Goal: Transaction & Acquisition: Obtain resource

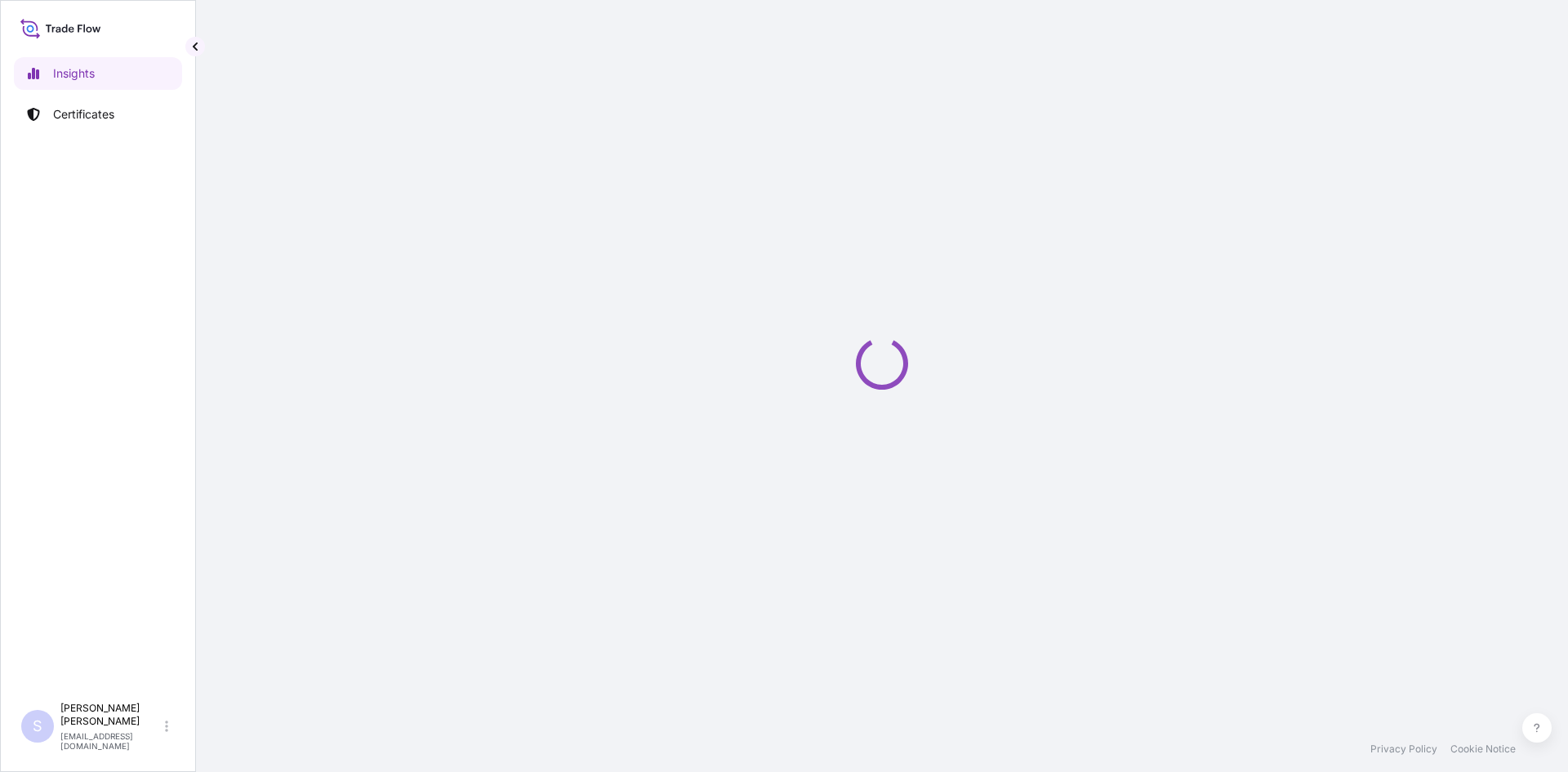
select select "2025"
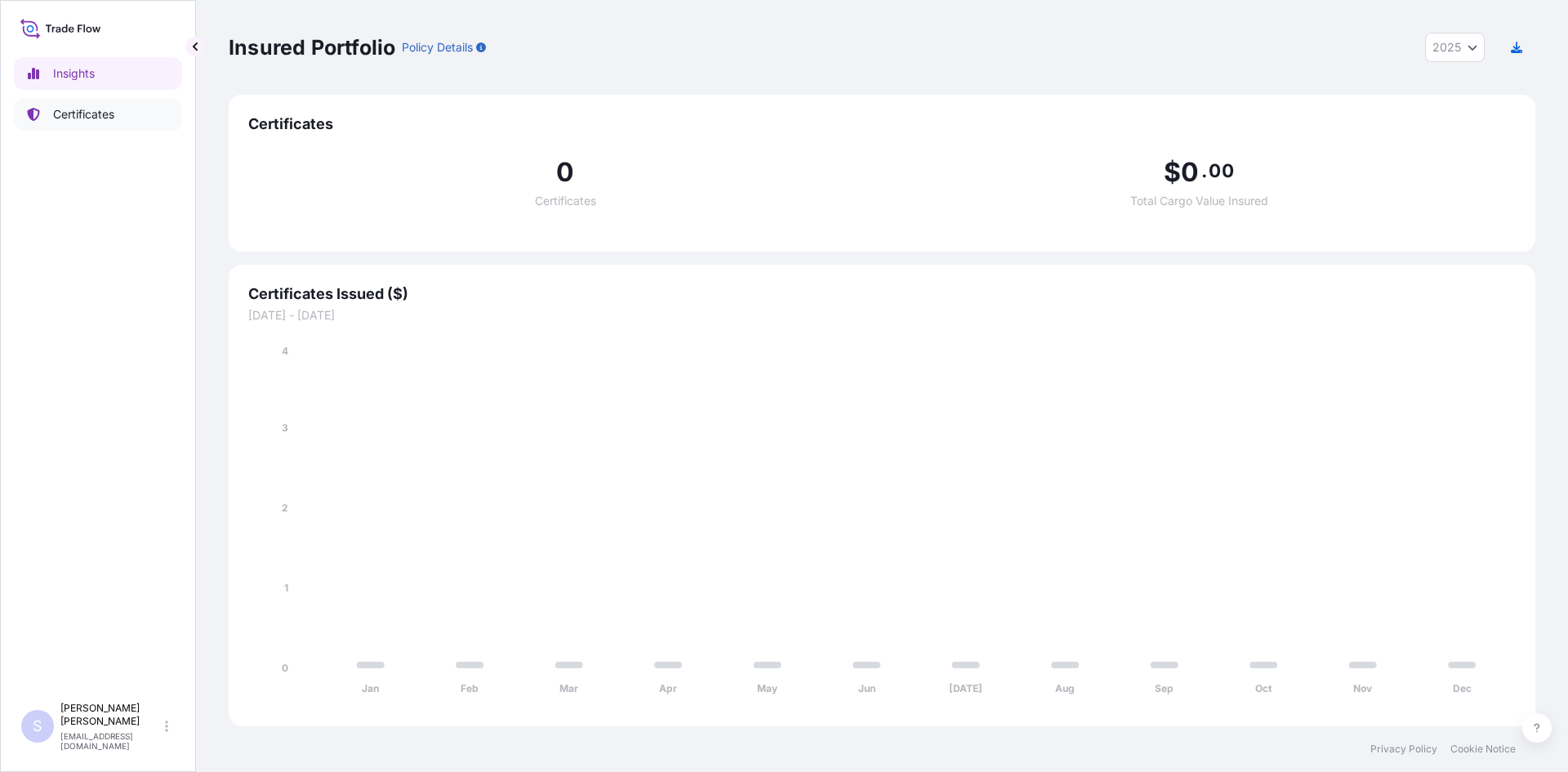
click at [63, 116] on p "Certificates" at bounding box center [84, 115] width 62 height 17
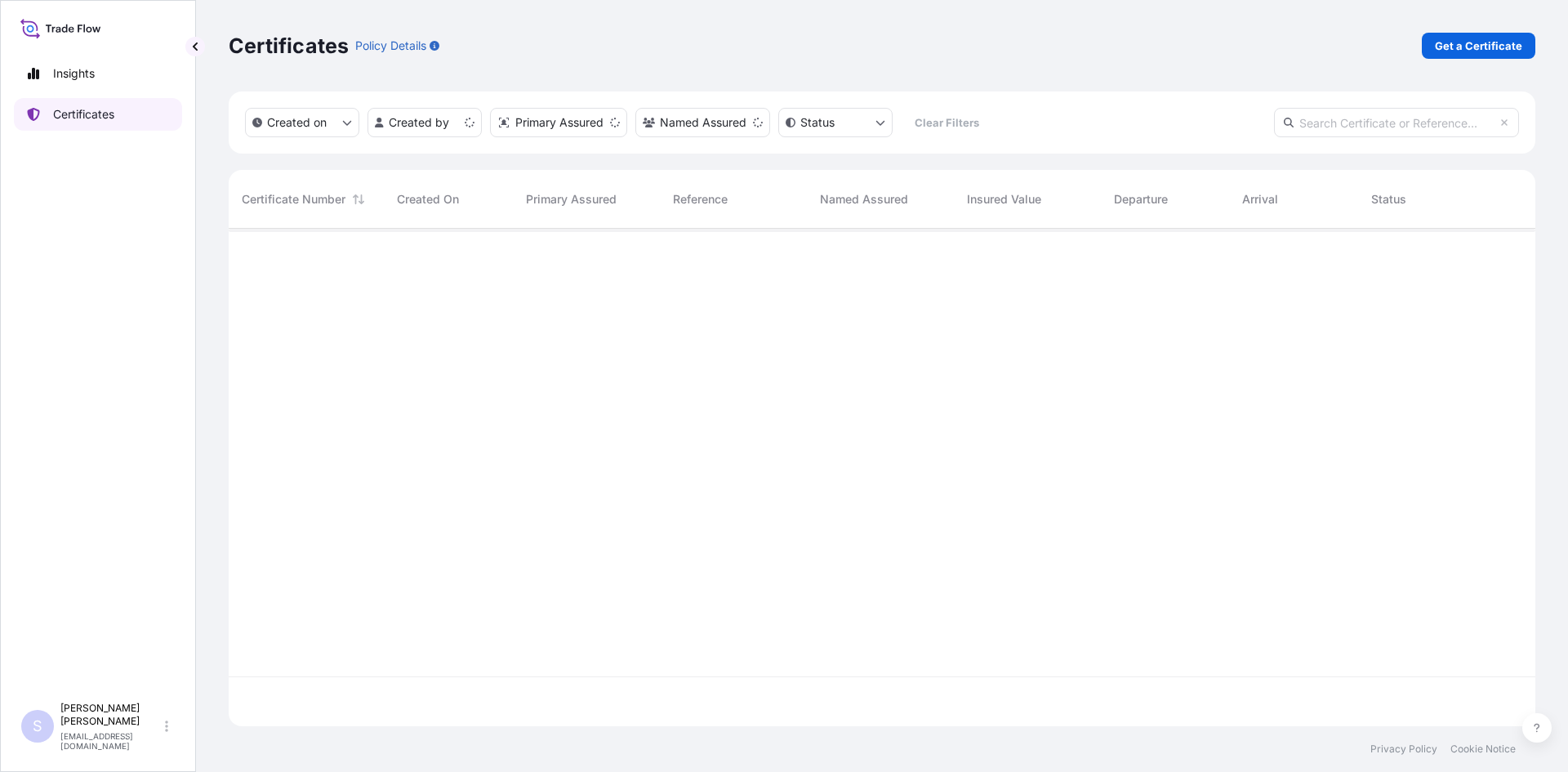
scroll to position [494, 1294]
click at [1481, 52] on p "Get a Certificate" at bounding box center [1478, 46] width 87 height 17
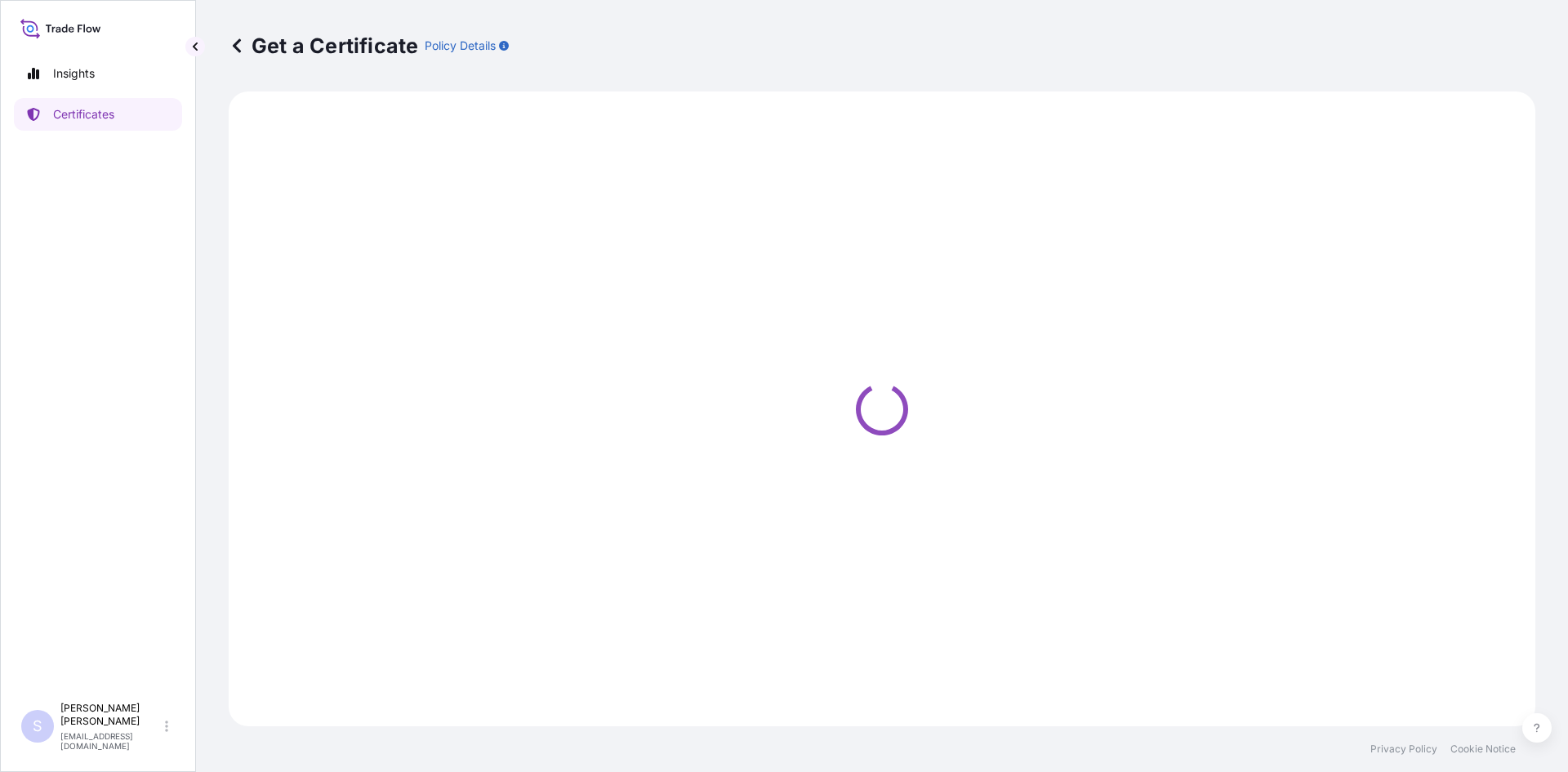
select select "Sea"
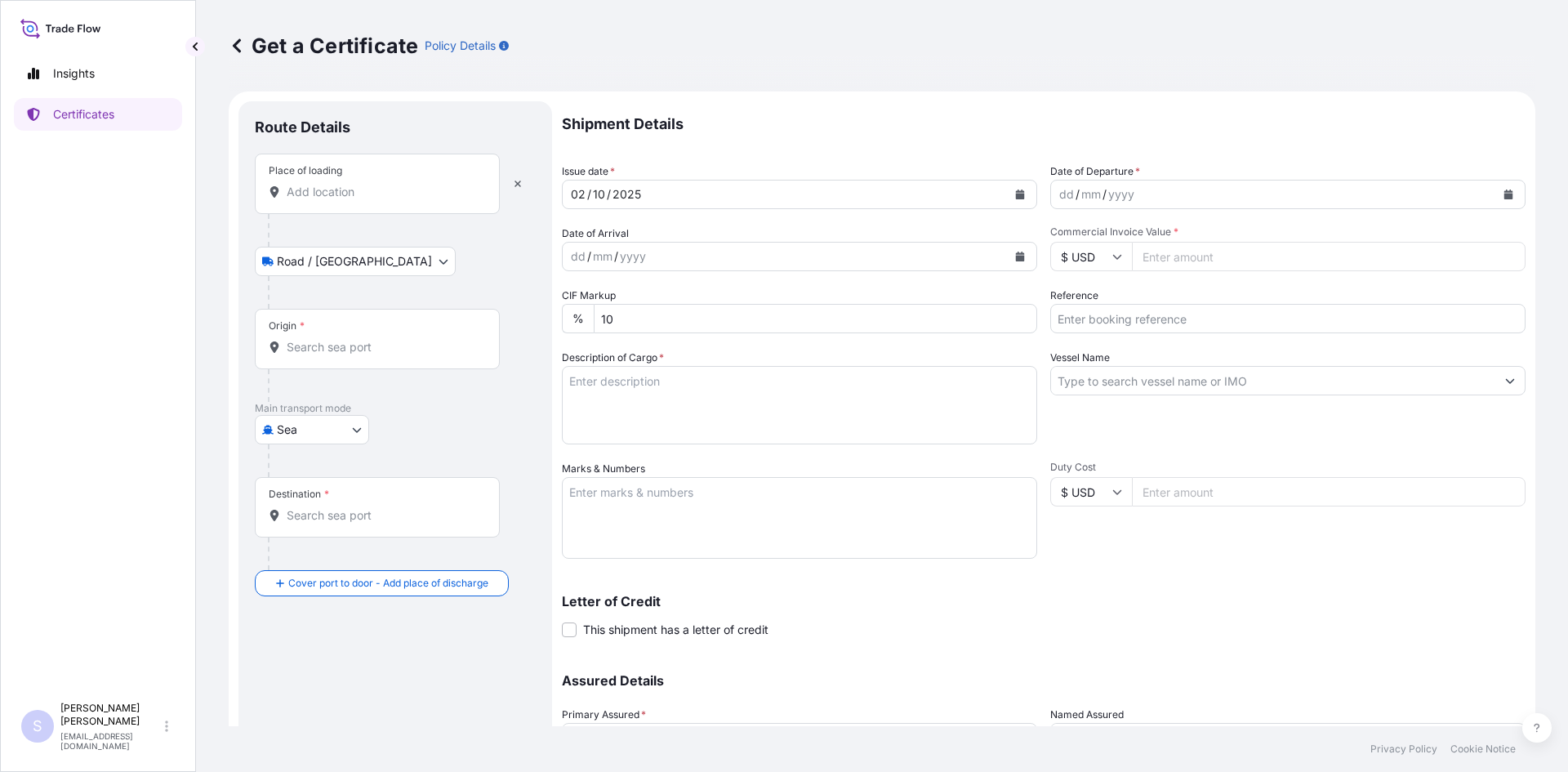
click at [375, 192] on input "Place of loading" at bounding box center [383, 192] width 193 height 17
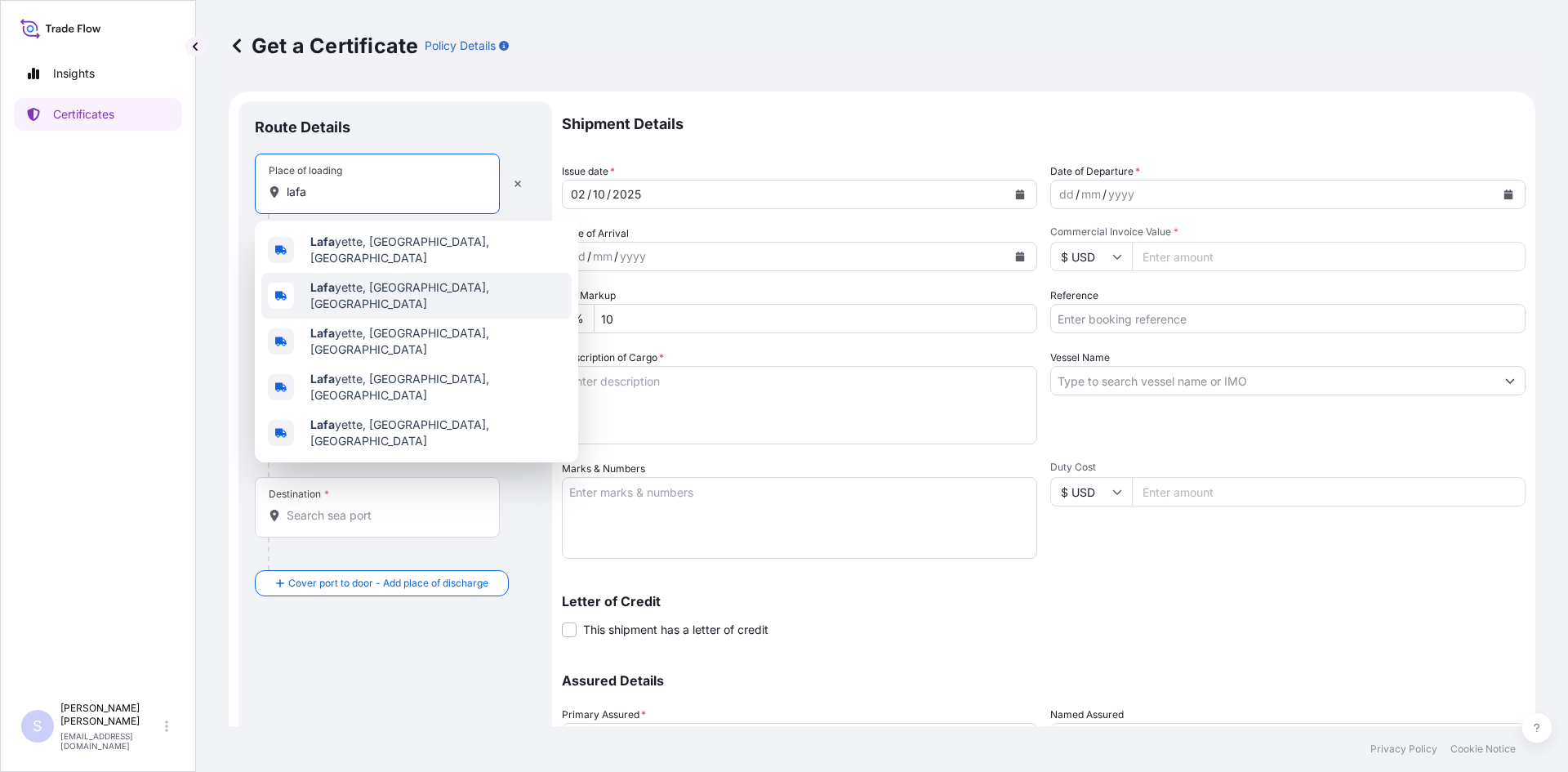
click at [354, 280] on span "[PERSON_NAME], [GEOGRAPHIC_DATA], [GEOGRAPHIC_DATA]" at bounding box center [438, 295] width 255 height 32
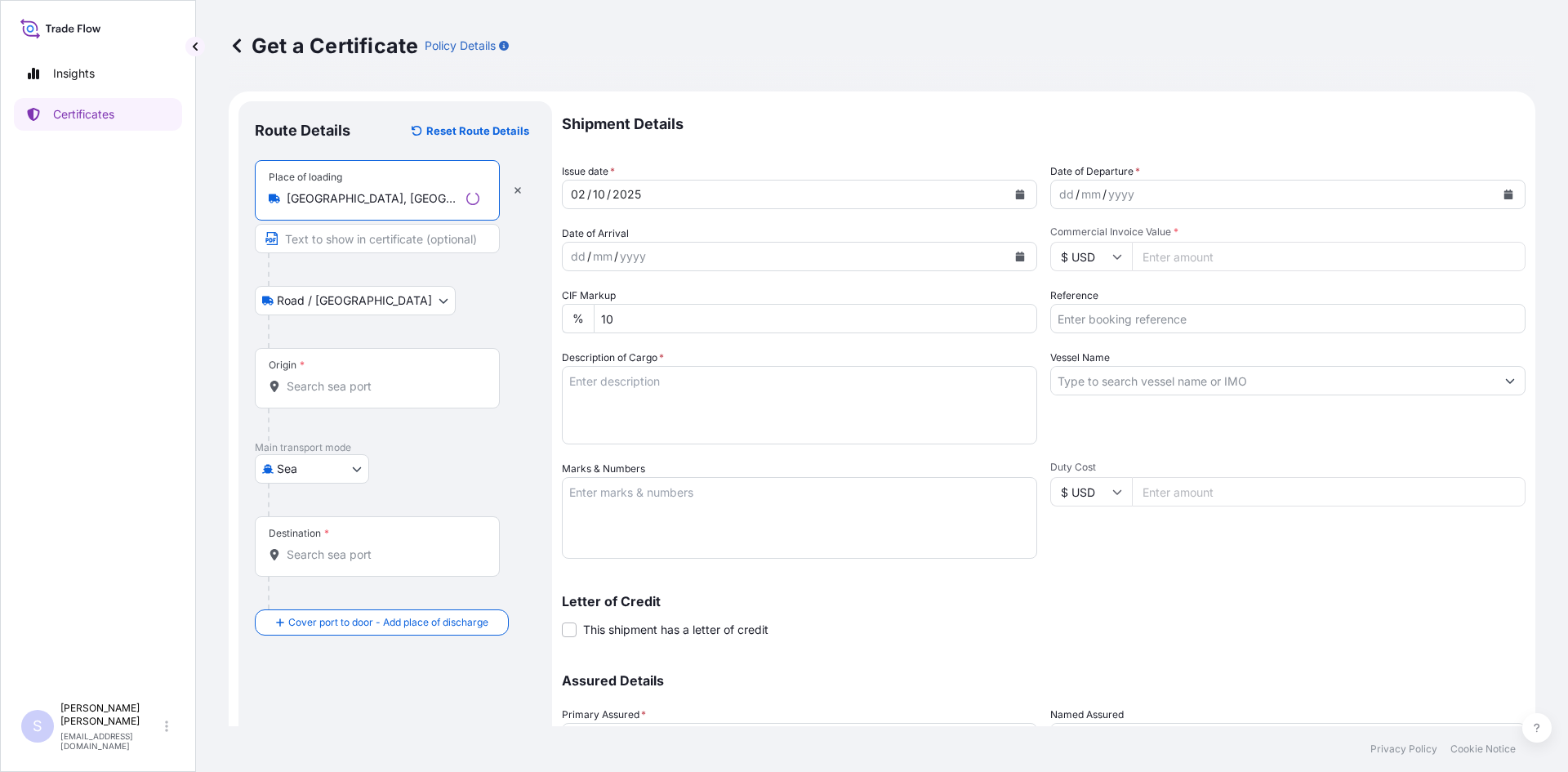
type input "[GEOGRAPHIC_DATA], [GEOGRAPHIC_DATA], [GEOGRAPHIC_DATA]"
click at [364, 393] on input "Origin *" at bounding box center [383, 387] width 193 height 17
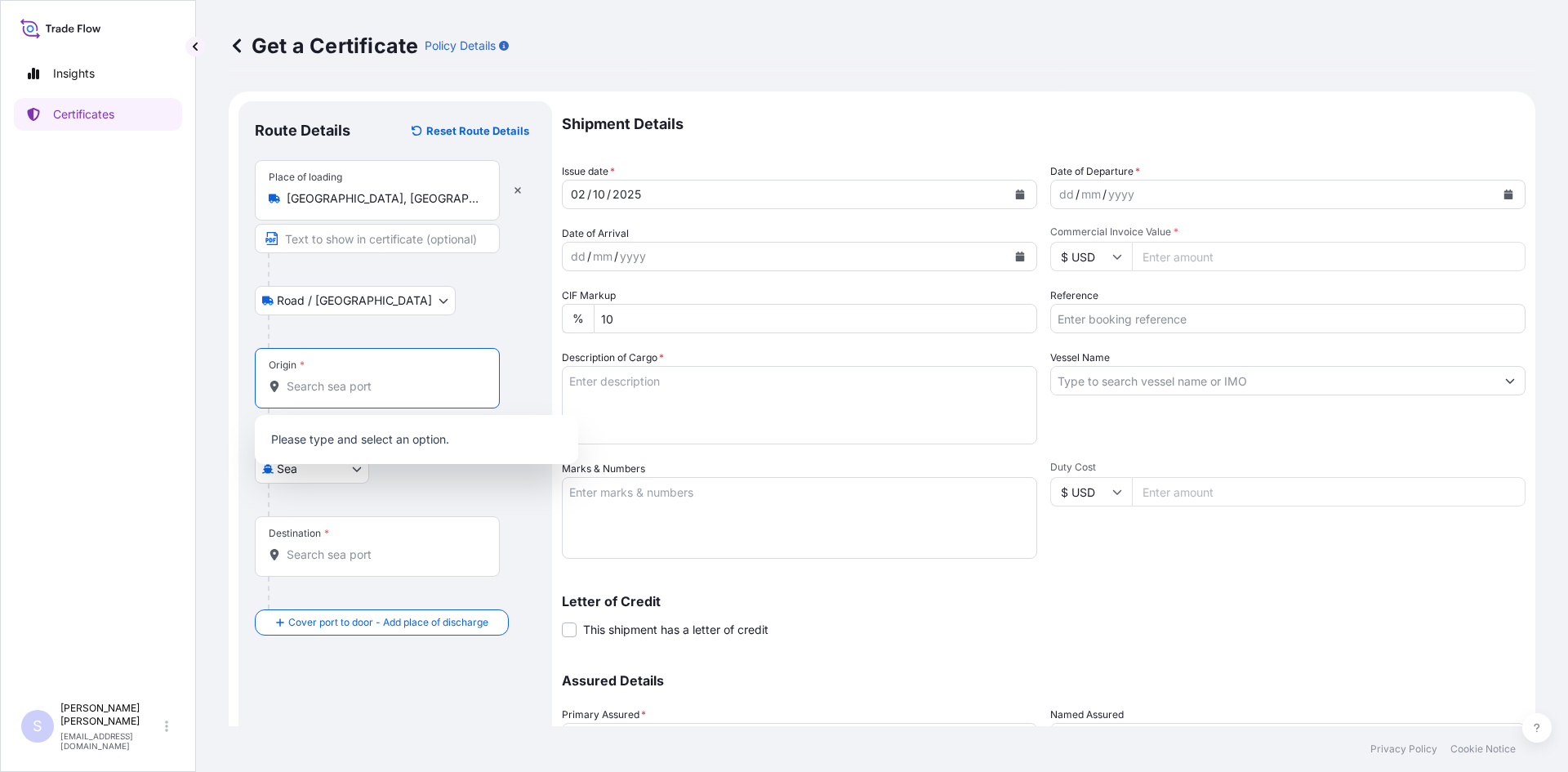
click at [364, 393] on input "Origin *" at bounding box center [383, 387] width 193 height 17
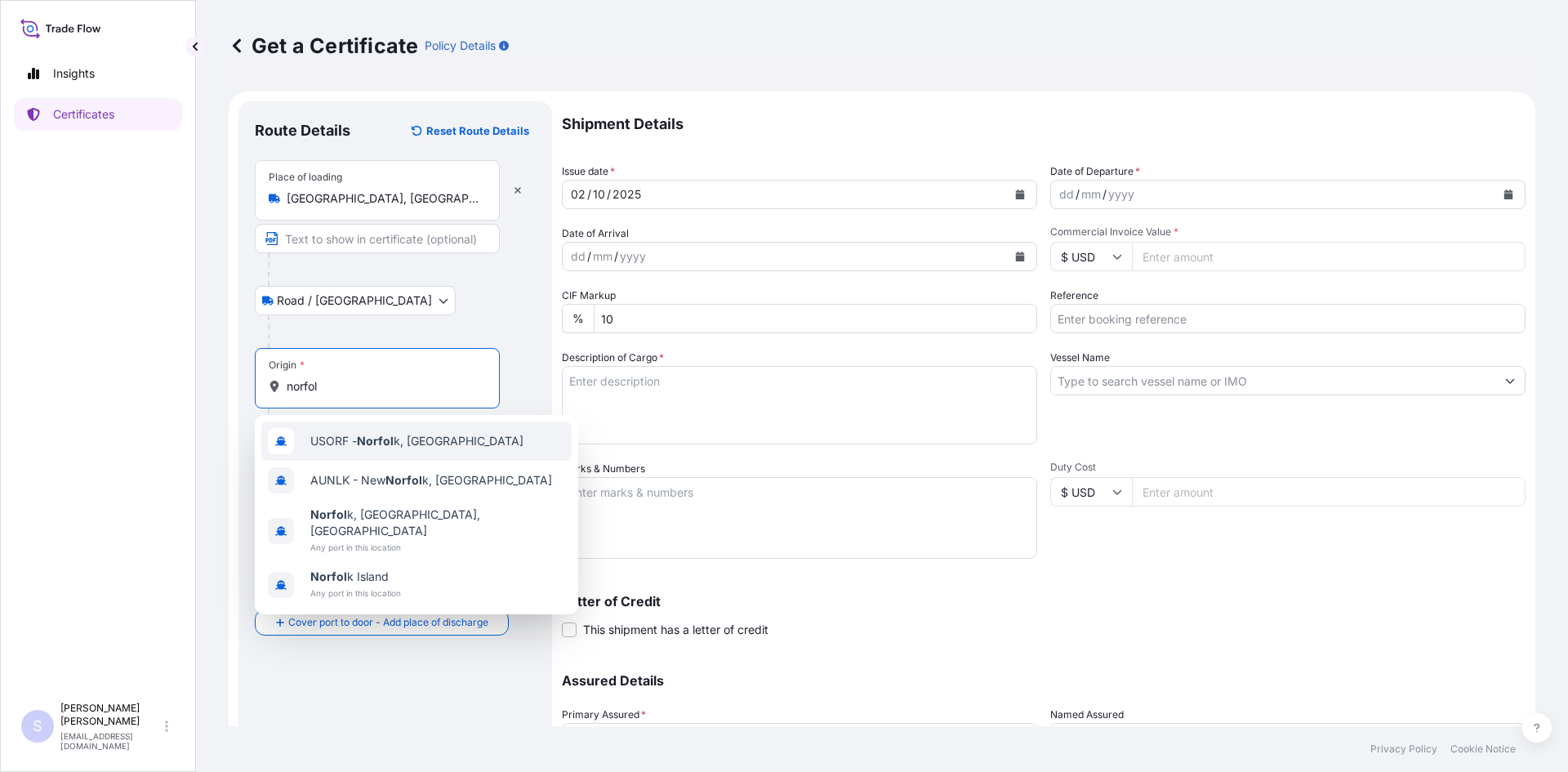
click at [368, 433] on span "USORF - Norfol k, United States" at bounding box center [417, 441] width 213 height 17
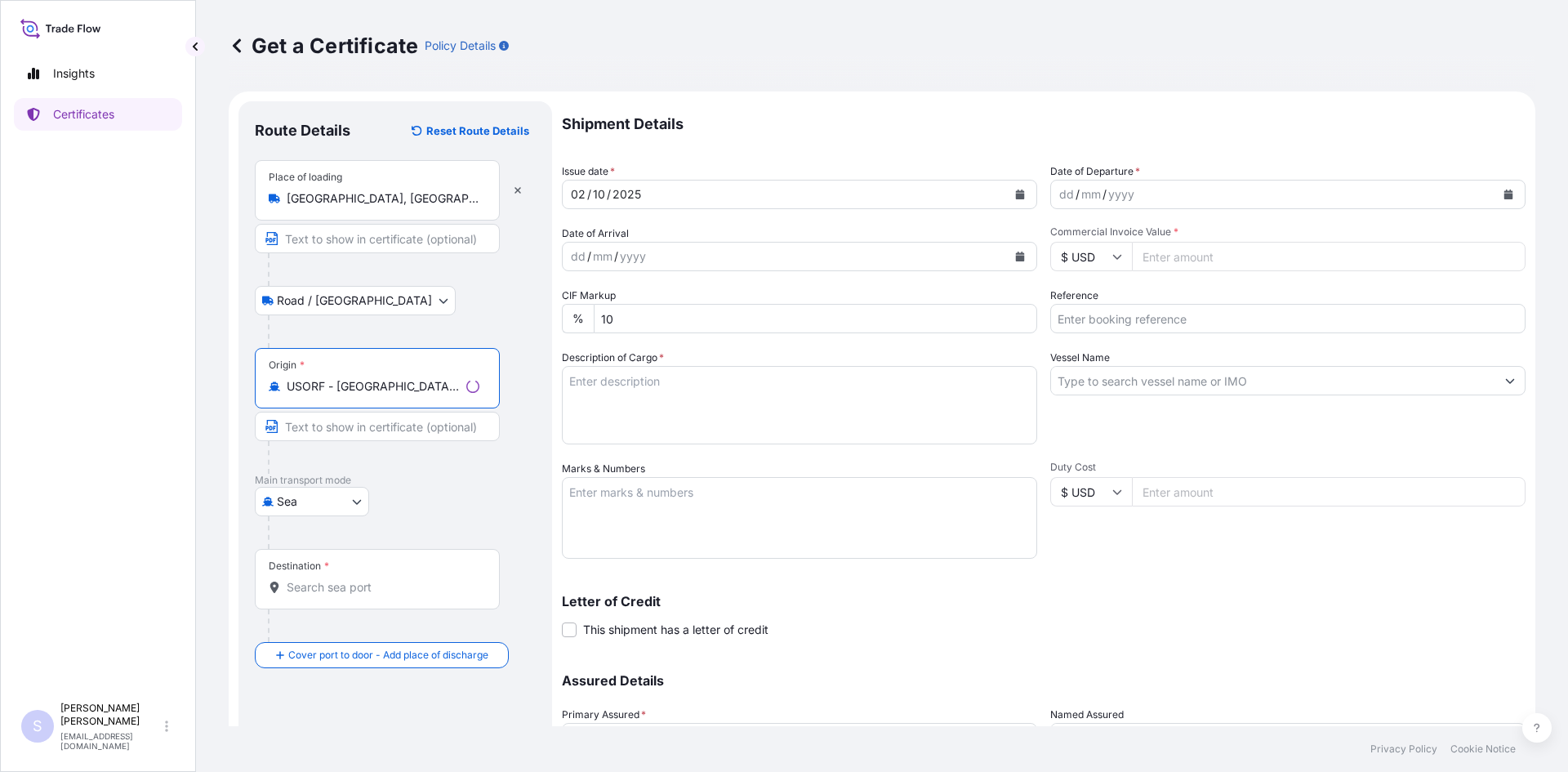
type input "USORF - Norfolk, United States"
click at [344, 606] on div "Destination *" at bounding box center [377, 579] width 245 height 61
click at [344, 596] on input "Destination *" at bounding box center [383, 587] width 193 height 17
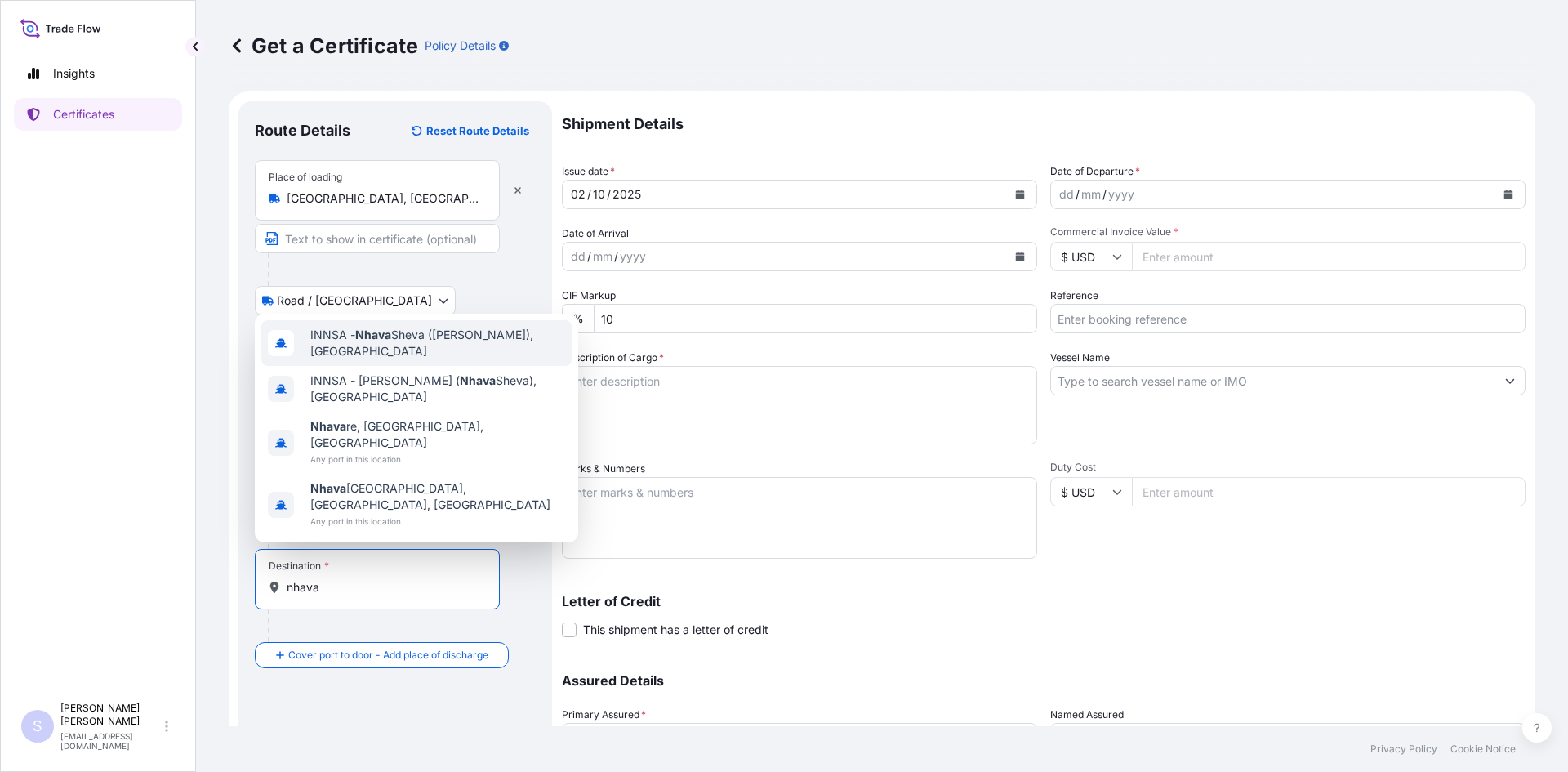
click at [421, 359] on span "INNSA - Nhava Sheva (Jawaharlal Nehru), India" at bounding box center [438, 343] width 255 height 32
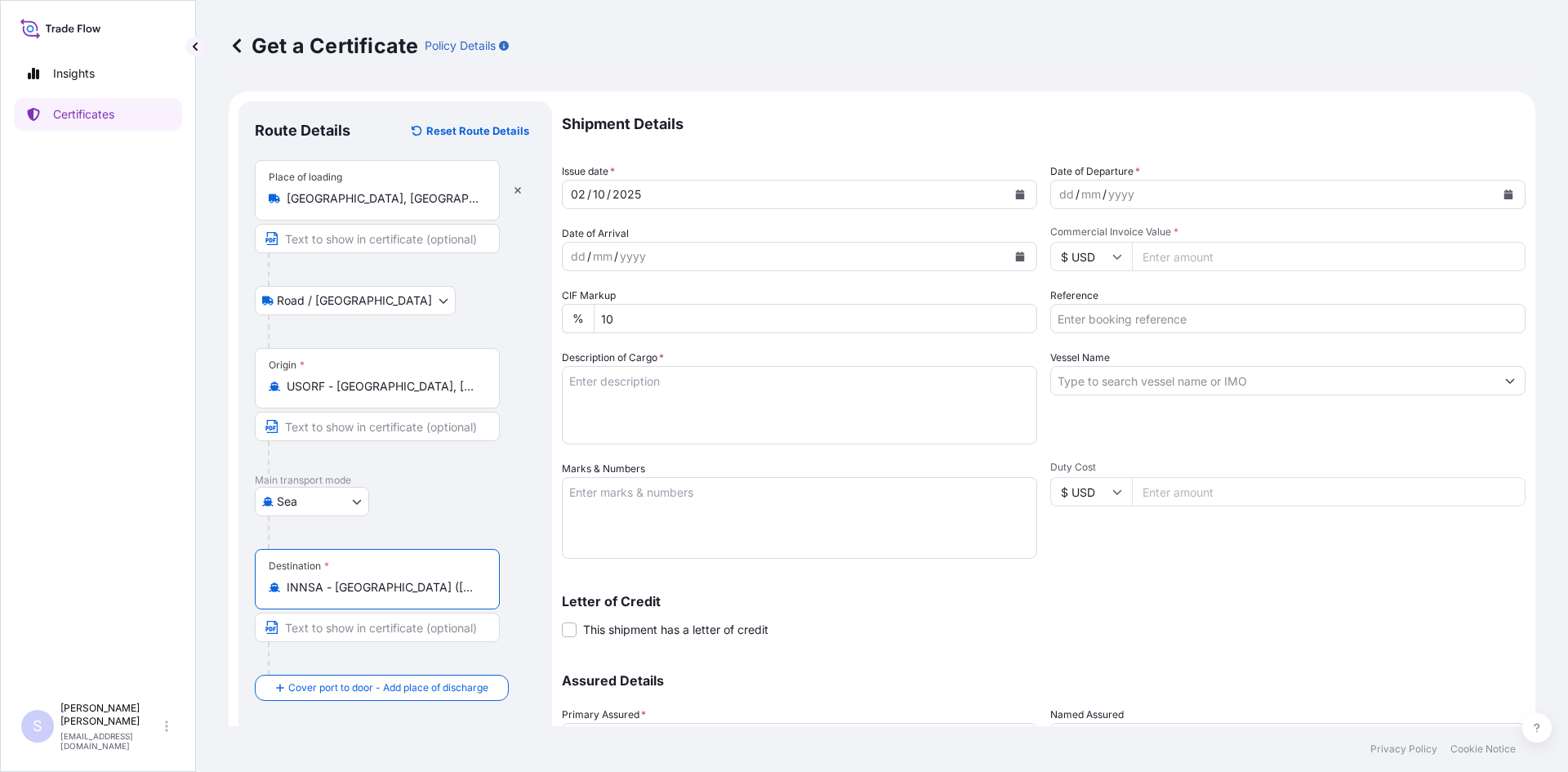
type input "INNSA - Nhava Sheva (Jawaharlal Nehru), India"
click at [1185, 200] on div "dd / mm / yyyy" at bounding box center [1274, 194] width 444 height 29
click at [1199, 194] on div "dd / mm / yyyy" at bounding box center [1274, 194] width 444 height 29
click at [1504, 190] on icon "Calendar" at bounding box center [1509, 195] width 10 height 10
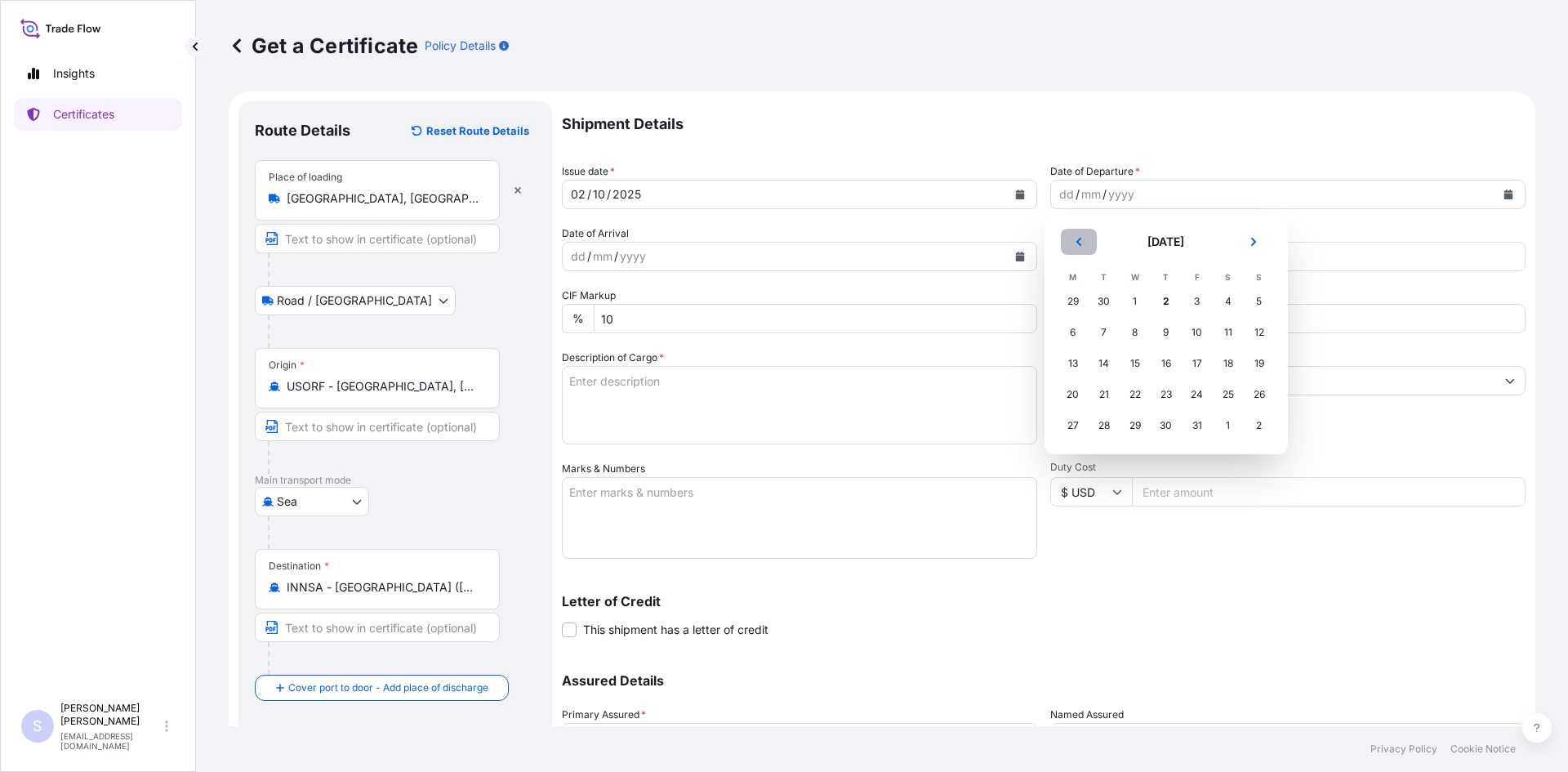
click at [1076, 233] on button "Previous" at bounding box center [1078, 241] width 36 height 26
click at [1166, 359] on div "18" at bounding box center [1165, 363] width 29 height 29
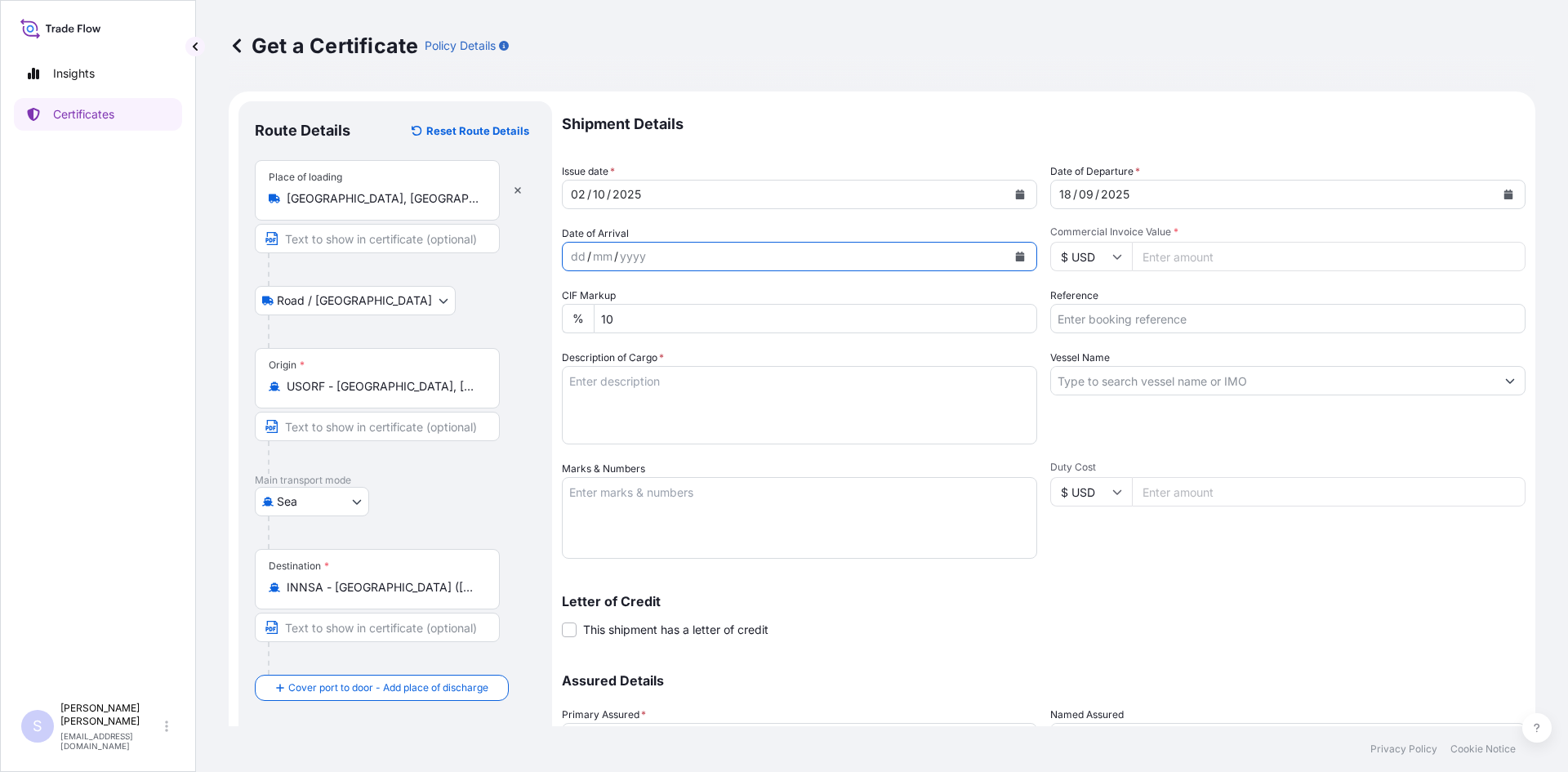
click at [1018, 251] on icon "Calendar" at bounding box center [1020, 256] width 10 height 10
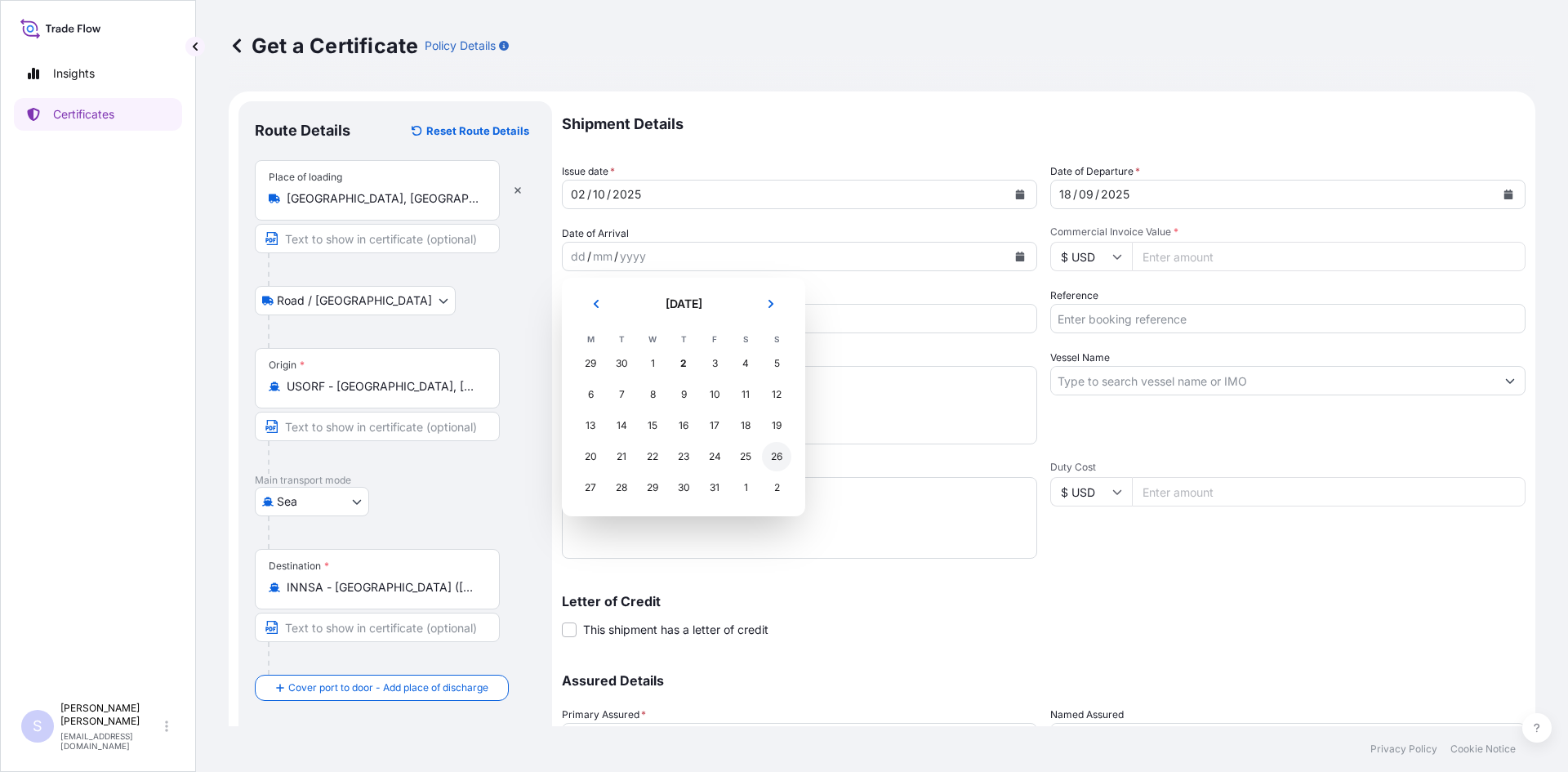
click at [764, 455] on div "26" at bounding box center [776, 456] width 29 height 29
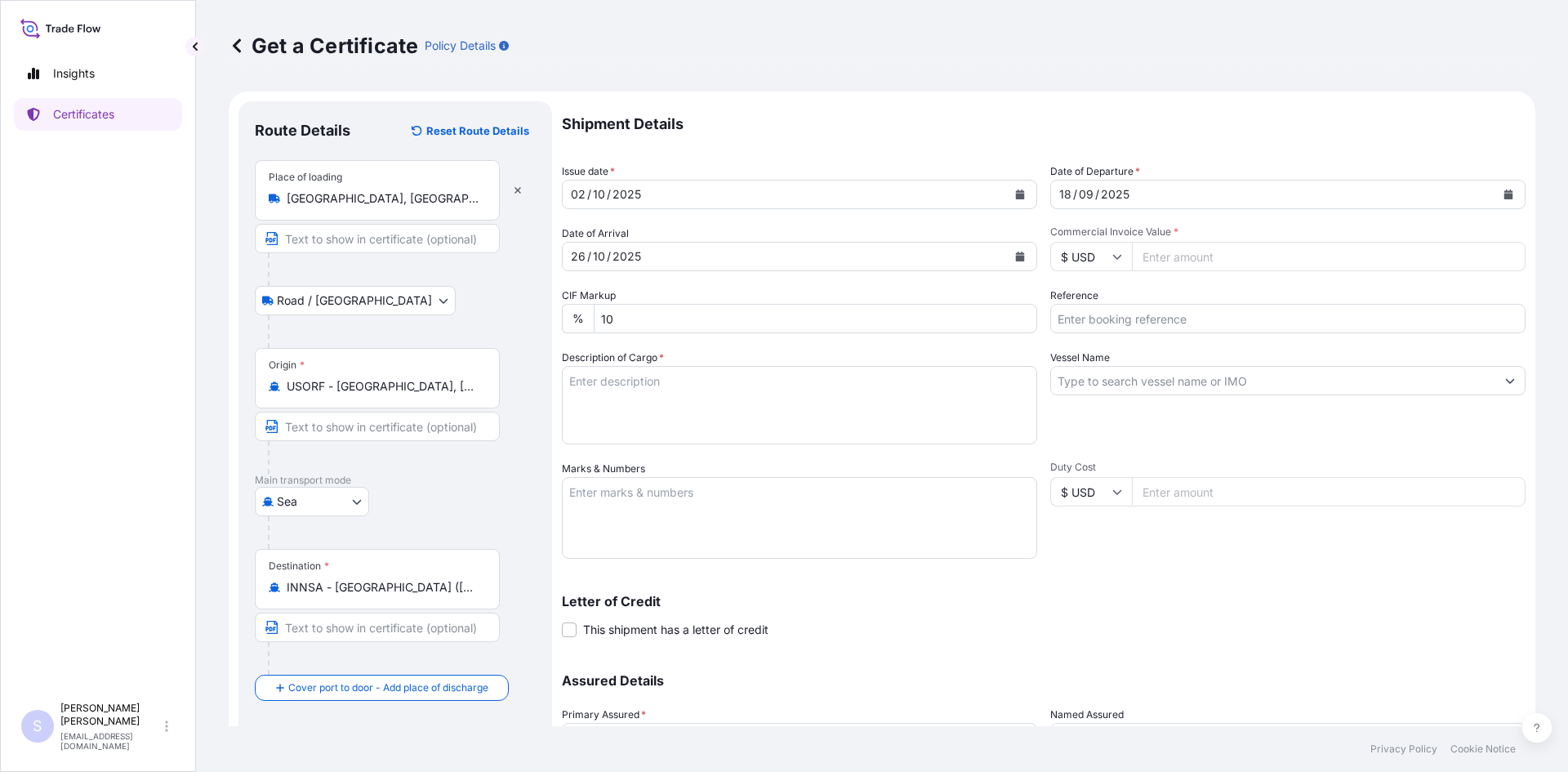
click at [1214, 255] on input "Commercial Invoice Value *" at bounding box center [1328, 256] width 393 height 29
type input "33543.72"
type input "2582072"
type textarea "m"
type textarea "850 BOXES MIRA-THIK 603 STARCH"
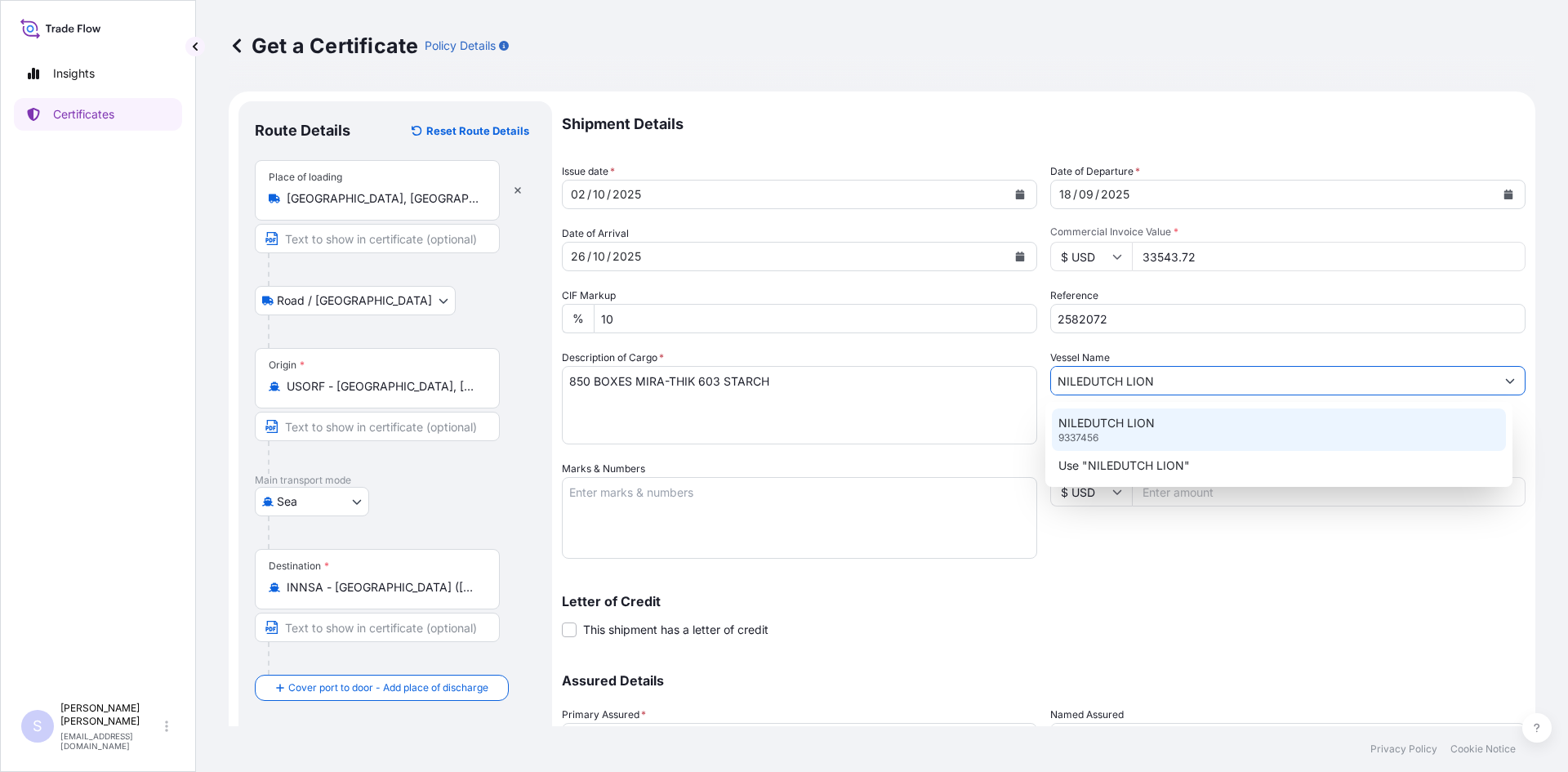
click at [1224, 409] on div "NILEDUTCH LION 9337456" at bounding box center [1279, 429] width 455 height 42
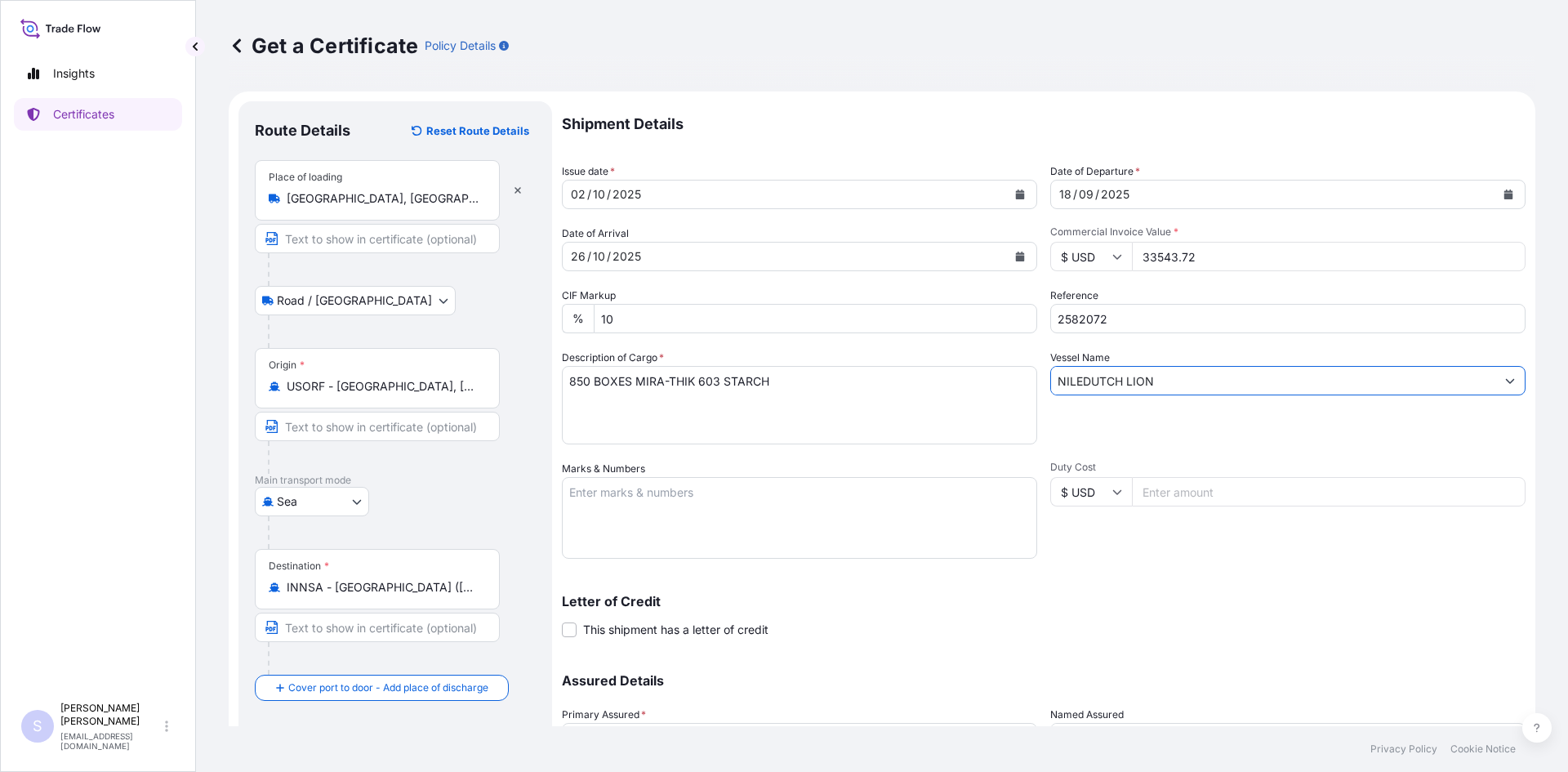
type input "NILEDUTCH LION"
click at [853, 482] on textarea "Marks & Numbers" at bounding box center [799, 517] width 475 height 82
type textarea "HLBU1266113 0120229"
click at [1214, 586] on div "Letter of Credit This shipment has a letter of credit Letter of credit * Letter…" at bounding box center [1044, 606] width 964 height 63
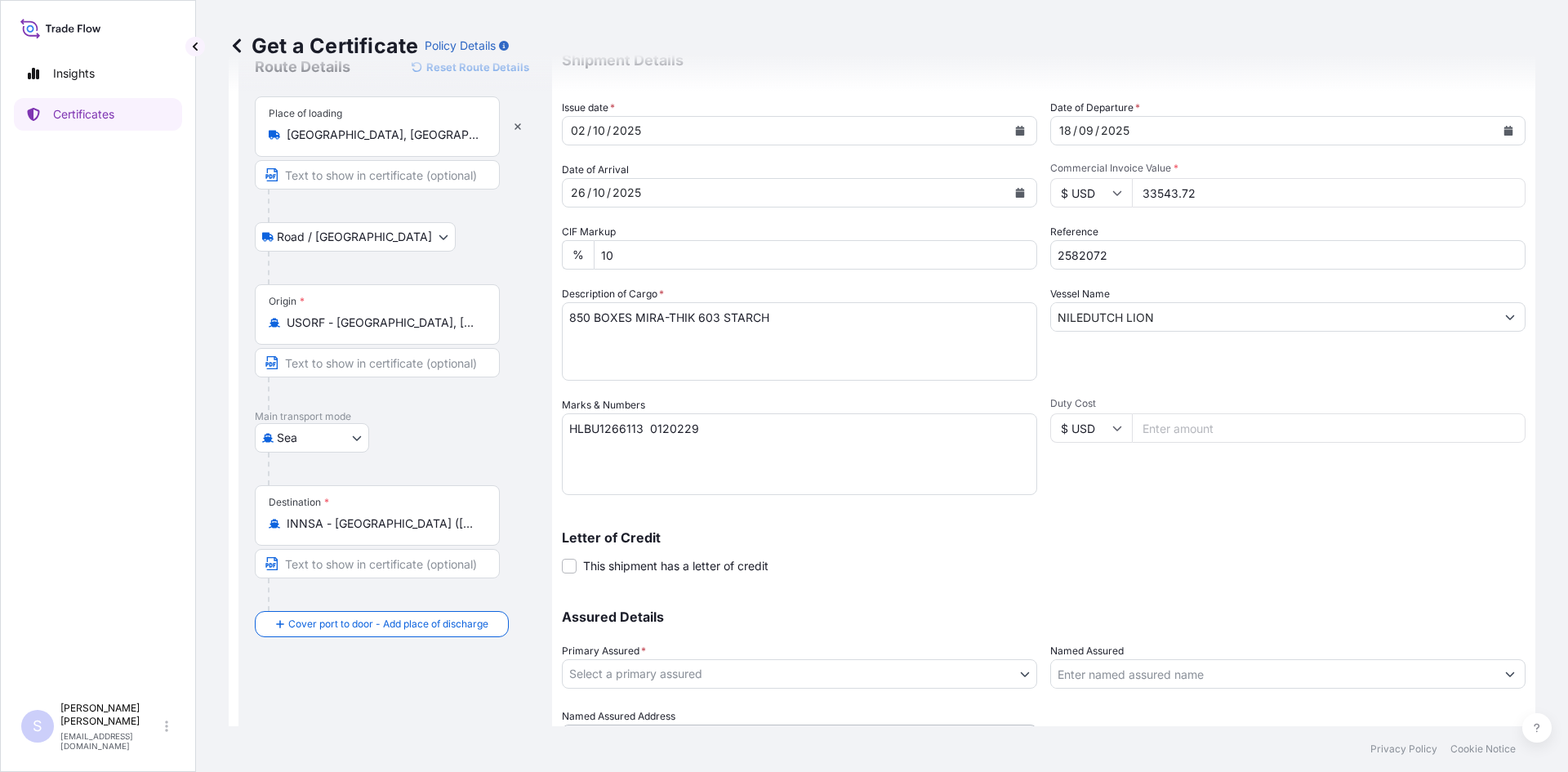
scroll to position [147, 0]
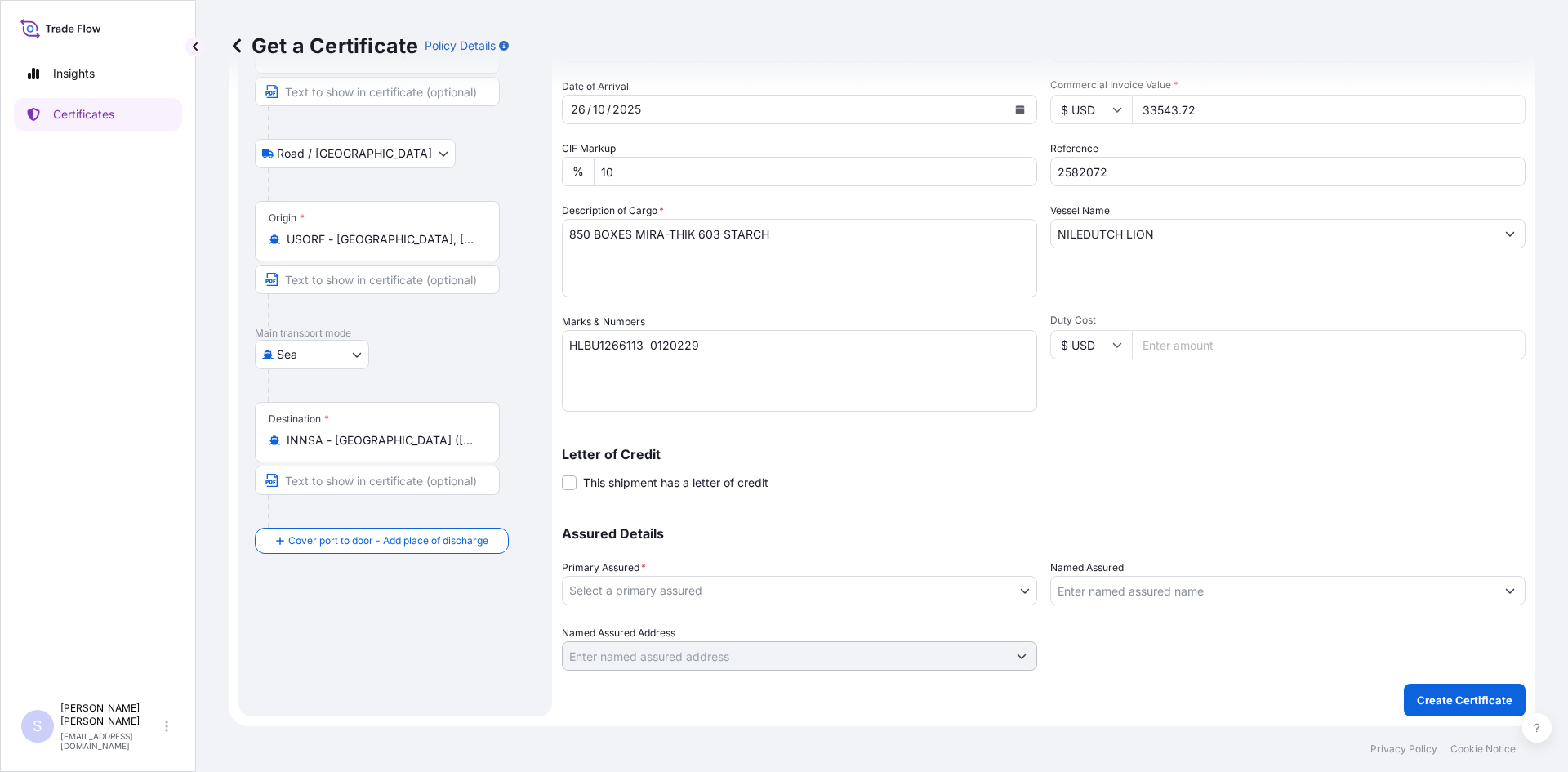
click at [684, 597] on body "Insights Certificates S Steve Klinger csidocs@cargos.com Get a Certificate Poli…" at bounding box center [784, 386] width 1568 height 772
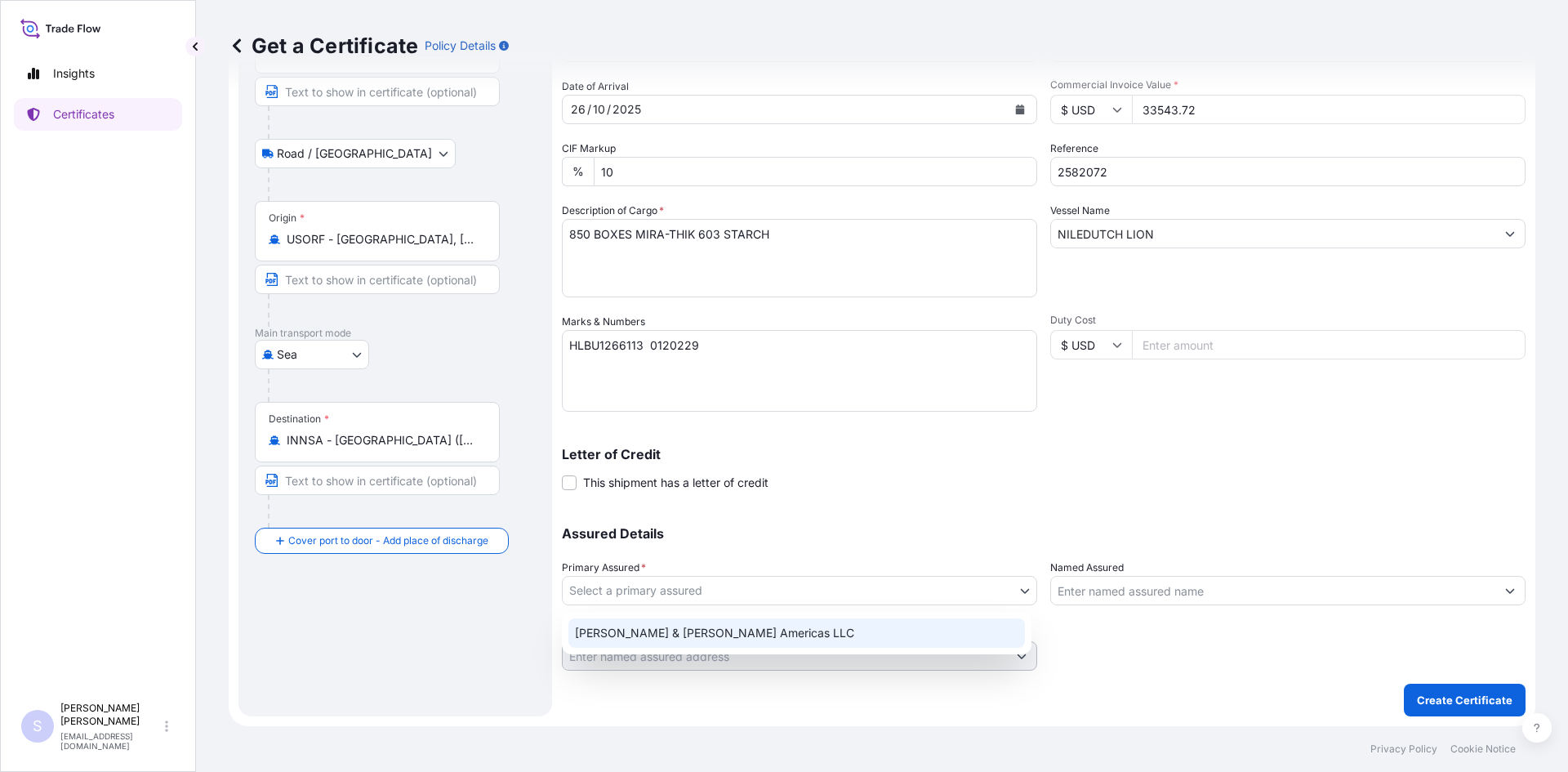
click at [679, 643] on div "[PERSON_NAME] & [PERSON_NAME] Americas LLC" at bounding box center [796, 632] width 457 height 29
select select "31658"
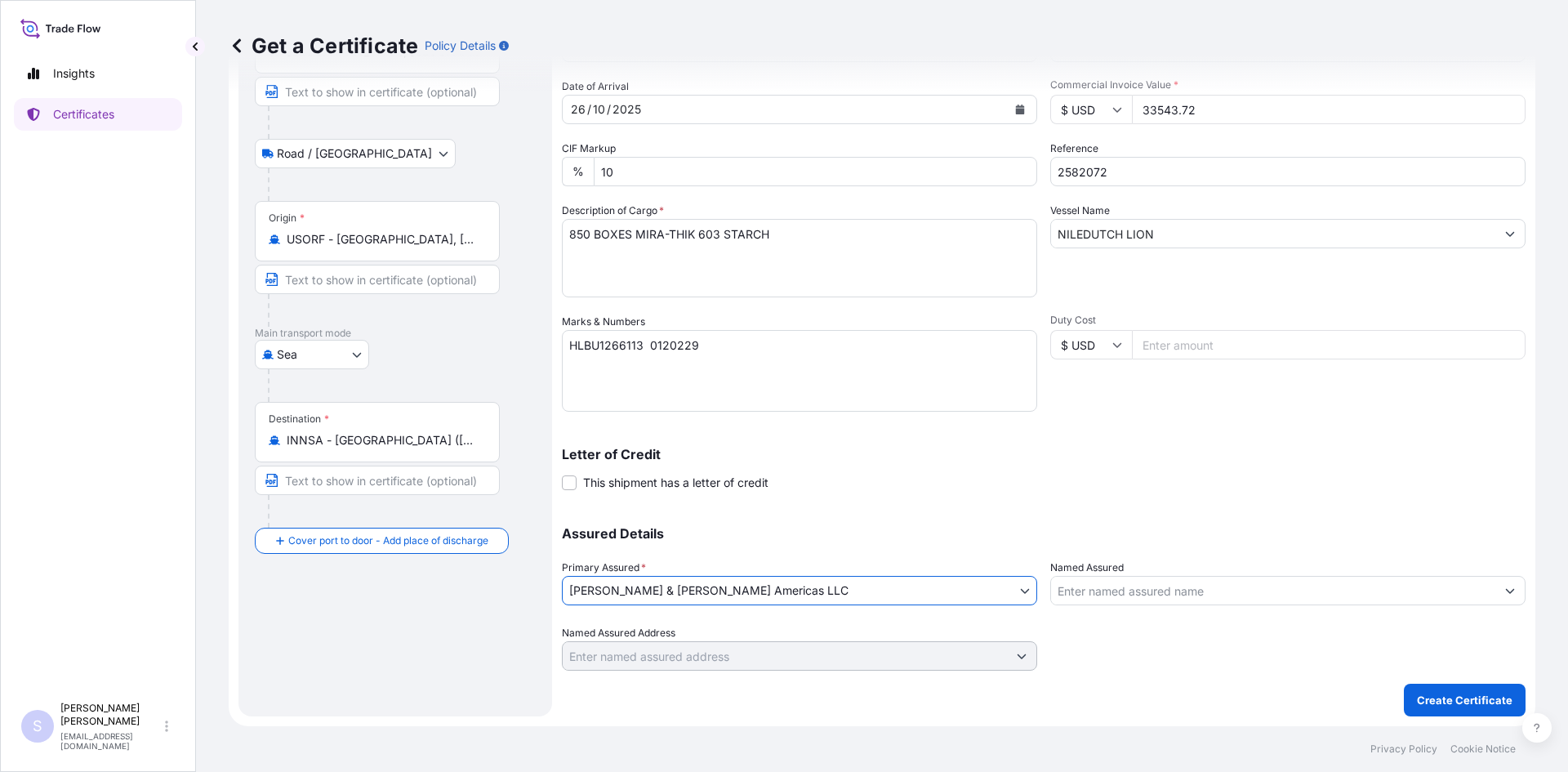
click at [1085, 592] on input "Named Assured" at bounding box center [1274, 590] width 444 height 29
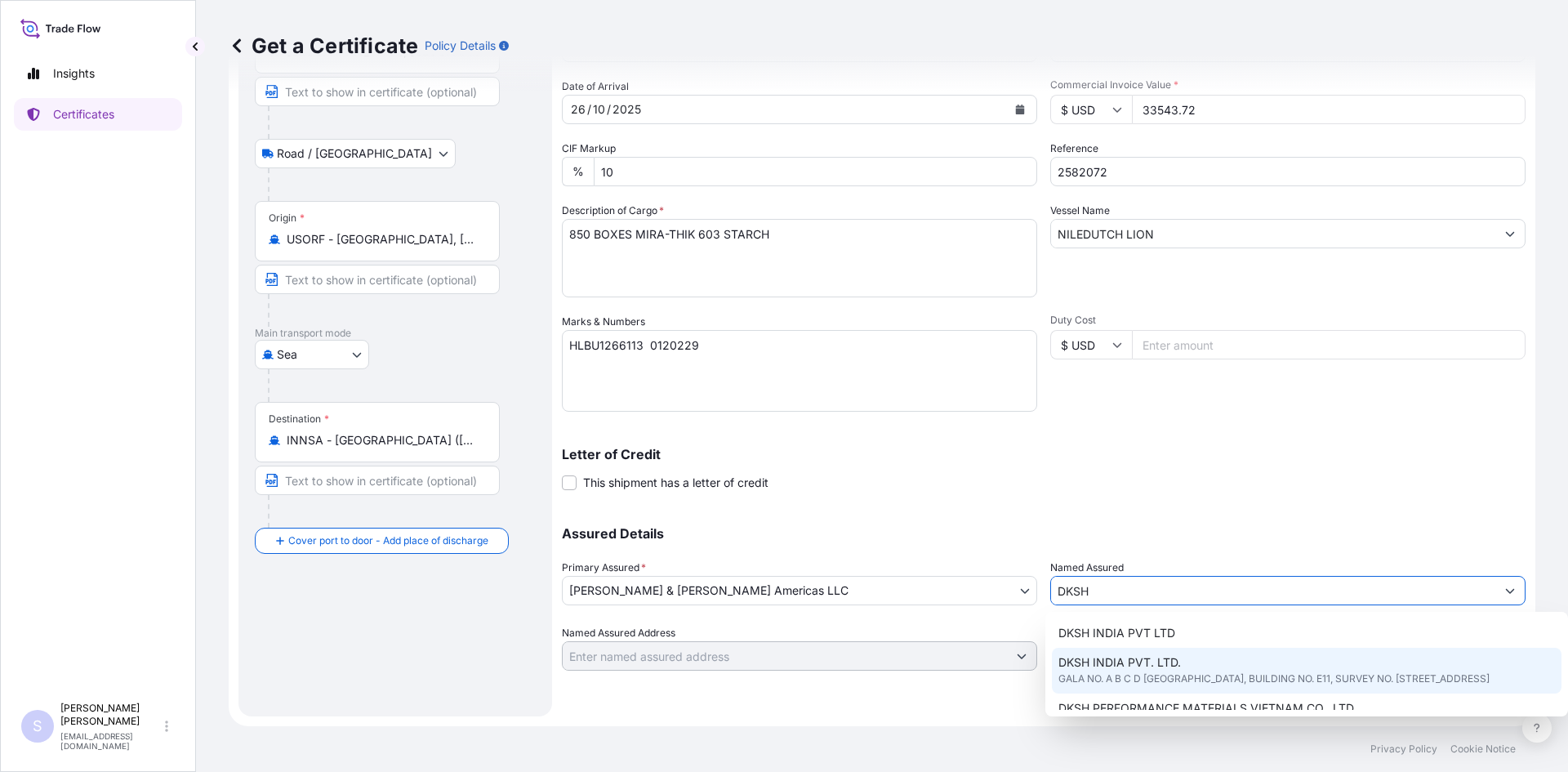
click at [1136, 685] on span "GALA NO. A B C D HARIHAR COMPOUND, BUILDING NO. E11, SURVEY NO. 89/18, MANKOLI …" at bounding box center [1274, 679] width 431 height 17
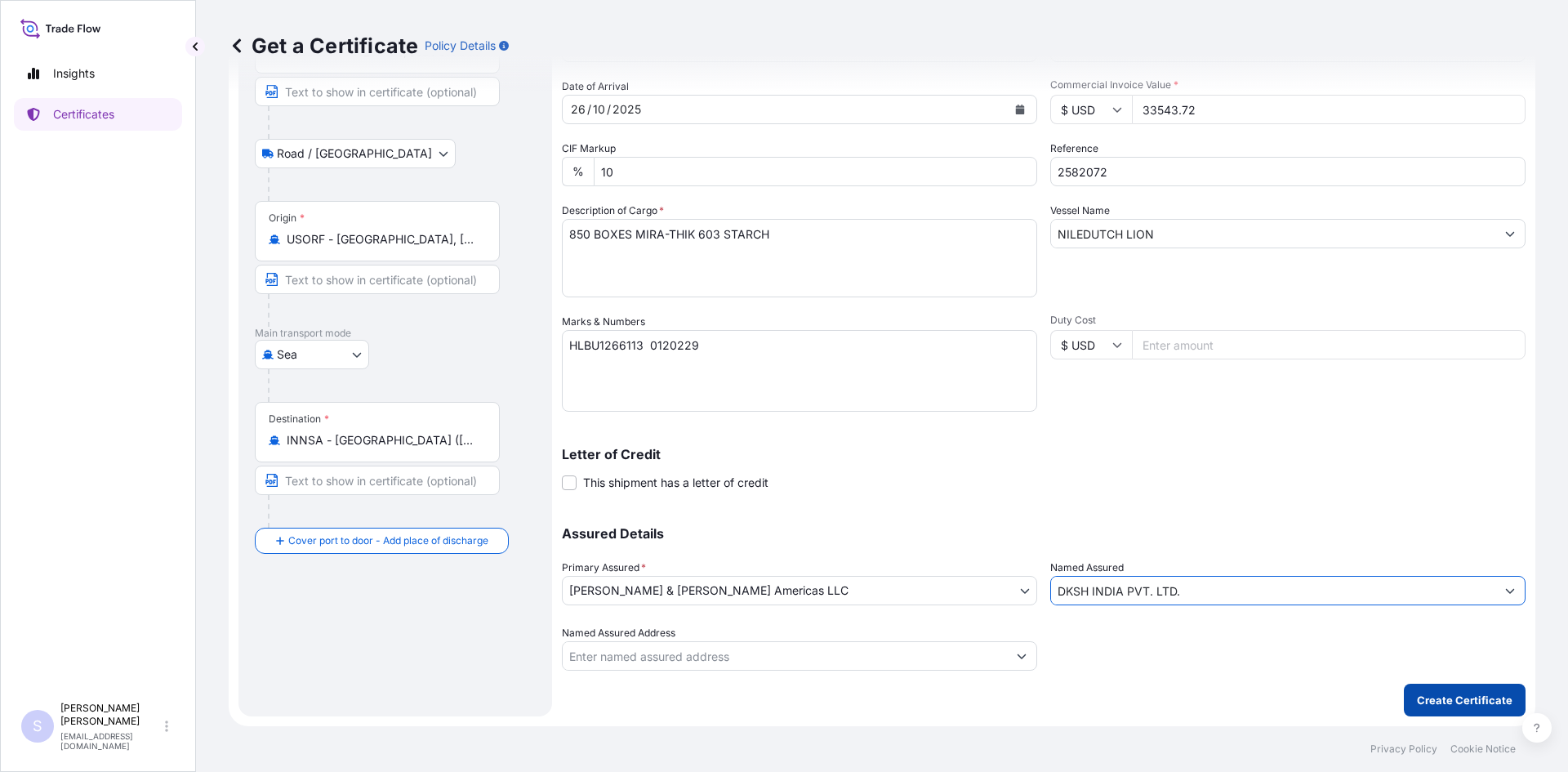
type input "DKSH INDIA PVT. LTD."
click at [1441, 699] on p "Create Certificate" at bounding box center [1465, 700] width 96 height 17
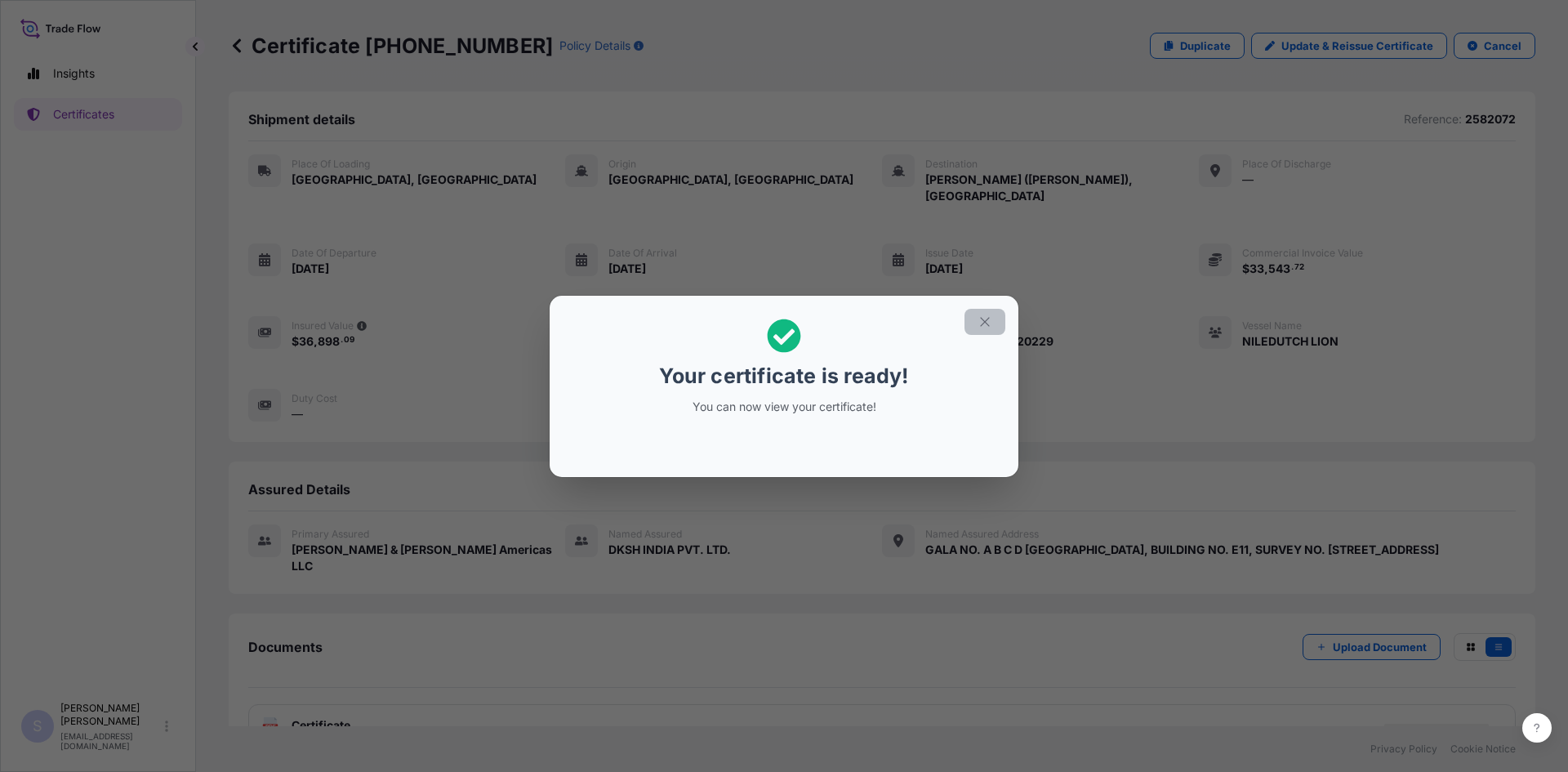
click at [983, 333] on button "button" at bounding box center [985, 321] width 41 height 26
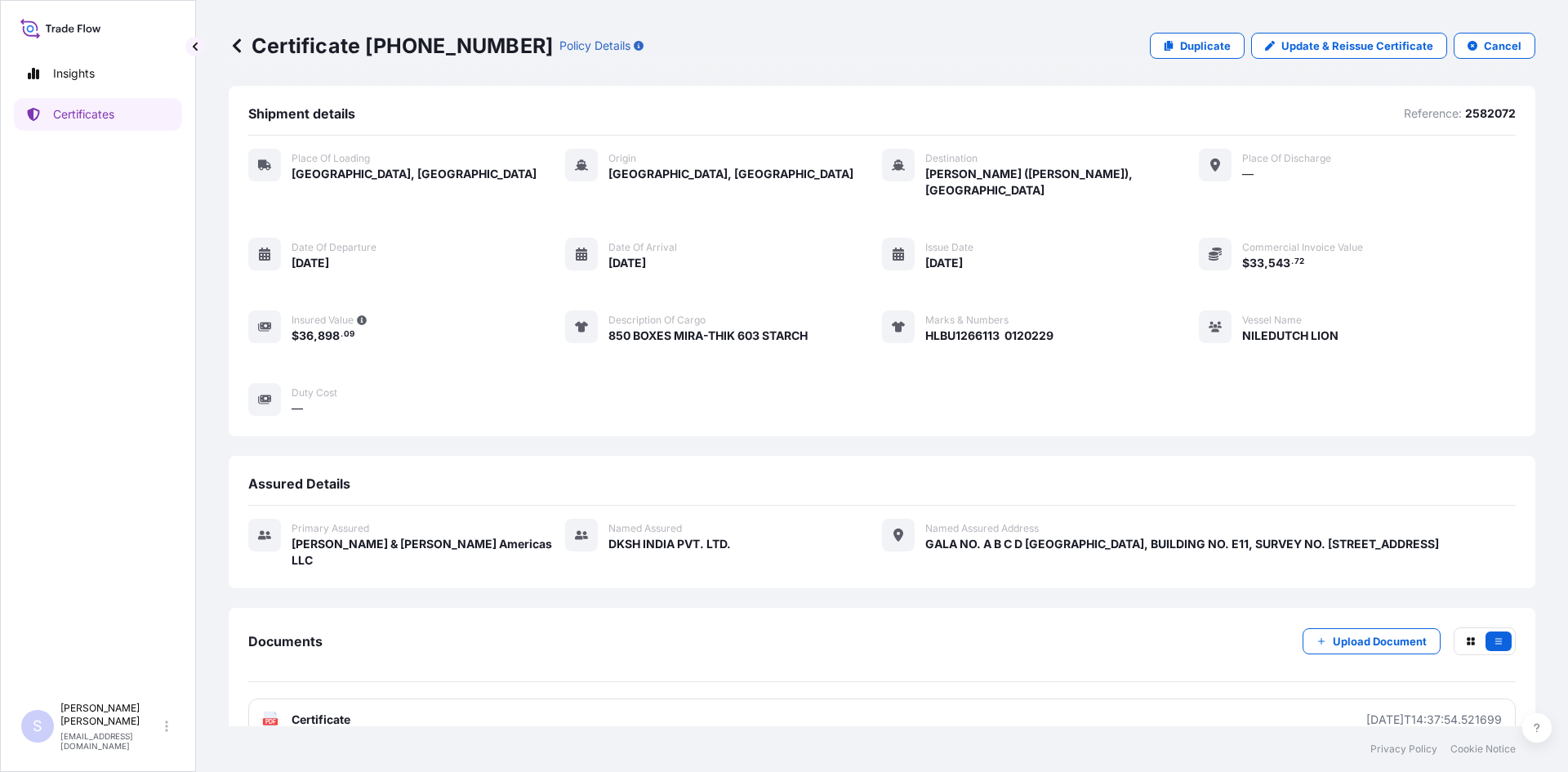
scroll to position [7, 0]
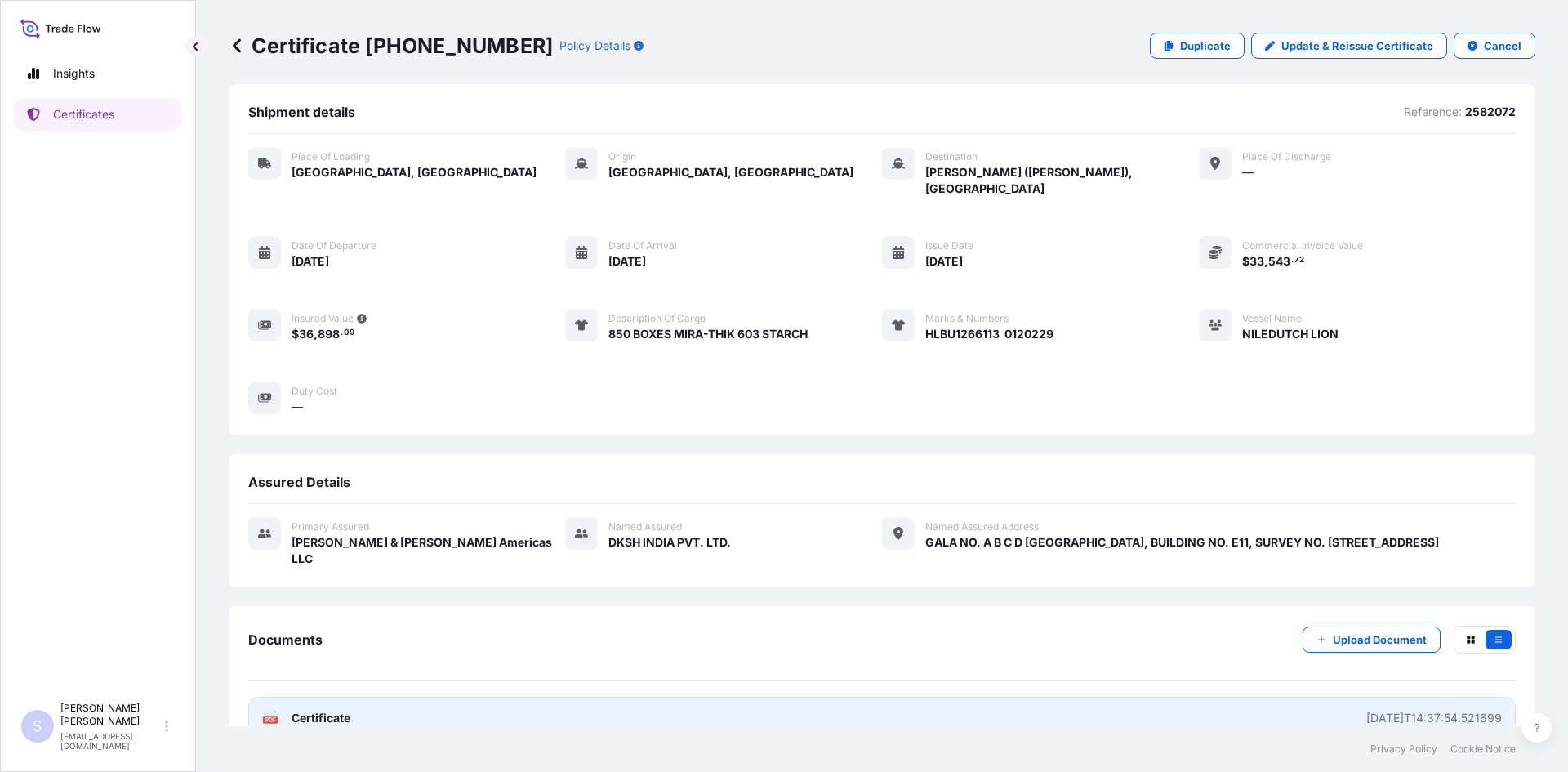
click at [260, 697] on link "PDF Certificate 2025-10-02T14:37:54.521699" at bounding box center [882, 718] width 1268 height 42
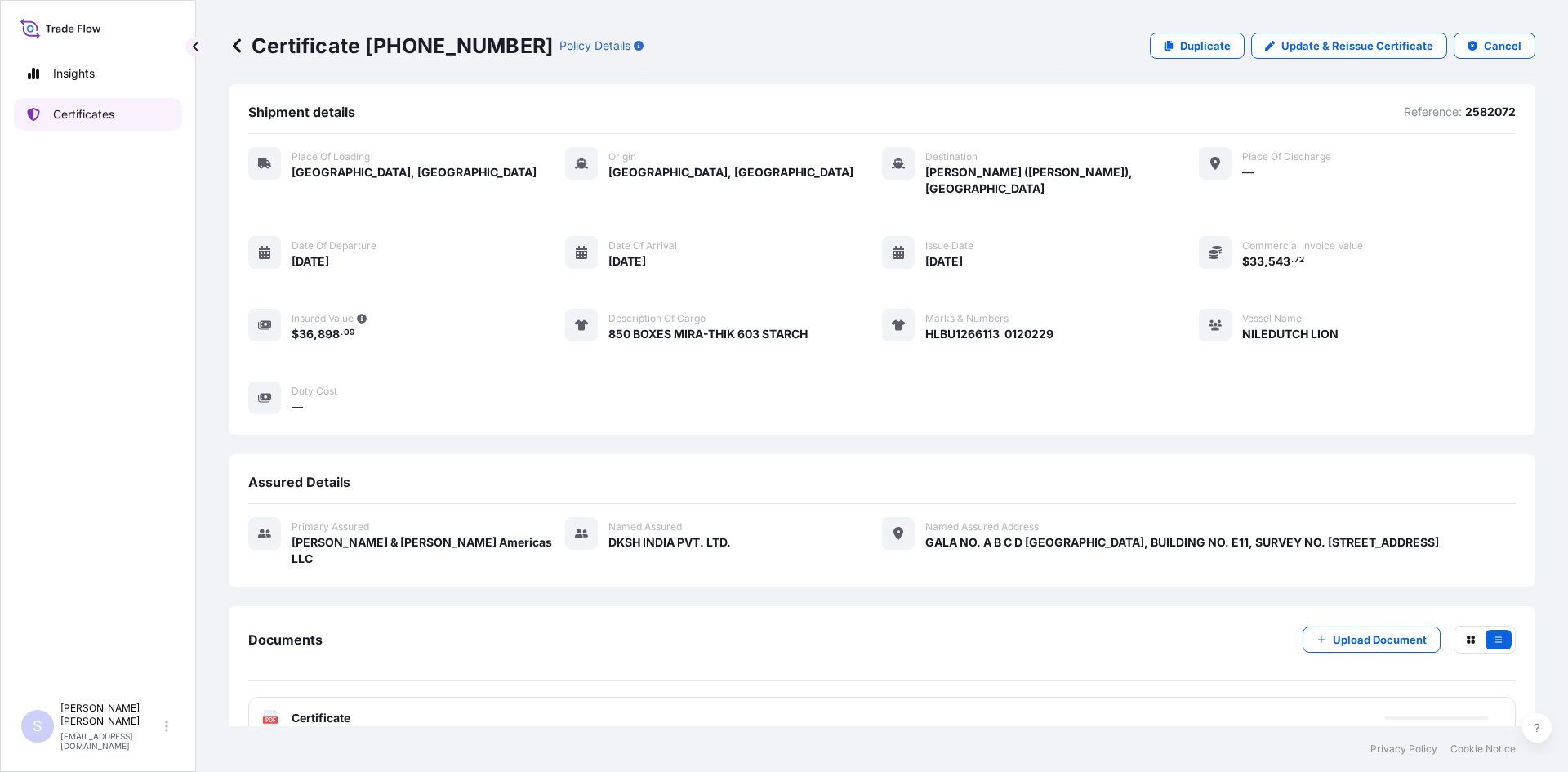
click at [119, 111] on link "Certificates" at bounding box center [98, 114] width 168 height 32
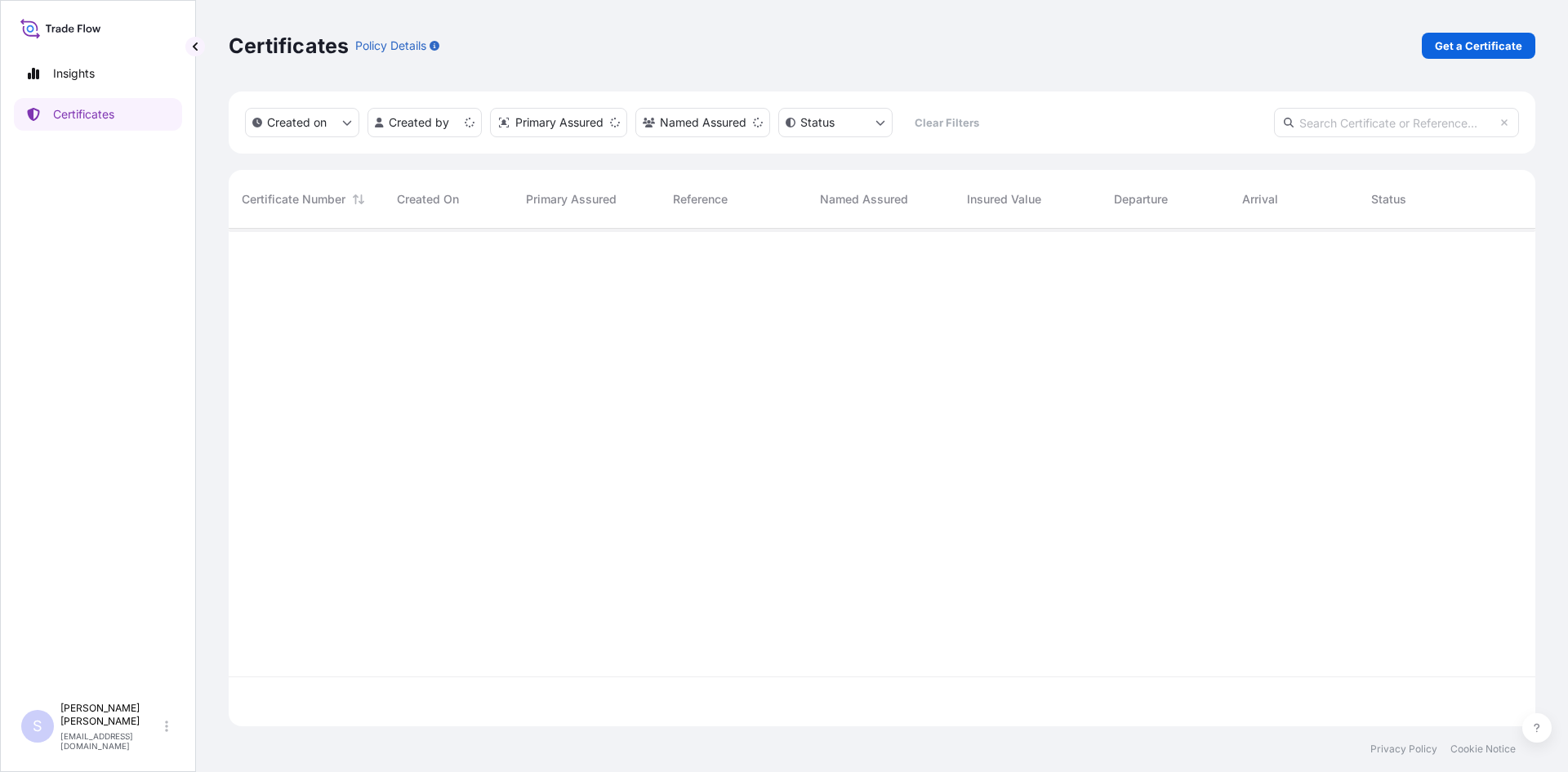
scroll to position [494, 1294]
click at [1446, 42] on p "Get a Certificate" at bounding box center [1478, 46] width 87 height 17
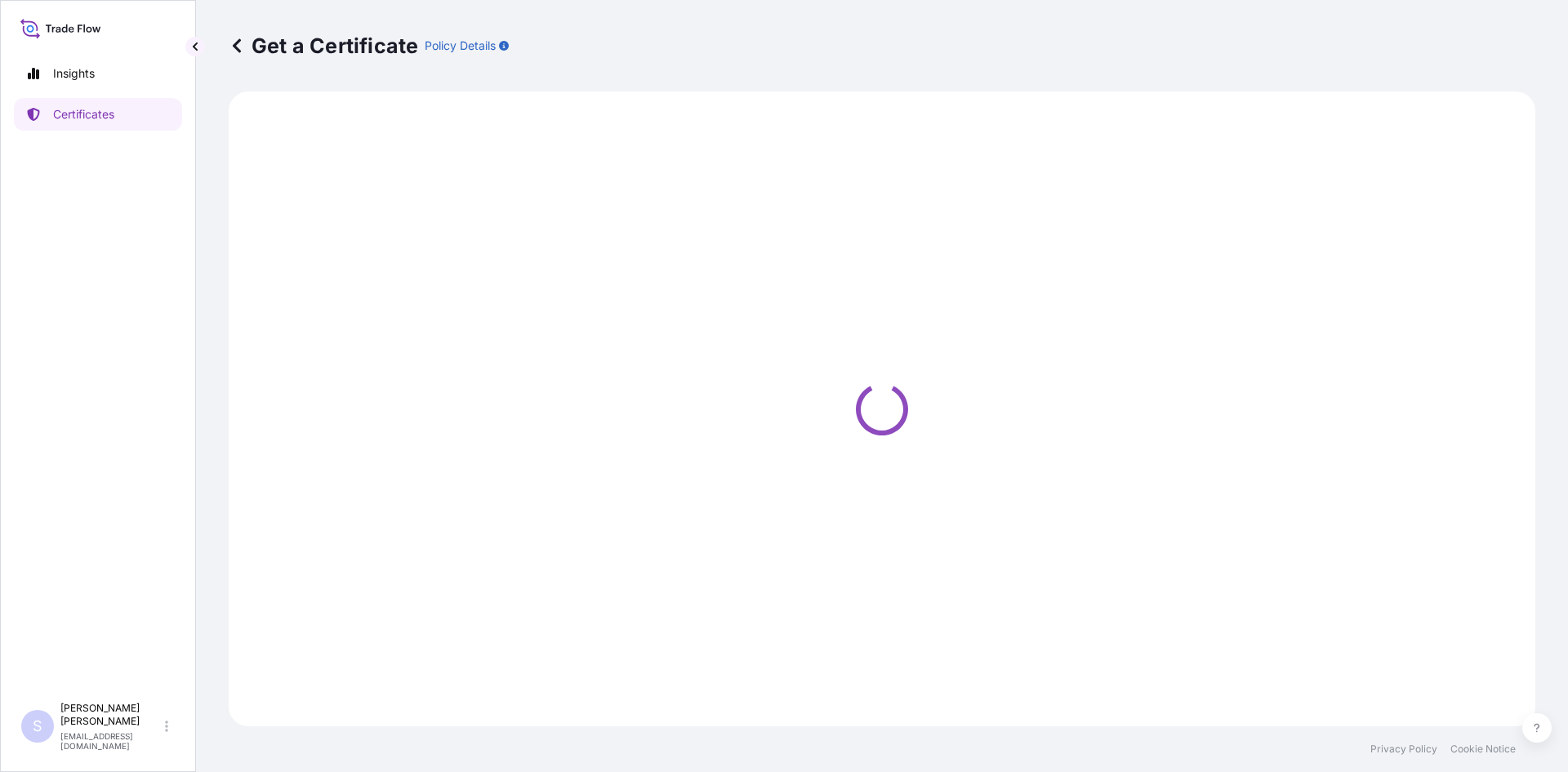
select select "Road / [GEOGRAPHIC_DATA]"
select select "Sea"
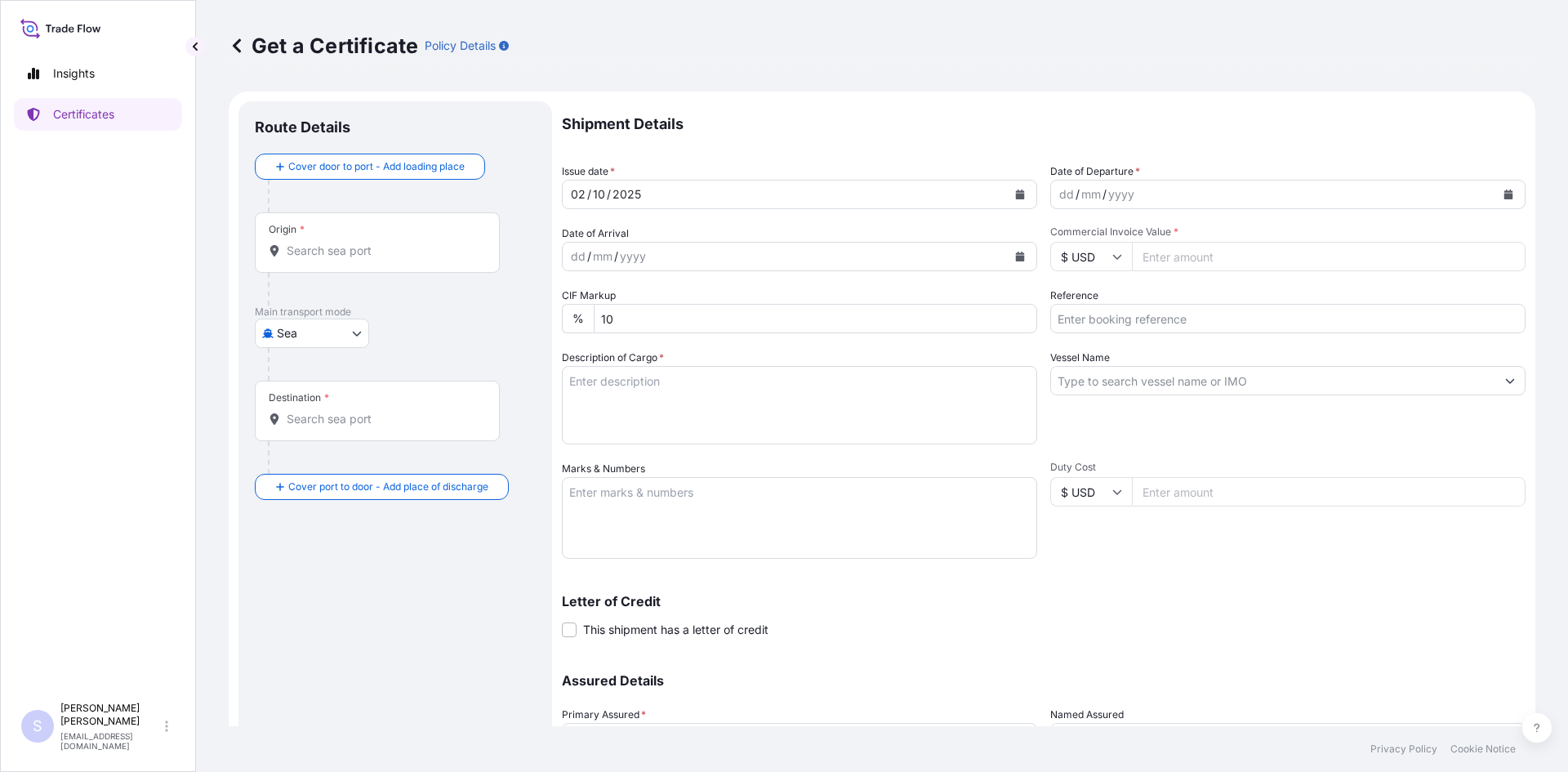
click at [321, 148] on div "Route Details" at bounding box center [395, 135] width 281 height 36
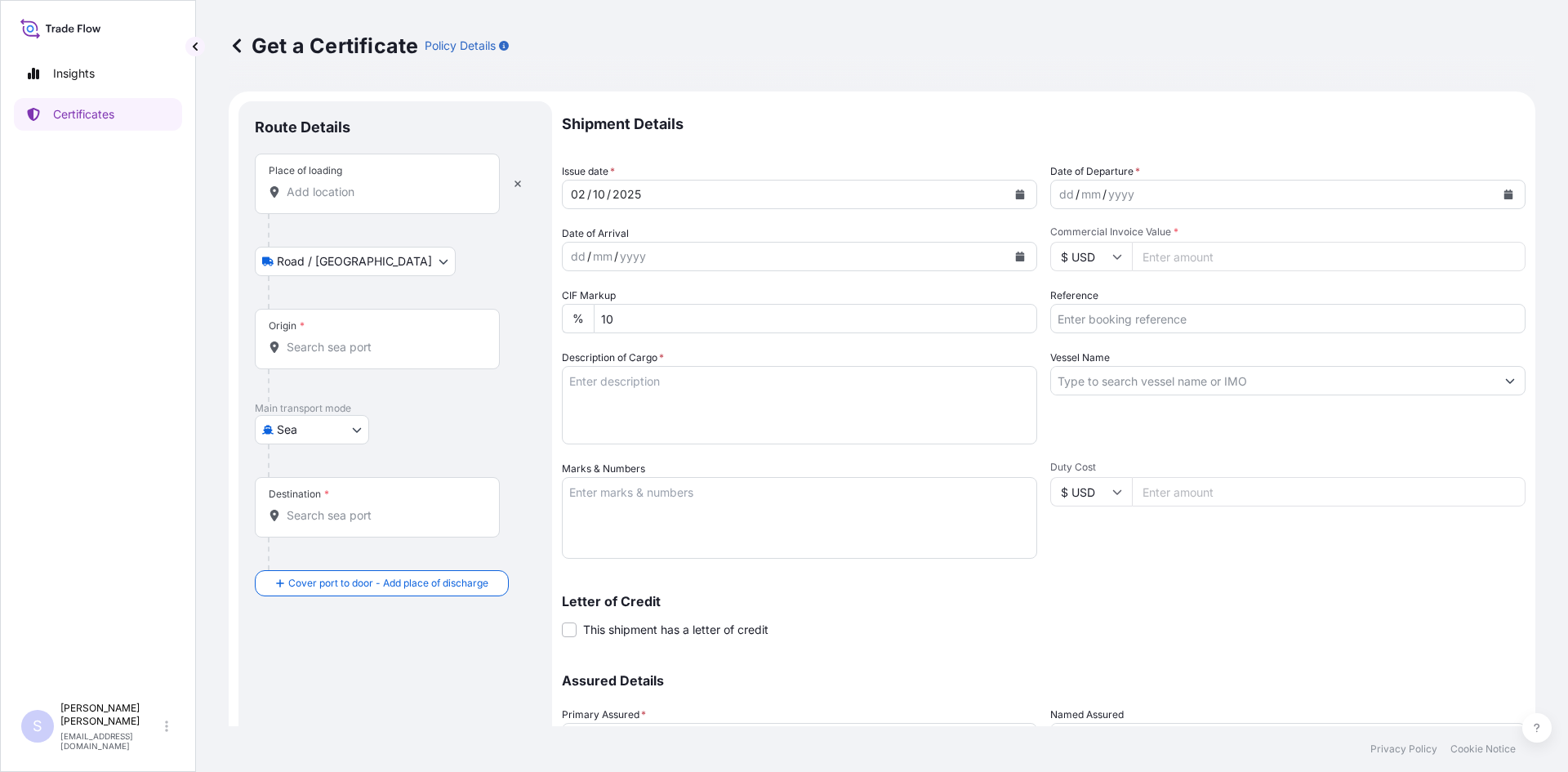
click at [310, 204] on div "Place of loading" at bounding box center [377, 184] width 245 height 61
click at [310, 200] on input "Place of loading" at bounding box center [383, 192] width 193 height 17
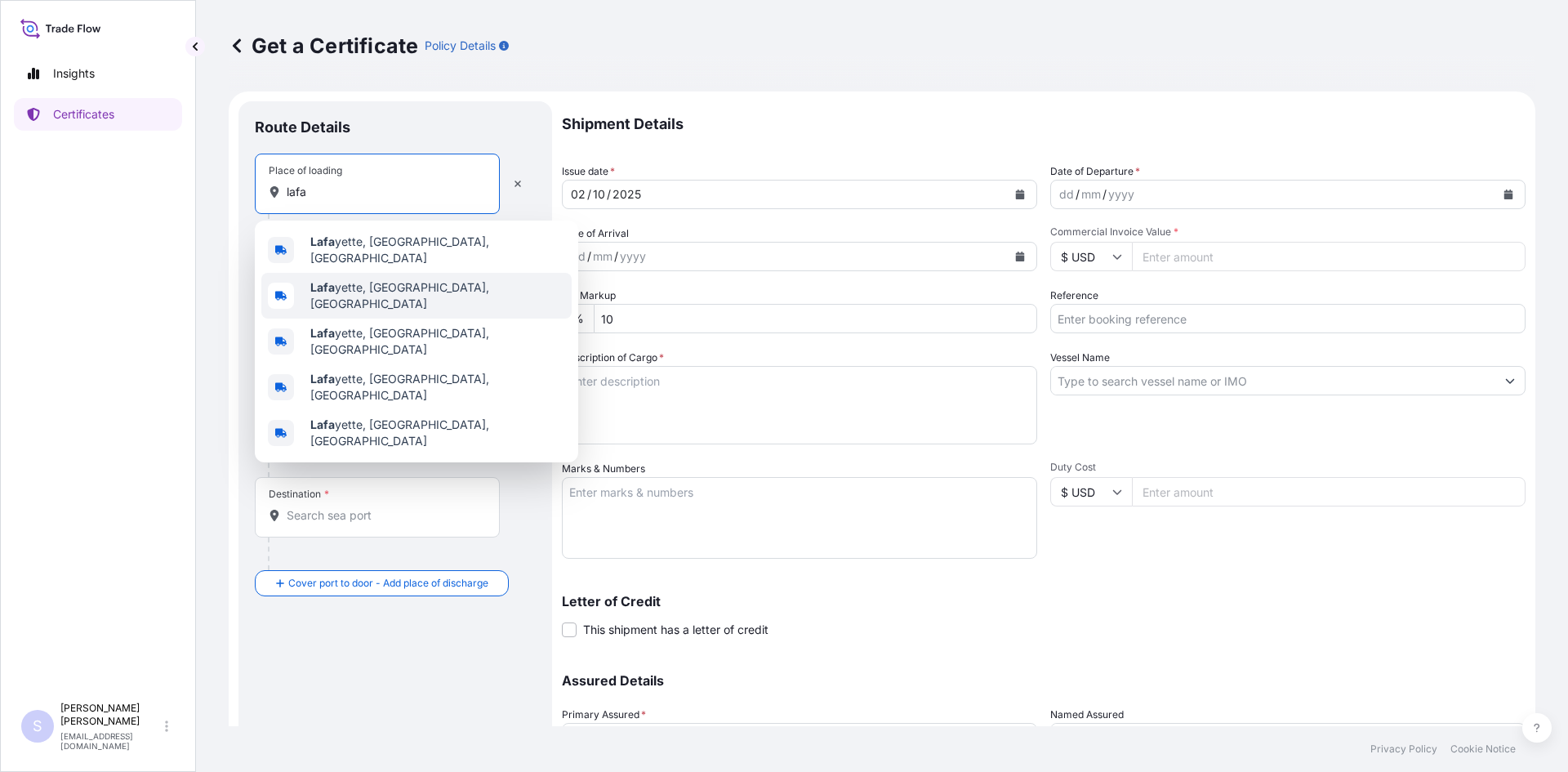
click at [343, 283] on span "[PERSON_NAME], [GEOGRAPHIC_DATA], [GEOGRAPHIC_DATA]" at bounding box center [438, 295] width 255 height 32
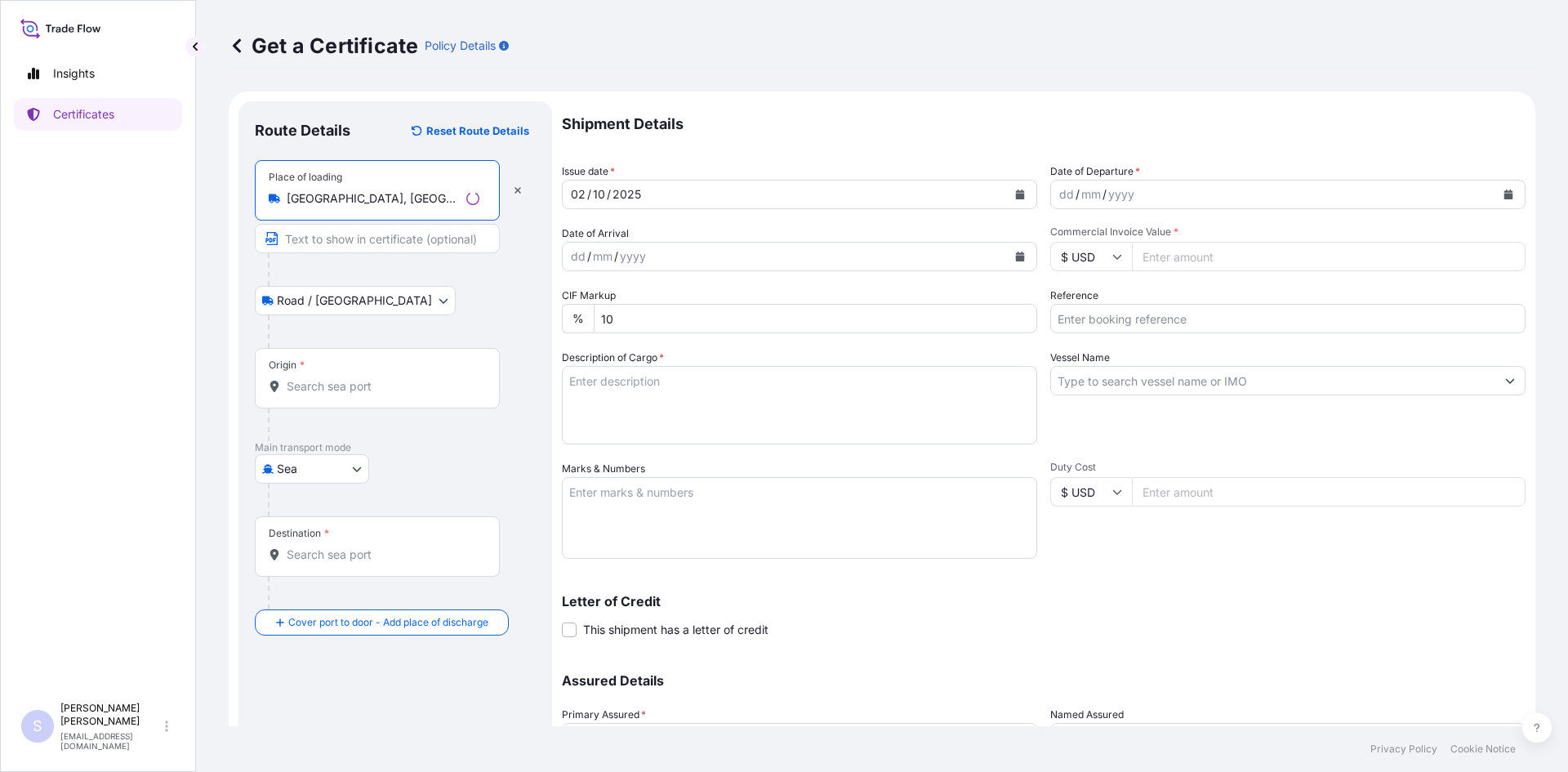
type input "[GEOGRAPHIC_DATA], [GEOGRAPHIC_DATA], [GEOGRAPHIC_DATA]"
click at [339, 393] on input "Origin *" at bounding box center [383, 387] width 193 height 17
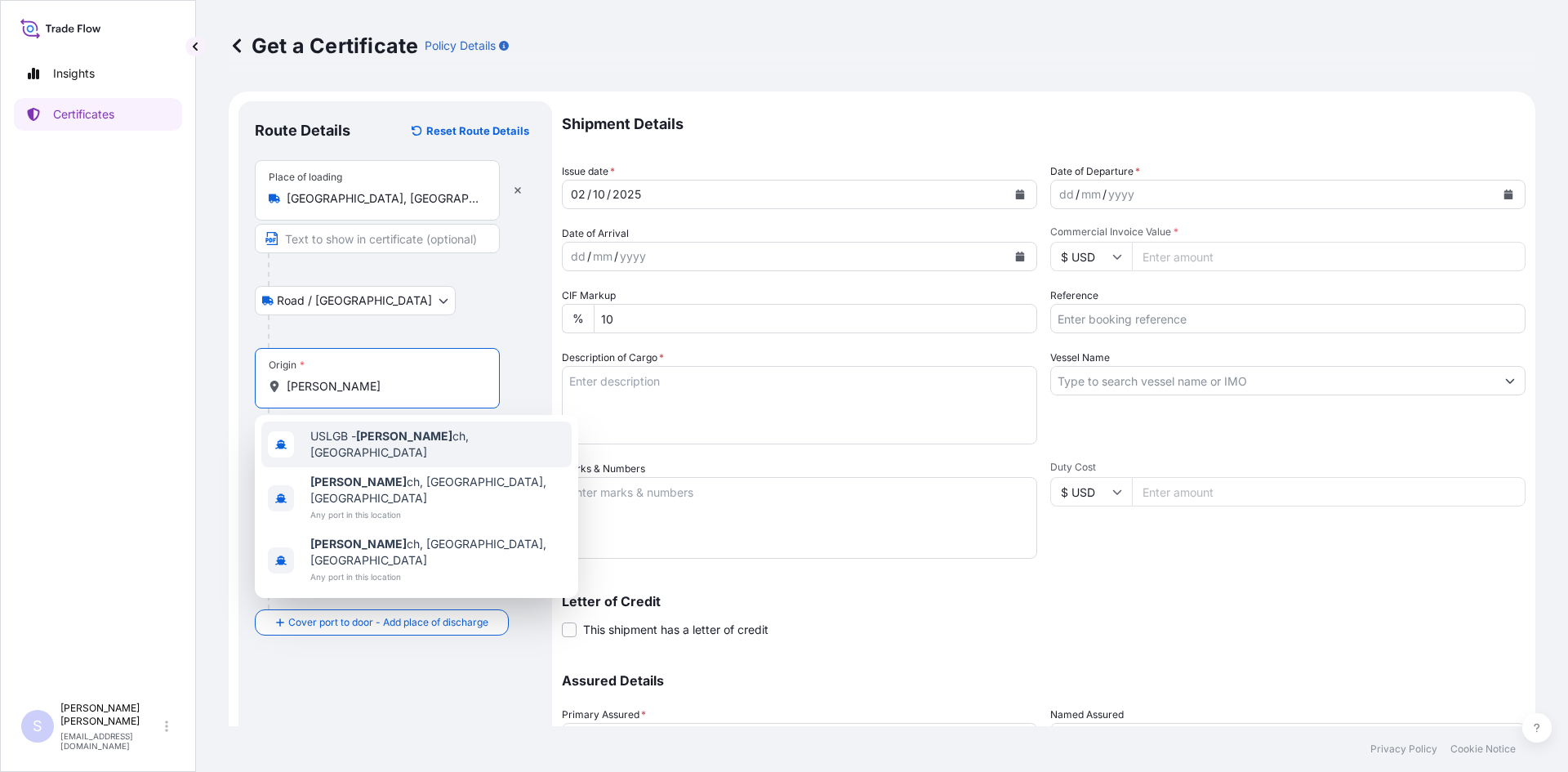
click at [344, 435] on span "USLGB - [PERSON_NAME] ch, [GEOGRAPHIC_DATA]" at bounding box center [438, 443] width 255 height 32
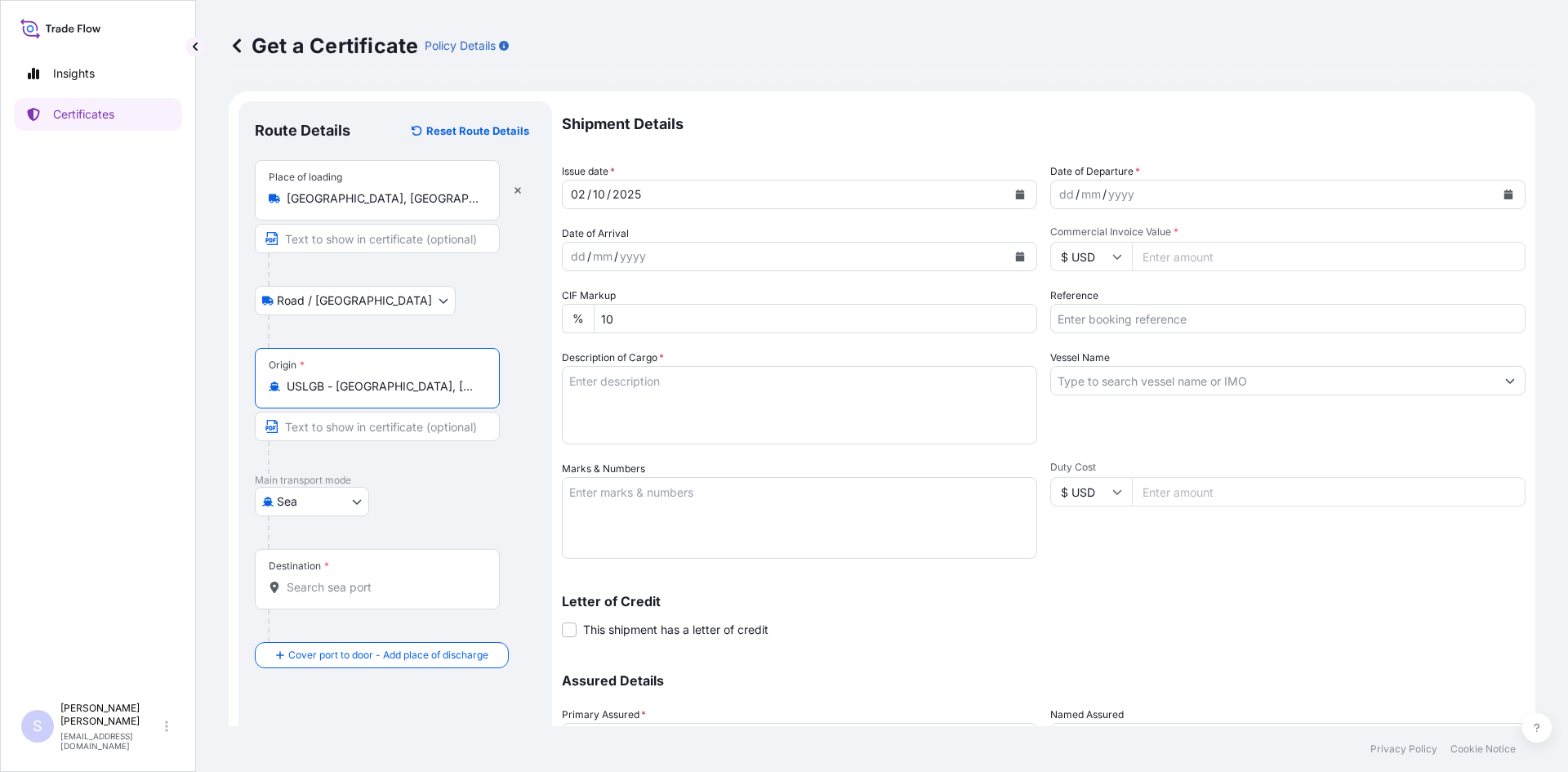
type input "USLGB - [GEOGRAPHIC_DATA], [GEOGRAPHIC_DATA]"
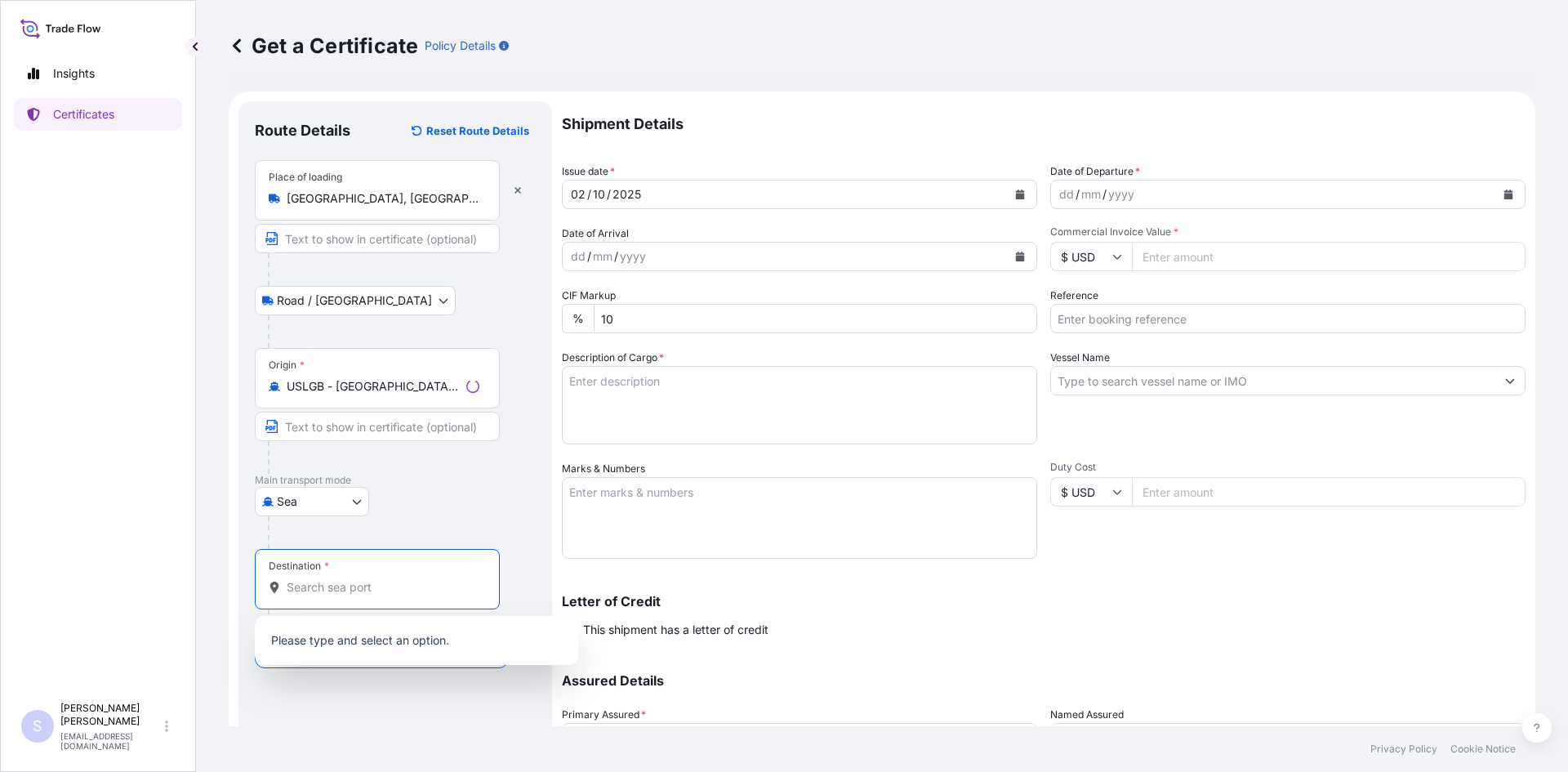
click at [354, 586] on input "Destination *" at bounding box center [383, 587] width 193 height 17
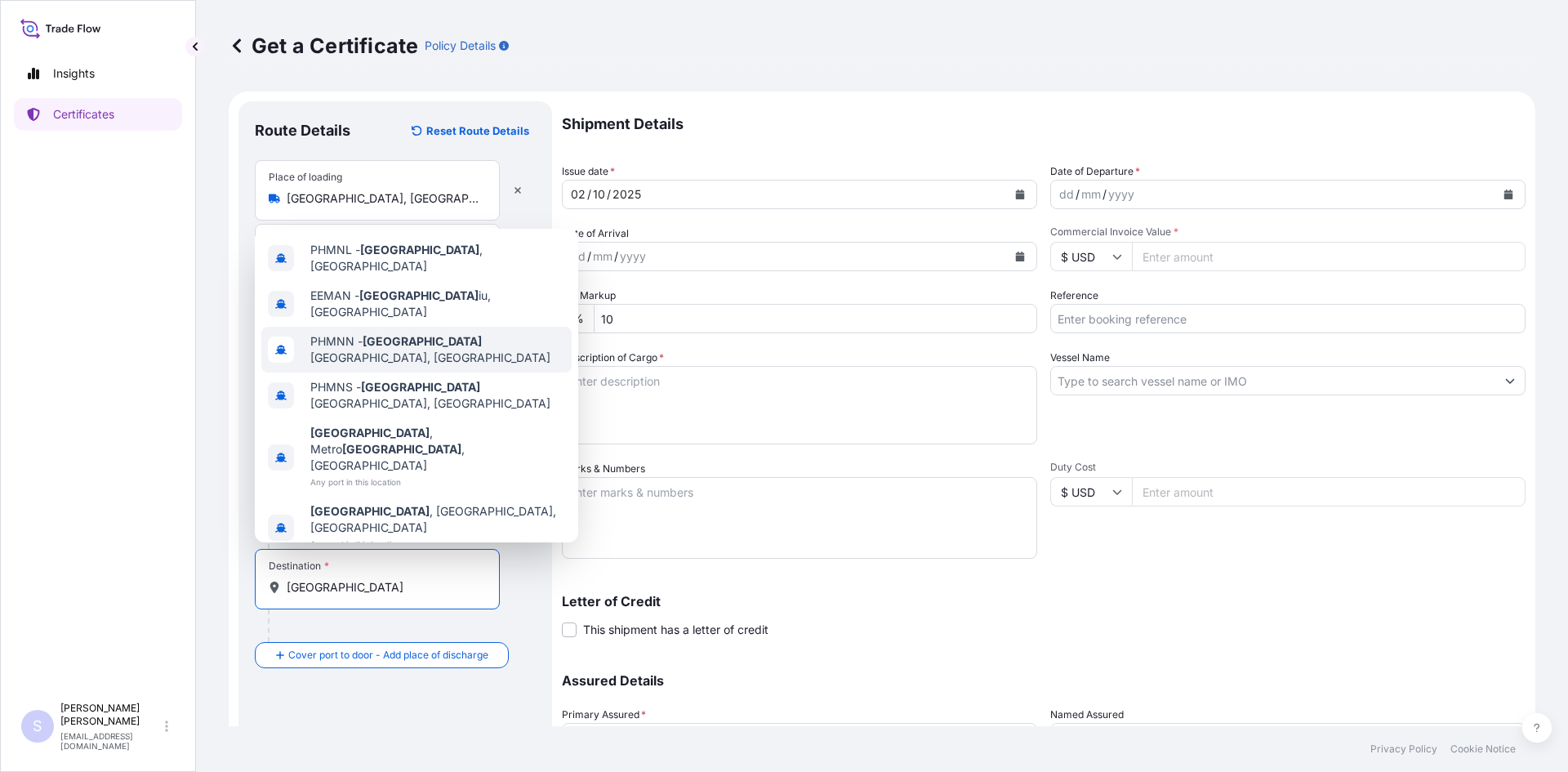
click at [430, 373] on div "PHMNN - Manila North Harbour, Philippines" at bounding box center [416, 349] width 310 height 46
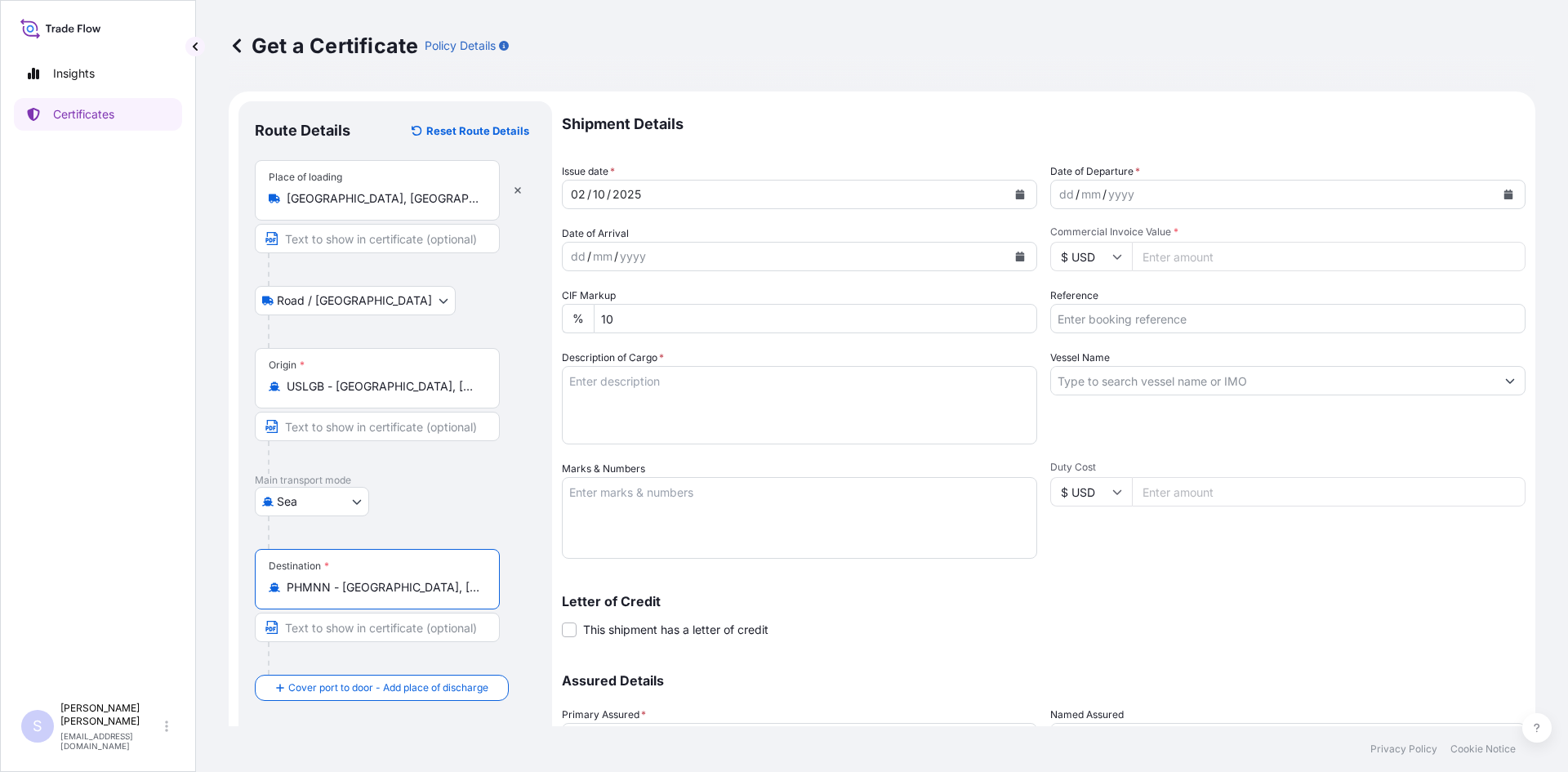
type input "PHMNN - Manila North Harbour, Philippines"
click at [1497, 187] on button "Calendar" at bounding box center [1508, 194] width 26 height 26
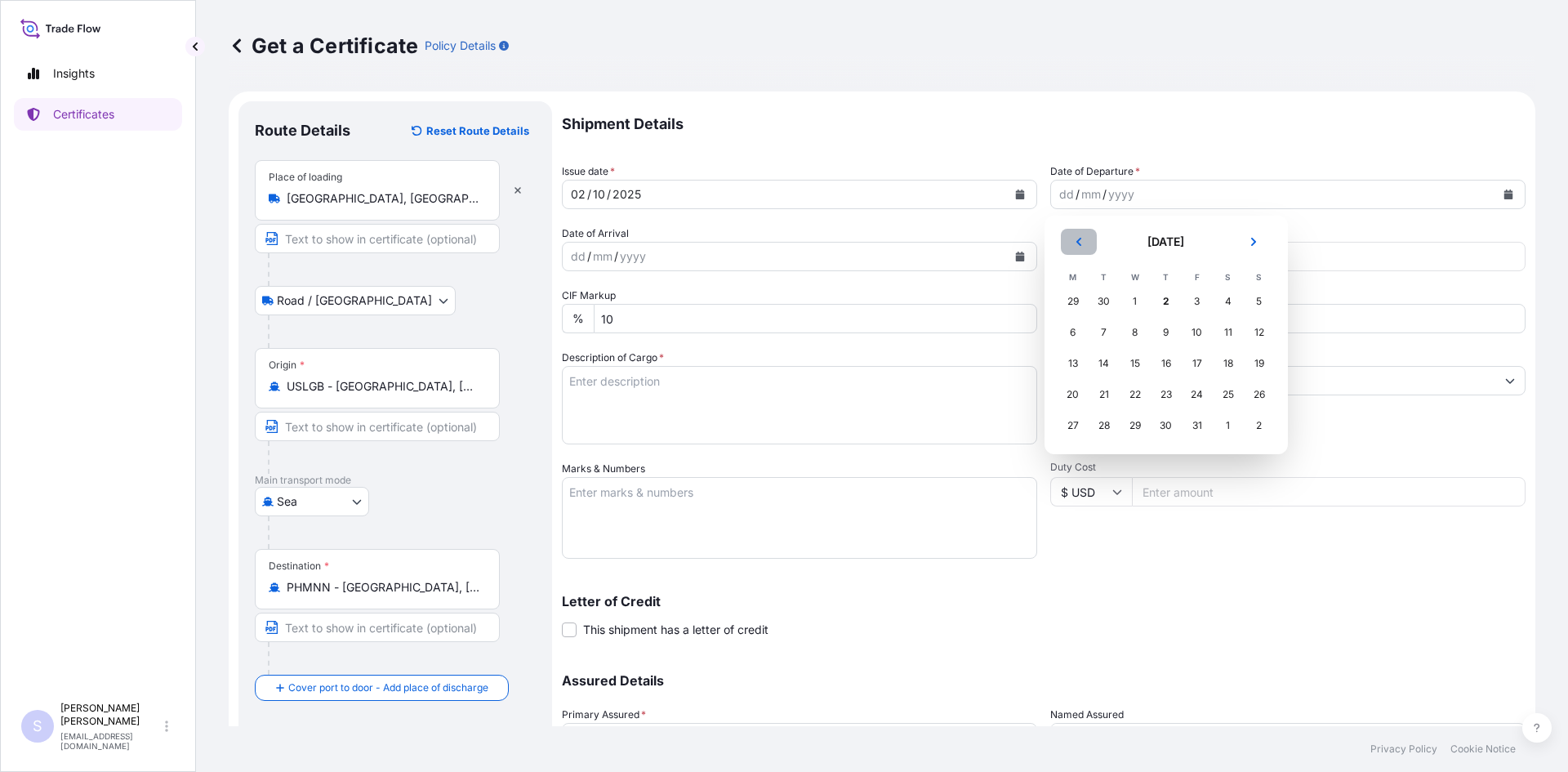
click at [1072, 242] on button "Previous" at bounding box center [1078, 241] width 36 height 26
click at [1257, 364] on div "21" at bounding box center [1259, 363] width 29 height 29
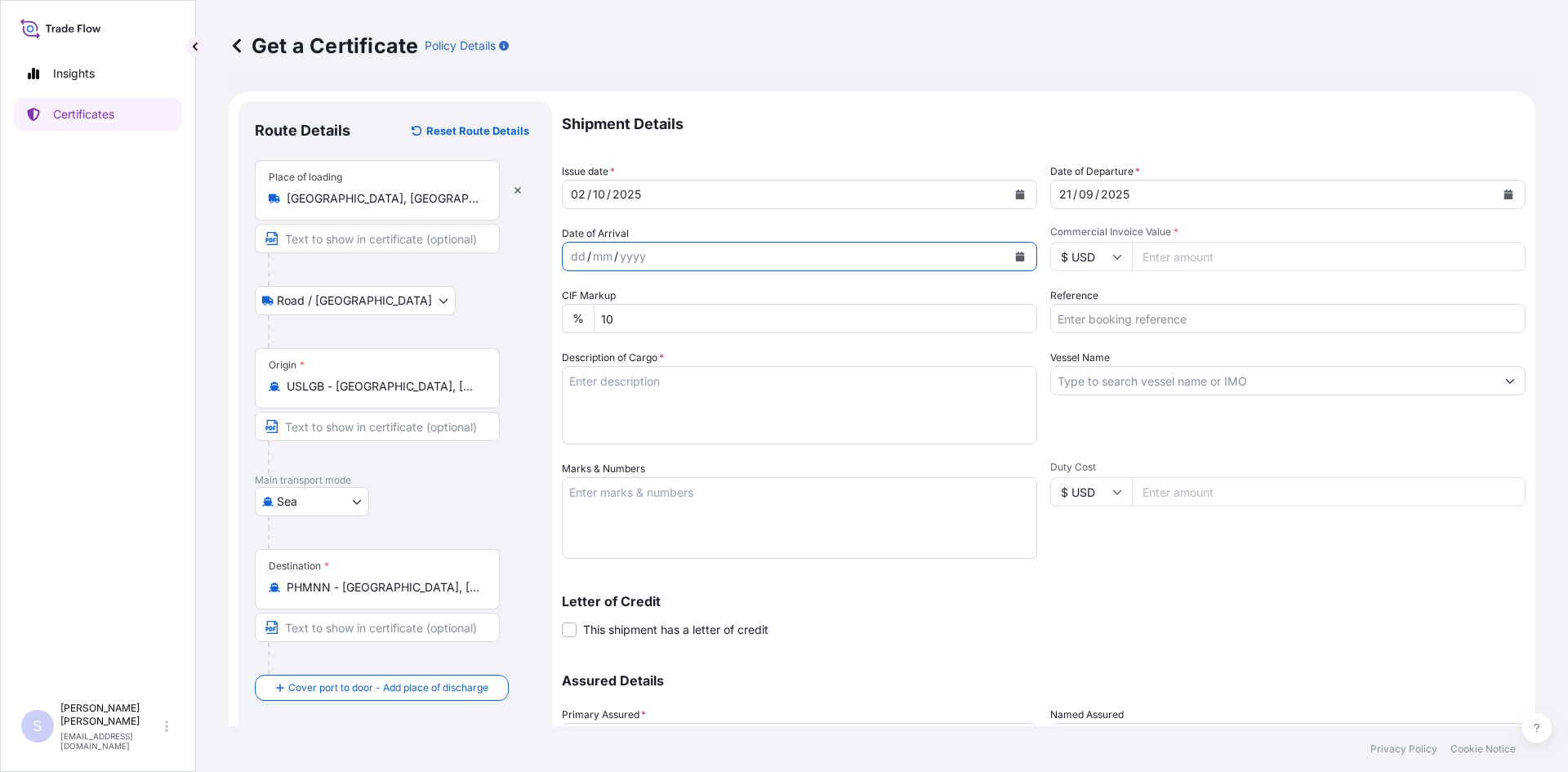
click at [1020, 255] on button "Calendar" at bounding box center [1020, 256] width 26 height 26
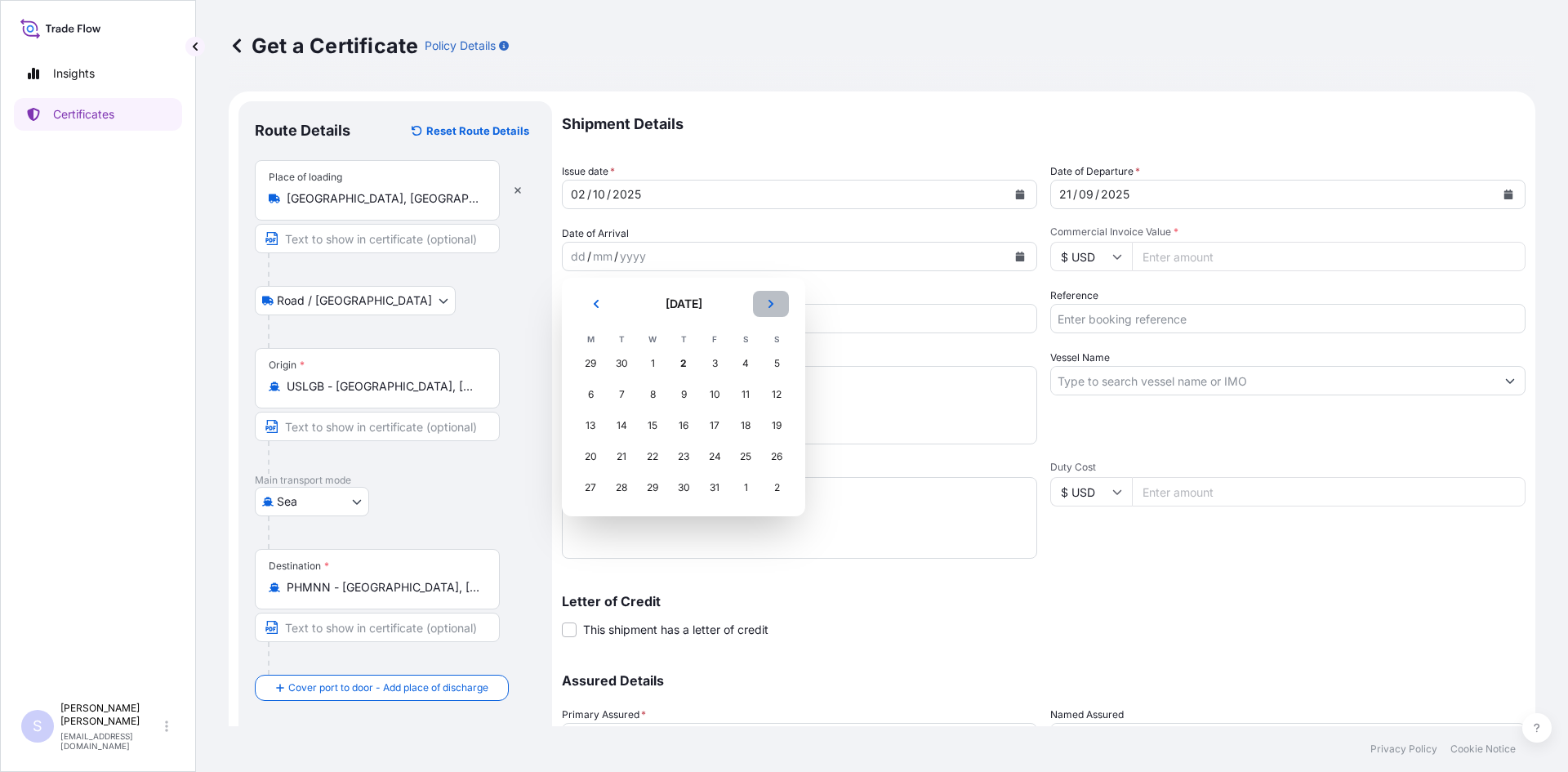
click at [774, 306] on icon "Next" at bounding box center [771, 304] width 10 height 10
click at [601, 302] on icon "Previous" at bounding box center [596, 304] width 10 height 10
click at [596, 489] on div "27" at bounding box center [590, 487] width 29 height 29
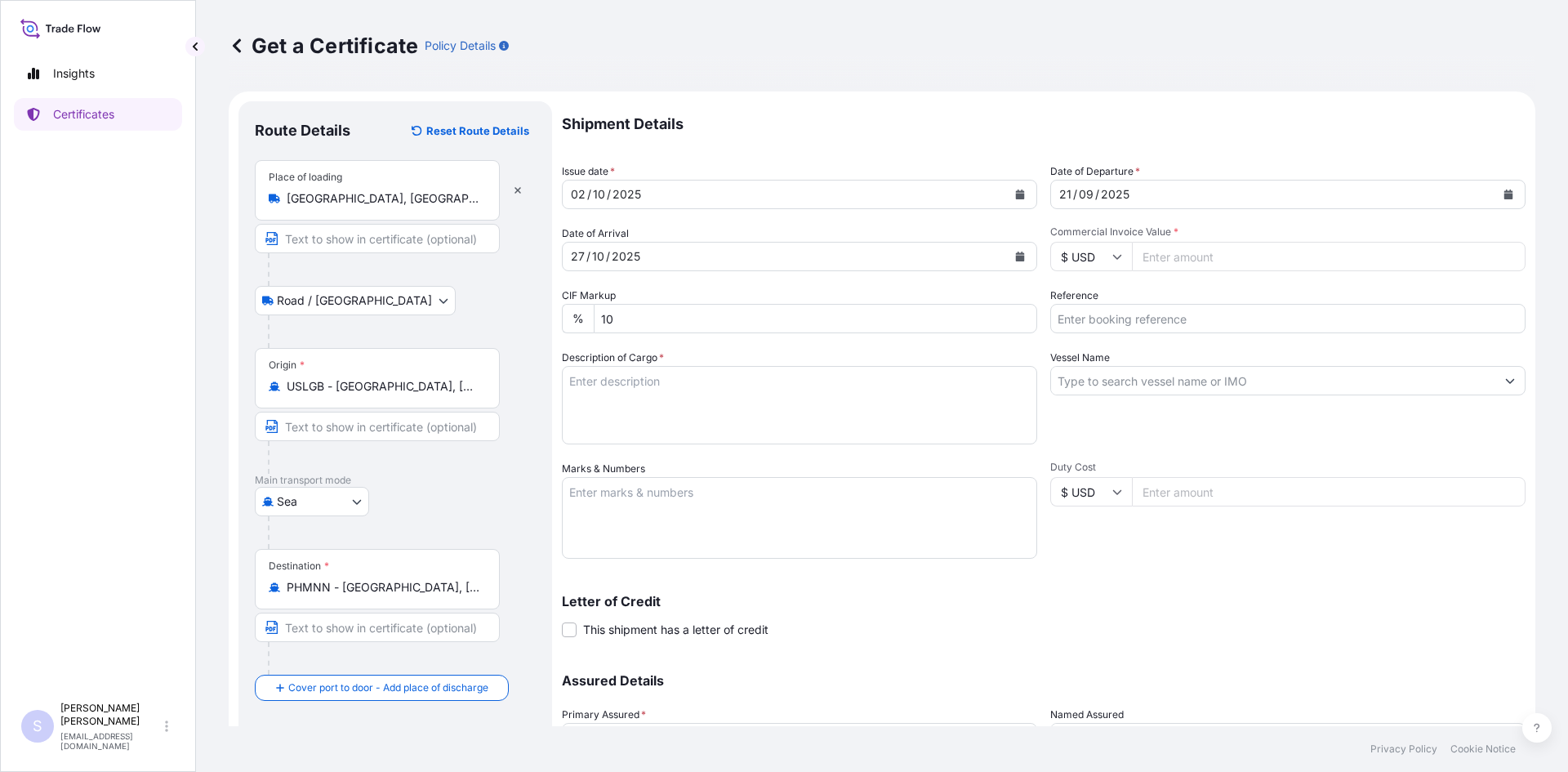
click at [1214, 266] on input "Commercial Invoice Value *" at bounding box center [1328, 256] width 393 height 29
click at [1214, 260] on input "Commercial Invoice Value *" at bounding box center [1328, 256] width 393 height 29
type input "69136.88"
type input "2581083-84"
click at [680, 381] on textarea "Description of Cargo *" at bounding box center [799, 405] width 475 height 78
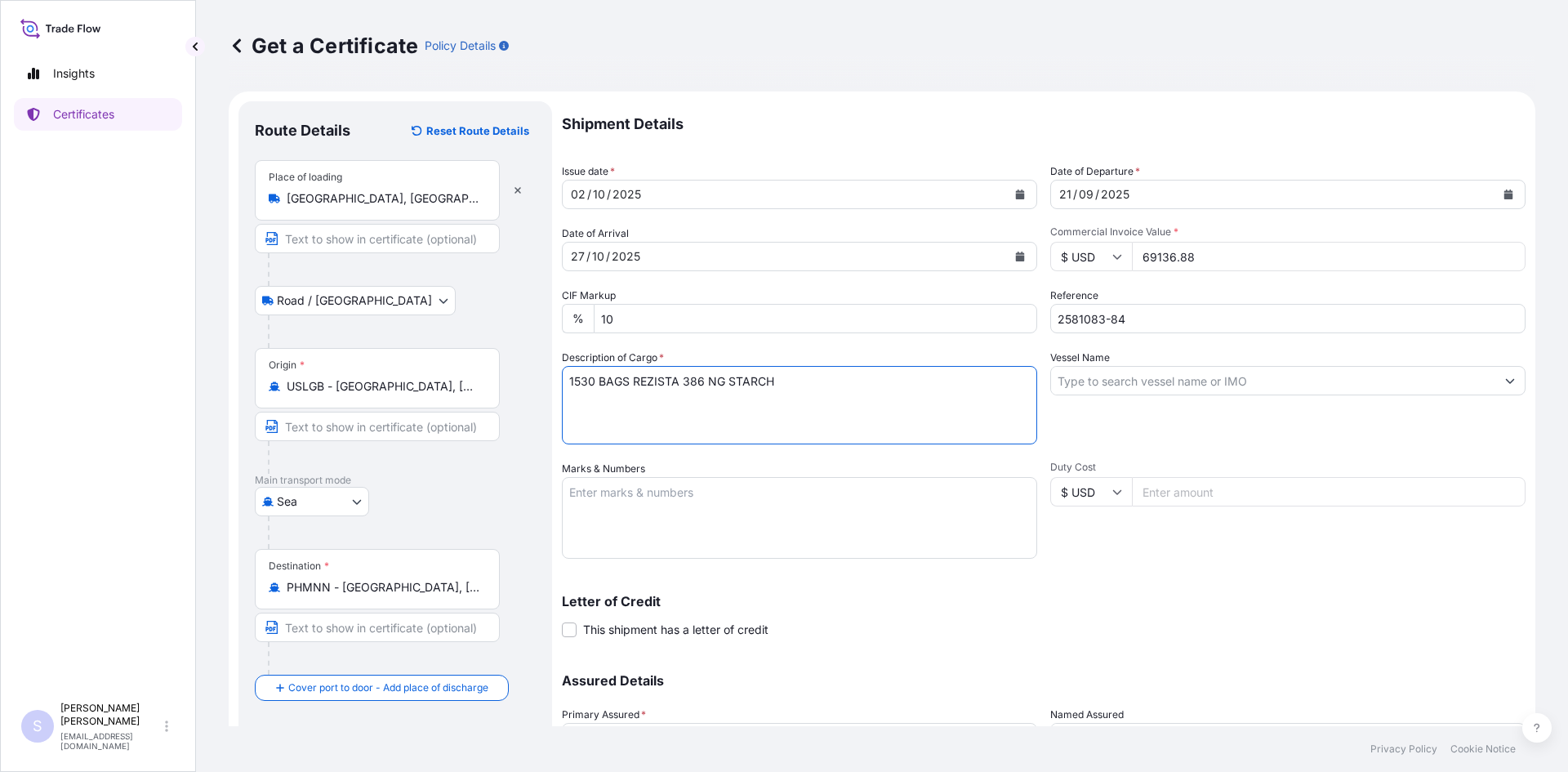
type textarea "1530 BAGS REZISTA 386 NG STARCH"
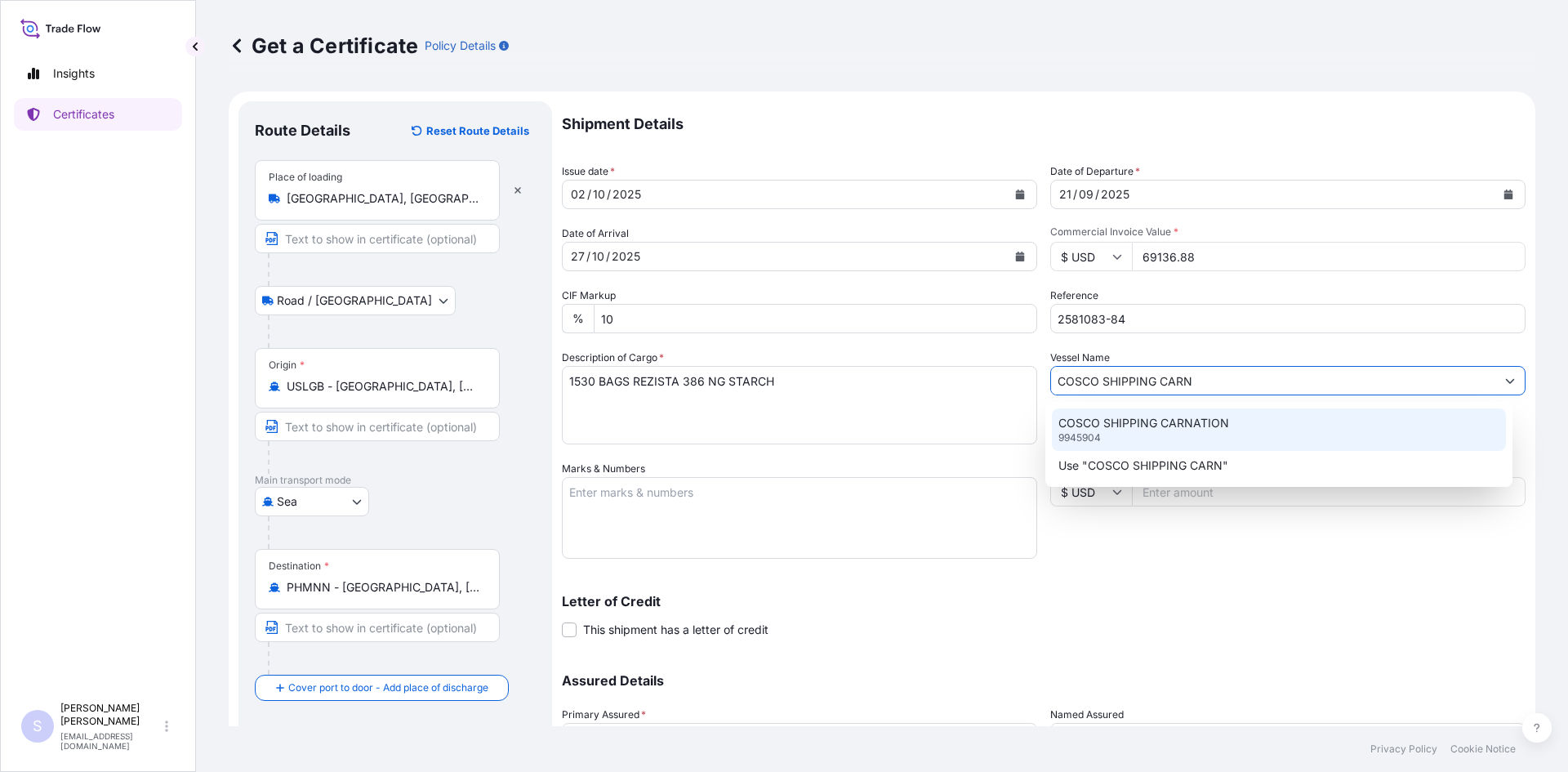
click at [1176, 411] on div "COSCO SHIPPING CARNATION 9945904" at bounding box center [1279, 429] width 455 height 42
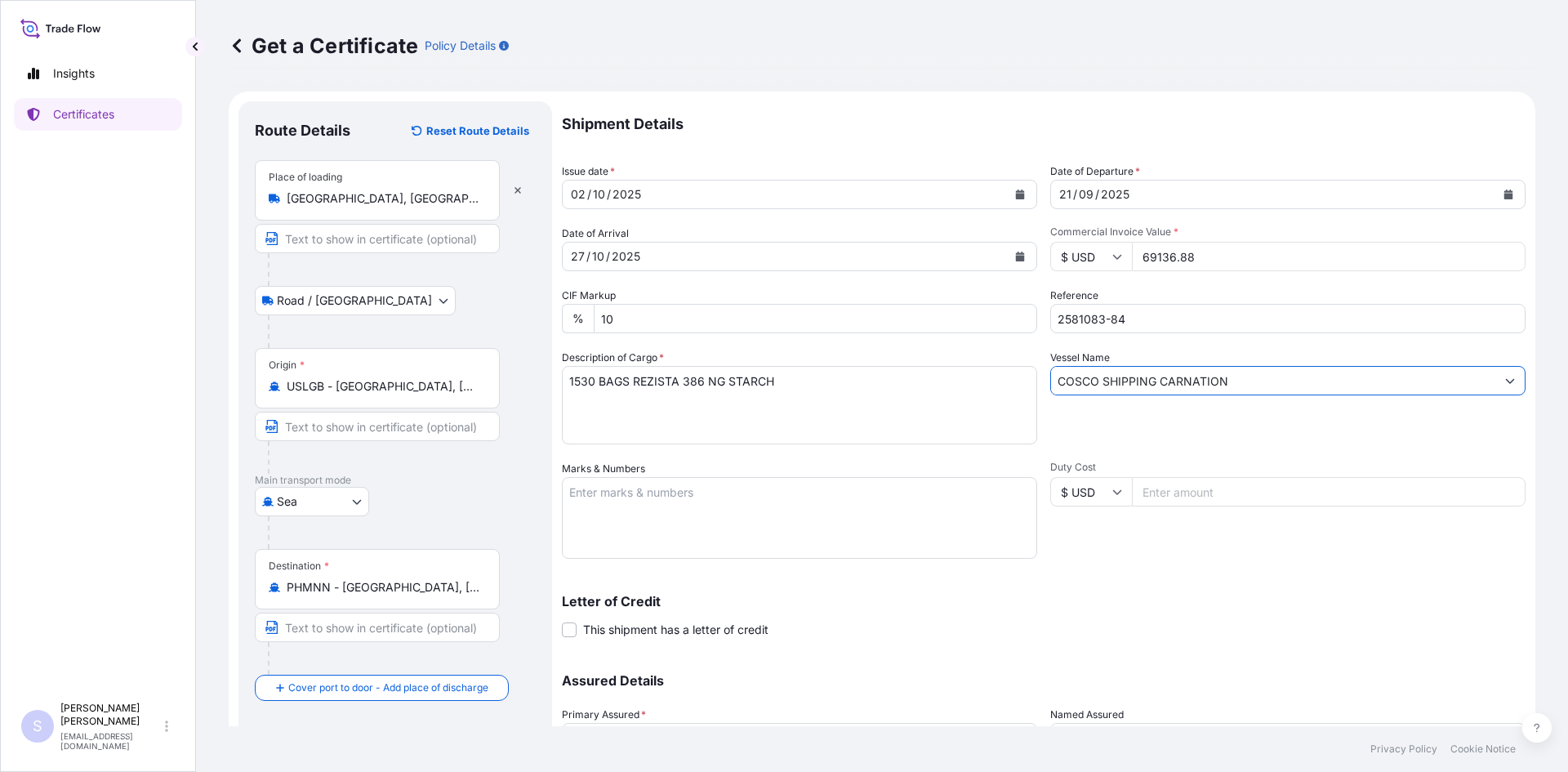
type input "COSCO SHIPPING CARNATION"
click at [878, 513] on textarea "Marks & Numbers" at bounding box center [799, 517] width 475 height 82
type textarea "OOCU4917560 0120284 CSLU6086853 0120353"
click at [1067, 601] on p "Letter of Credit" at bounding box center [1044, 601] width 964 height 13
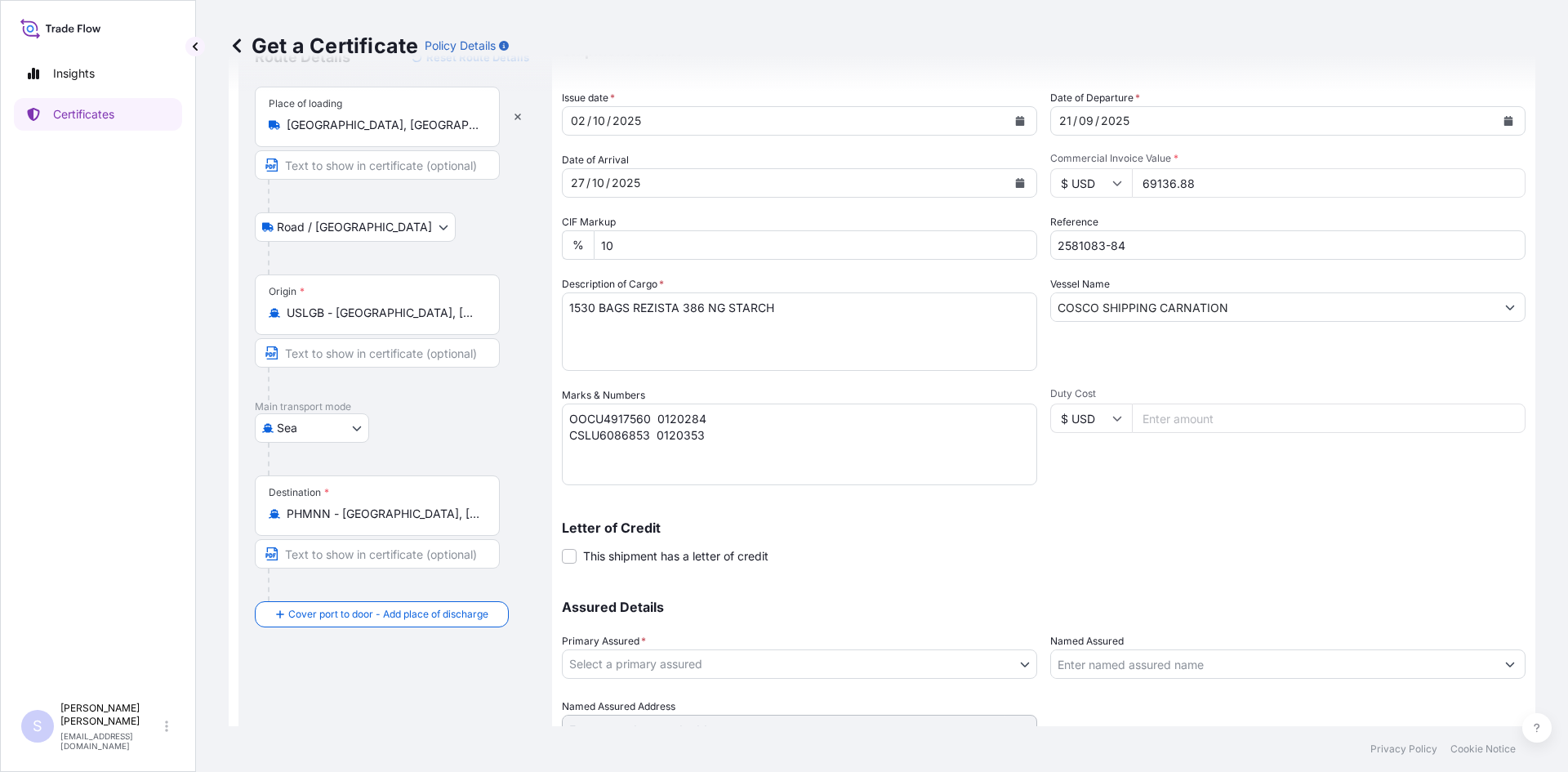
scroll to position [147, 0]
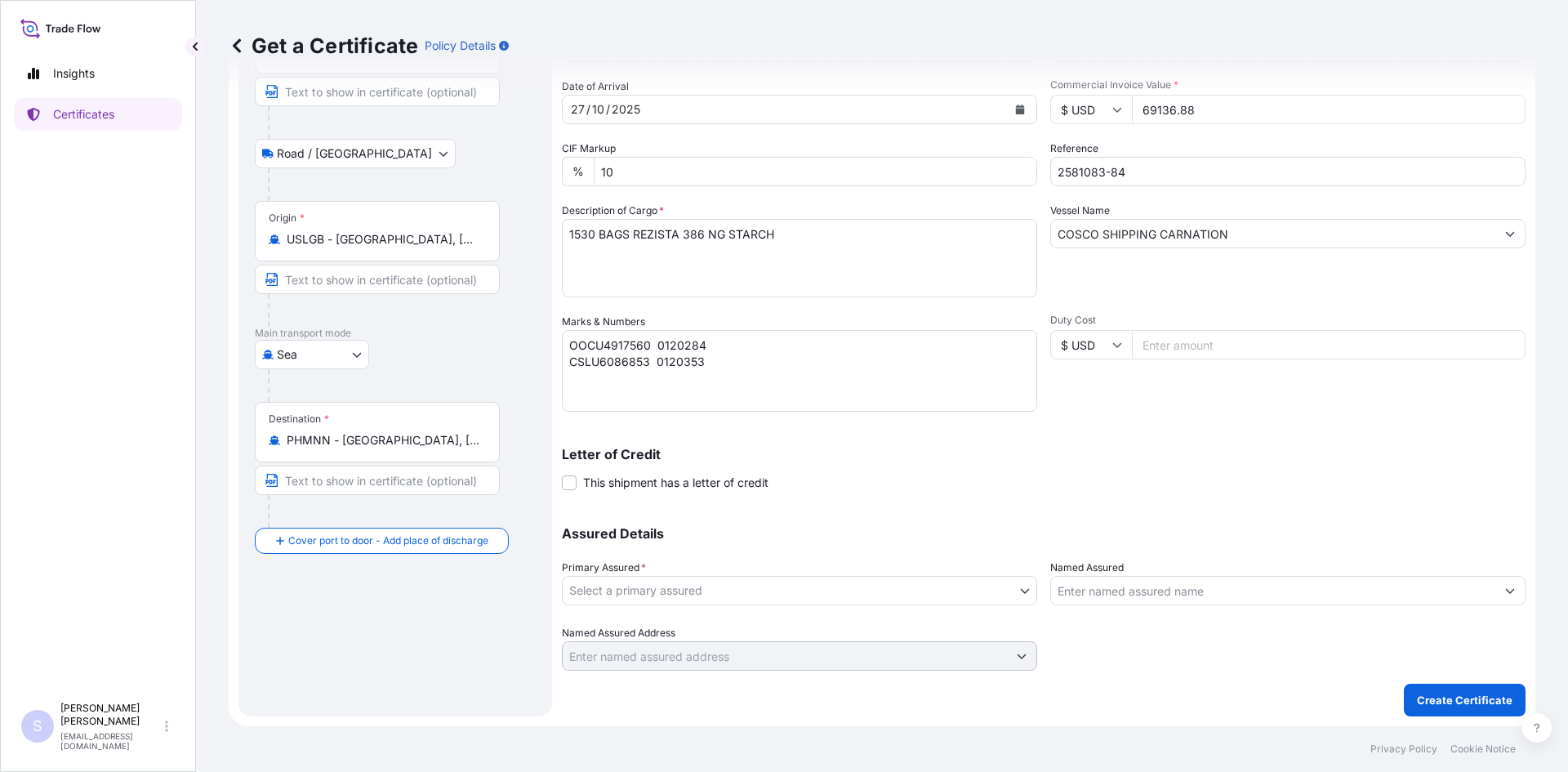
click at [759, 578] on body "Insights Certificates S Steve Klinger csidocs@cargos.com Get a Certificate Poli…" at bounding box center [784, 386] width 1568 height 772
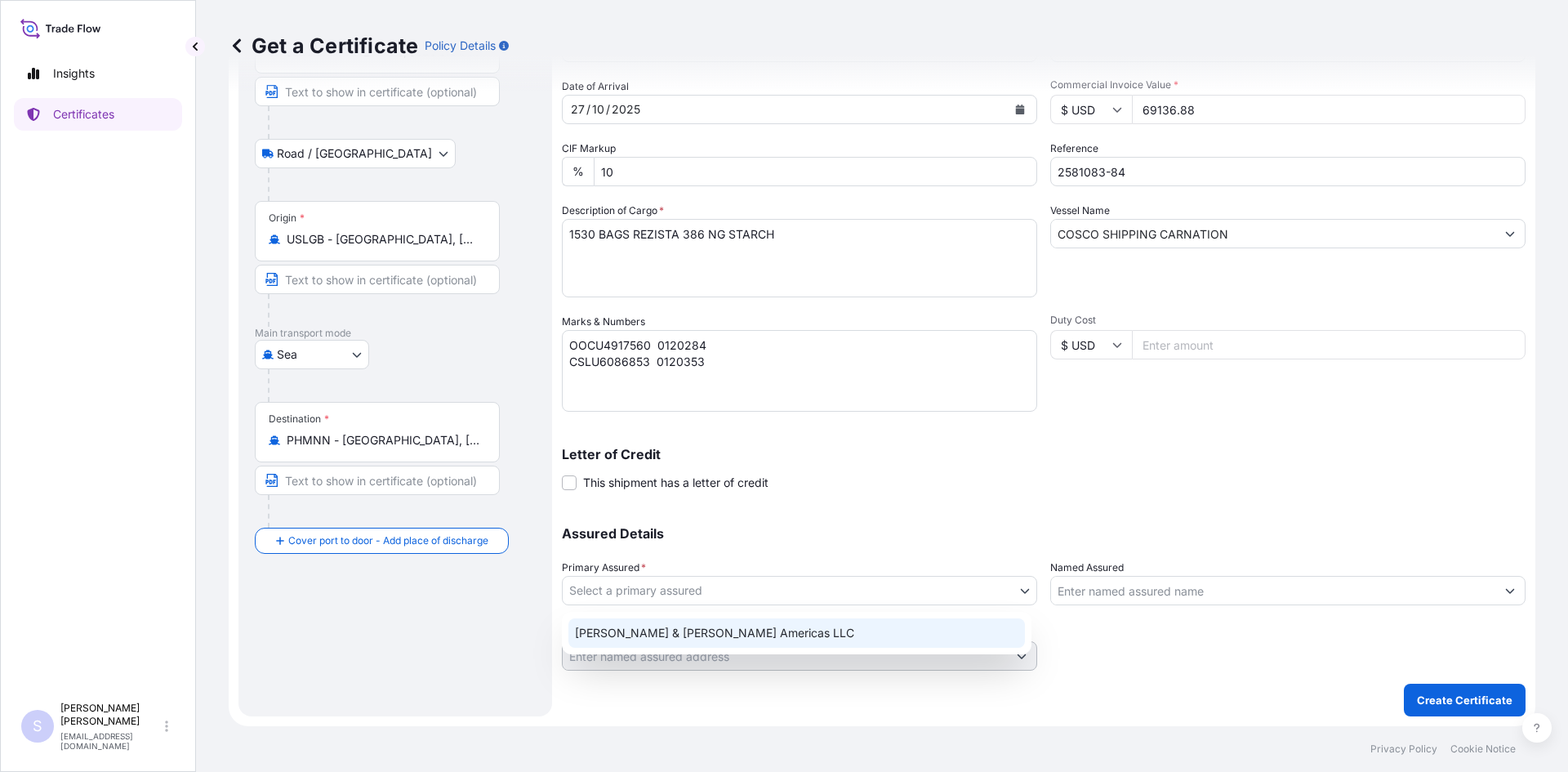
click at [711, 622] on div "[PERSON_NAME] & [PERSON_NAME] Americas LLC" at bounding box center [796, 632] width 457 height 29
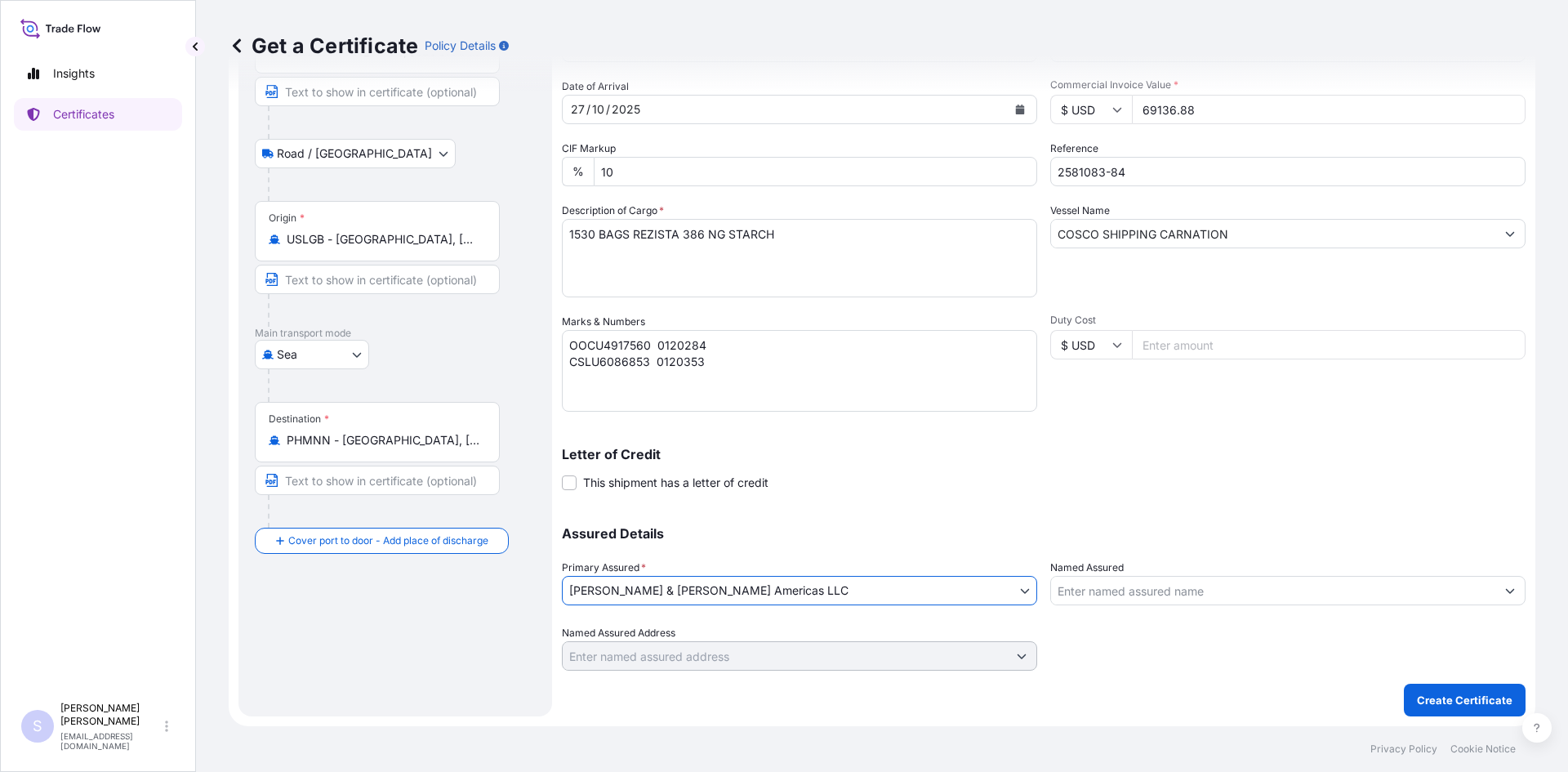
click at [1135, 596] on input "Named Assured" at bounding box center [1274, 590] width 444 height 29
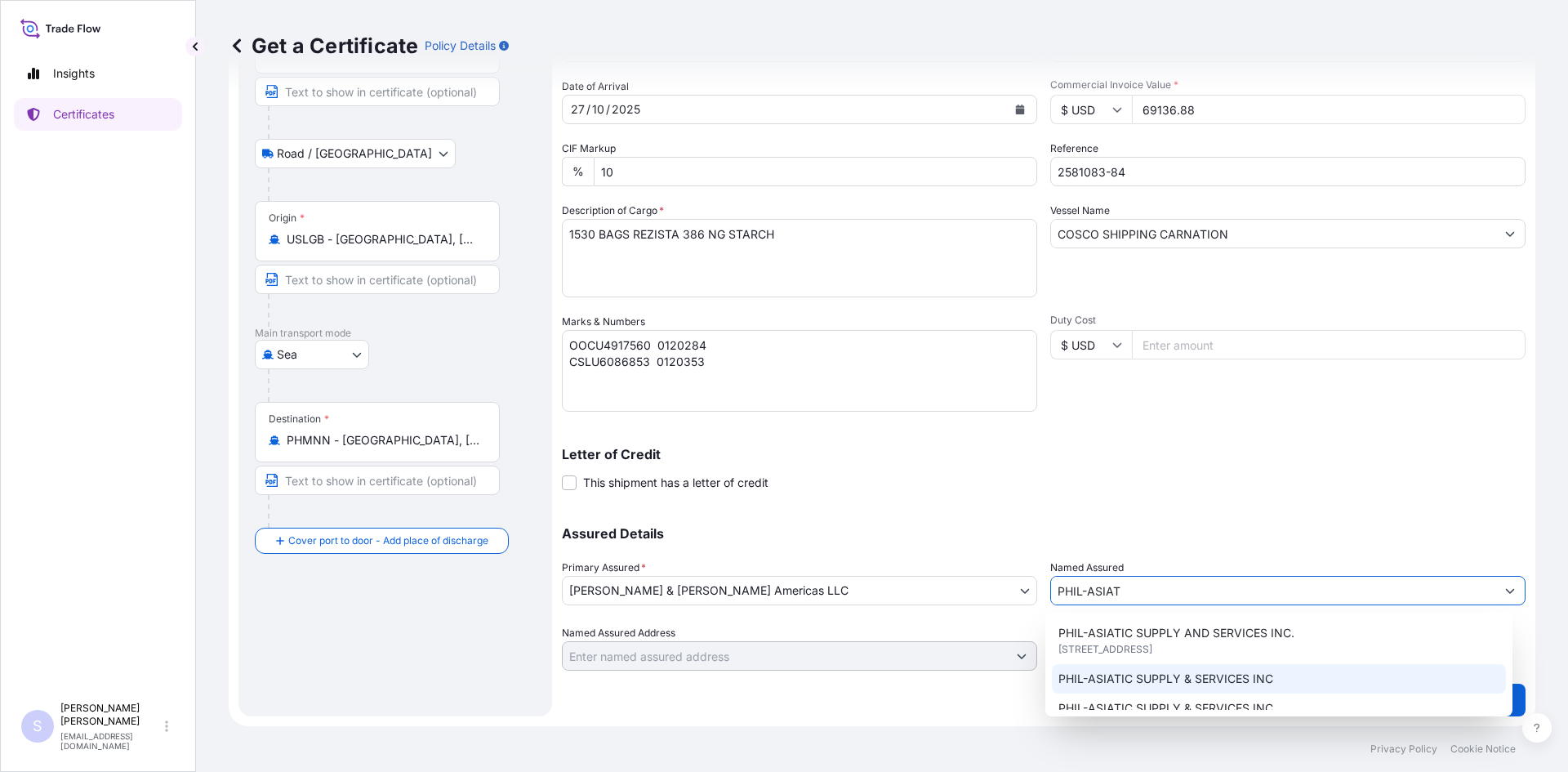
click at [1134, 687] on span "PHIL-ASIATIC SUPPLY & SERVICES INC" at bounding box center [1165, 679] width 215 height 17
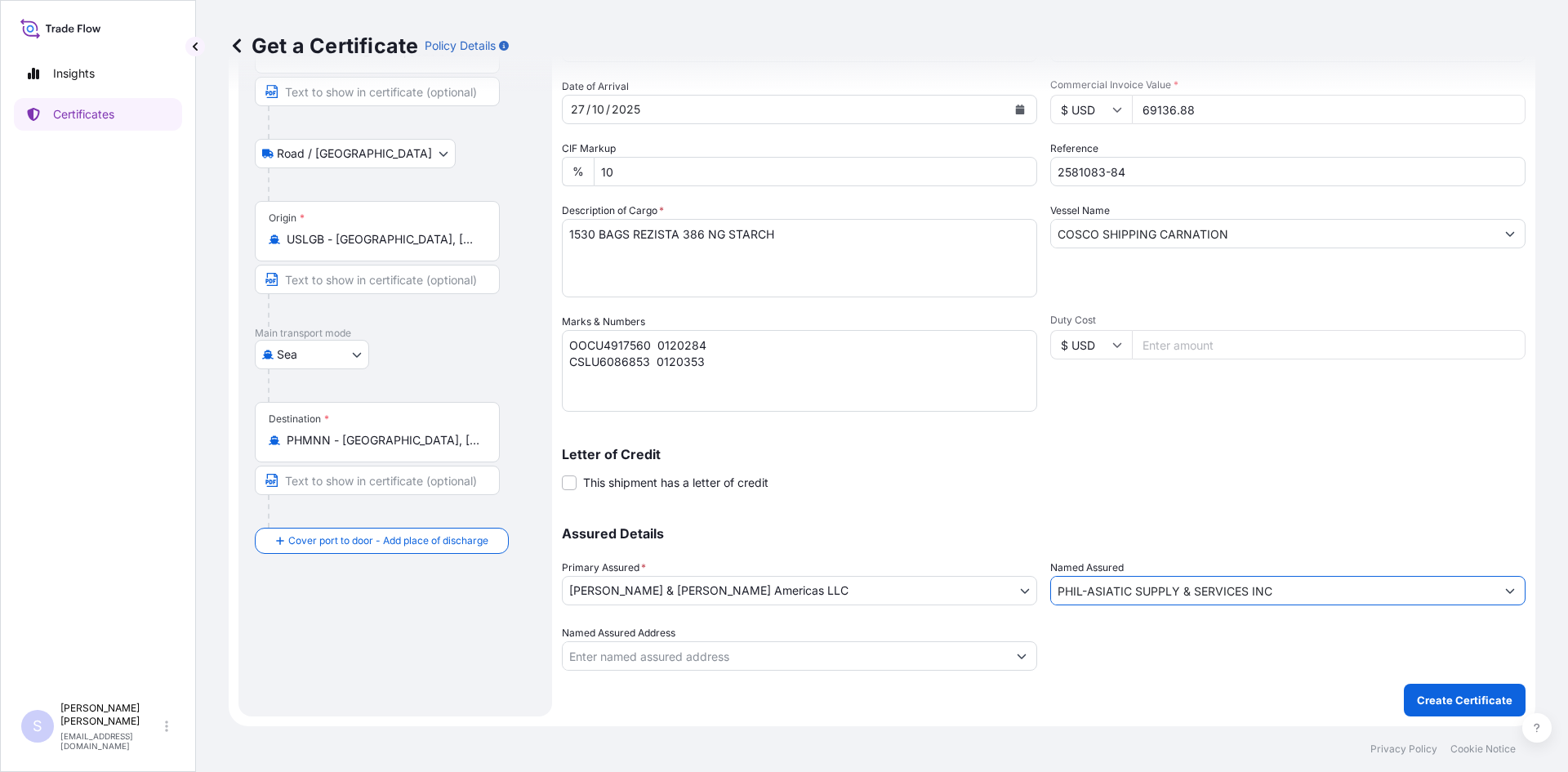
type input "PHIL-ASIATIC SUPPLY & SERVICES INC"
click at [1141, 671] on div "Shipment Details Issue date * 02 / 10 / 2025 Date of Departure * 21 / 09 / 2025…" at bounding box center [1044, 335] width 964 height 762
click at [1462, 705] on p "Create Certificate" at bounding box center [1465, 700] width 96 height 17
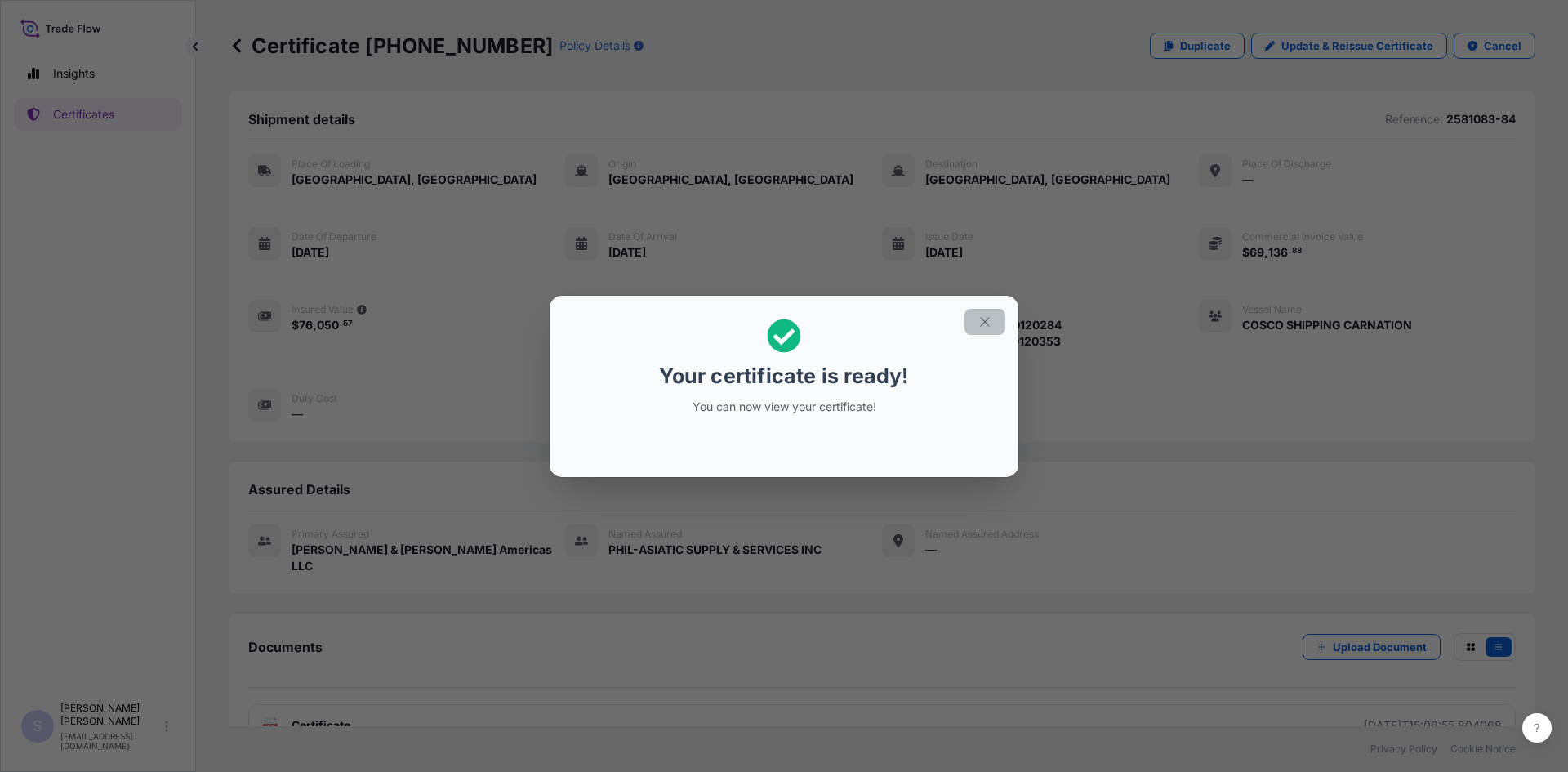
click at [985, 313] on button "button" at bounding box center [985, 321] width 41 height 26
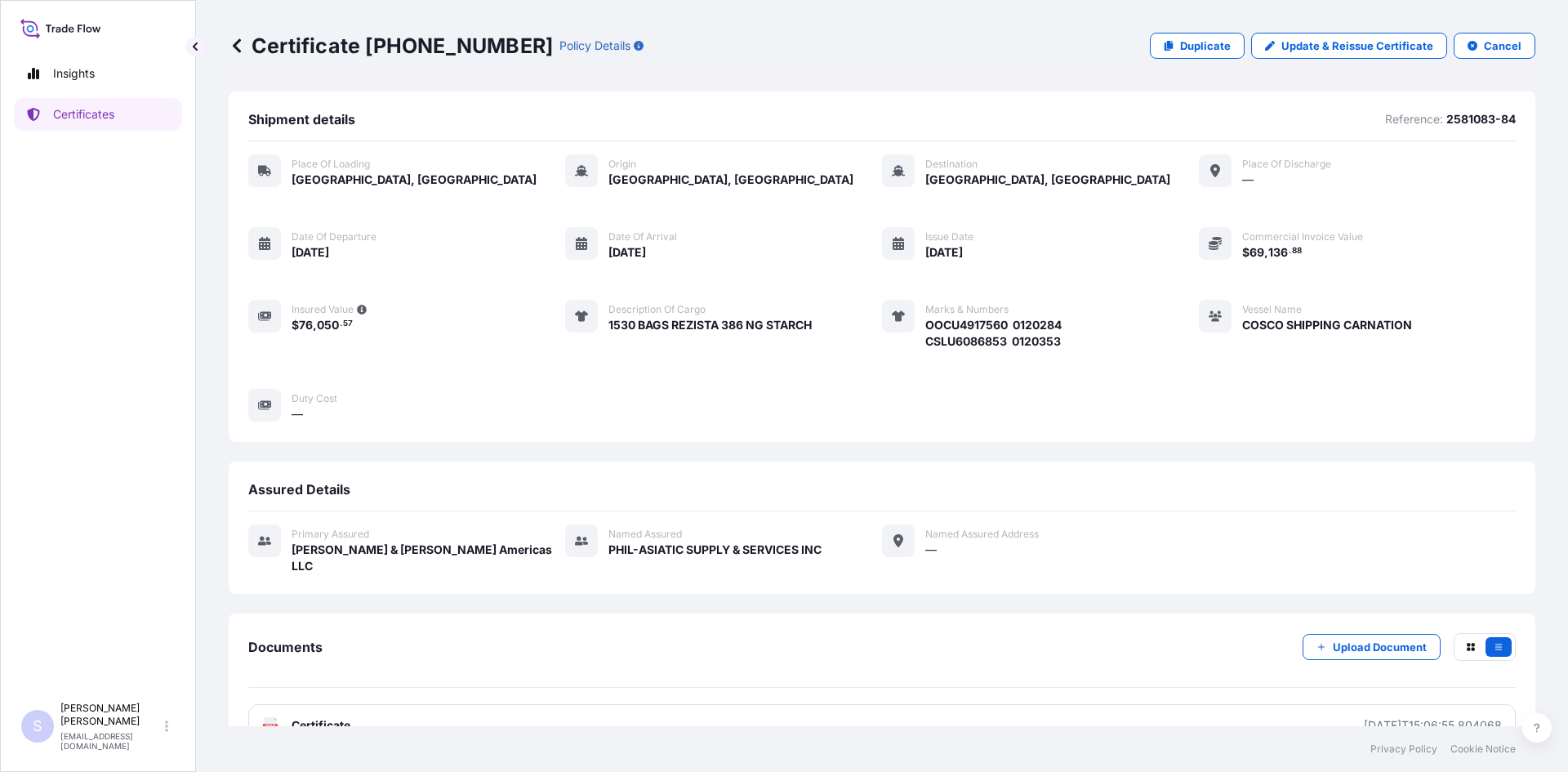
scroll to position [23, 0]
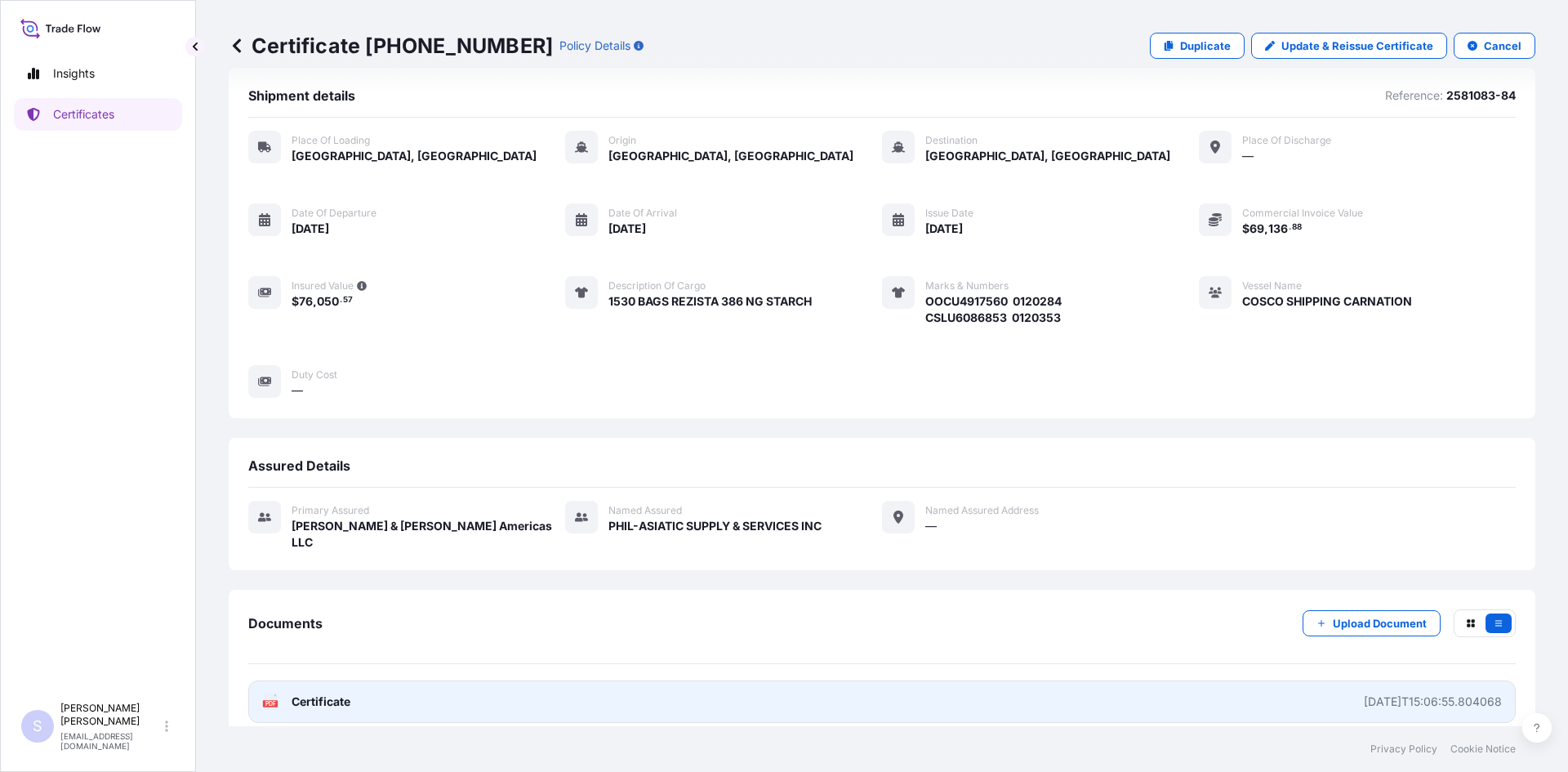
click at [271, 700] on text "PDF" at bounding box center [270, 703] width 11 height 6
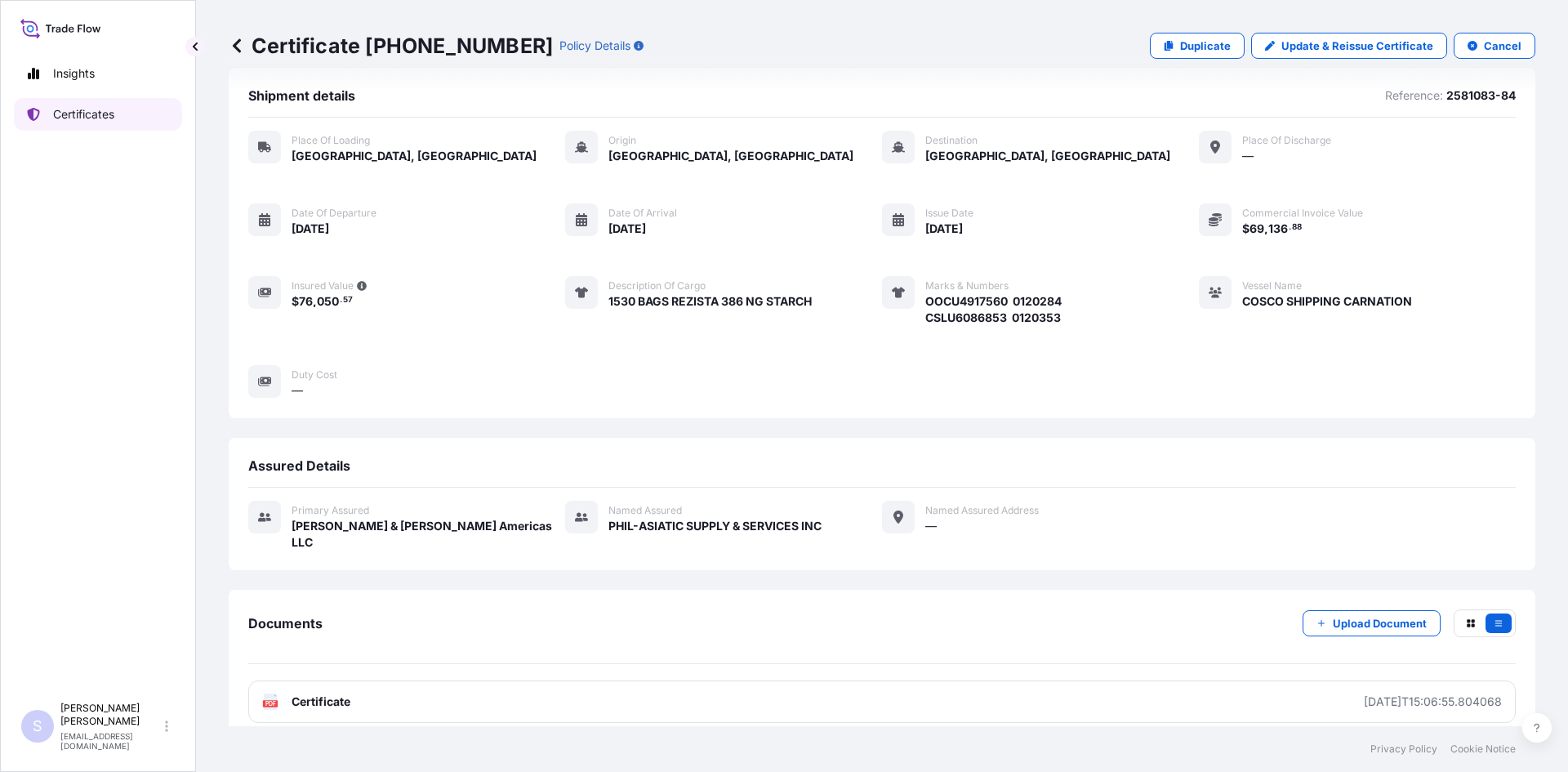
click at [118, 118] on link "Certificates" at bounding box center [98, 114] width 168 height 32
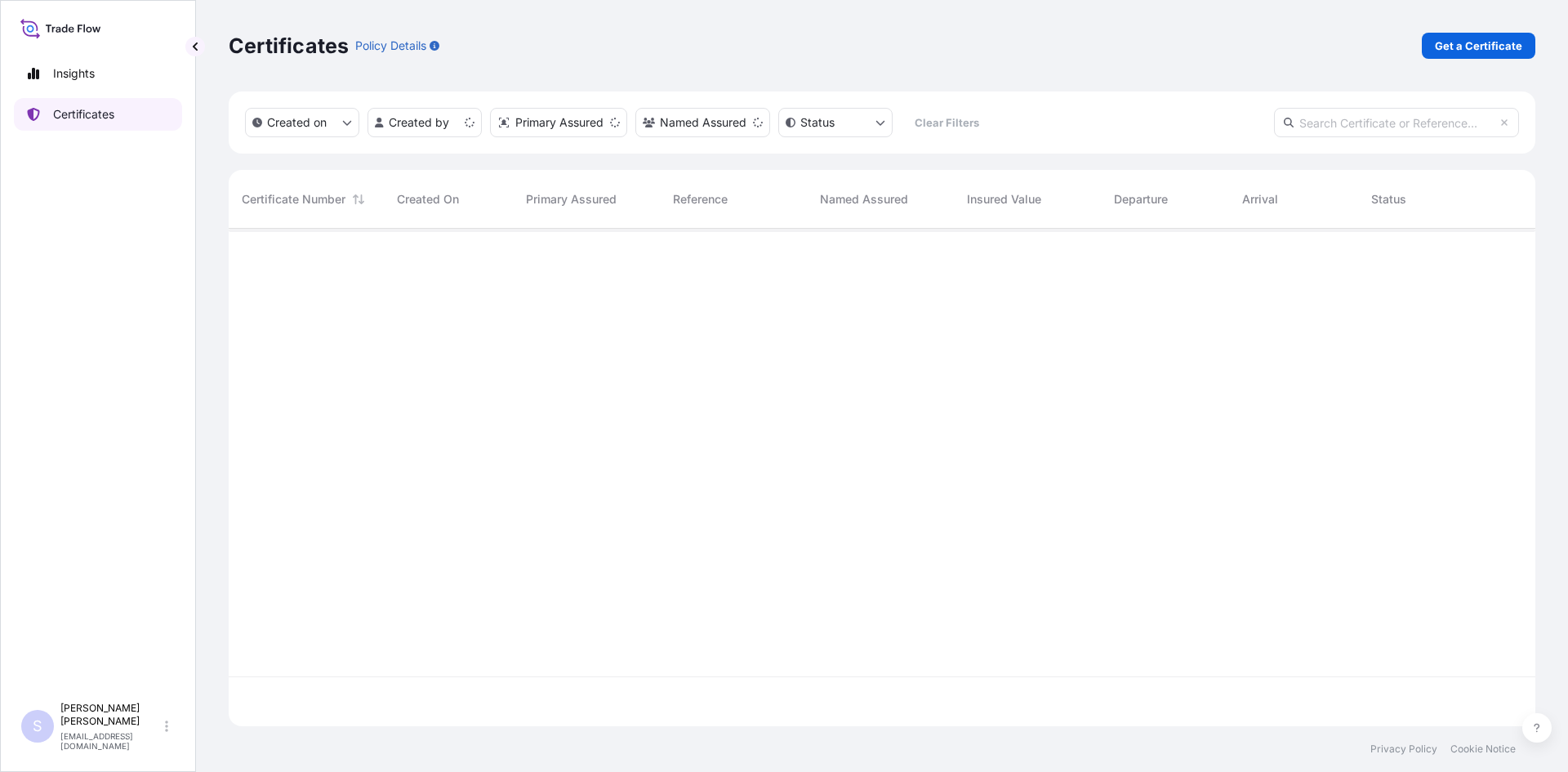
scroll to position [494, 1294]
click at [1465, 54] on link "Get a Certificate" at bounding box center [1478, 45] width 113 height 26
select select "Road / [GEOGRAPHIC_DATA]"
select select "Sea"
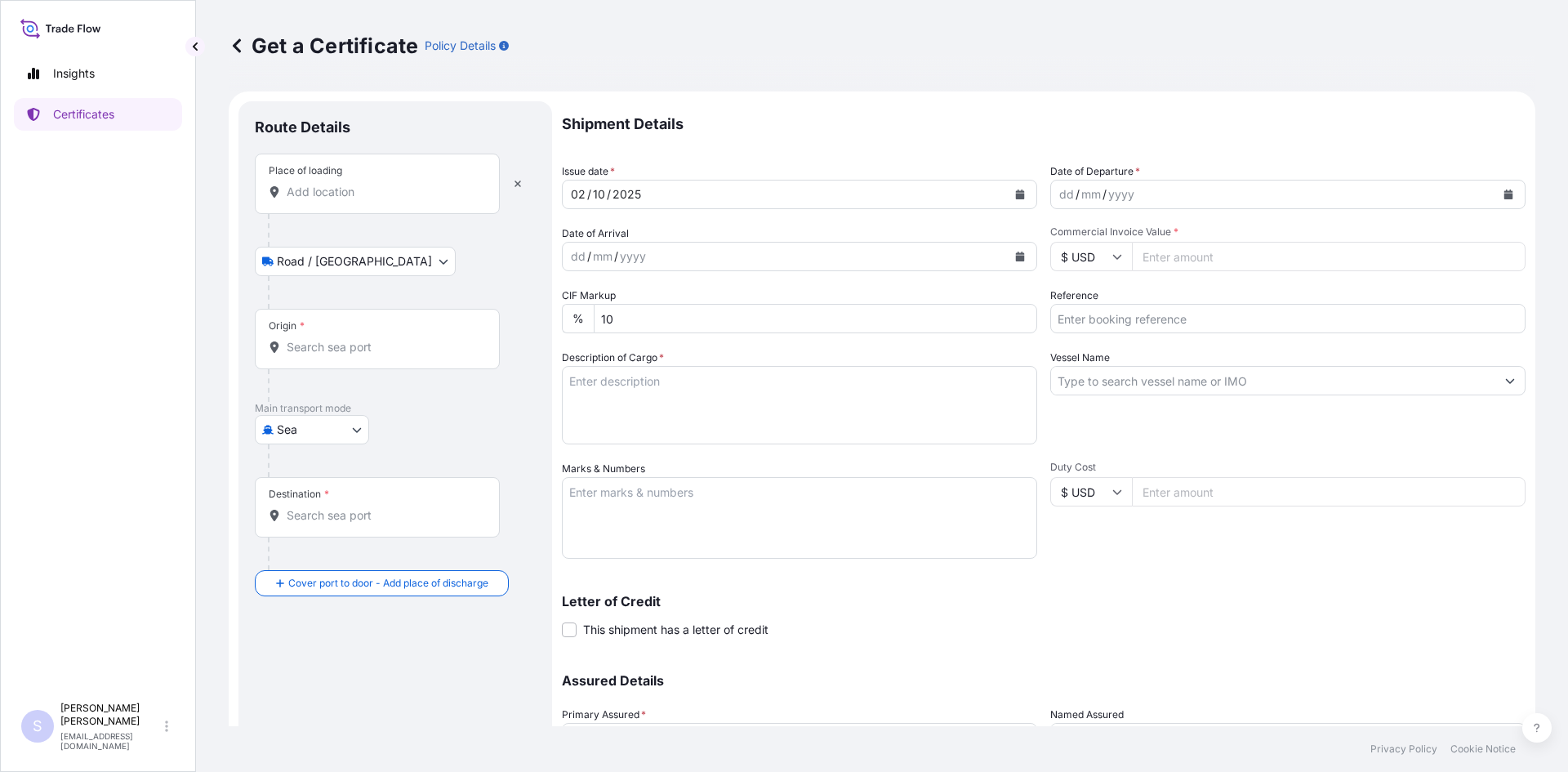
click at [376, 195] on input "Place of loading" at bounding box center [383, 192] width 193 height 17
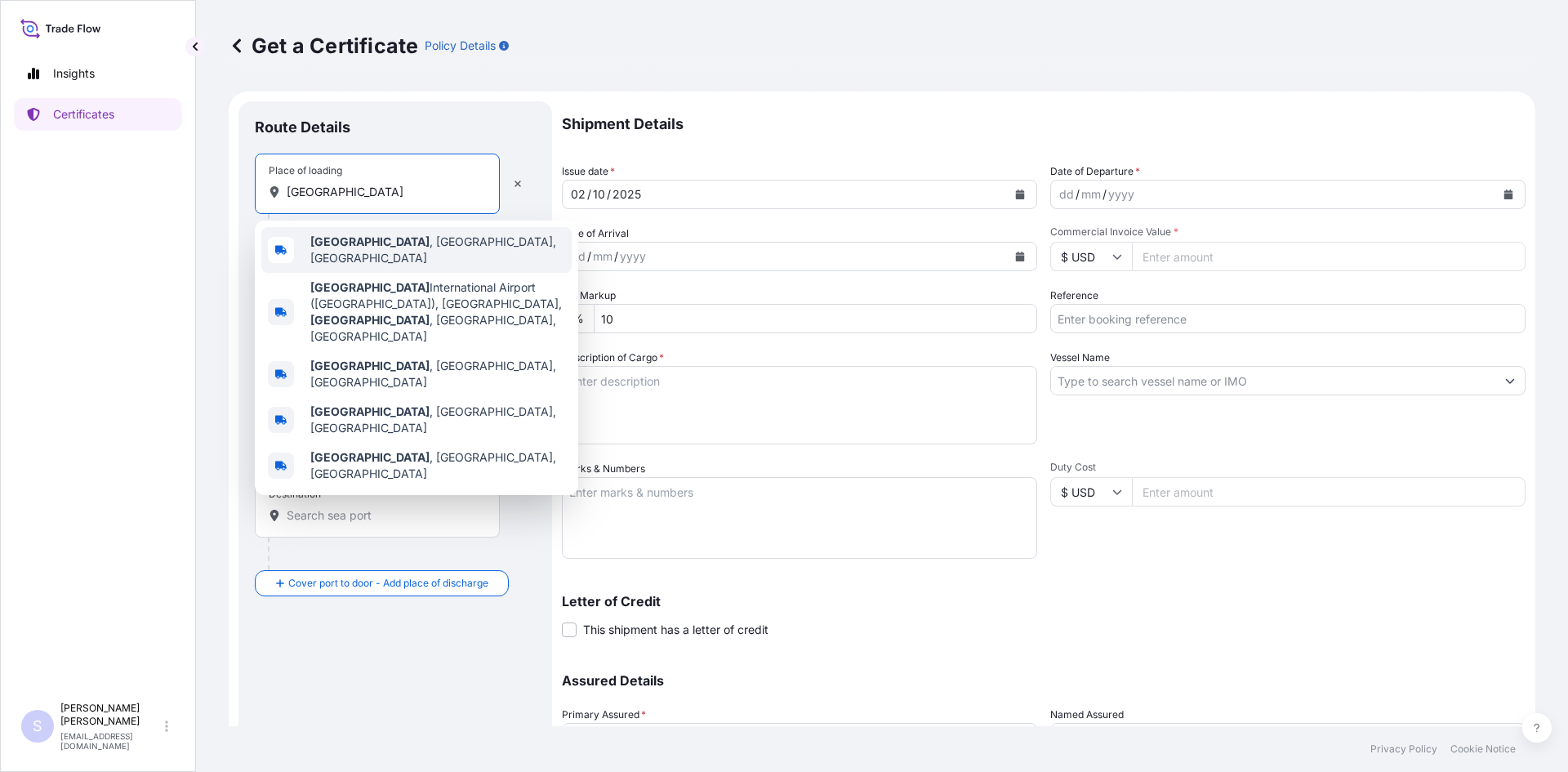
click at [372, 264] on div "Memphis , TN, USA" at bounding box center [416, 250] width 310 height 46
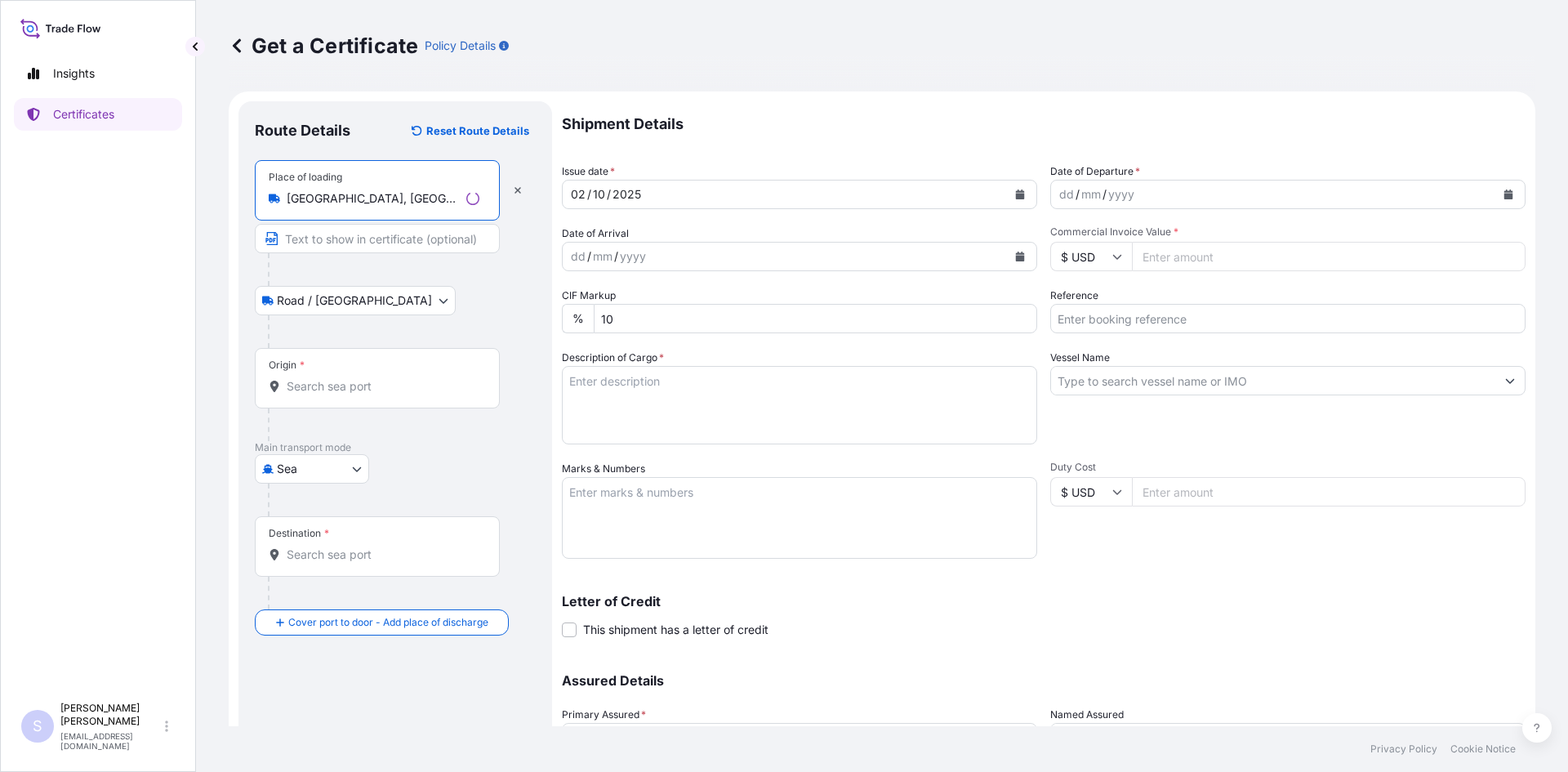
type input "Memphis, TN, USA"
click at [407, 405] on div "Origin *" at bounding box center [377, 378] width 245 height 61
click at [407, 394] on input "Origin *" at bounding box center [383, 387] width 193 height 17
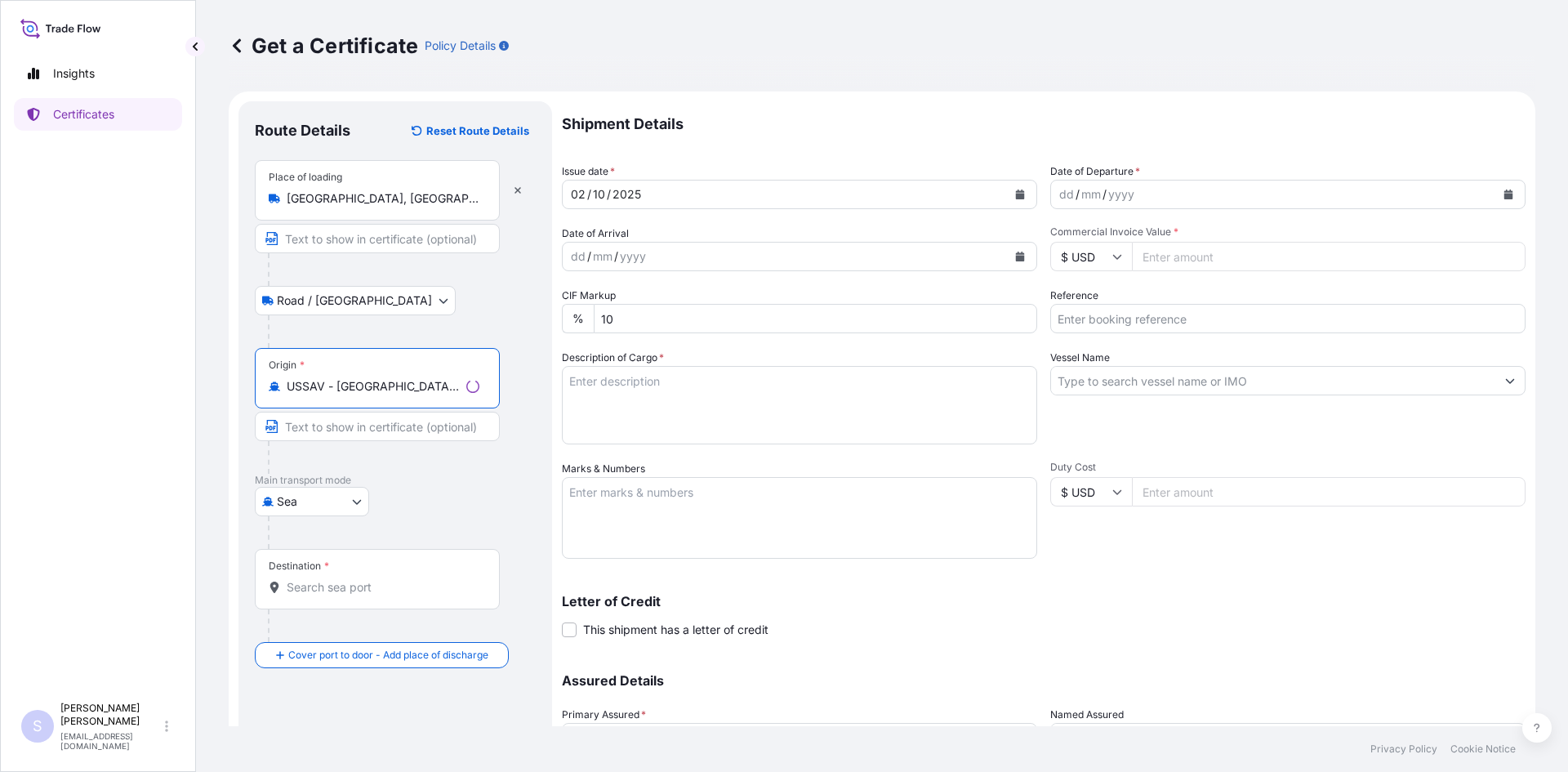
type input "USSAV - Savannah, United States"
click at [380, 596] on div "Destination *" at bounding box center [377, 579] width 245 height 61
click at [380, 596] on input "Destination *" at bounding box center [383, 587] width 193 height 17
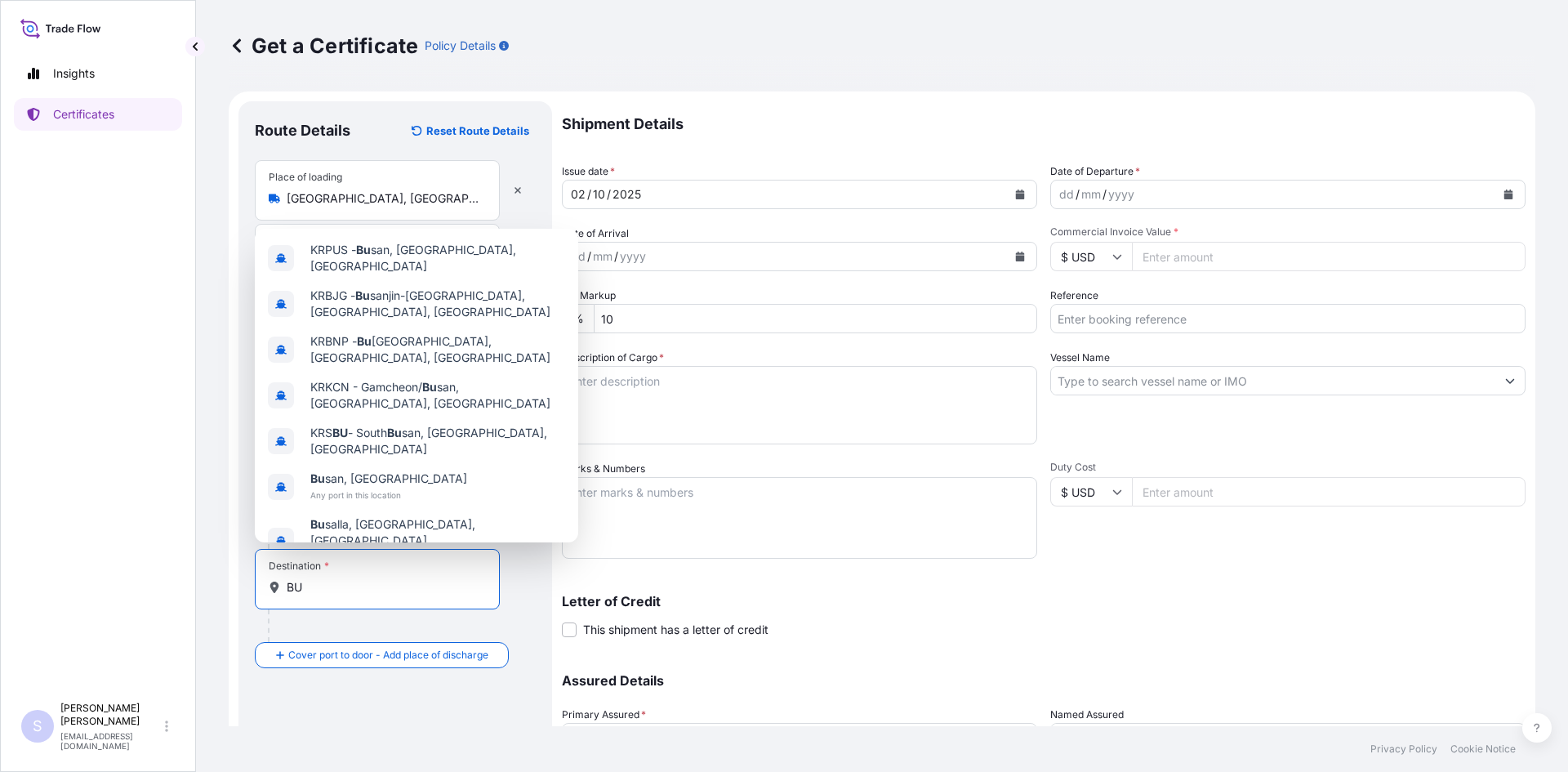
type input "B"
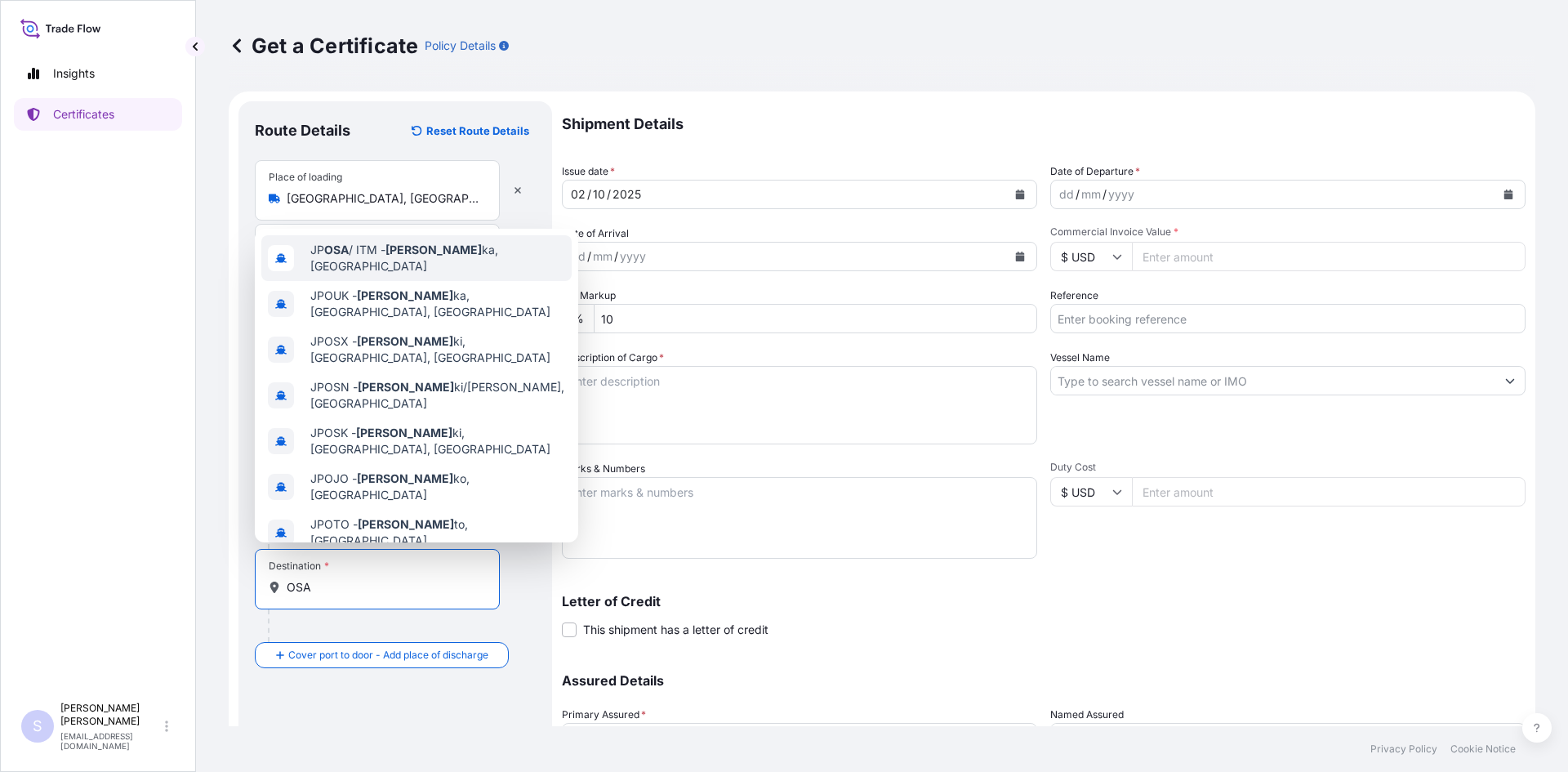
click at [449, 260] on span "JP OSA / ITM - Osa ka, Japan" at bounding box center [438, 258] width 255 height 32
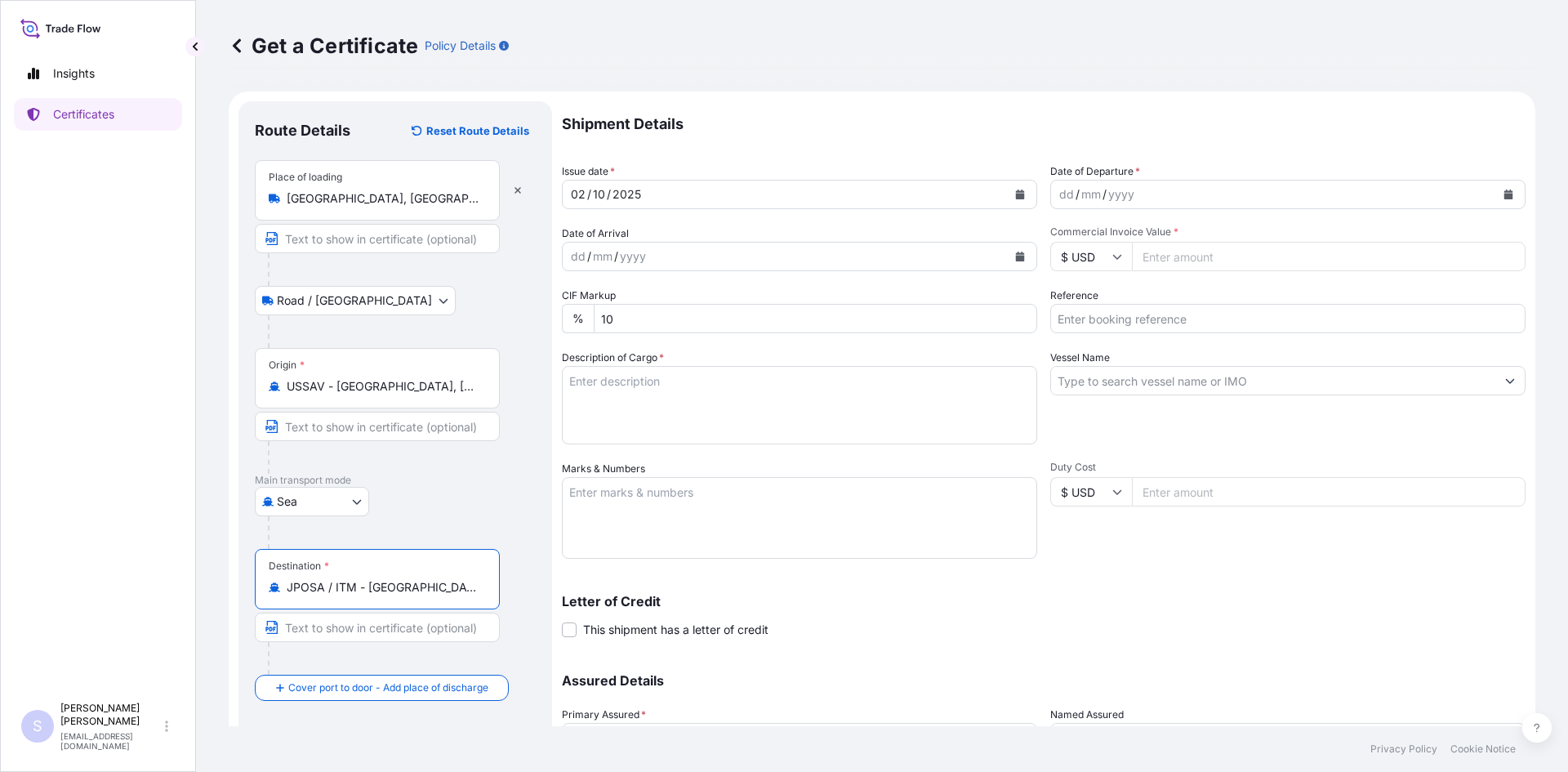
type input "JPOSA / ITM - Osaka, Japan"
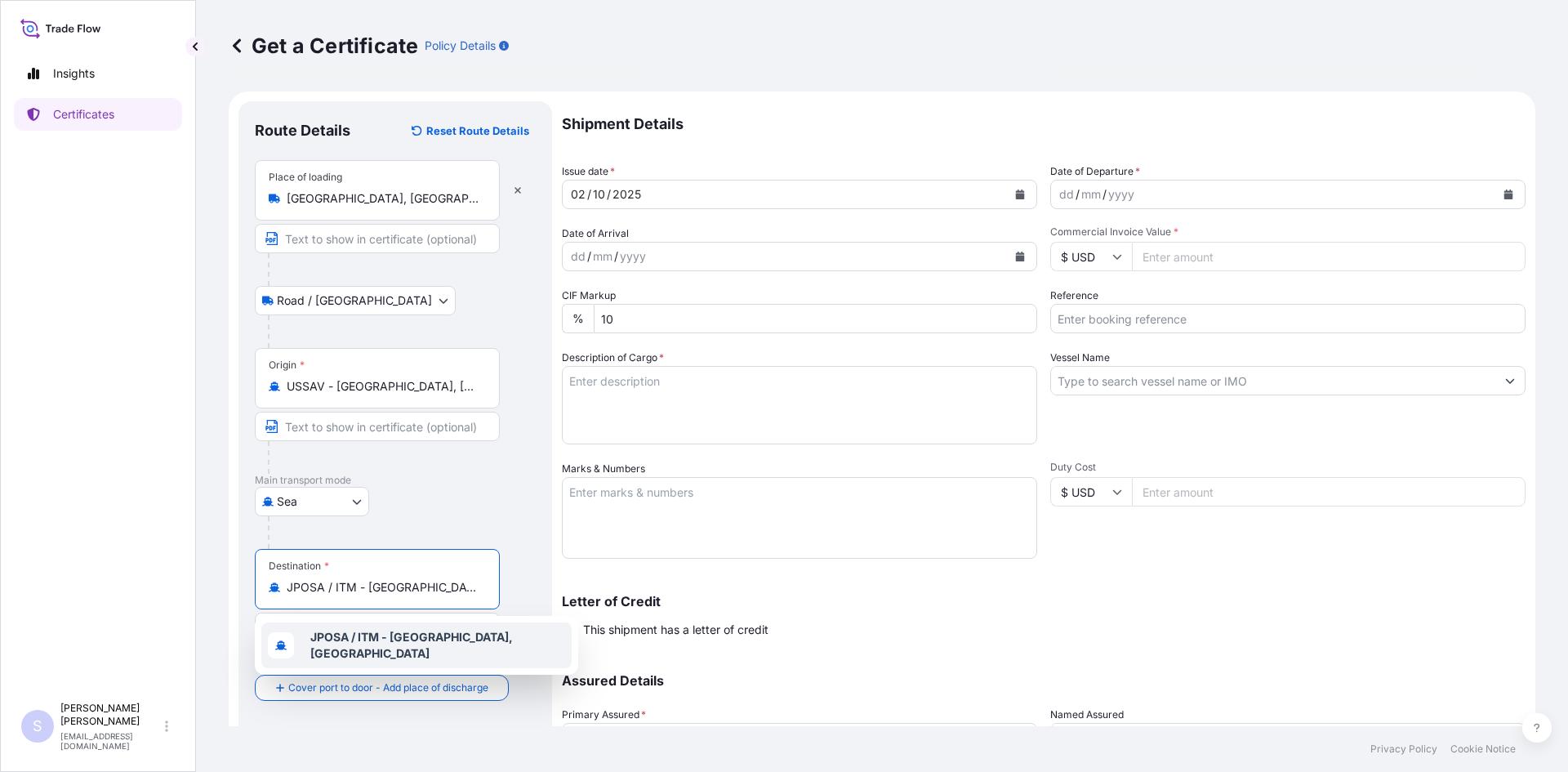
click at [1505, 194] on icon "Calendar" at bounding box center [1509, 195] width 9 height 10
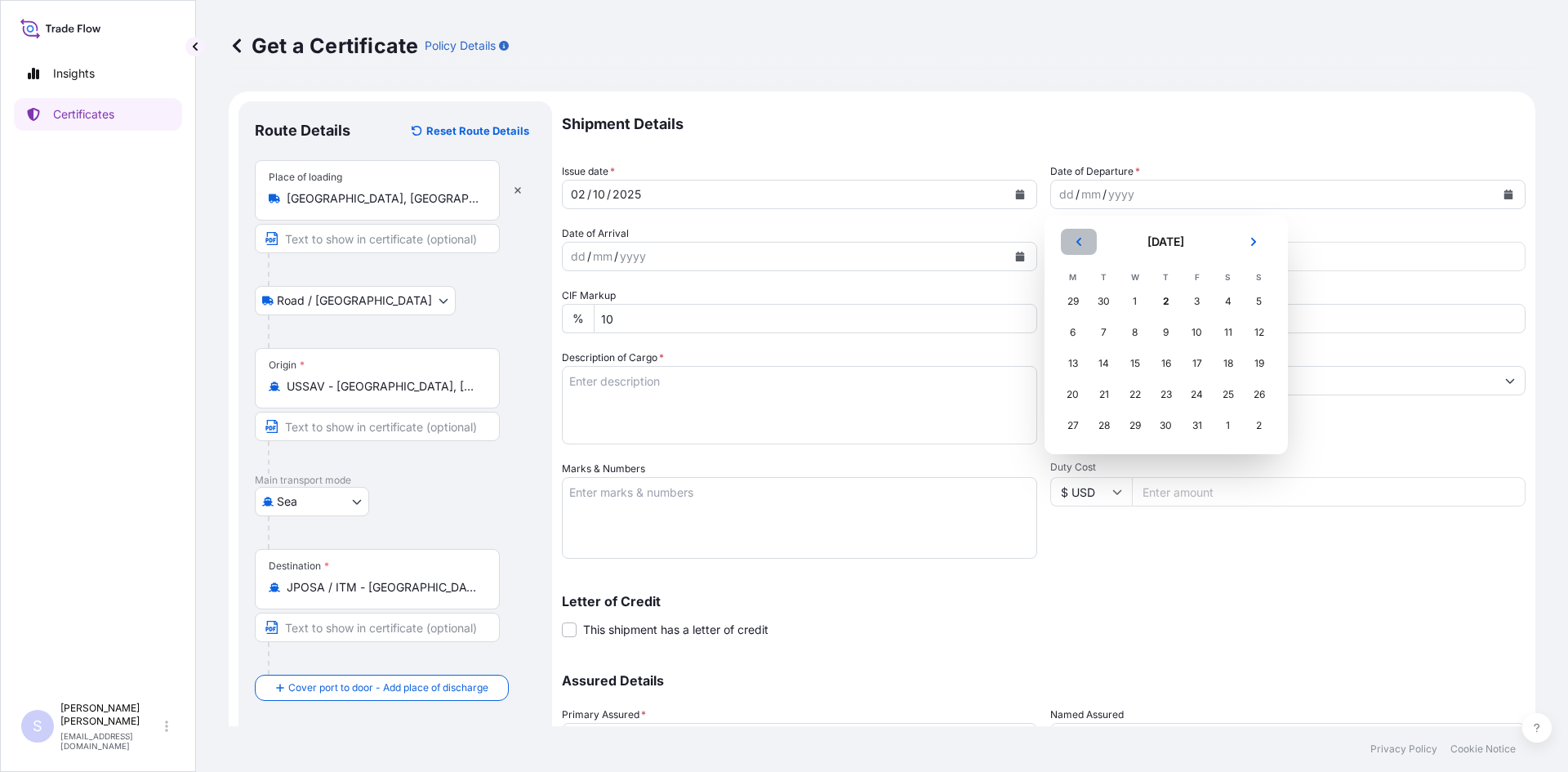
click at [1061, 239] on button "Previous" at bounding box center [1078, 241] width 36 height 26
click at [1068, 399] on div "22" at bounding box center [1072, 394] width 29 height 29
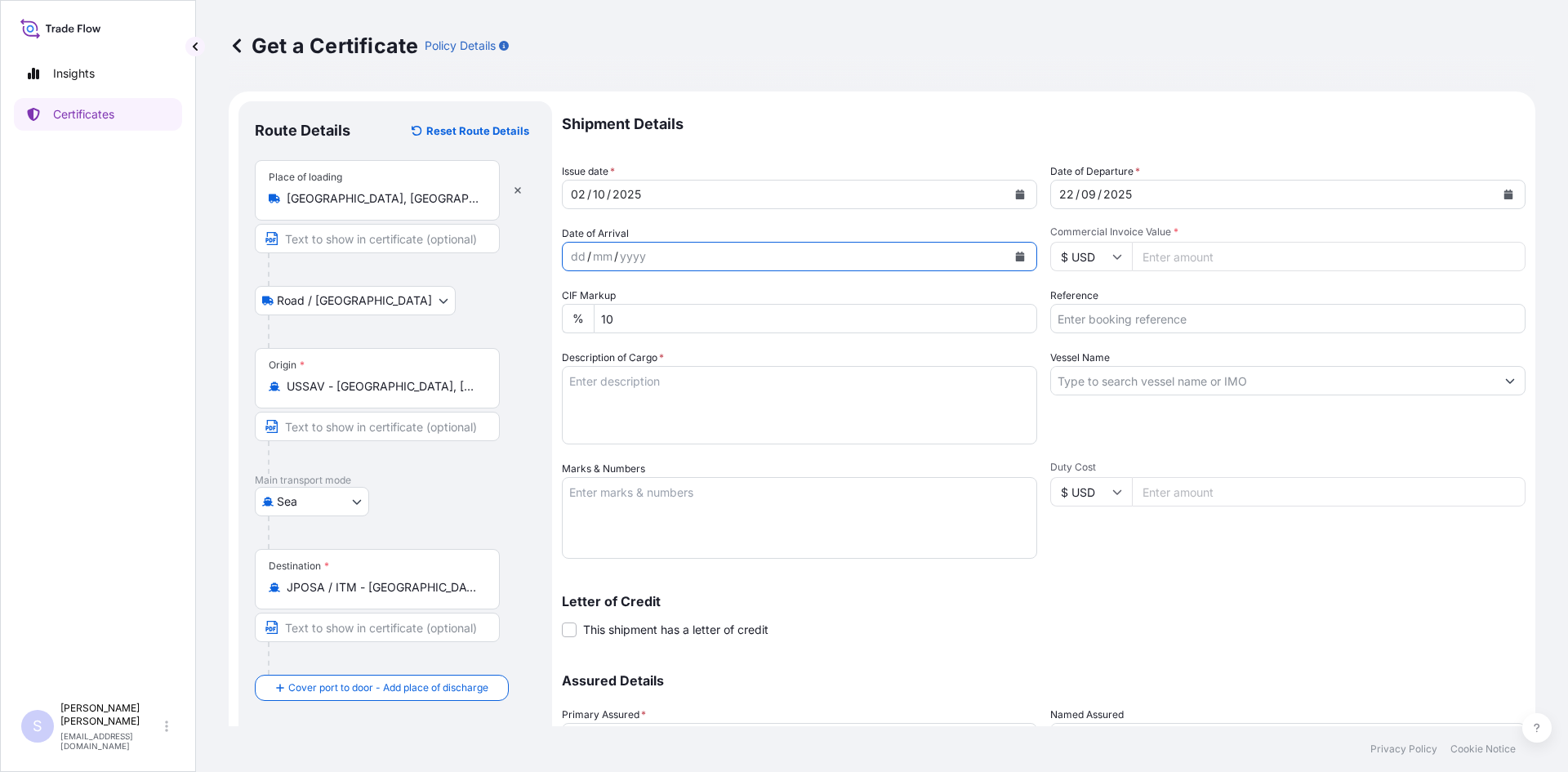
click at [1015, 261] on button "Calendar" at bounding box center [1020, 256] width 26 height 26
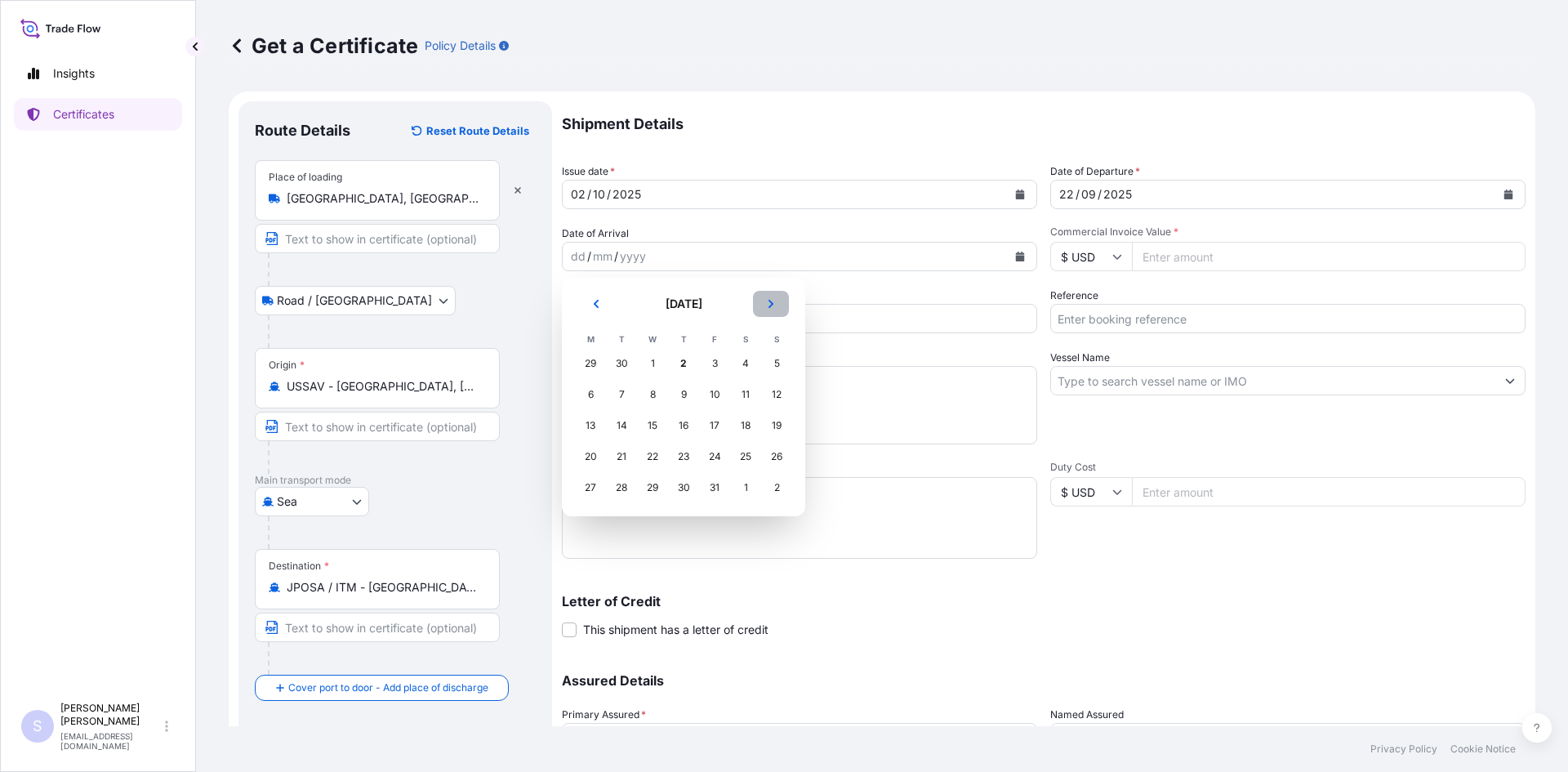
click at [760, 304] on button "Next" at bounding box center [770, 304] width 36 height 26
click at [628, 457] on div "18" at bounding box center [621, 456] width 29 height 29
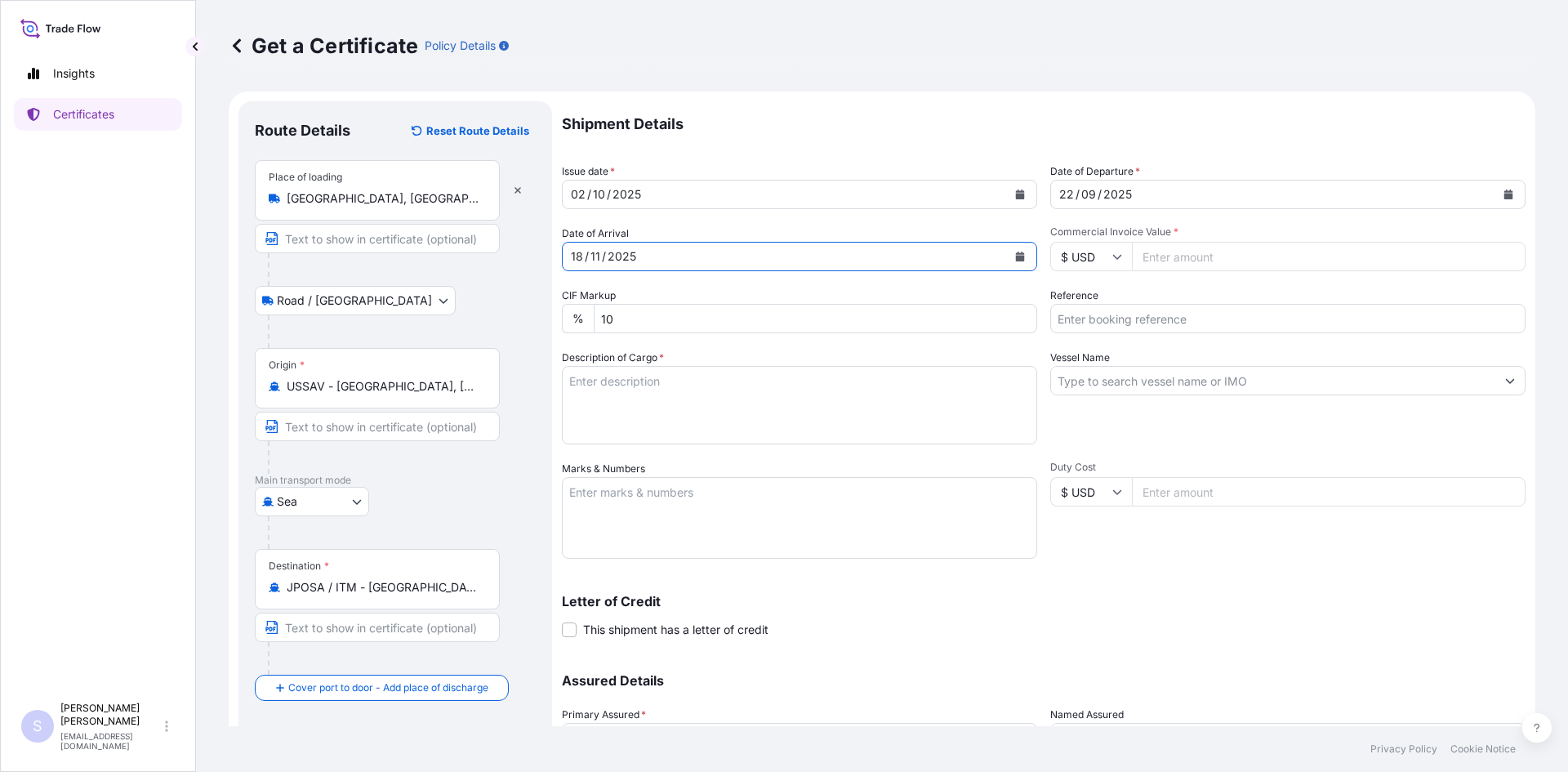
click at [1203, 262] on input "Commercial Invoice Value *" at bounding box center [1328, 256] width 393 height 29
type input "672840"
type input "2534528"
click at [840, 393] on textarea "Description of Cargo *" at bounding box center [799, 405] width 475 height 78
type textarea "700 BAGS SPLENDA SUCRALOSE MICRO SEG"
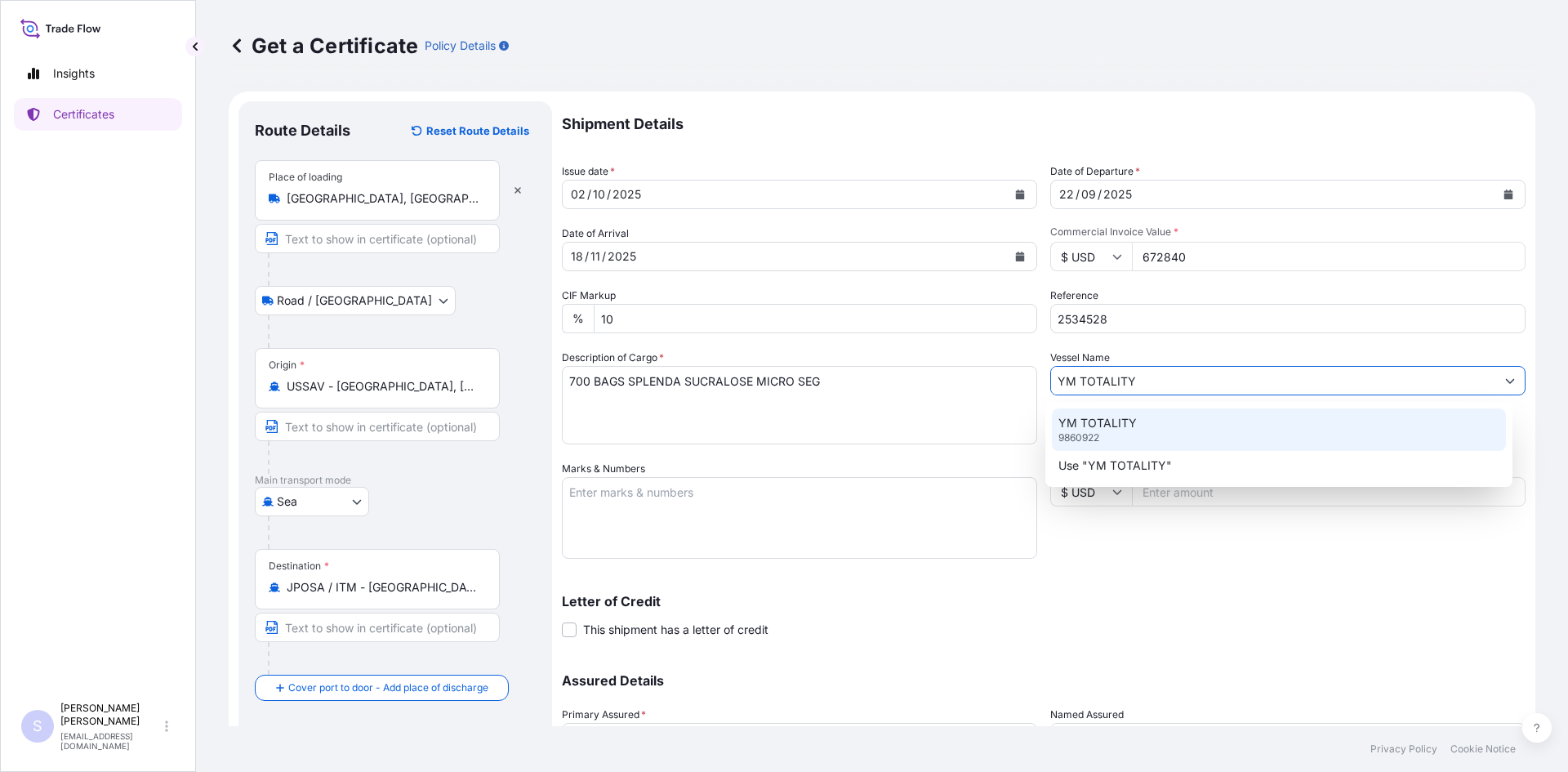
click at [1216, 420] on div "YM TOTALITY 9860922" at bounding box center [1279, 429] width 455 height 42
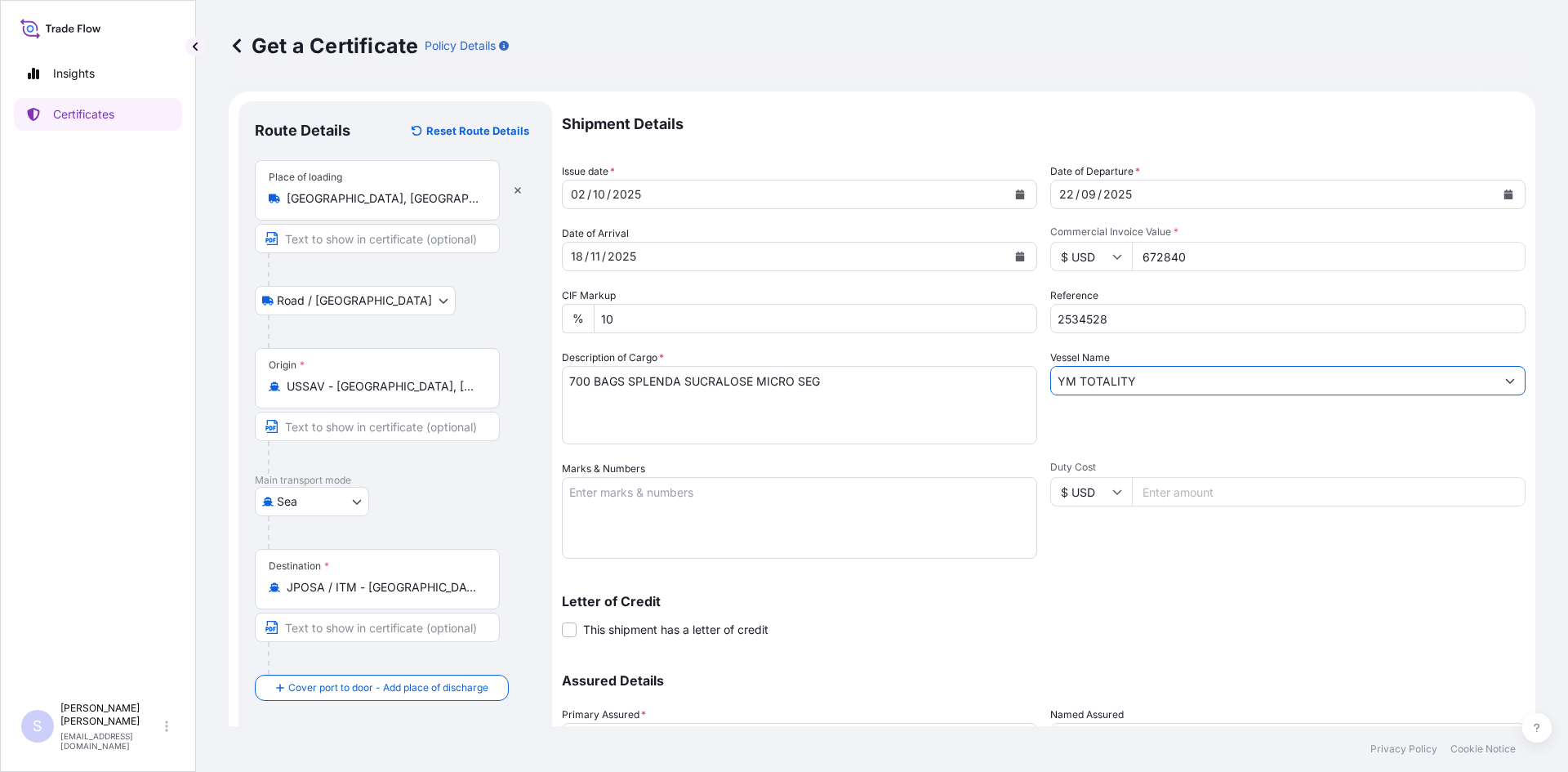
type input "YM TOTALITY"
click at [773, 507] on textarea "Marks & Numbers" at bounding box center [799, 517] width 475 height 82
type textarea "FSCU5903019 0105868"
click at [1241, 632] on div "Letter of Credit This shipment has a letter of credit Letter of credit * Letter…" at bounding box center [1044, 616] width 964 height 43
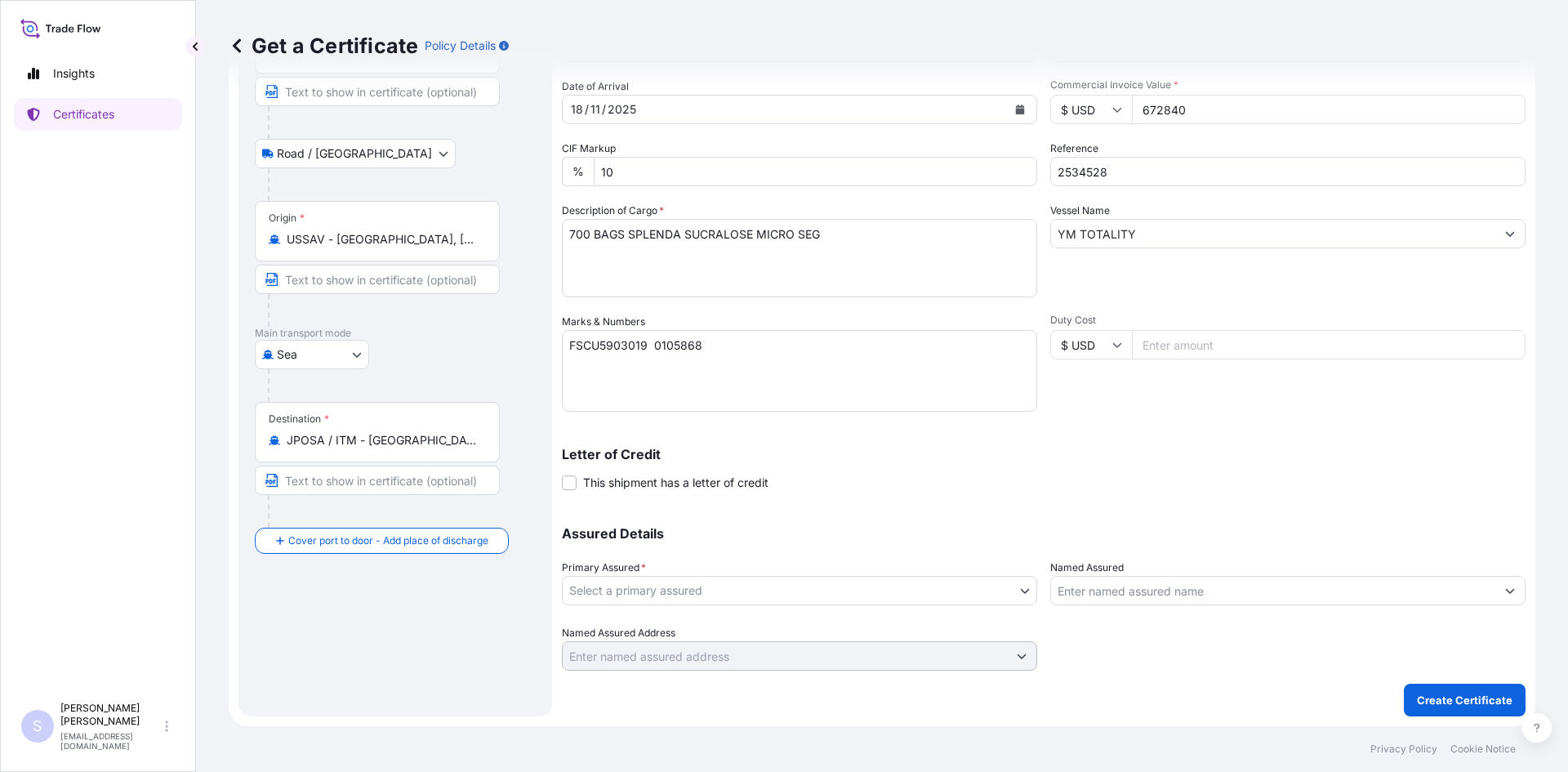
click at [912, 586] on body "Insights Certificates S Steve Klinger csidocs@cargos.com Get a Certificate Poli…" at bounding box center [784, 386] width 1568 height 772
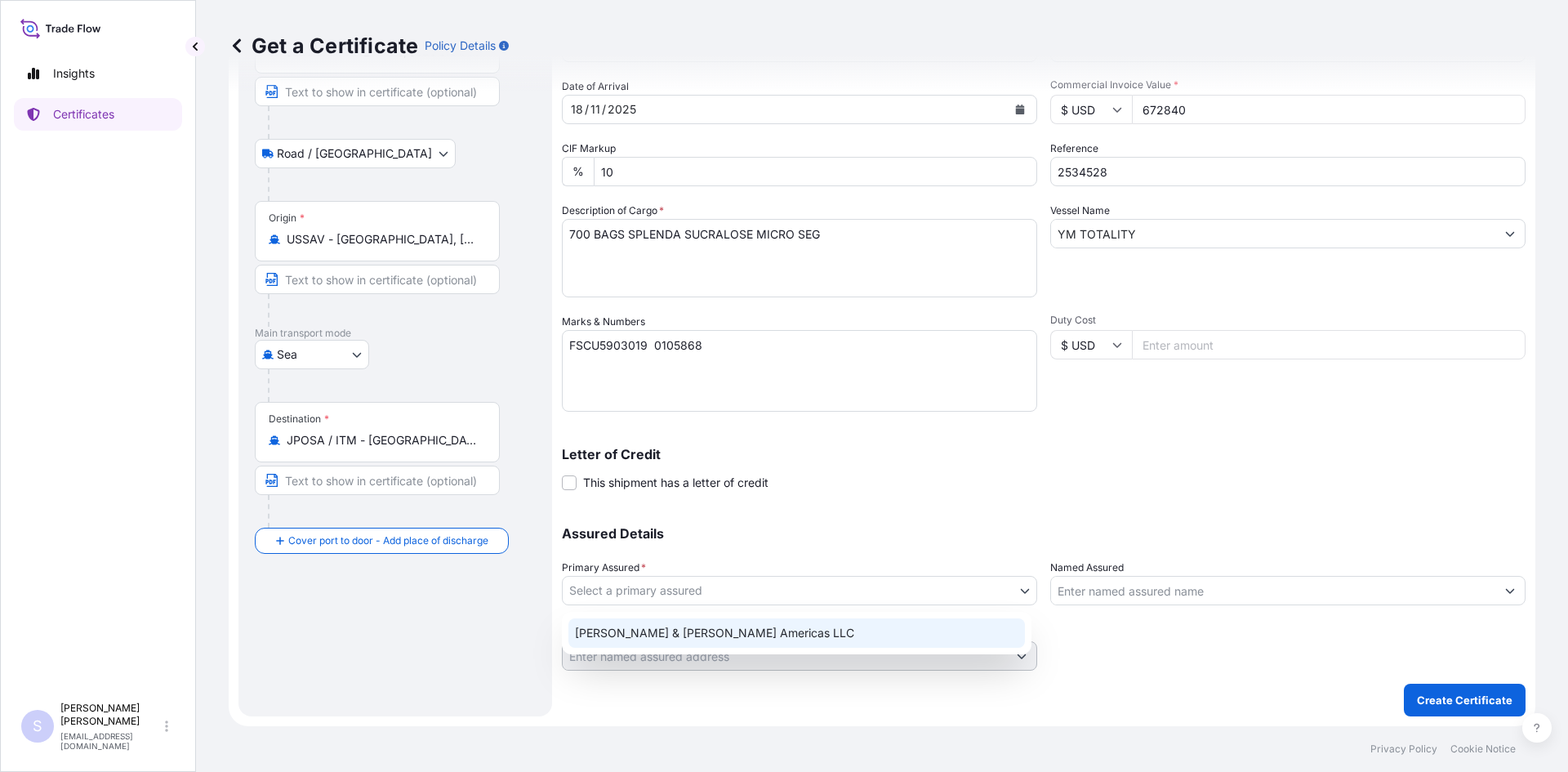
click at [863, 621] on div "[PERSON_NAME] & [PERSON_NAME] Americas LLC" at bounding box center [796, 632] width 457 height 29
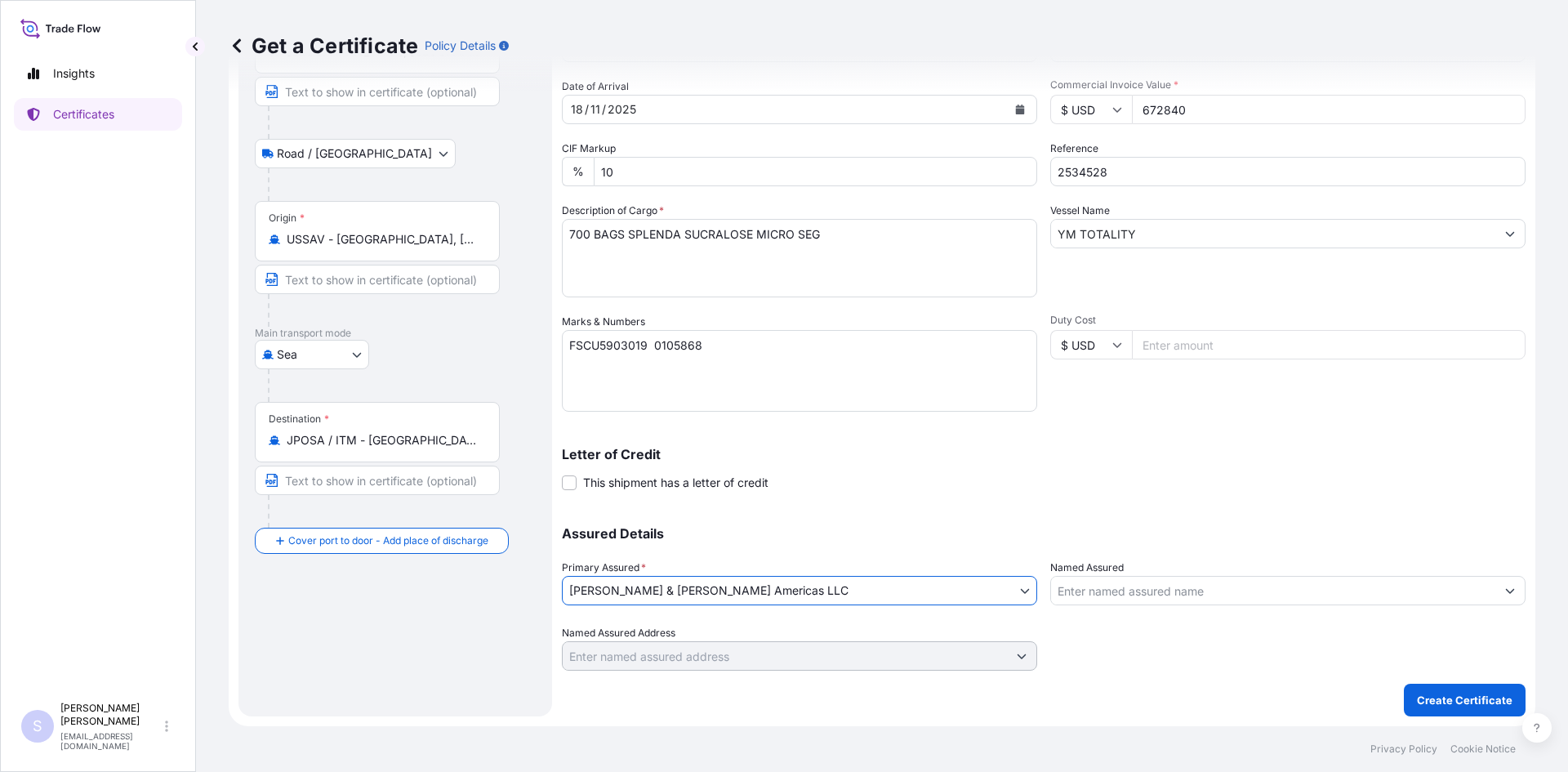
click at [1137, 595] on input "Named Assured" at bounding box center [1274, 590] width 444 height 29
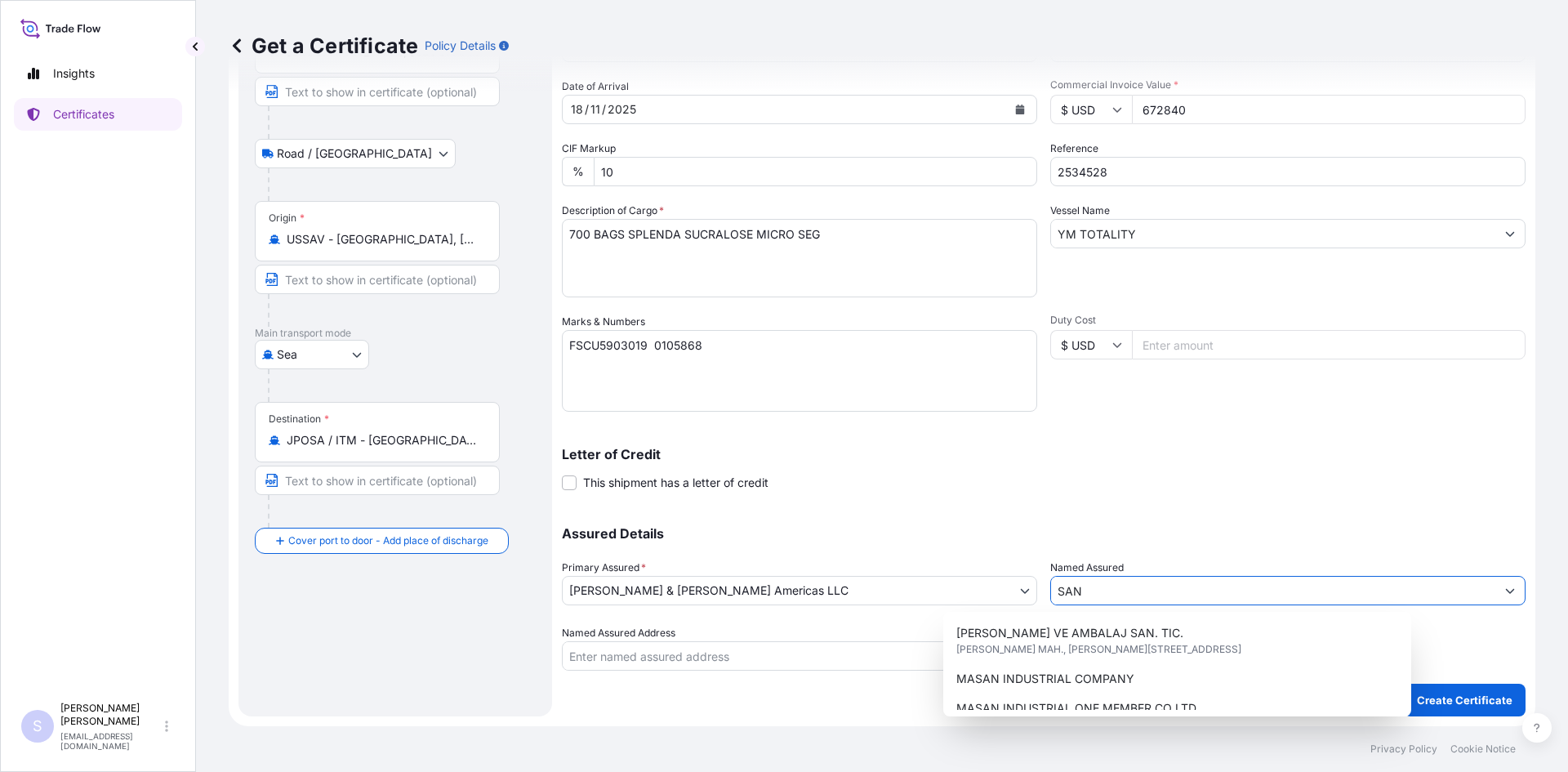
click at [1110, 602] on input "SAN" at bounding box center [1274, 590] width 444 height 29
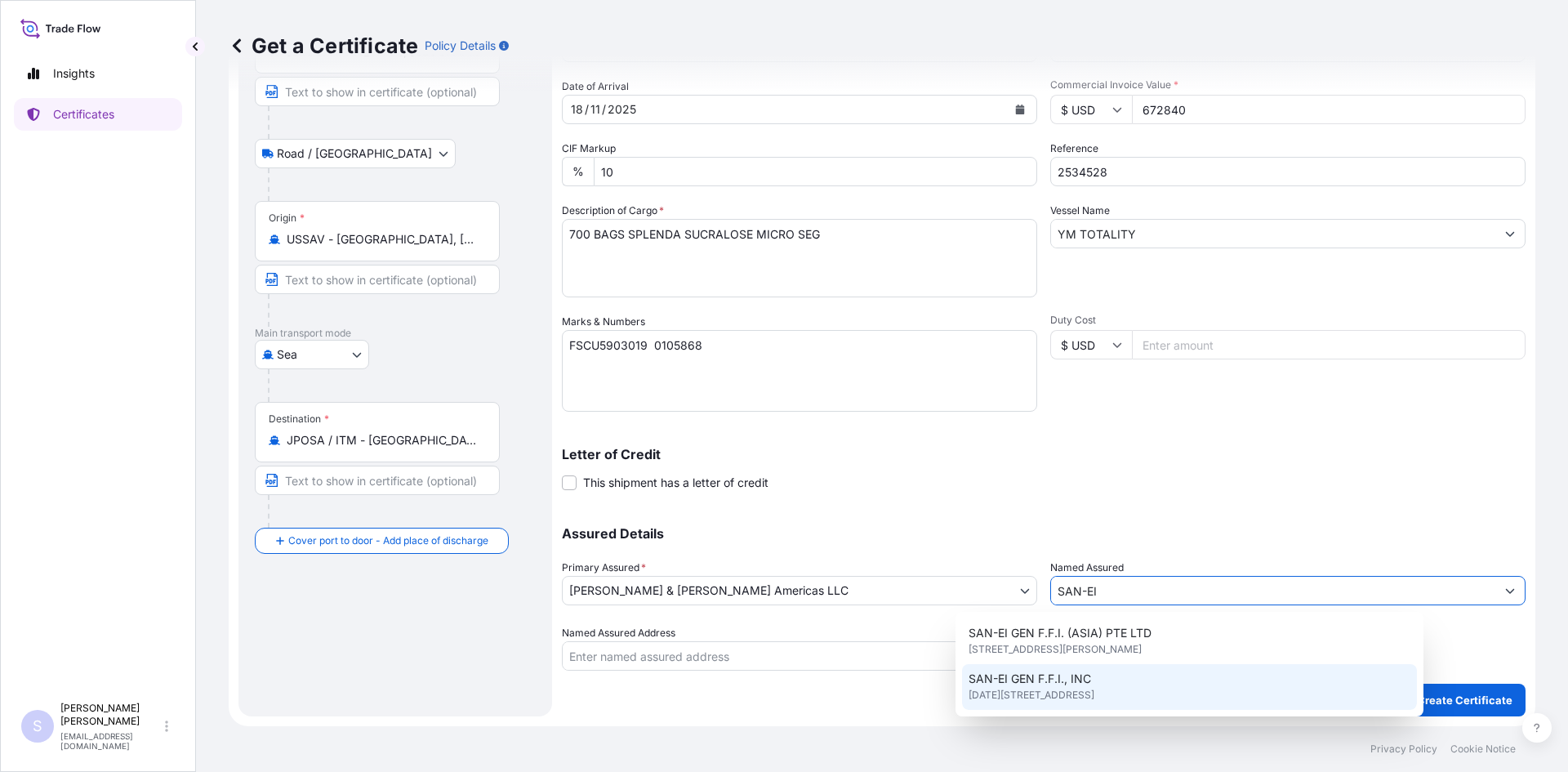
click at [1096, 675] on div "SAN-EI GEN F.F.I., INC 1-1-11 SANWA-CHO, TOYONAKA, 561-8588, OSAKA, JAPAN" at bounding box center [1190, 686] width 455 height 46
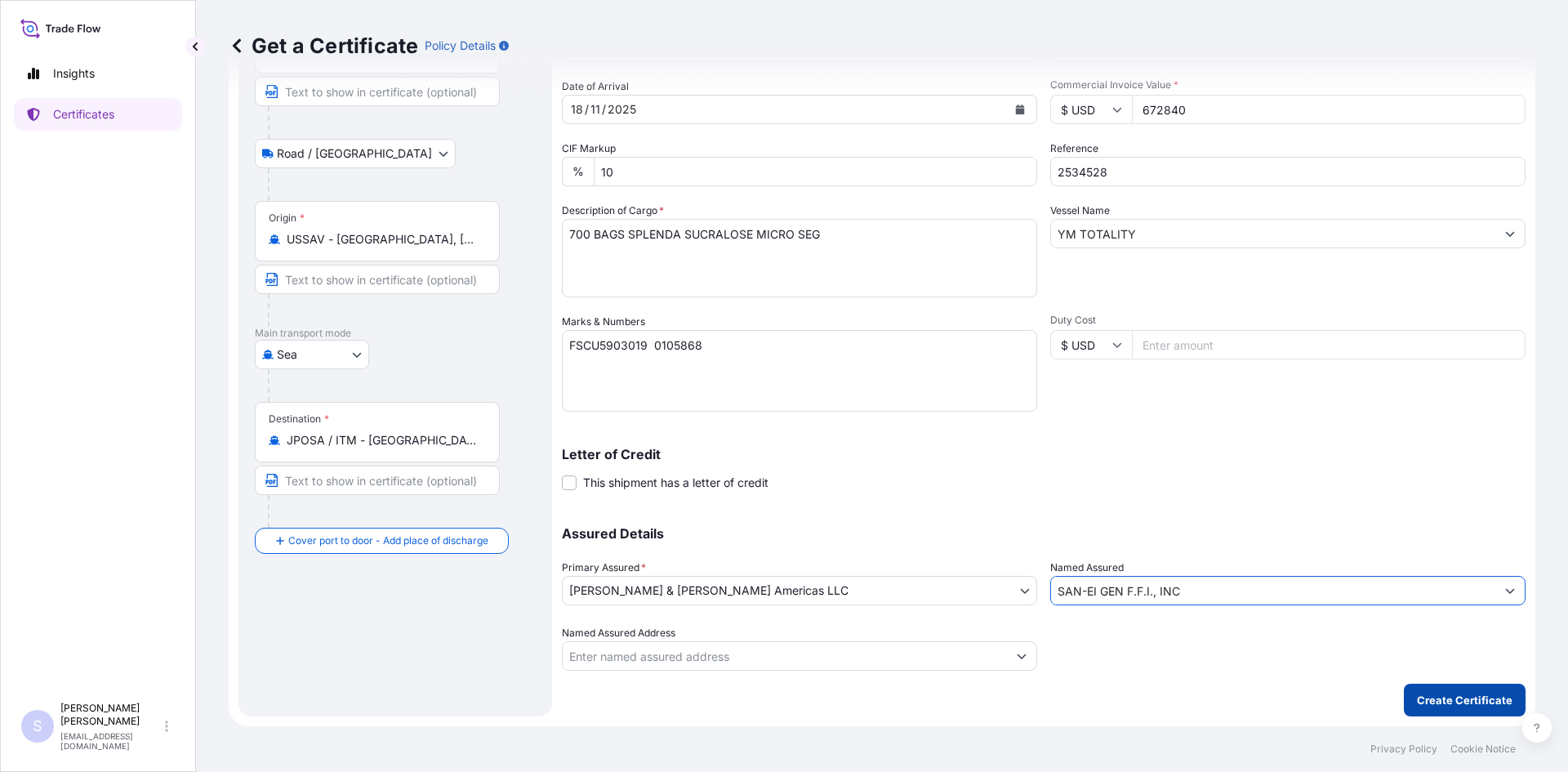
type input "SAN-EI GEN F.F.I., INC"
click at [1442, 694] on p "Create Certificate" at bounding box center [1465, 700] width 96 height 17
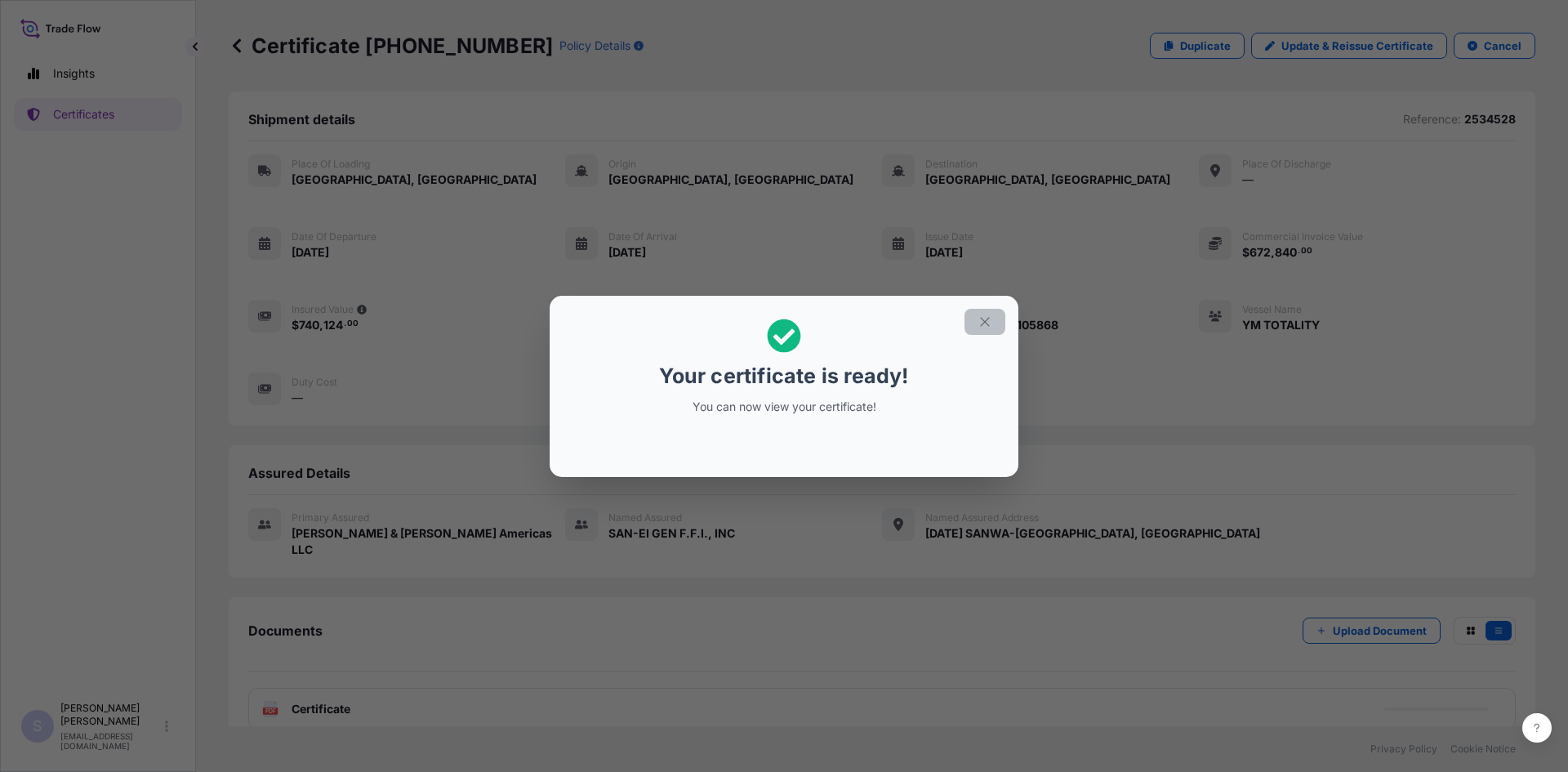
click at [986, 321] on icon "button" at bounding box center [984, 321] width 9 height 9
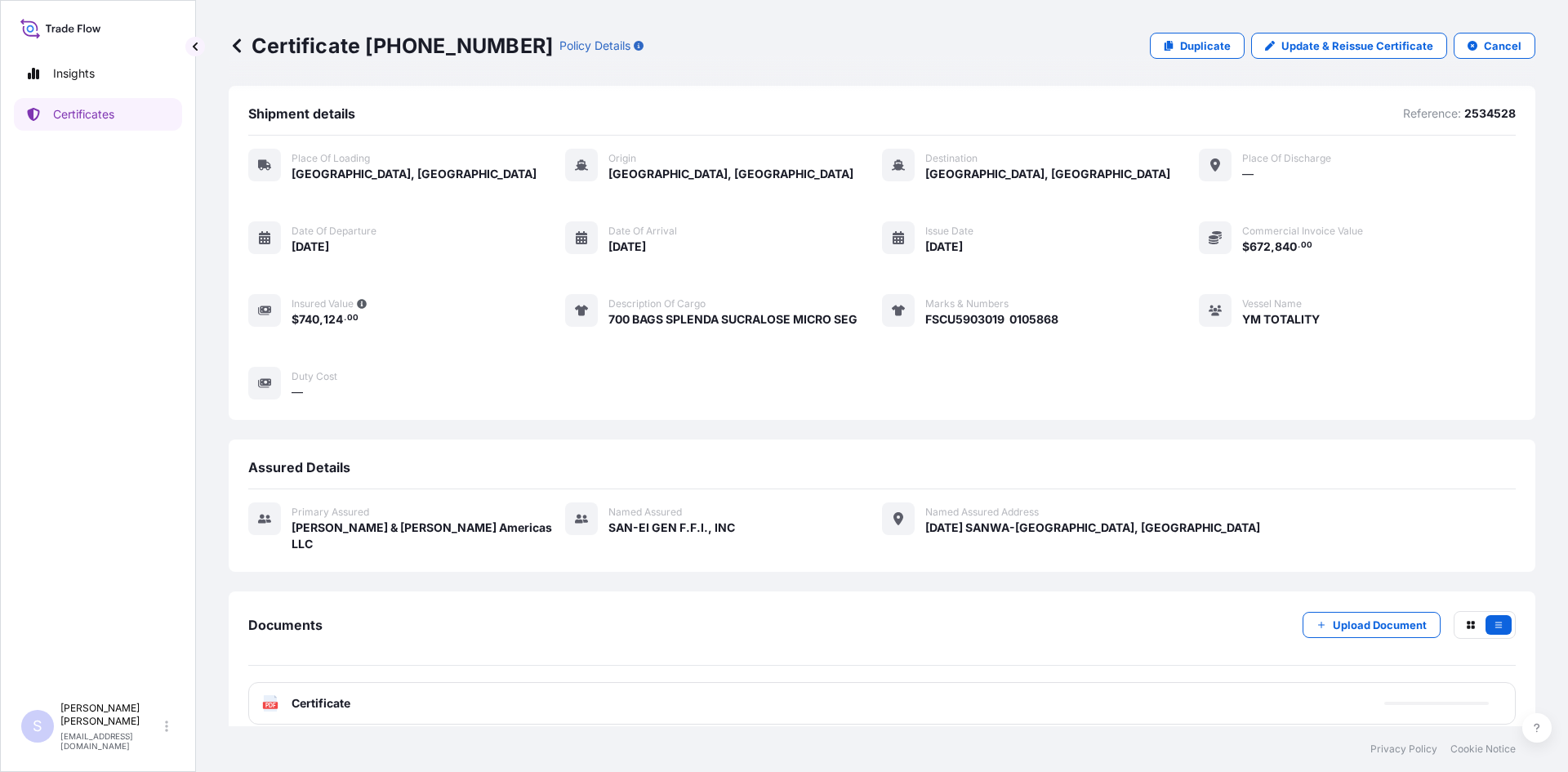
scroll to position [7, 0]
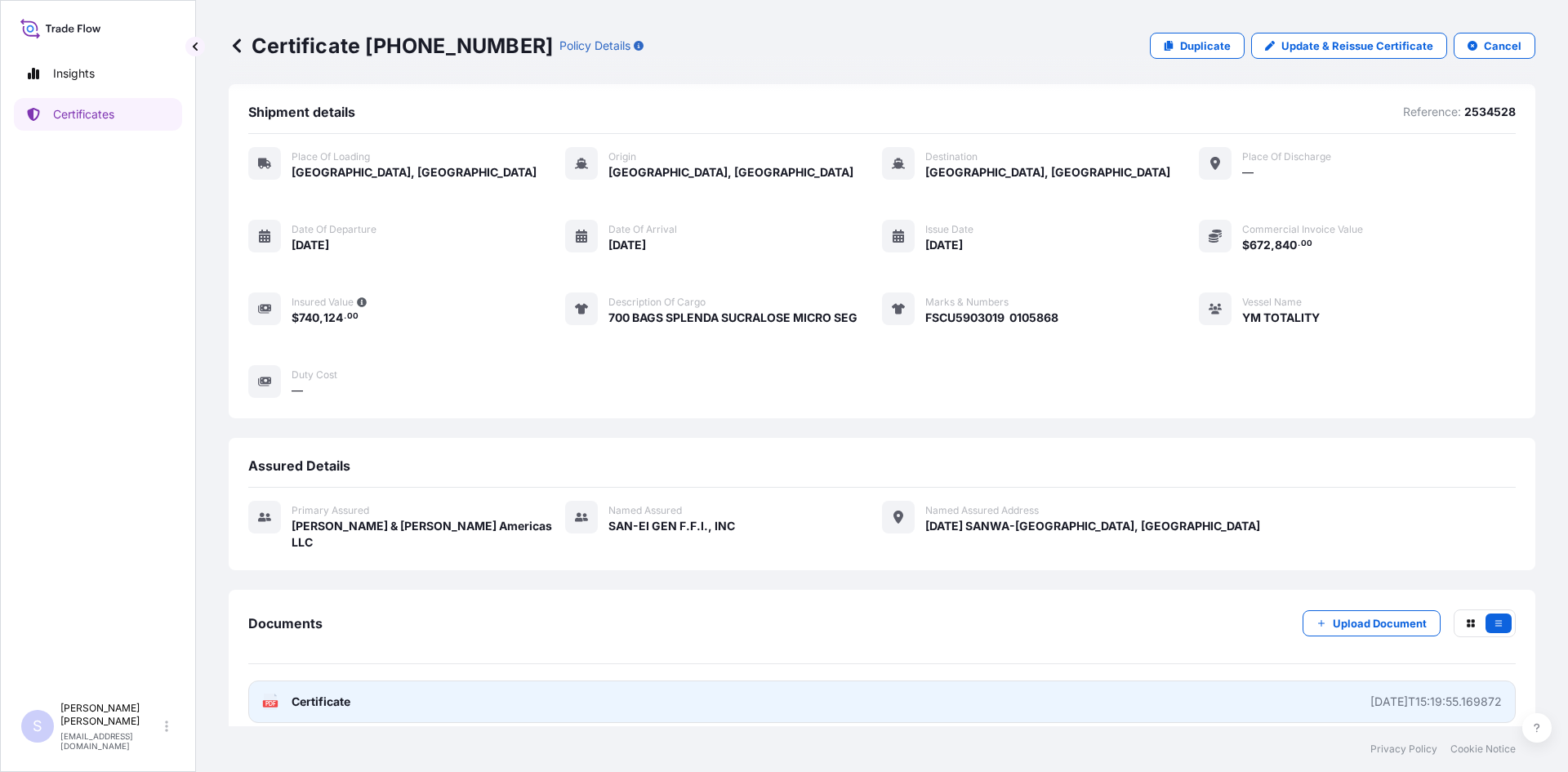
click at [273, 700] on rect at bounding box center [270, 703] width 15 height 7
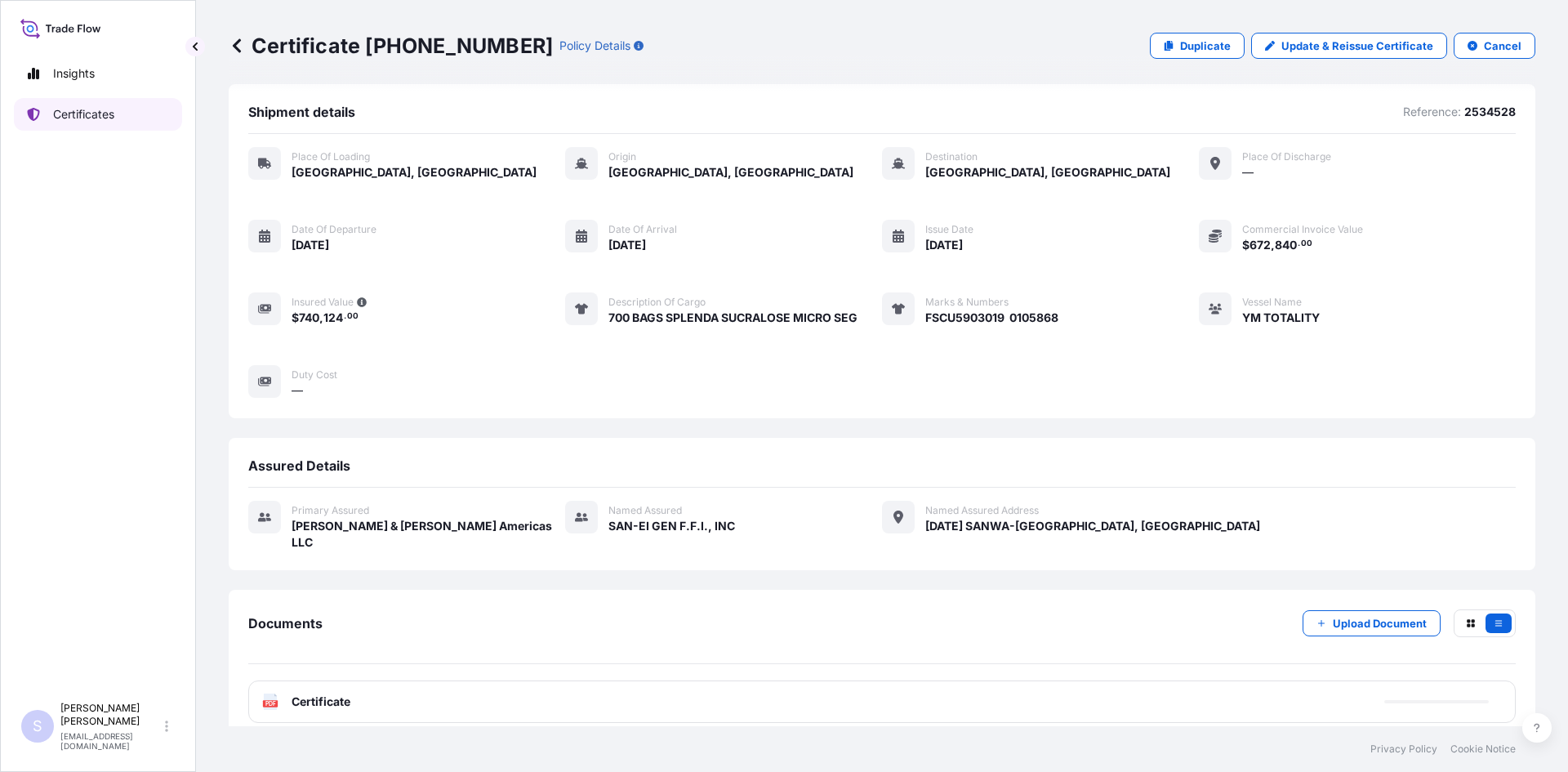
click at [91, 110] on p "Certificates" at bounding box center [84, 115] width 62 height 17
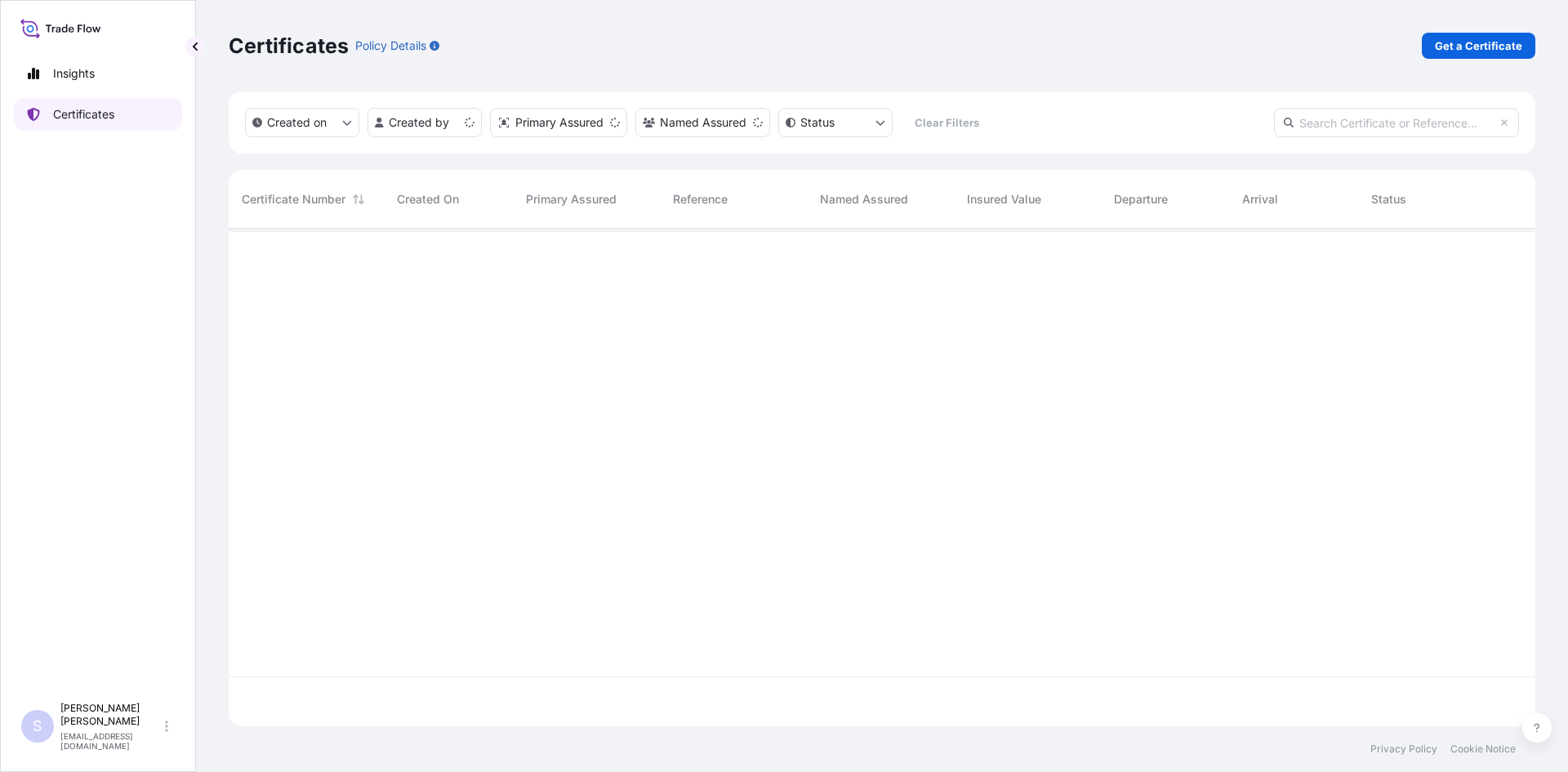
scroll to position [494, 1294]
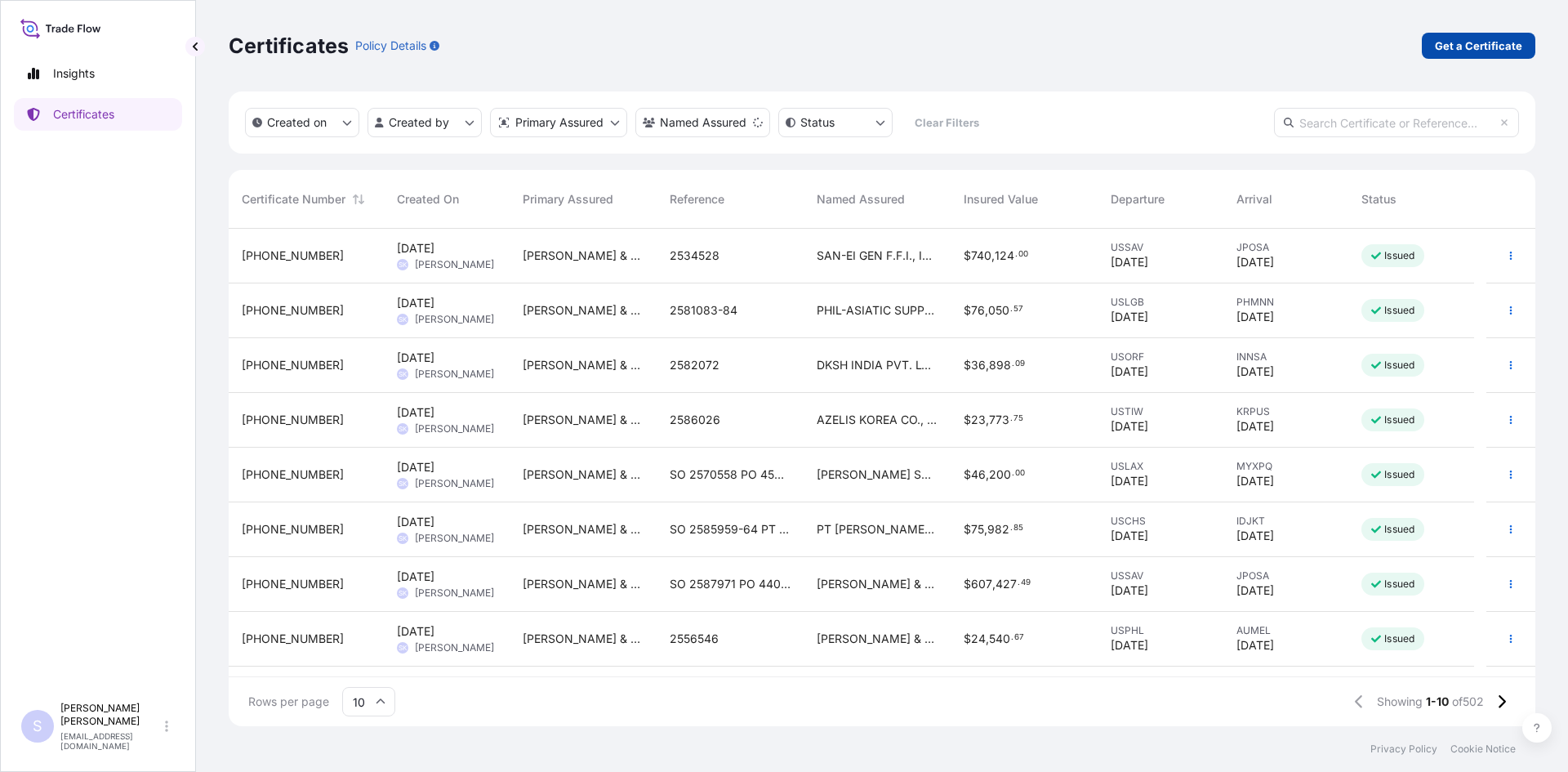
click at [1481, 50] on p "Get a Certificate" at bounding box center [1478, 46] width 87 height 17
select select "Road / [GEOGRAPHIC_DATA]"
select select "Sea"
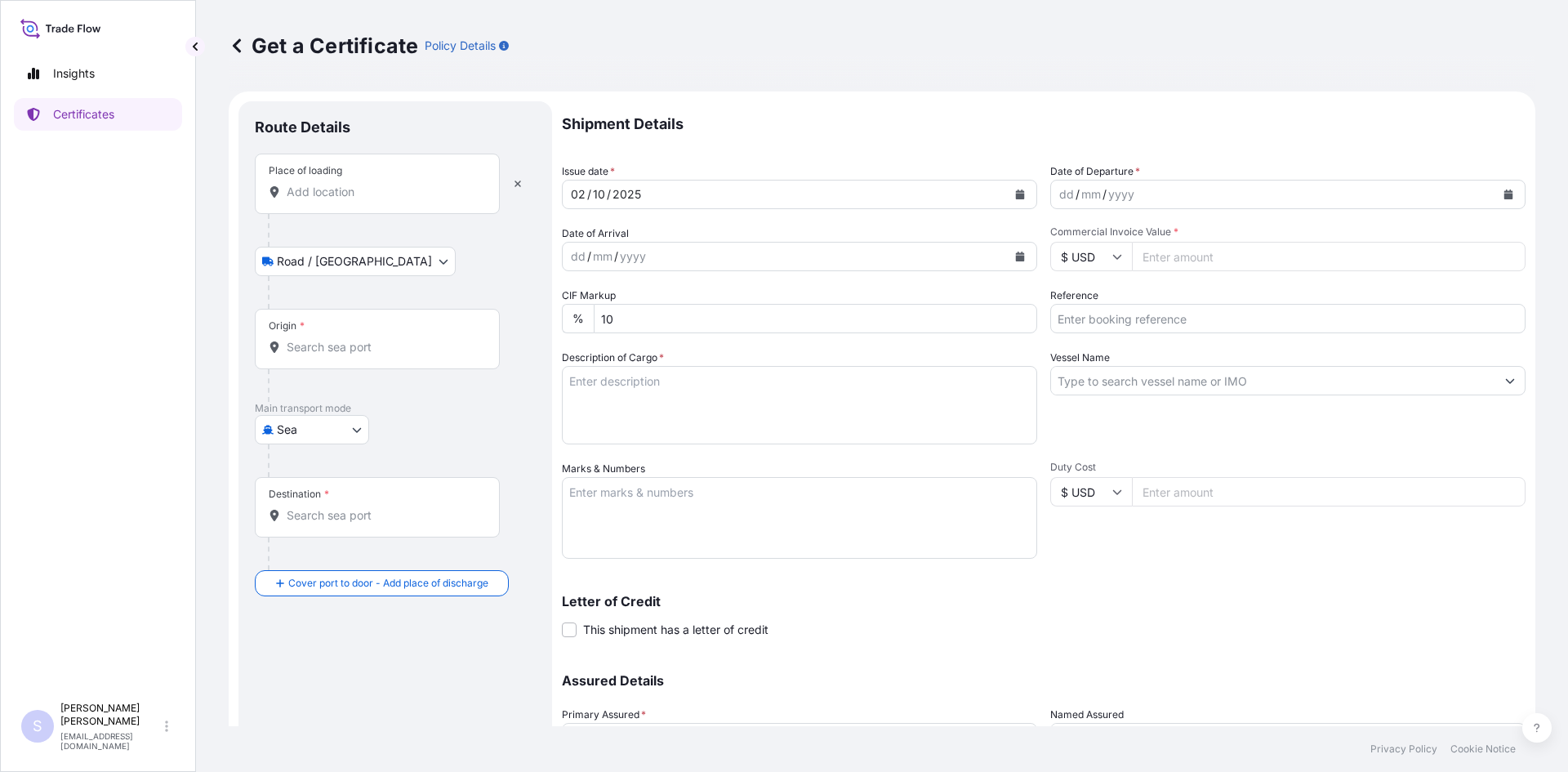
click at [395, 205] on div "Place of loading" at bounding box center [377, 184] width 245 height 61
click at [395, 200] on input "Place of loading" at bounding box center [383, 192] width 193 height 17
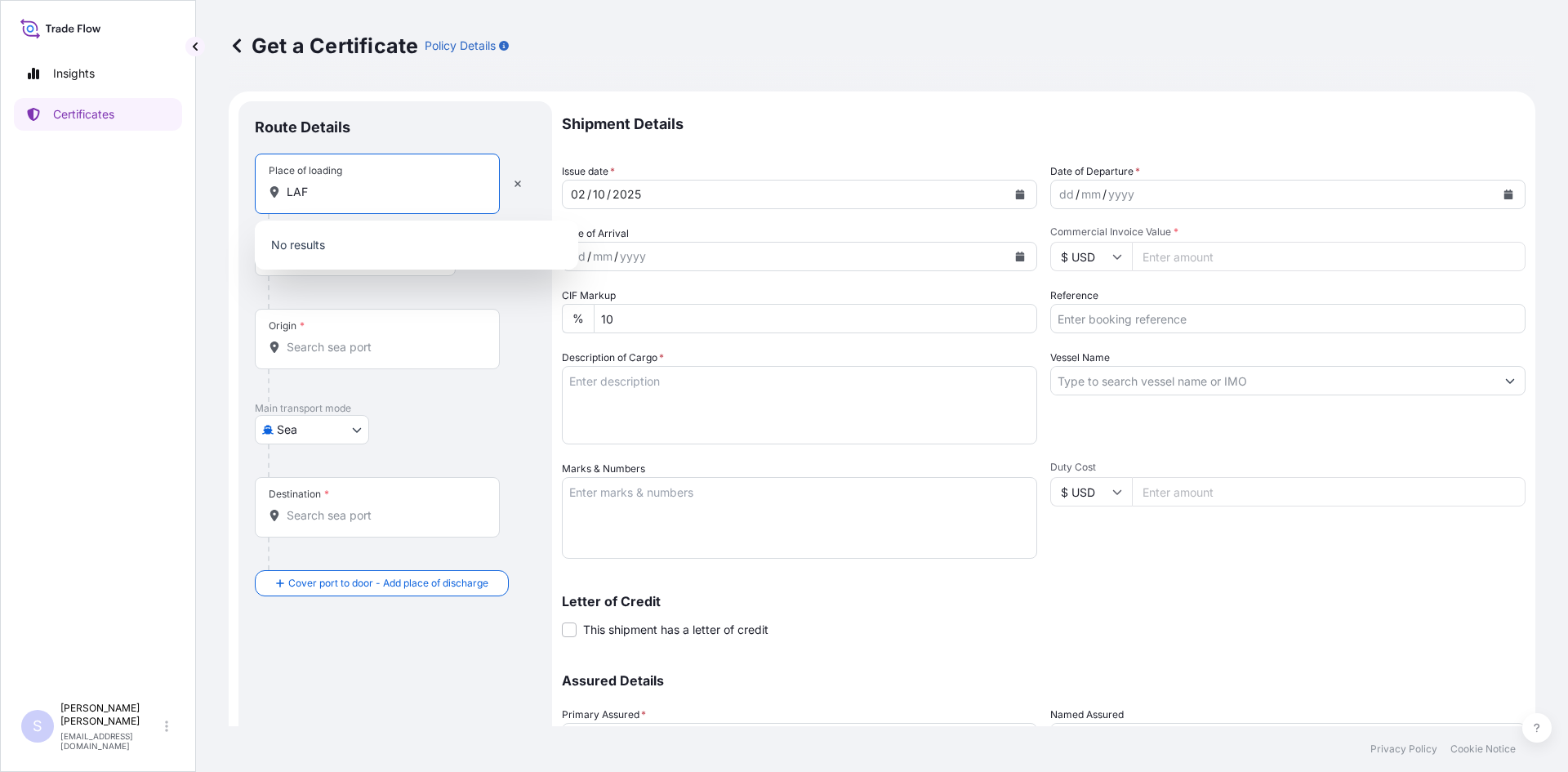
type input "LAFA"
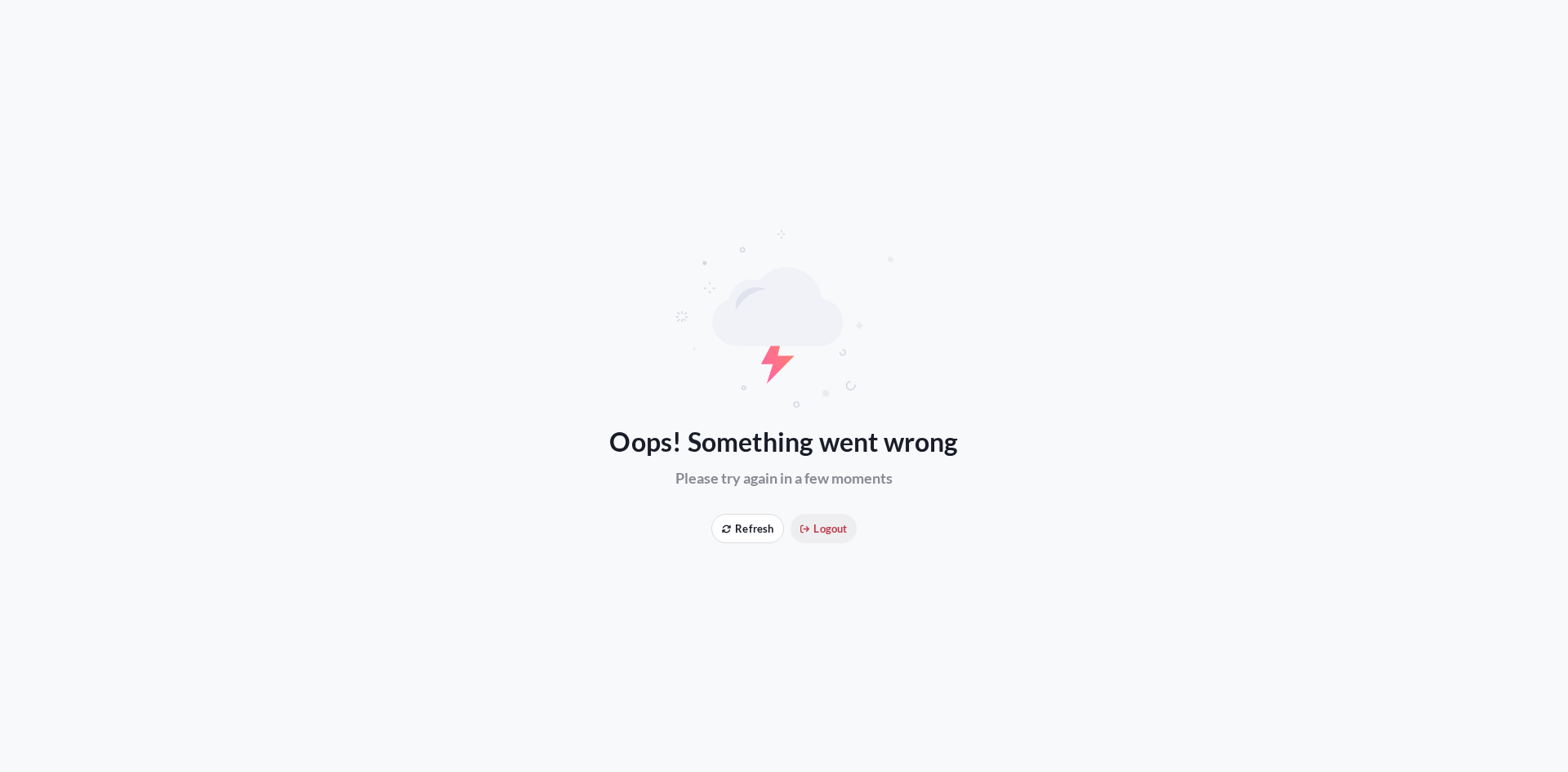
click at [819, 528] on span "Logout" at bounding box center [824, 528] width 47 height 17
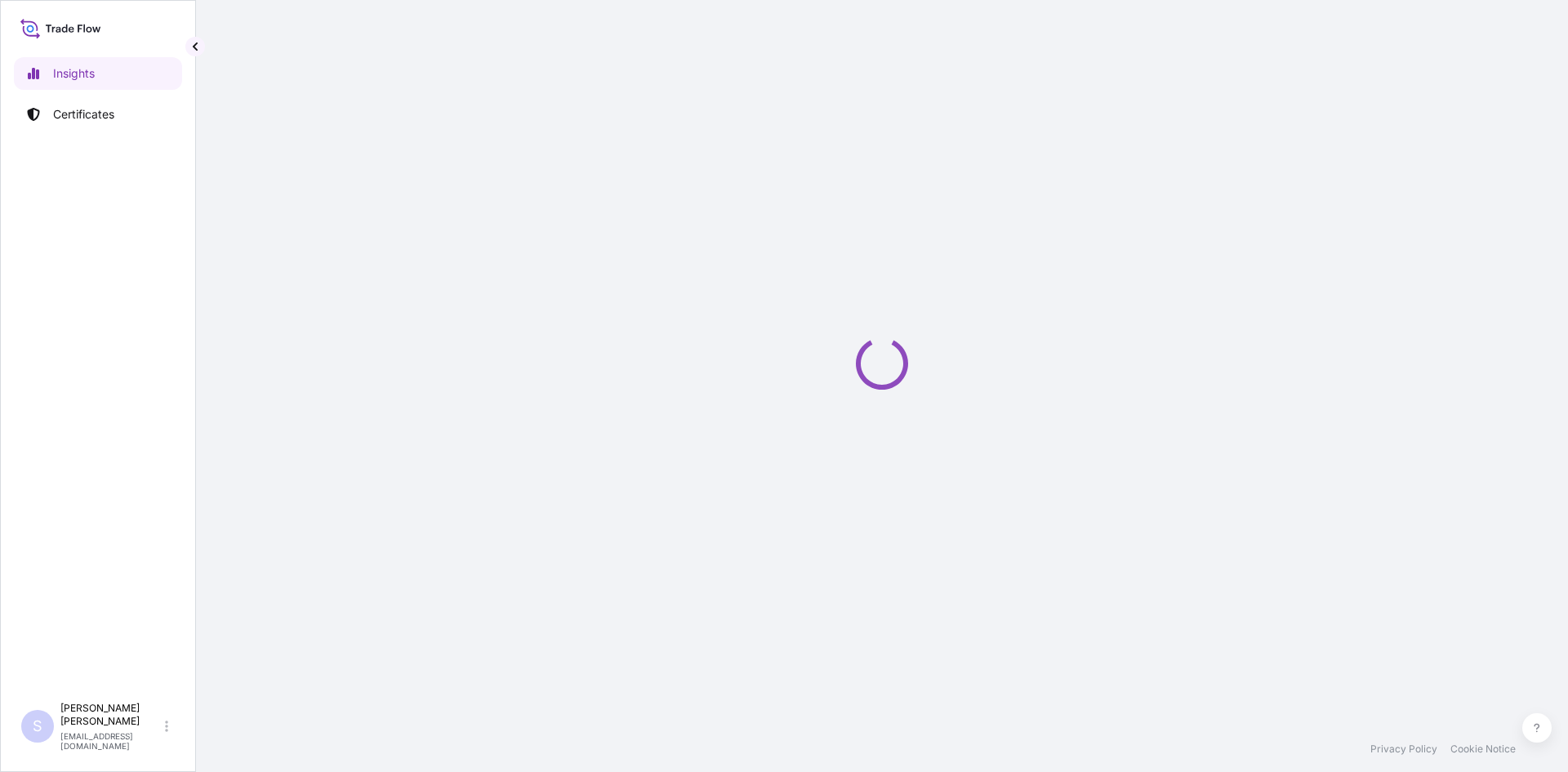
select select "2025"
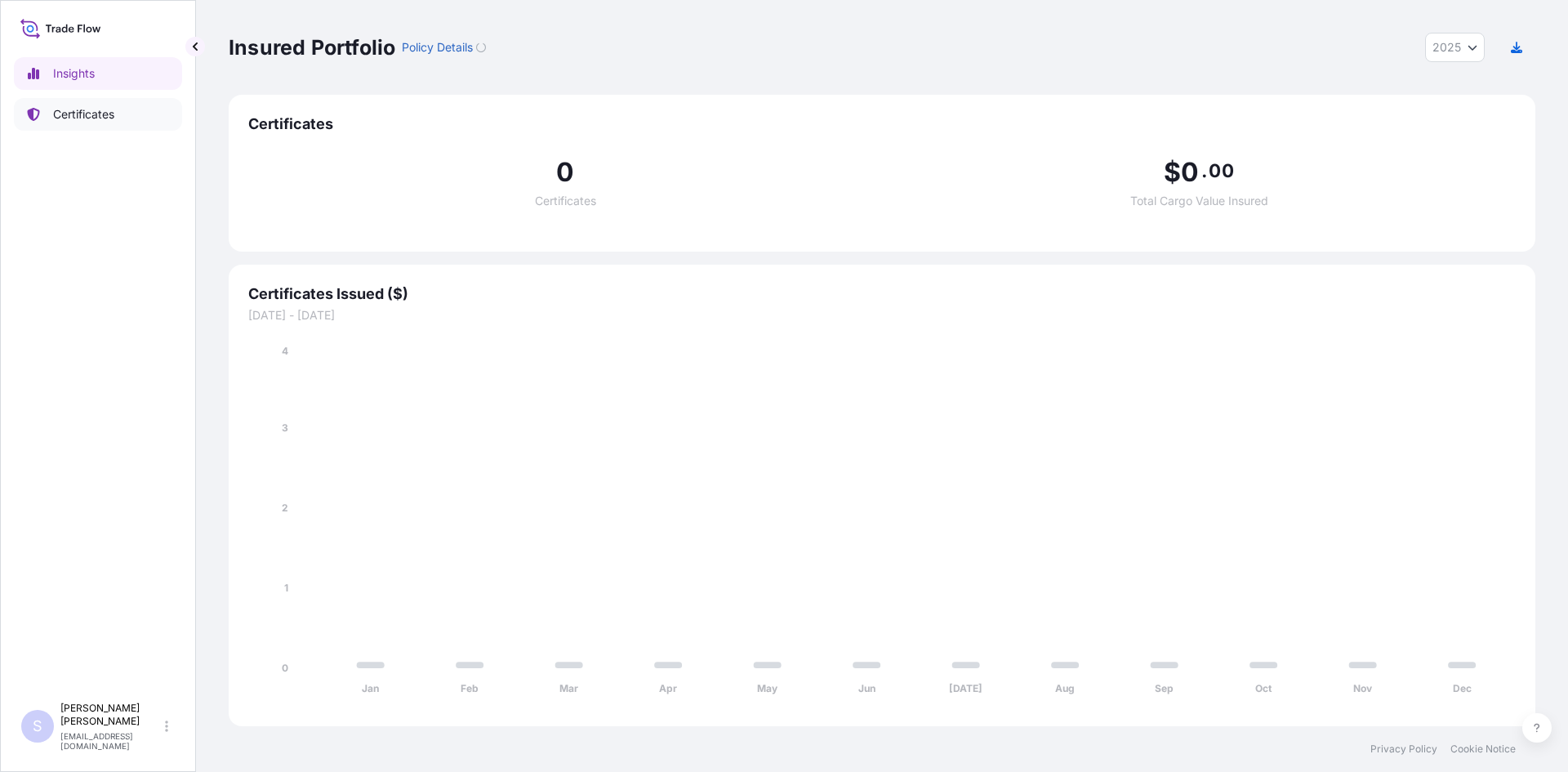
click at [60, 98] on link "Certificates" at bounding box center [98, 114] width 168 height 32
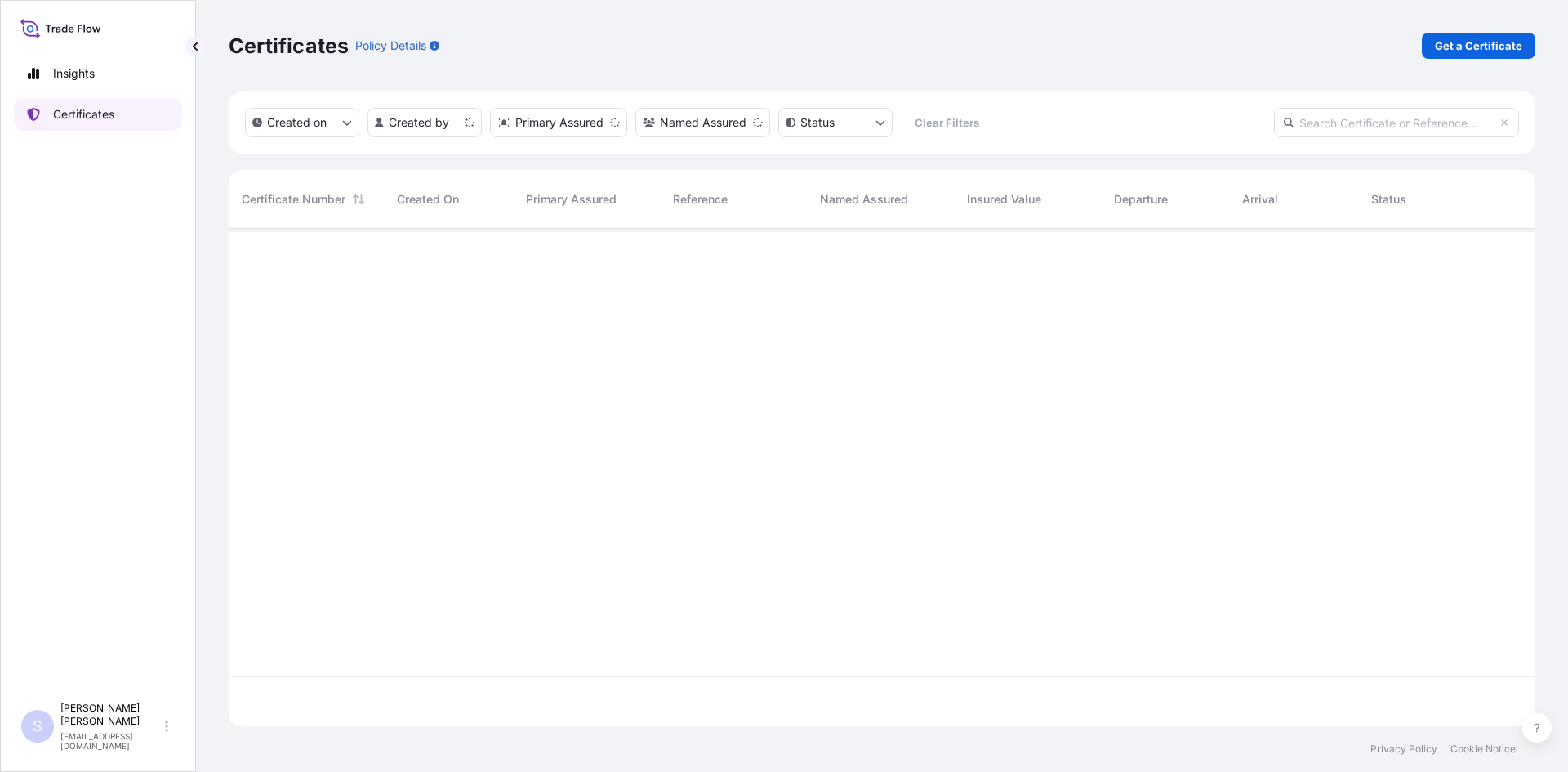
scroll to position [494, 1294]
click at [1501, 51] on p "Get a Certificate" at bounding box center [1478, 46] width 87 height 17
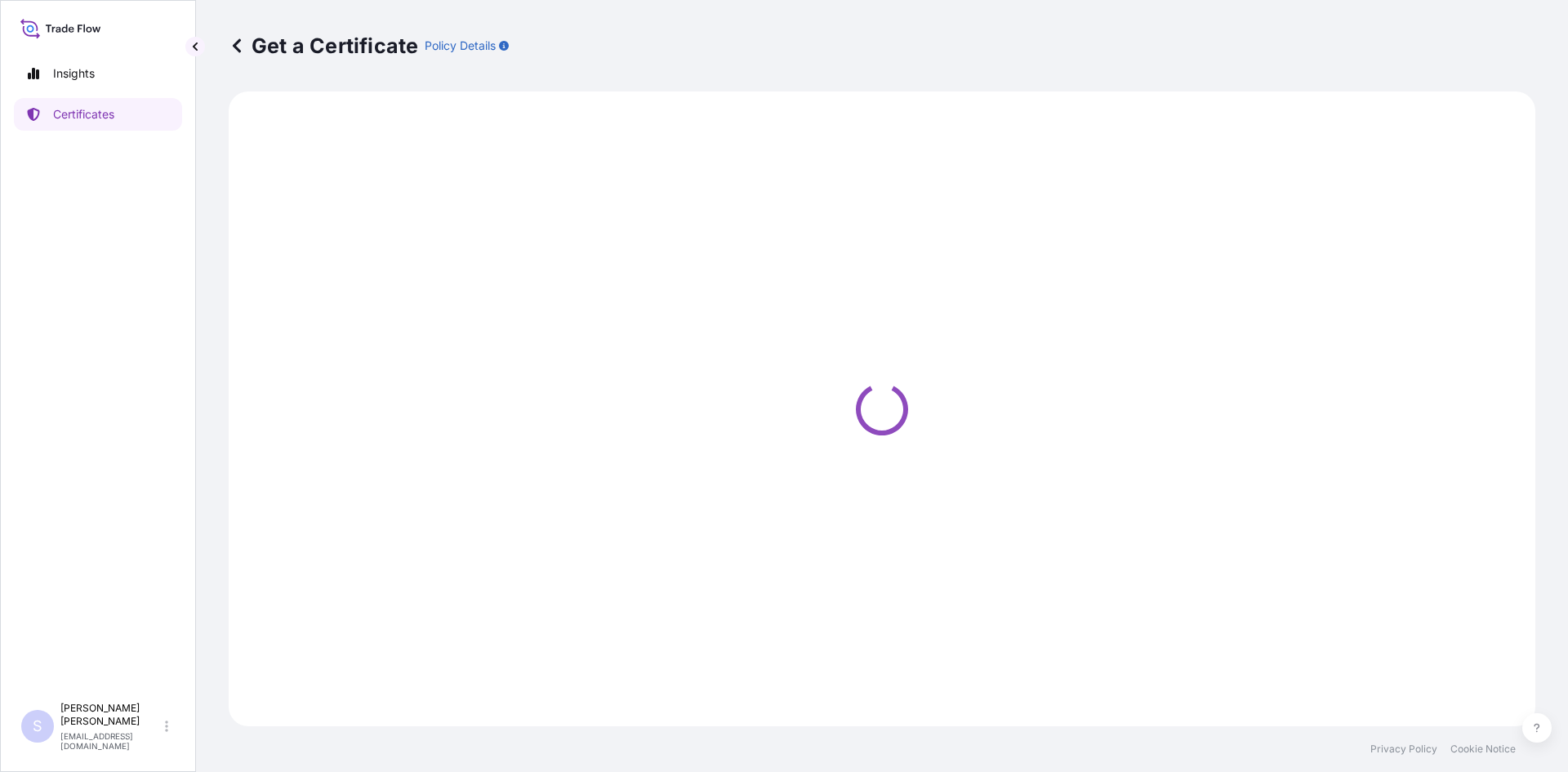
select select "Sea"
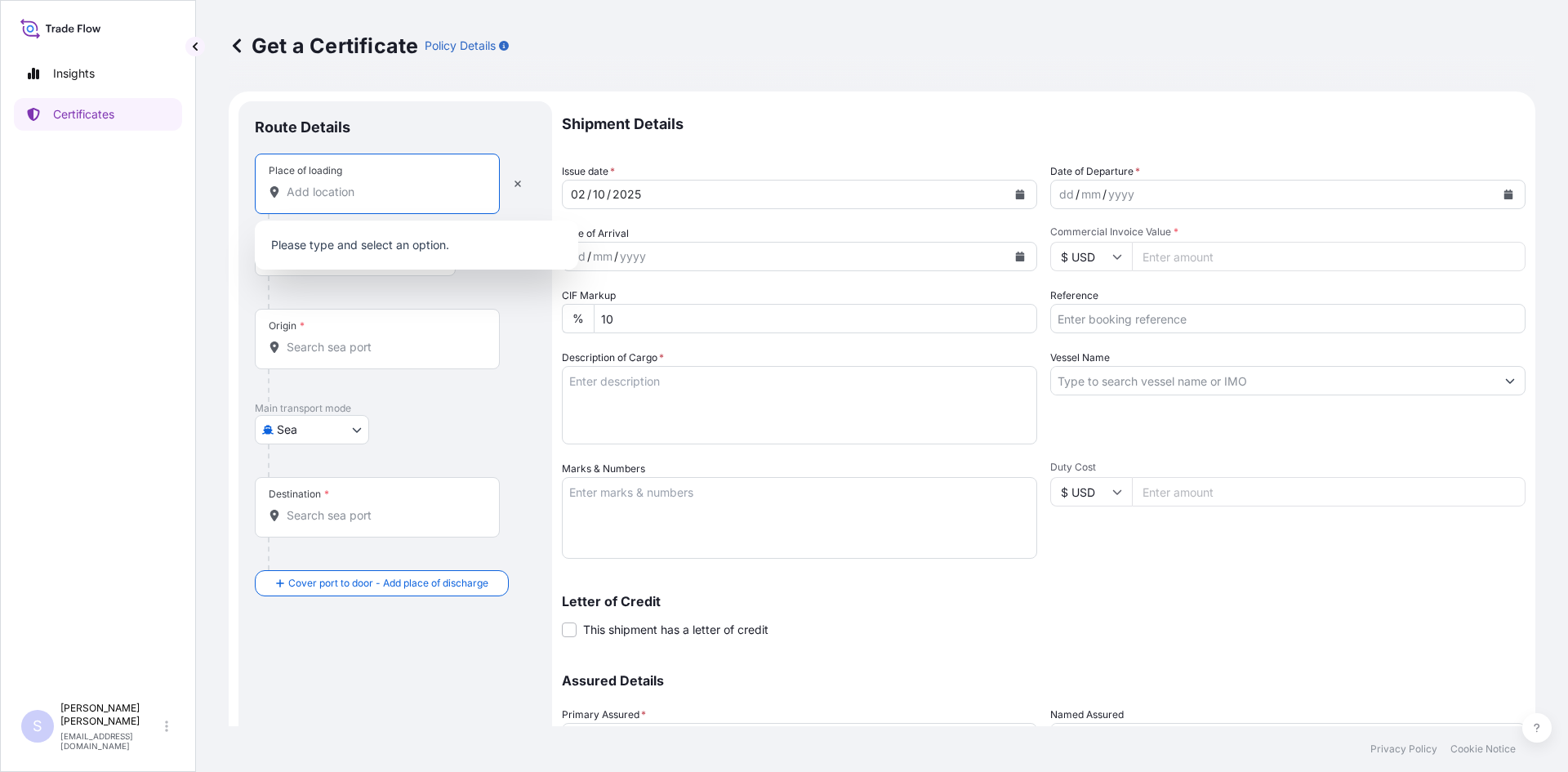
click at [345, 200] on input "Place of loading" at bounding box center [383, 192] width 193 height 17
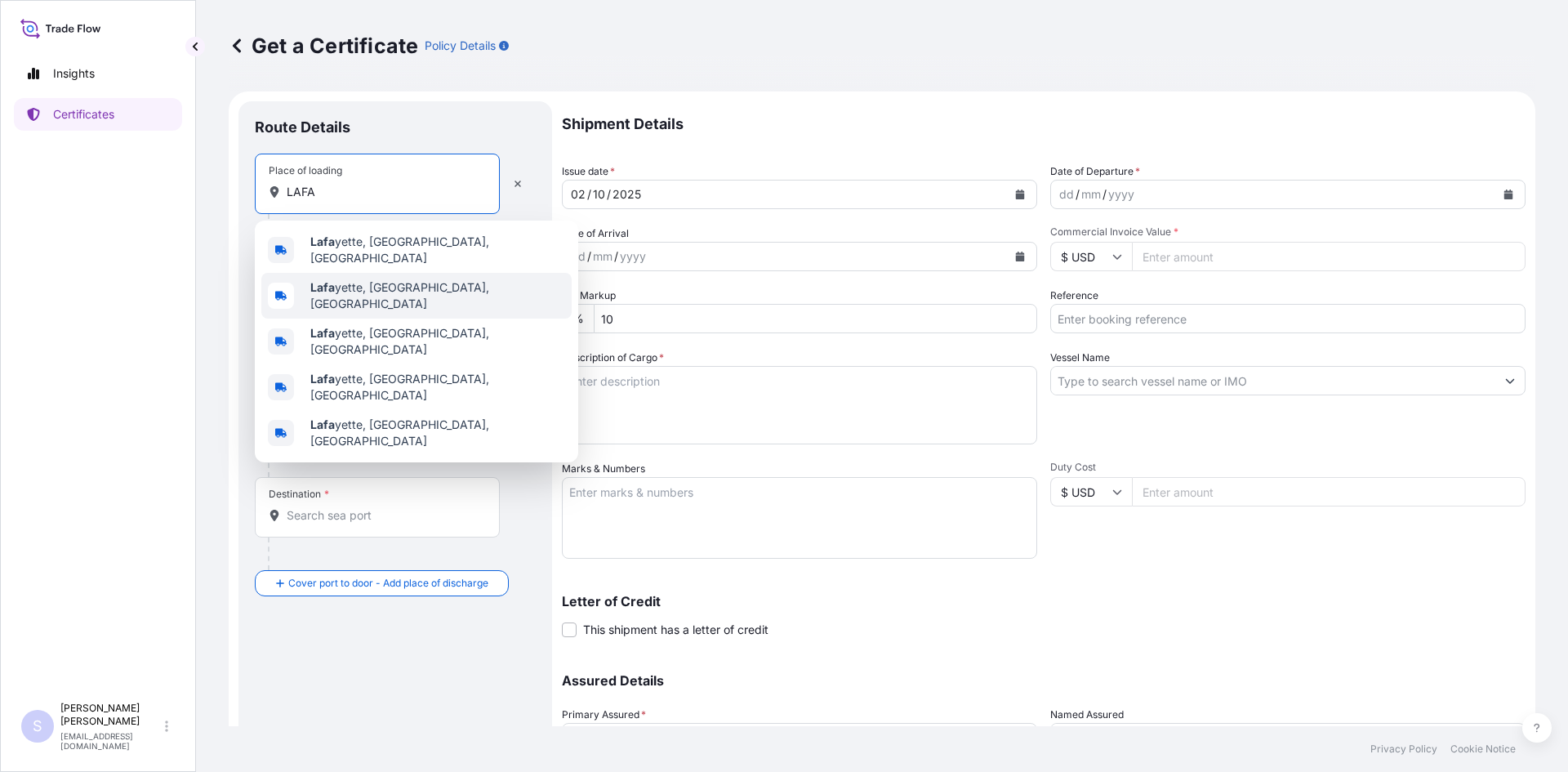
click at [349, 273] on div "[PERSON_NAME], [GEOGRAPHIC_DATA], [GEOGRAPHIC_DATA]" at bounding box center [416, 295] width 310 height 46
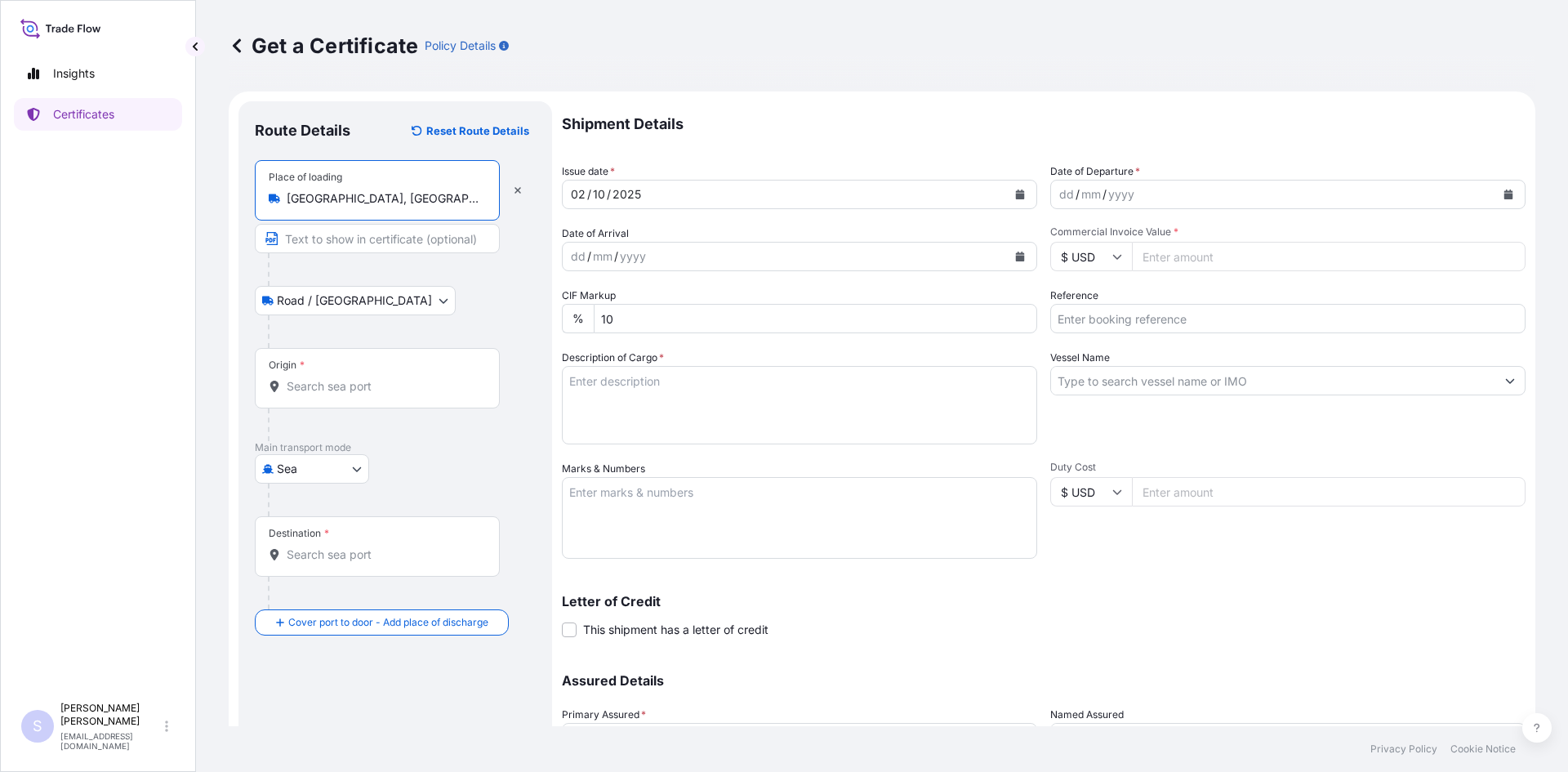
type input "[GEOGRAPHIC_DATA], [GEOGRAPHIC_DATA], [GEOGRAPHIC_DATA]"
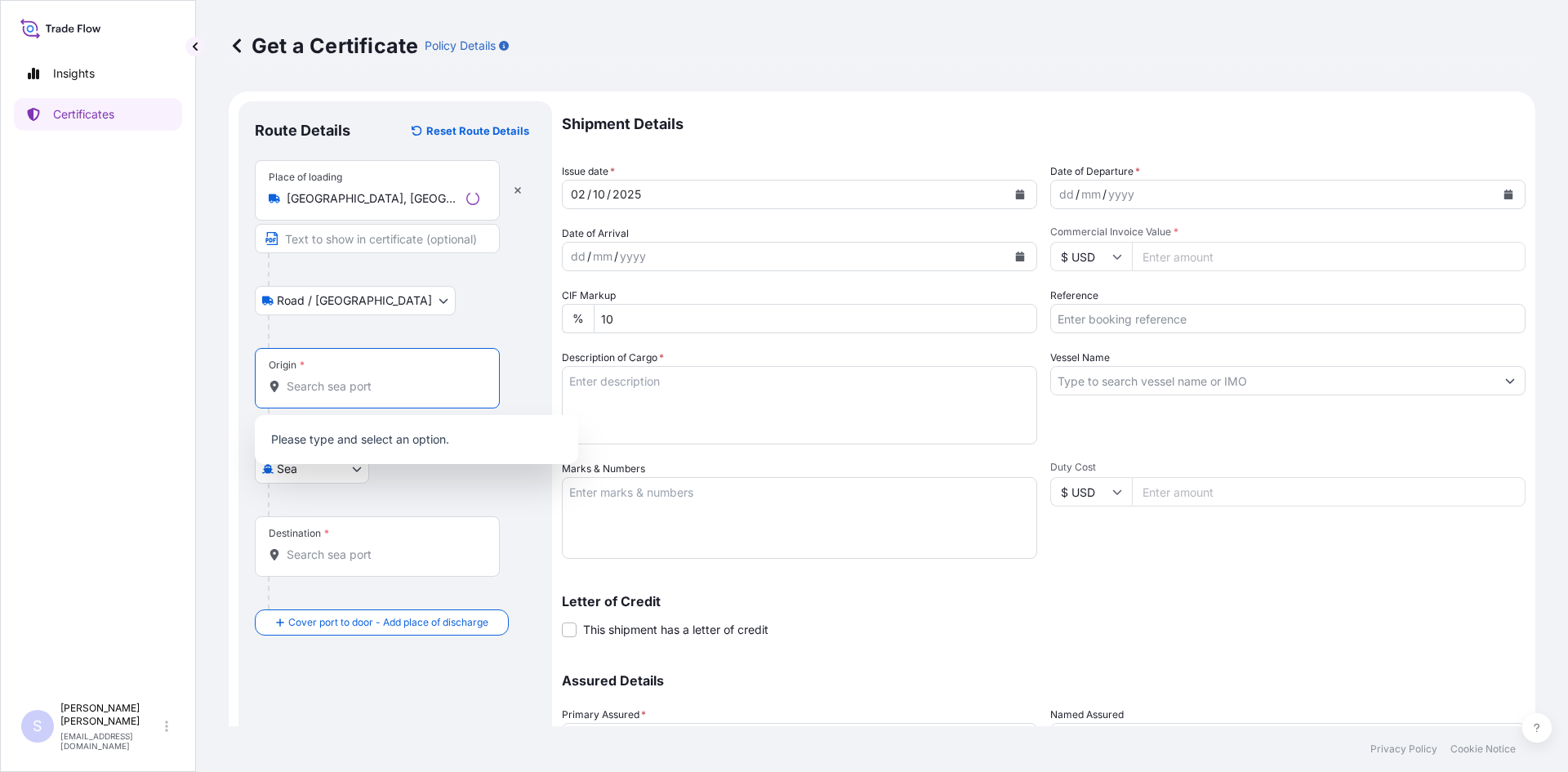
click at [346, 385] on input "Origin *" at bounding box center [383, 387] width 193 height 17
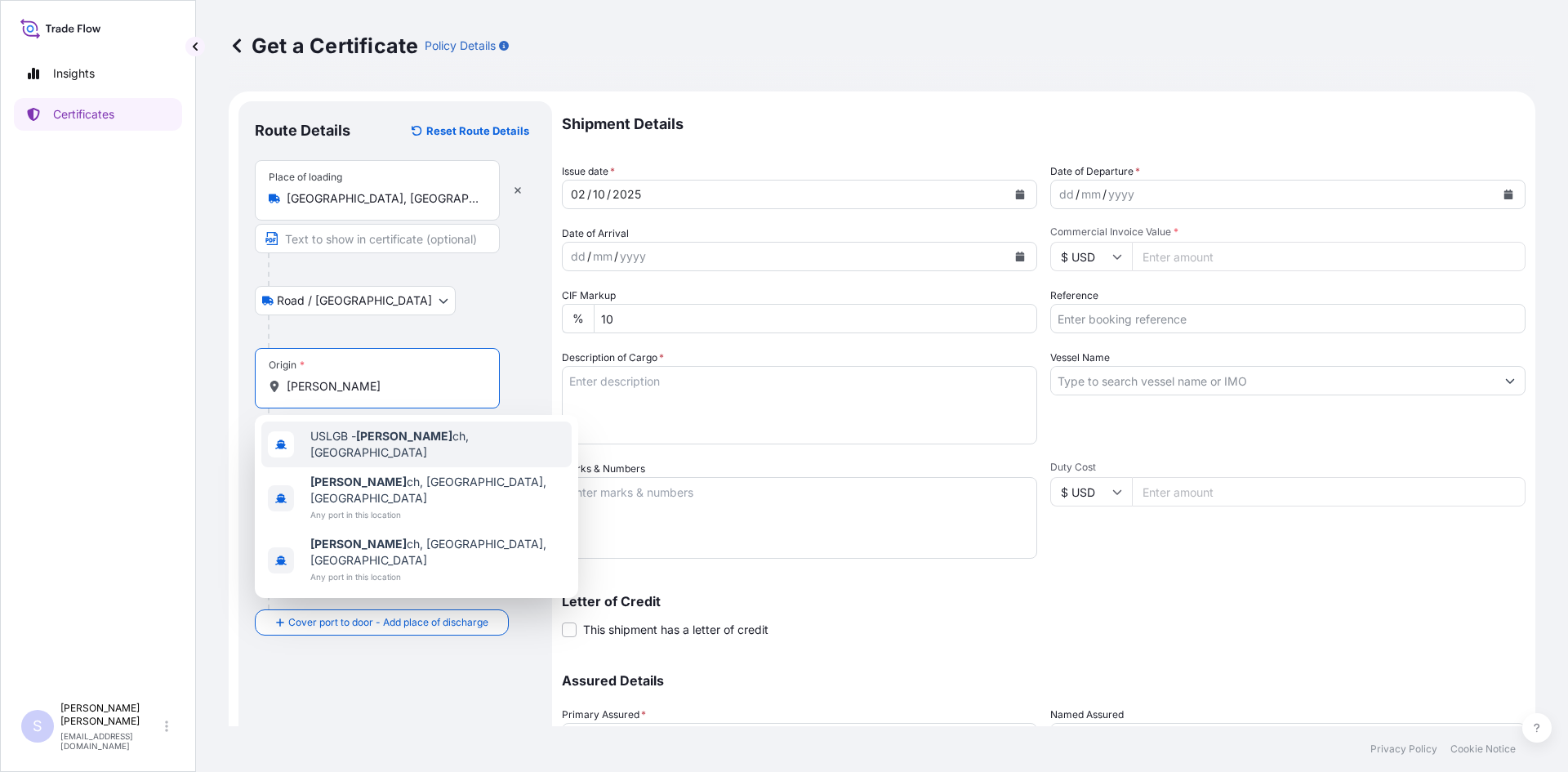
click at [358, 448] on span "USLGB - [PERSON_NAME] ch, [GEOGRAPHIC_DATA]" at bounding box center [438, 443] width 255 height 32
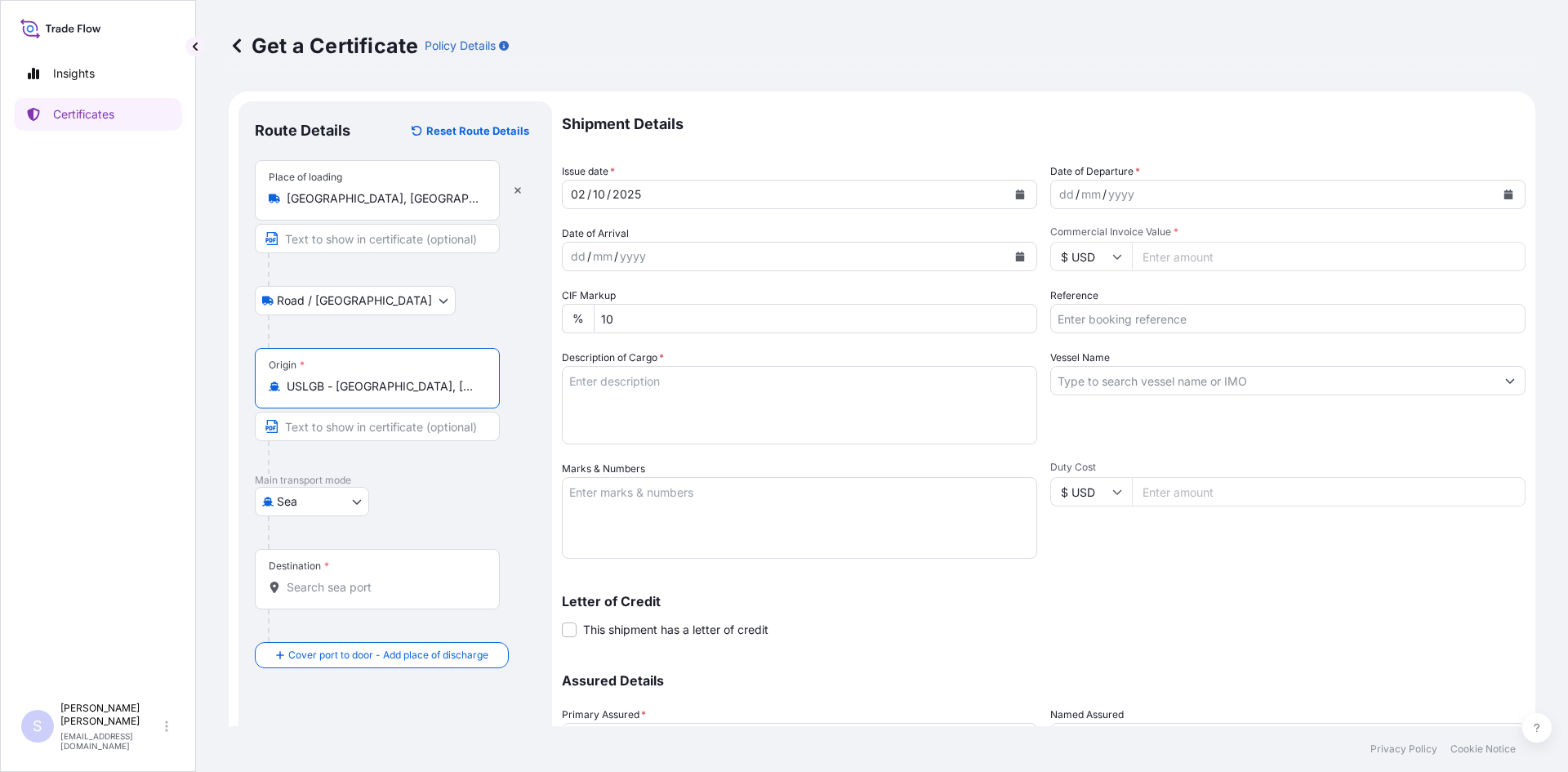
type input "USLGB - [GEOGRAPHIC_DATA], [GEOGRAPHIC_DATA]"
click at [373, 572] on div "Destination *" at bounding box center [377, 579] width 245 height 61
click at [373, 579] on input "Destination *" at bounding box center [383, 587] width 193 height 17
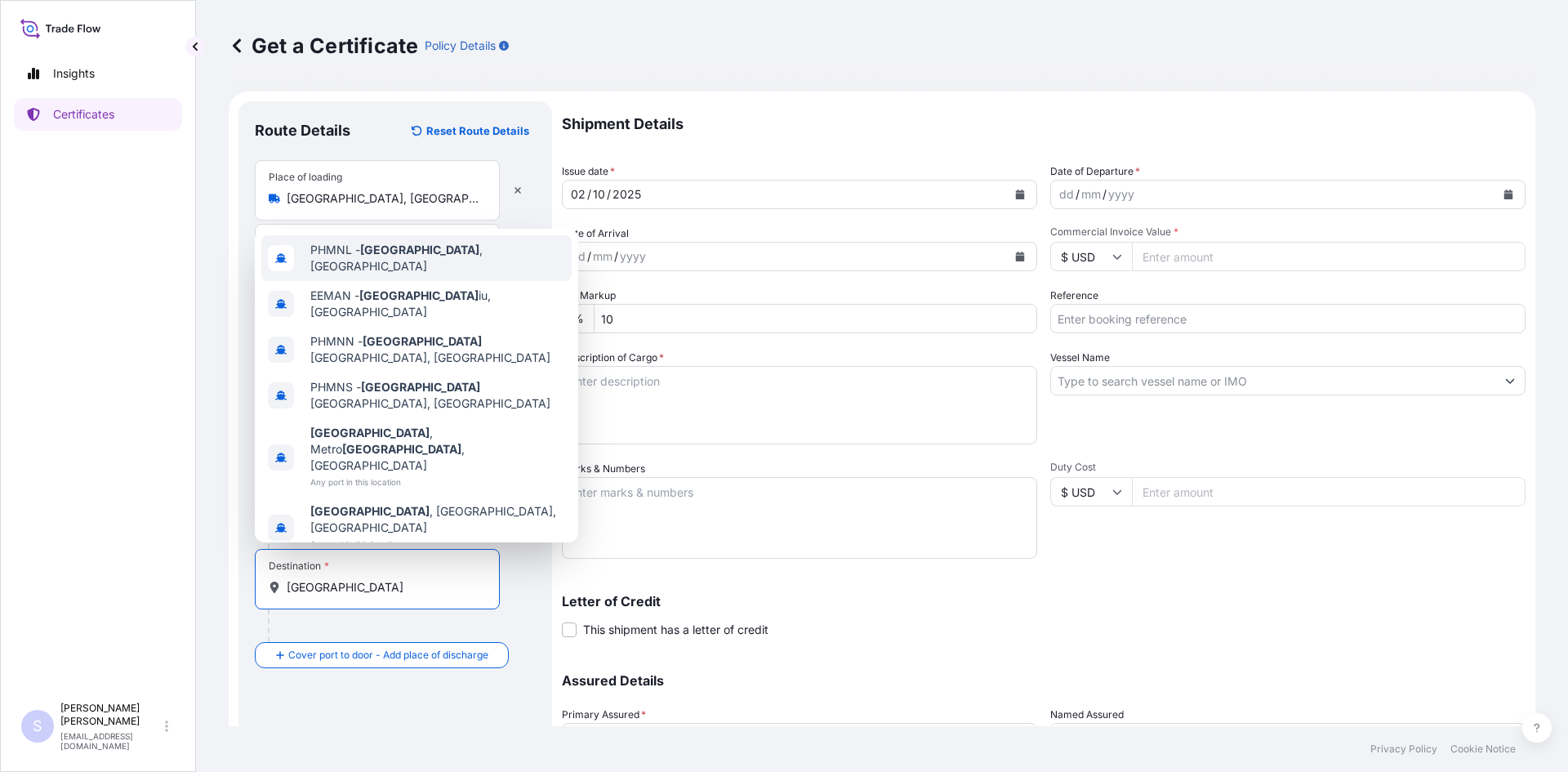
click at [426, 281] on div "PHMNL - [GEOGRAPHIC_DATA] , [GEOGRAPHIC_DATA]" at bounding box center [416, 258] width 310 height 46
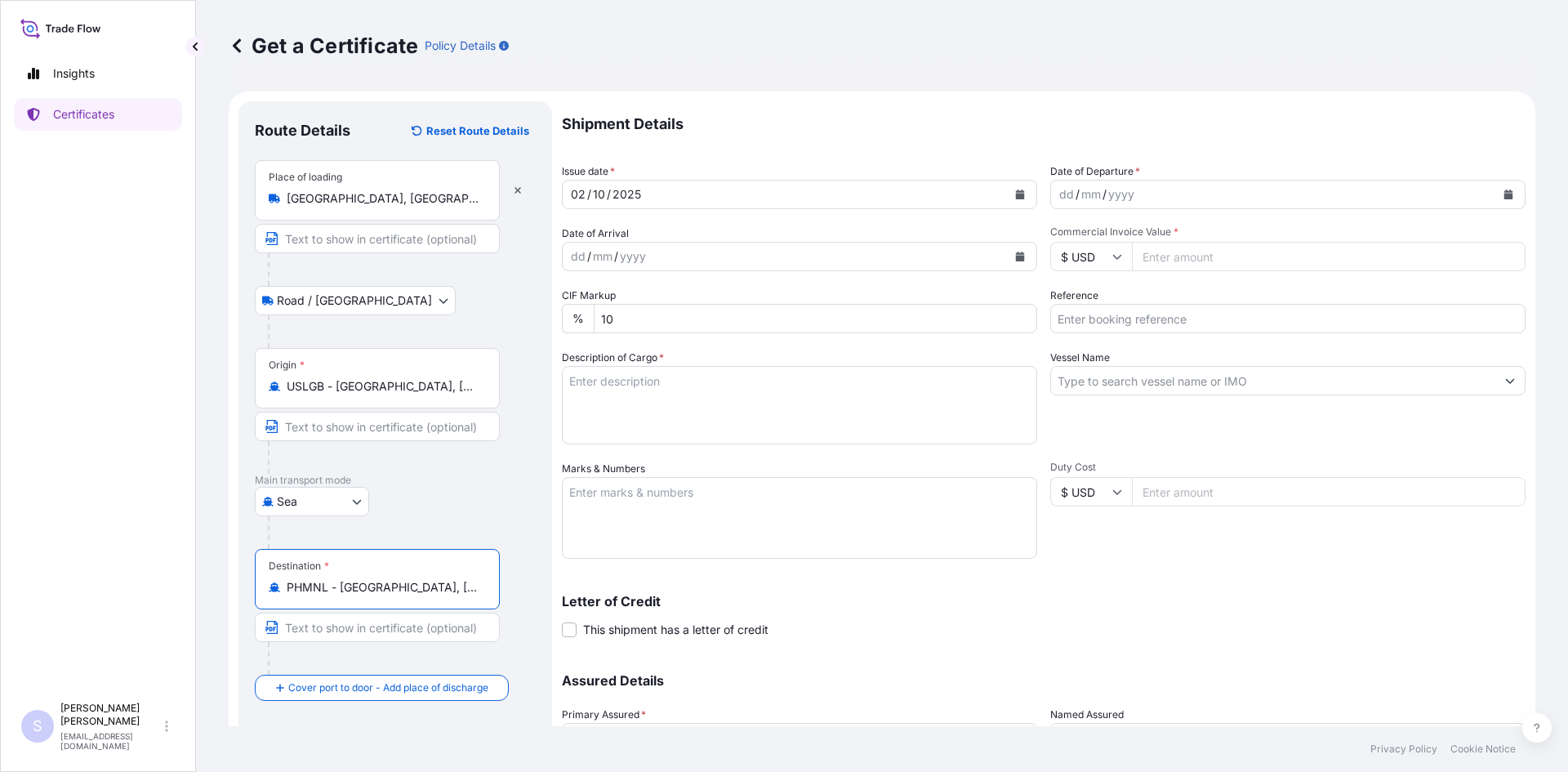
type input "PHMNL - [GEOGRAPHIC_DATA], [GEOGRAPHIC_DATA]"
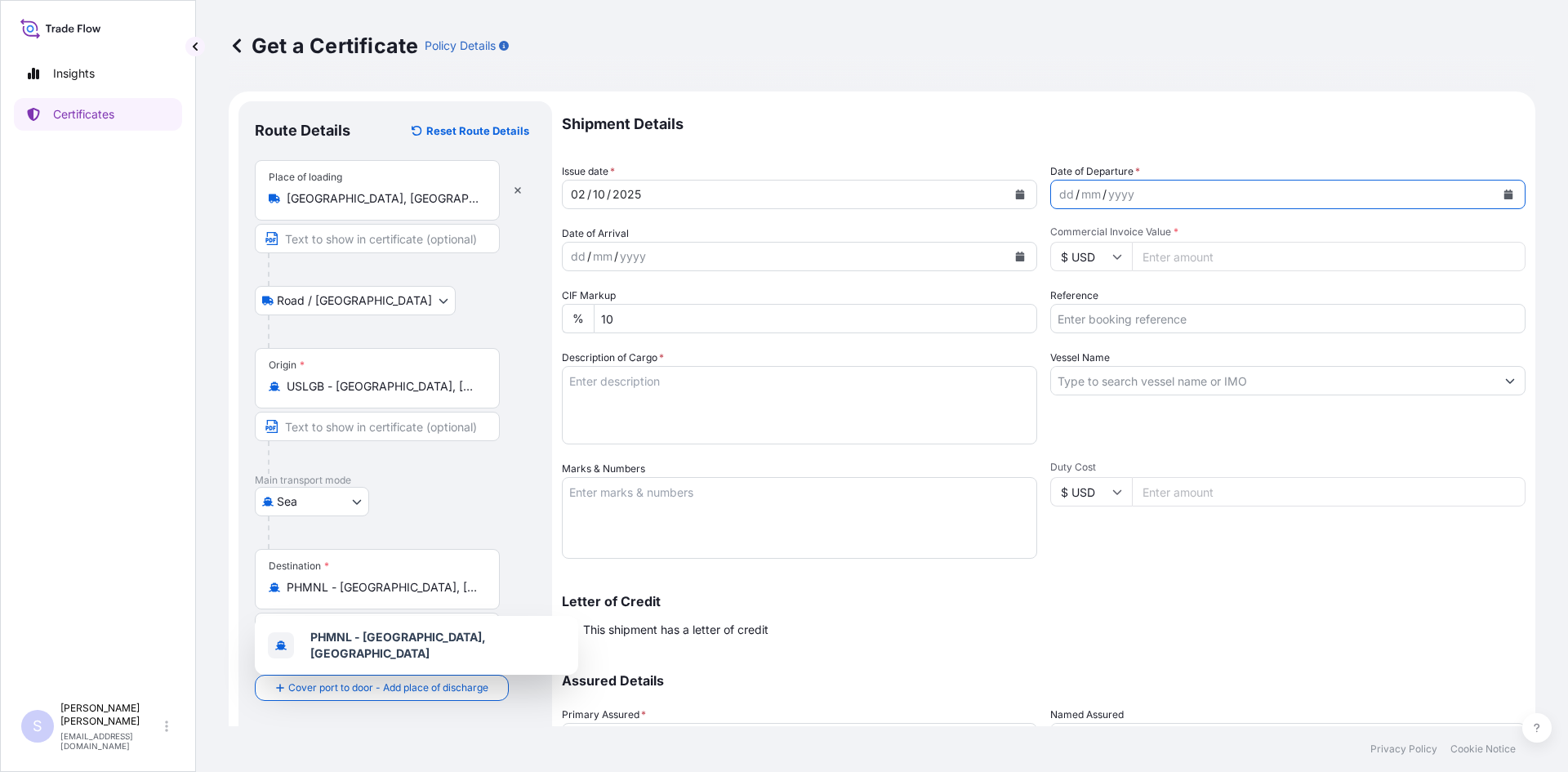
click at [1502, 193] on button "Calendar" at bounding box center [1508, 194] width 26 height 26
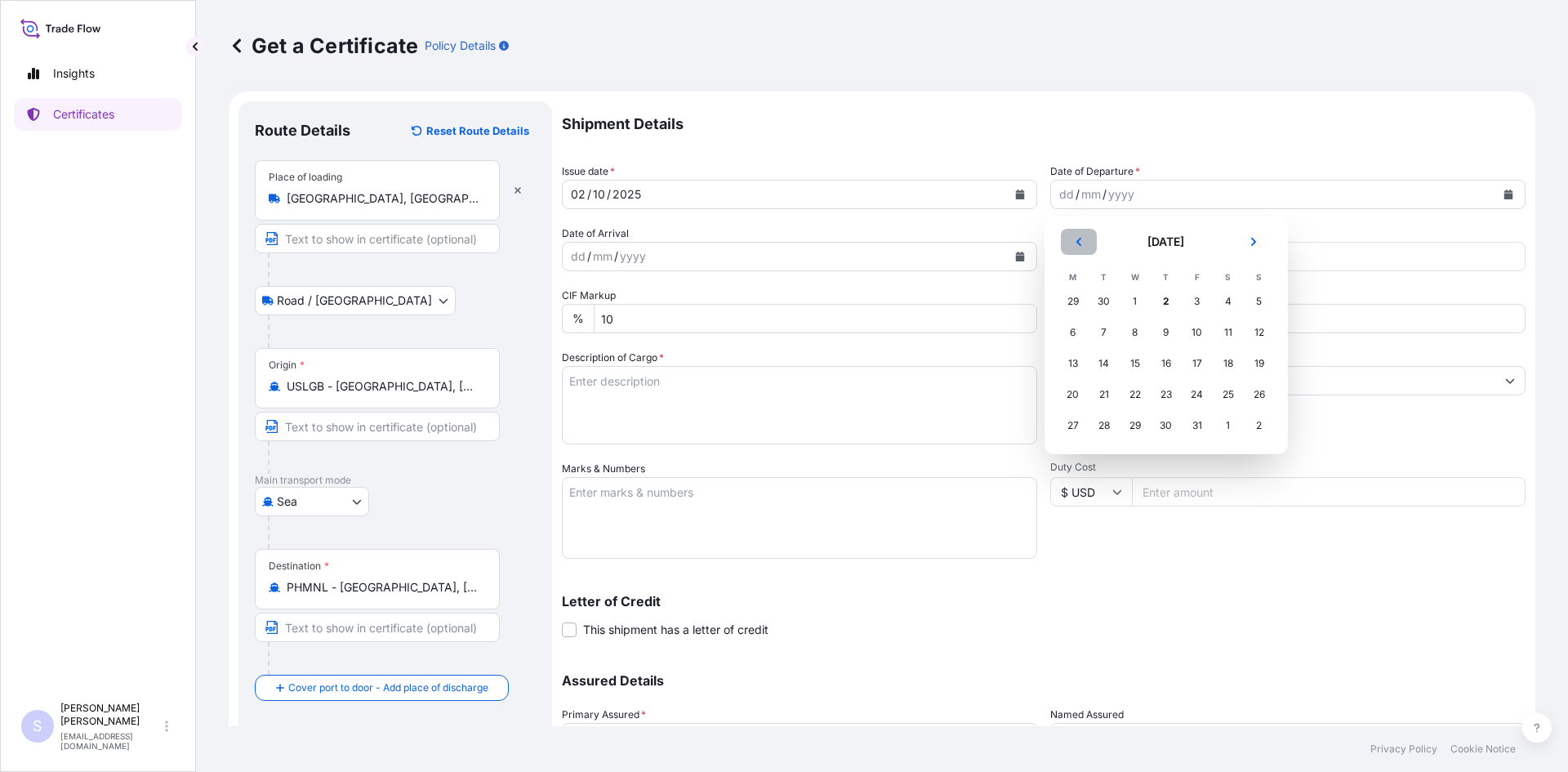
click at [1064, 248] on button "Previous" at bounding box center [1078, 241] width 36 height 26
click at [1267, 364] on div "21" at bounding box center [1259, 363] width 29 height 29
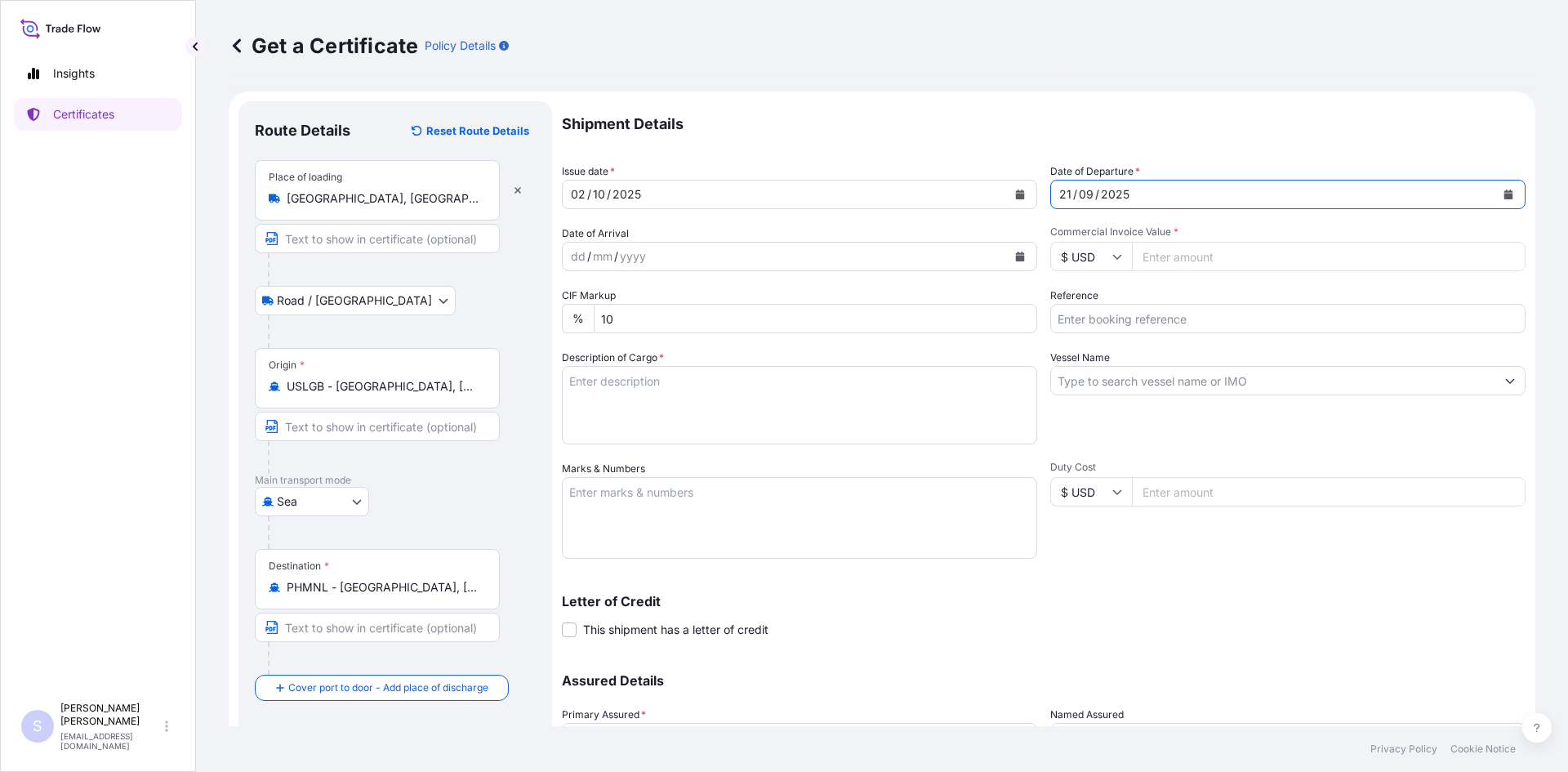
click at [1017, 262] on button "Calendar" at bounding box center [1020, 256] width 26 height 26
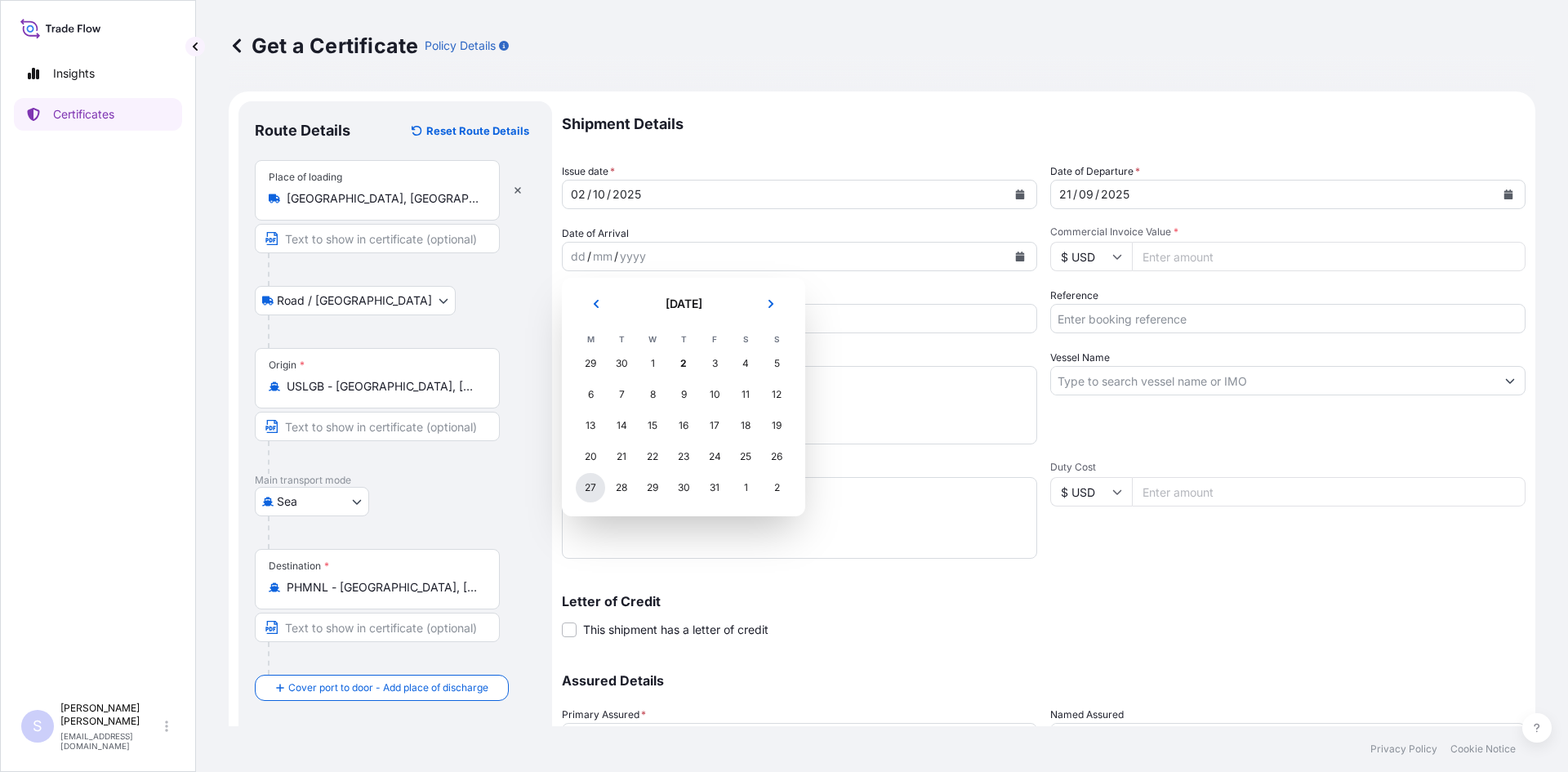
click at [597, 492] on div "27" at bounding box center [590, 487] width 29 height 29
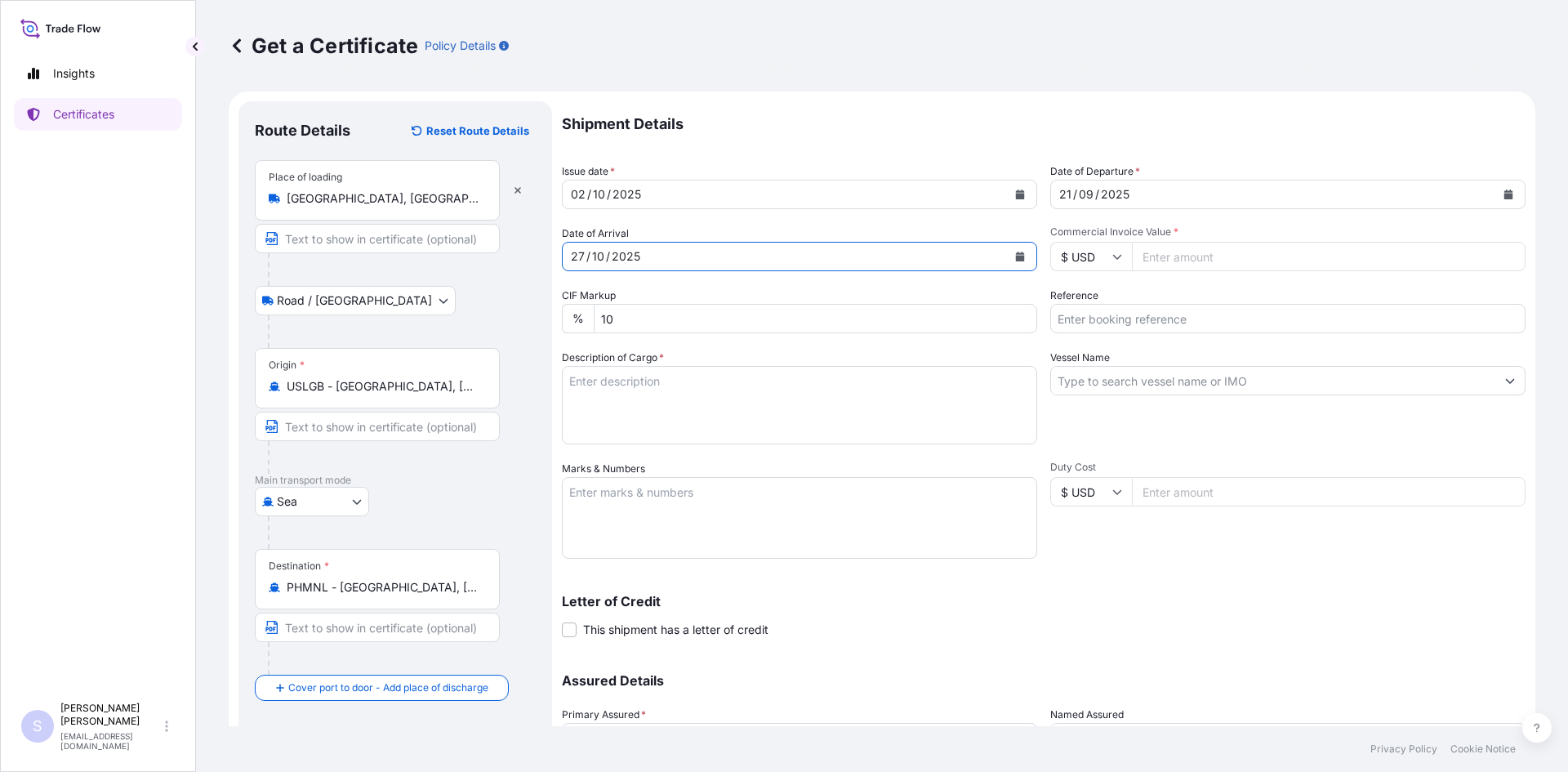
click at [1188, 260] on input "Commercial Invoice Value *" at bounding box center [1328, 256] width 393 height 29
click at [1276, 263] on input "Commercial Invoice Value *" at bounding box center [1328, 256] width 393 height 29
type input "57375"
type input "2577794-96"
click at [595, 386] on textarea "Description of Cargo *" at bounding box center [799, 405] width 475 height 78
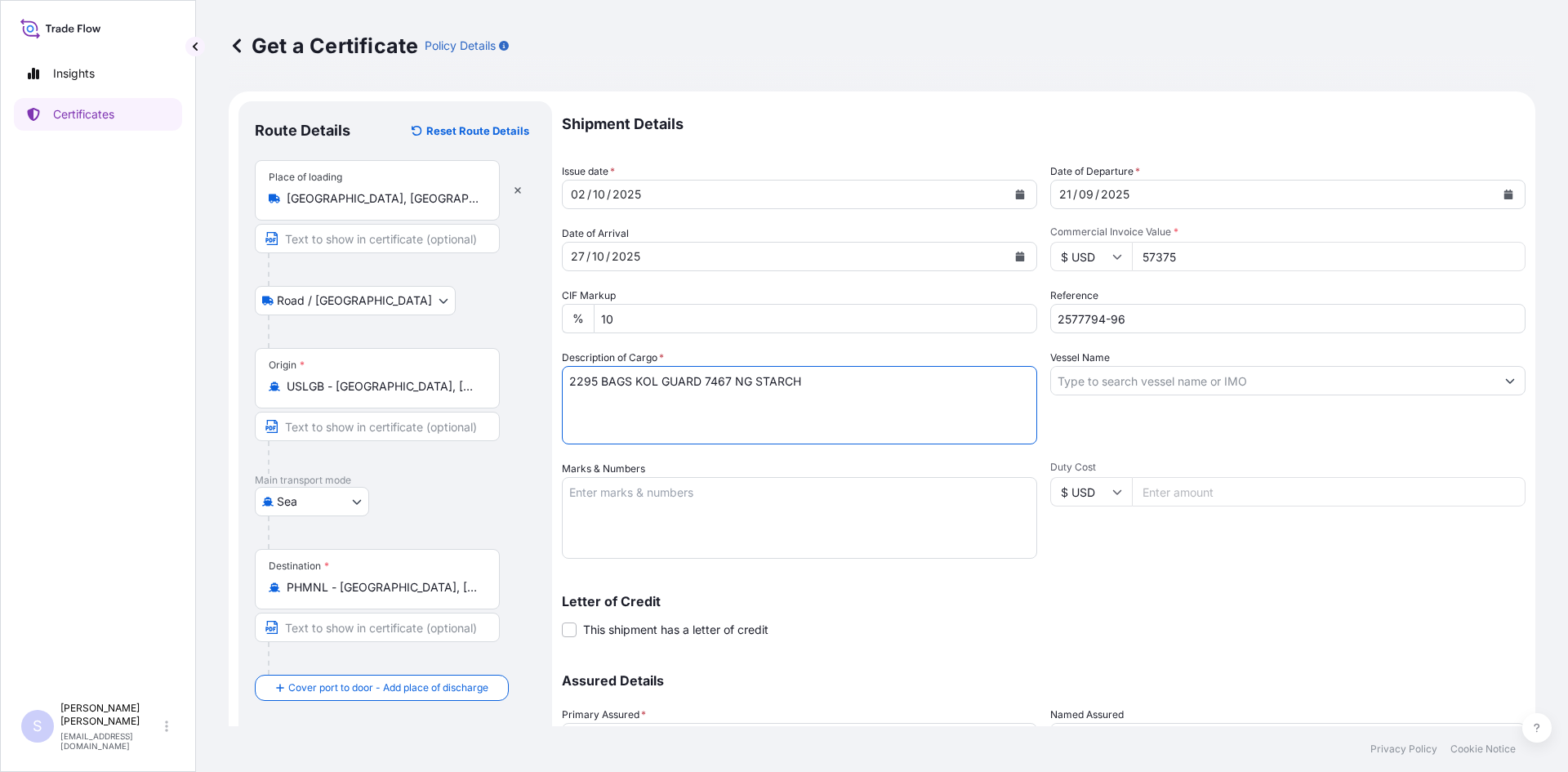
type textarea "2295 BAGS KOL GUARD 7467 NG STARCH"
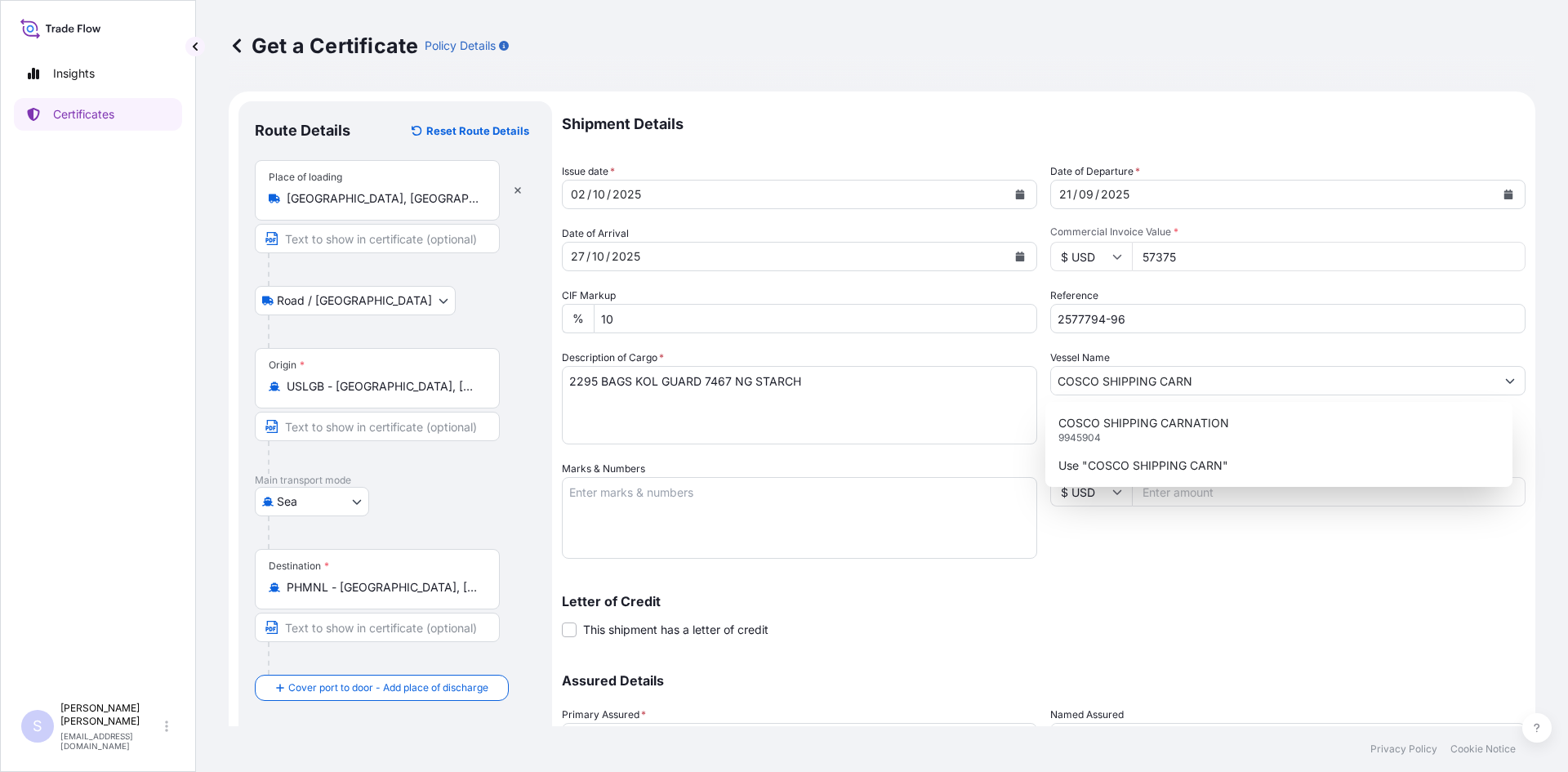
drag, startPoint x: 1033, startPoint y: 442, endPoint x: 1054, endPoint y: 435, distance: 22.1
click at [1036, 442] on div "Shipment Details Issue date * [DATE] Date of Departure * [DATE] Date of Arrival…" at bounding box center [1044, 459] width 964 height 716
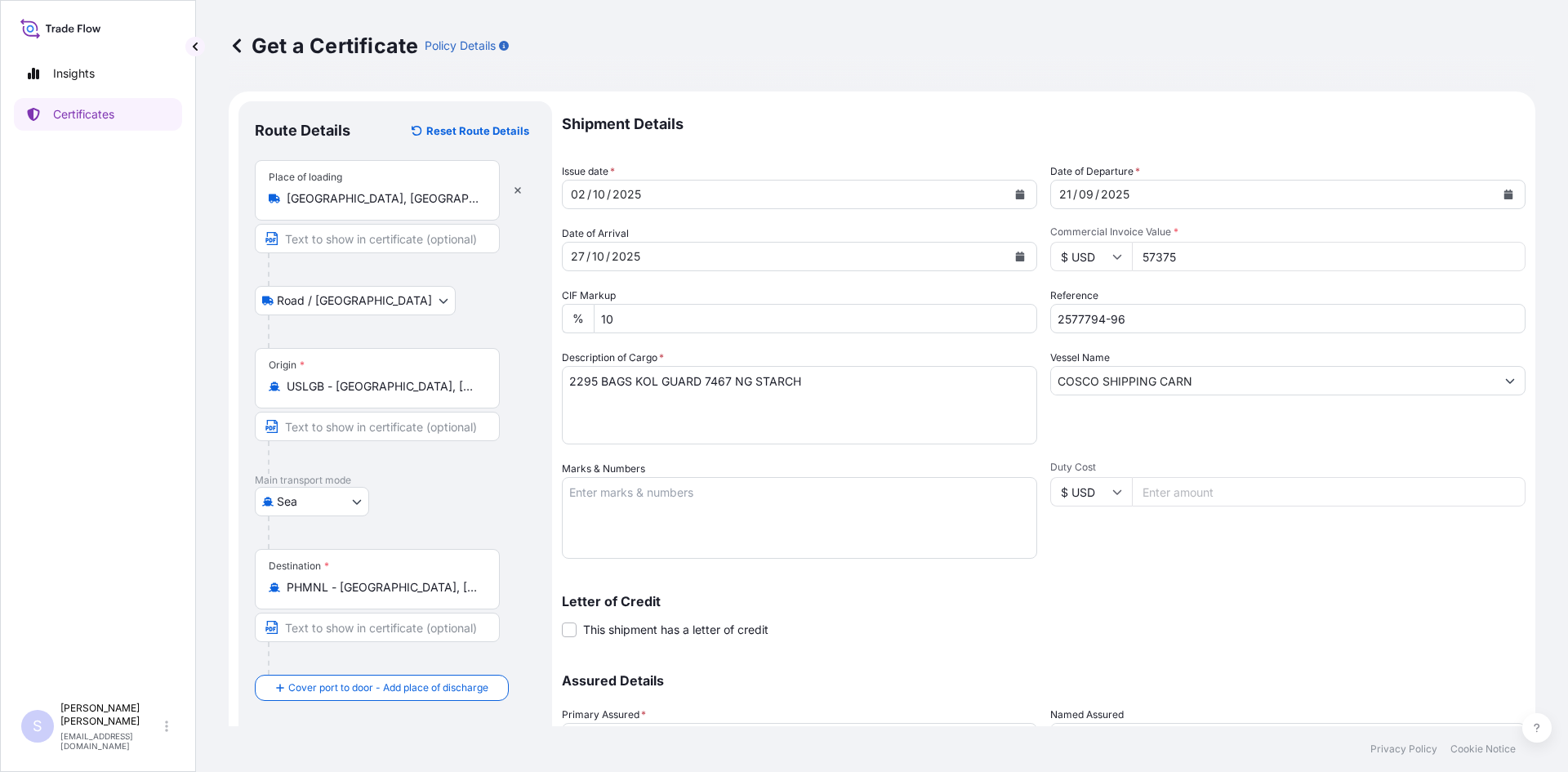
click at [1054, 435] on div "Vessel Name COSCO SHIPPING CARN" at bounding box center [1288, 397] width 475 height 95
click at [1259, 377] on input "COSCO SHIPPING CARN" at bounding box center [1274, 380] width 444 height 29
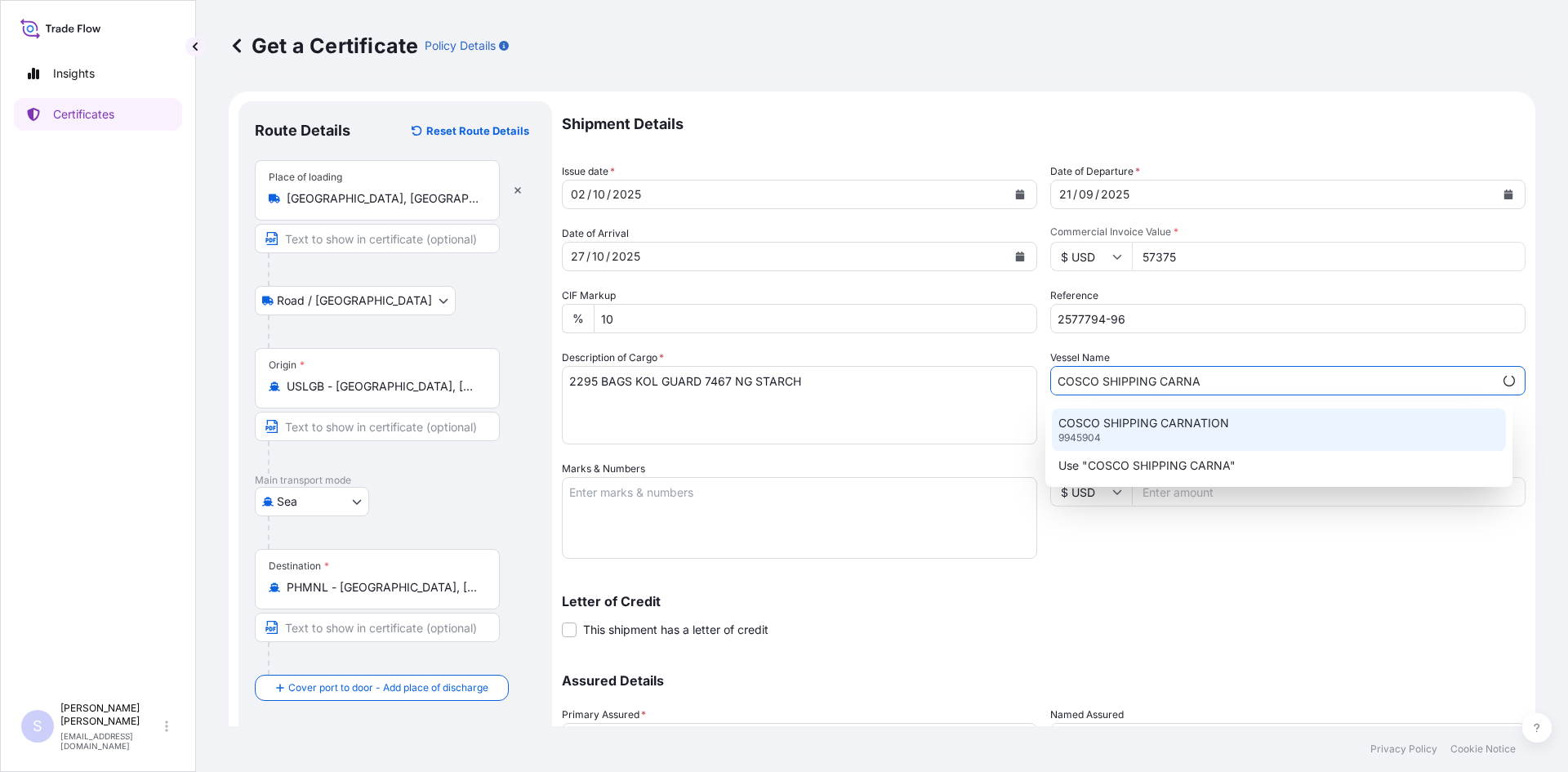
click at [1195, 425] on p "COSCO SHIPPING CARNATION" at bounding box center [1143, 423] width 171 height 17
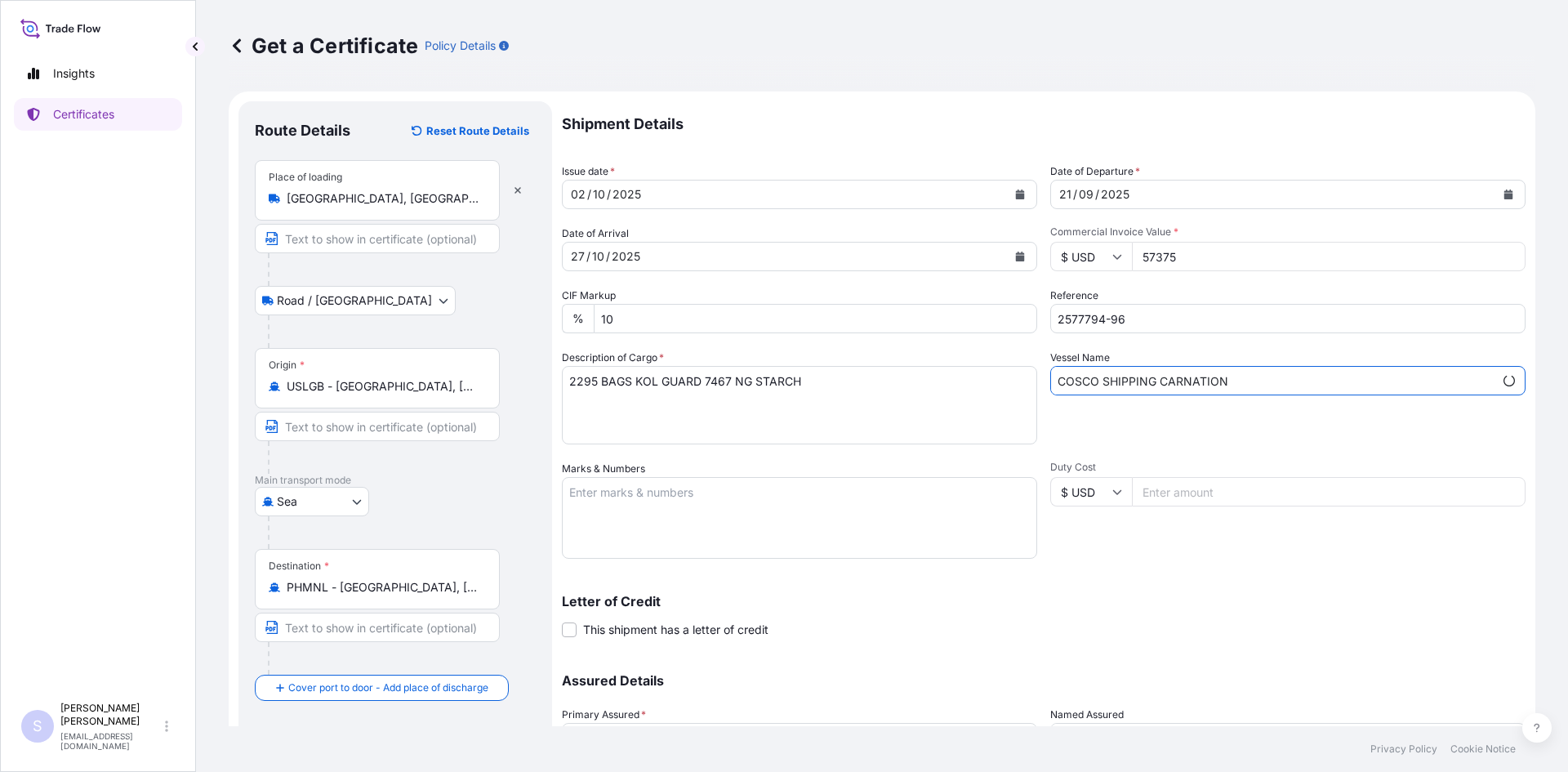
type input "COSCO SHIPPING CARNATION"
click at [798, 487] on textarea "Marks & Numbers" at bounding box center [799, 517] width 475 height 82
type textarea "OOLU4422275 0120204 OOLU4338380 0104670 OOCU4745688 0120363"
click at [1136, 560] on div "Shipment Details Issue date * [DATE] Date of Departure * [DATE] Date of Arrival…" at bounding box center [1044, 459] width 964 height 716
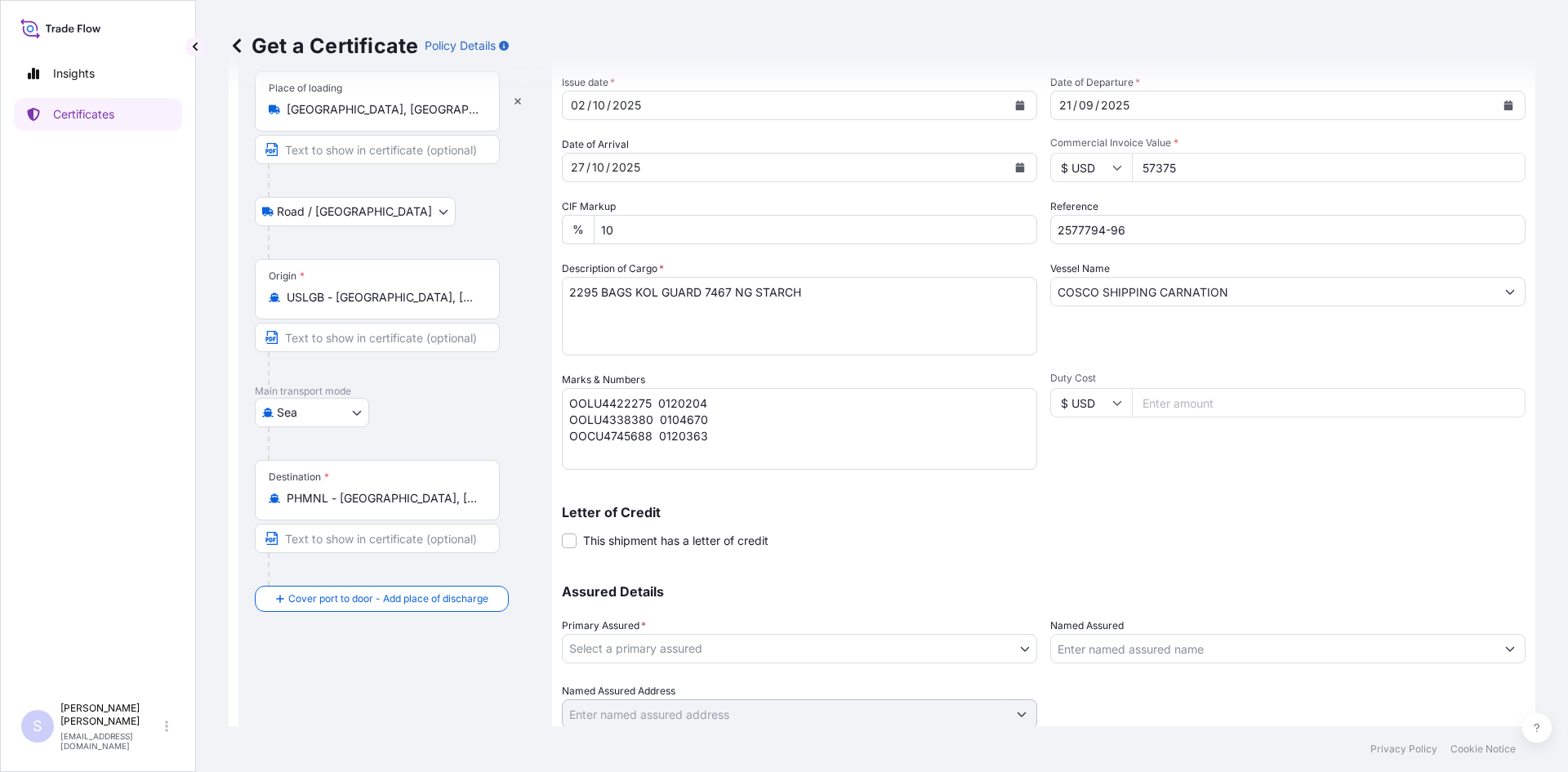
scroll to position [147, 0]
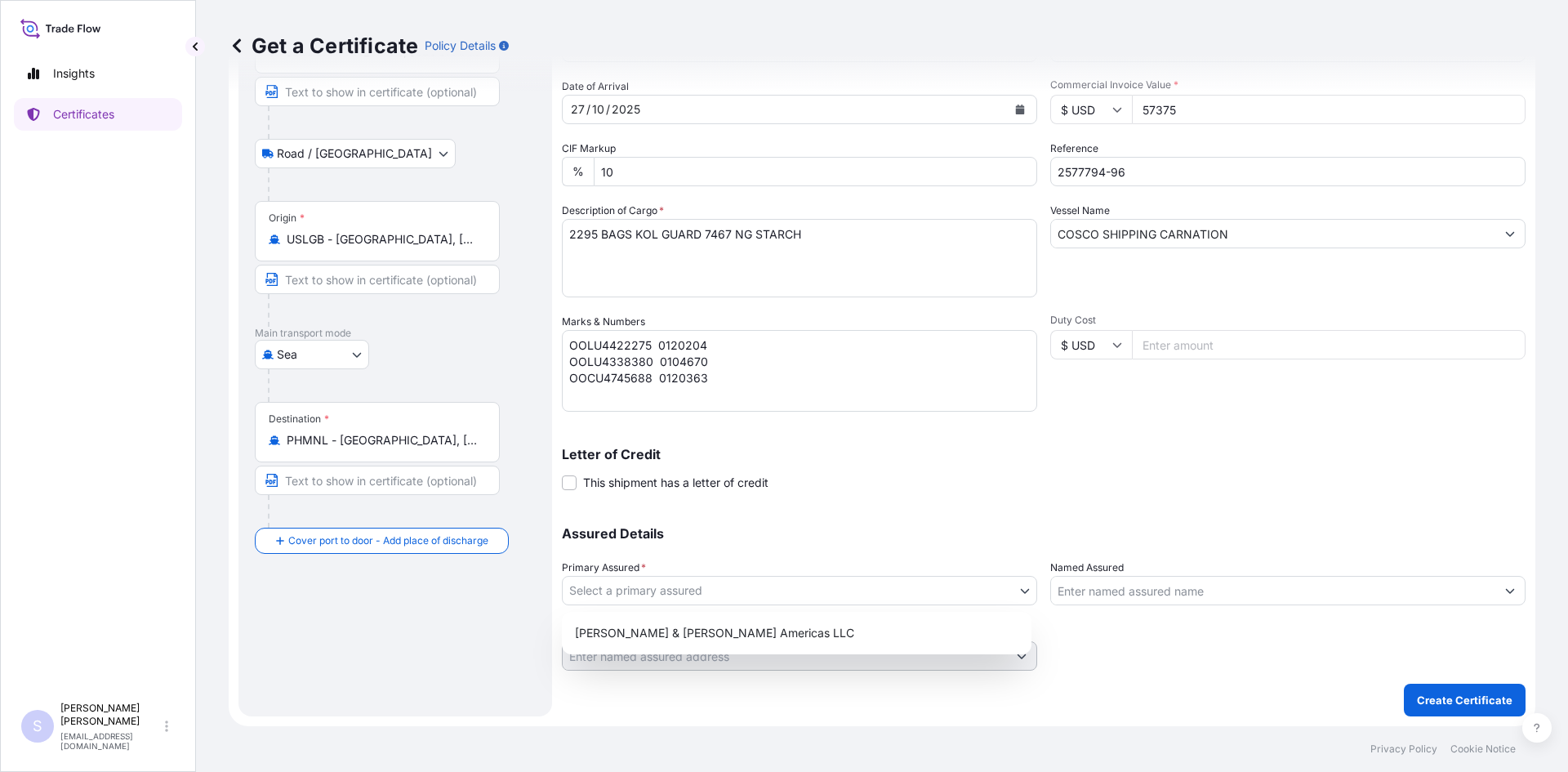
click at [906, 590] on body "Insights Certificates S [PERSON_NAME] [EMAIL_ADDRESS][DOMAIN_NAME] Get a Certif…" at bounding box center [784, 386] width 1568 height 772
click at [784, 636] on div "[PERSON_NAME] & [PERSON_NAME] Americas LLC" at bounding box center [796, 632] width 457 height 29
select select "31658"
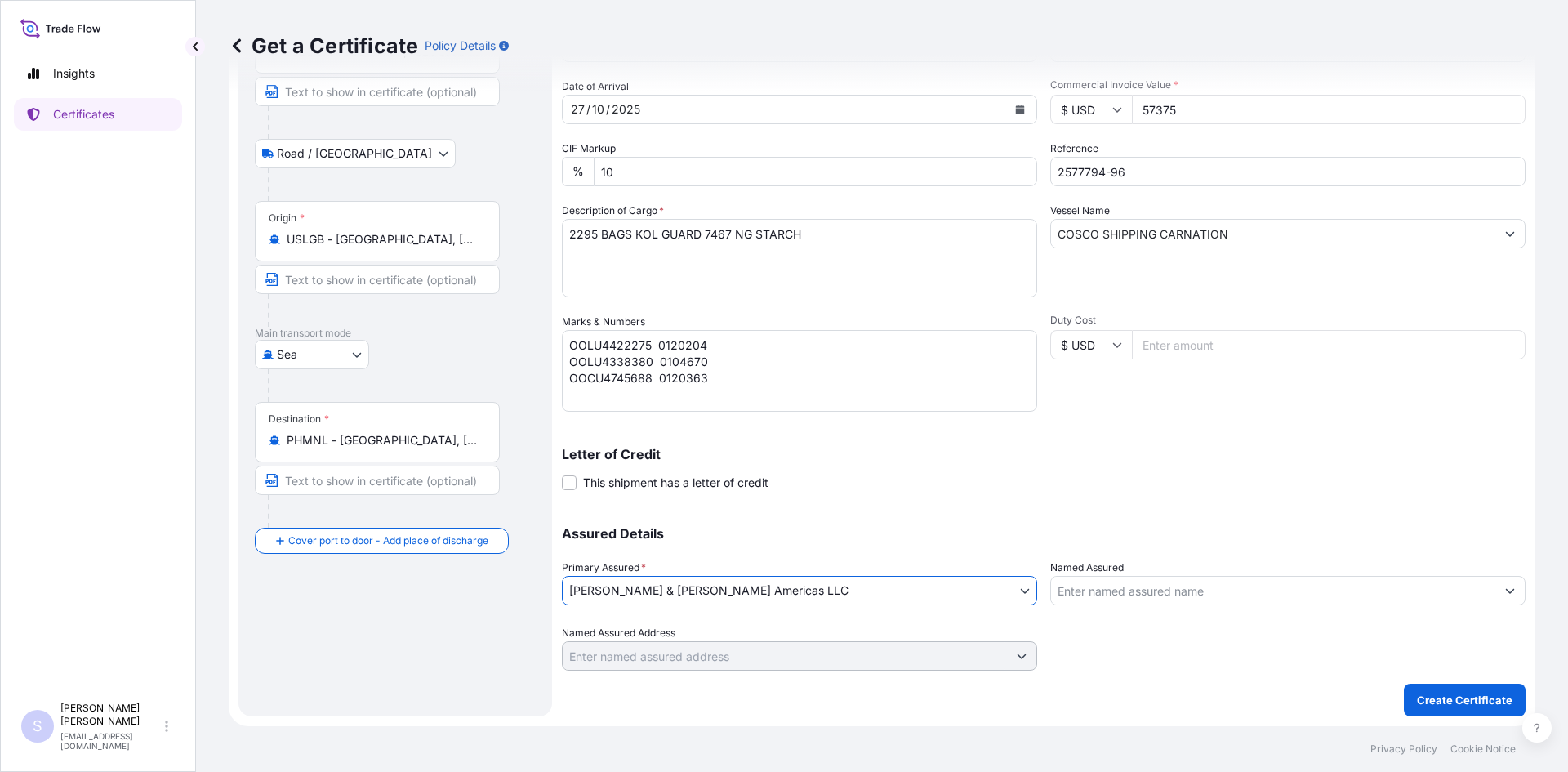
click at [1175, 594] on input "Named Assured" at bounding box center [1274, 590] width 444 height 29
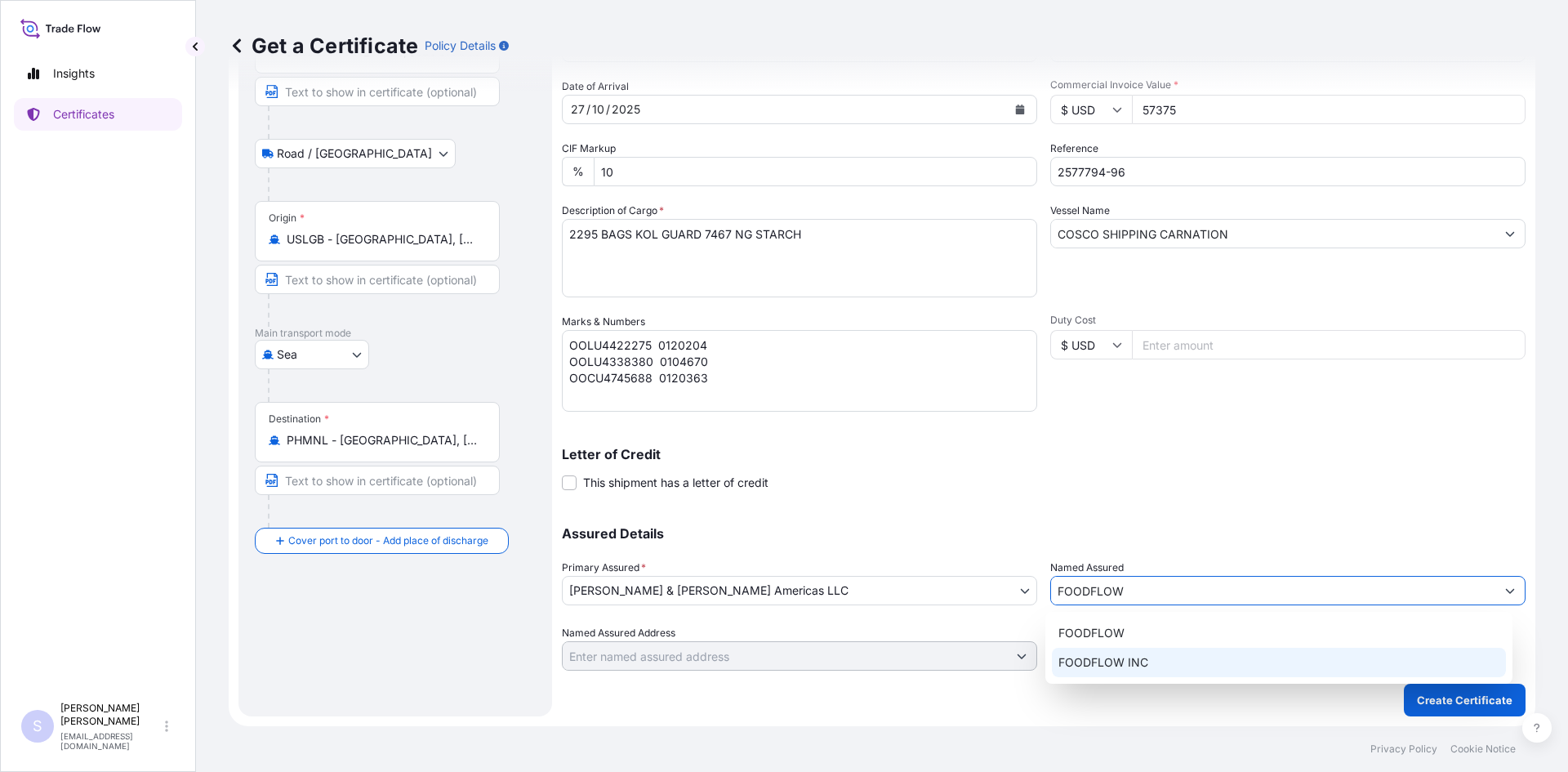
click at [1142, 653] on div "FOODFLOW INC" at bounding box center [1279, 662] width 455 height 29
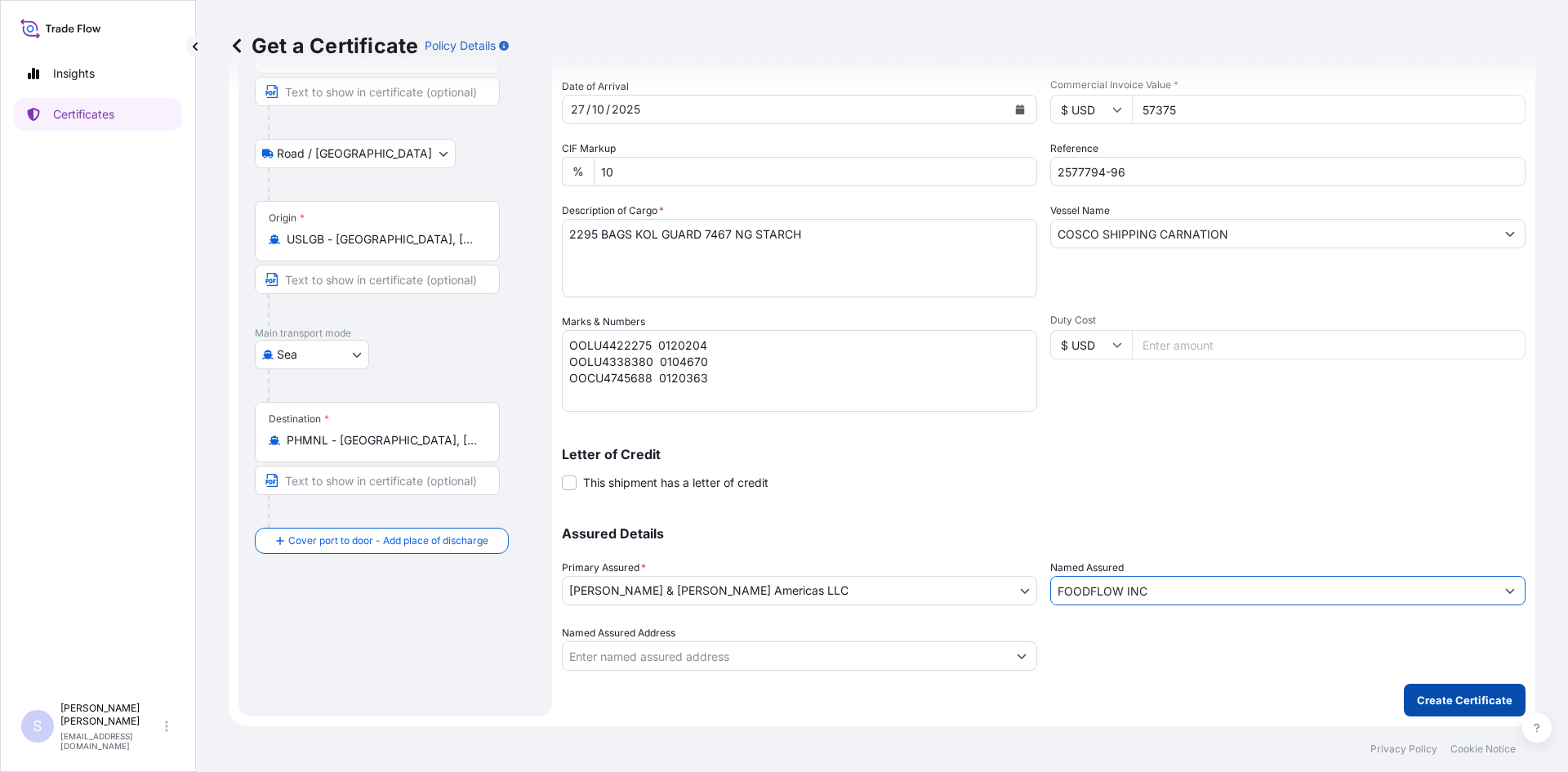
type input "FOODFLOW INC"
click at [1467, 700] on p "Create Certificate" at bounding box center [1465, 700] width 96 height 17
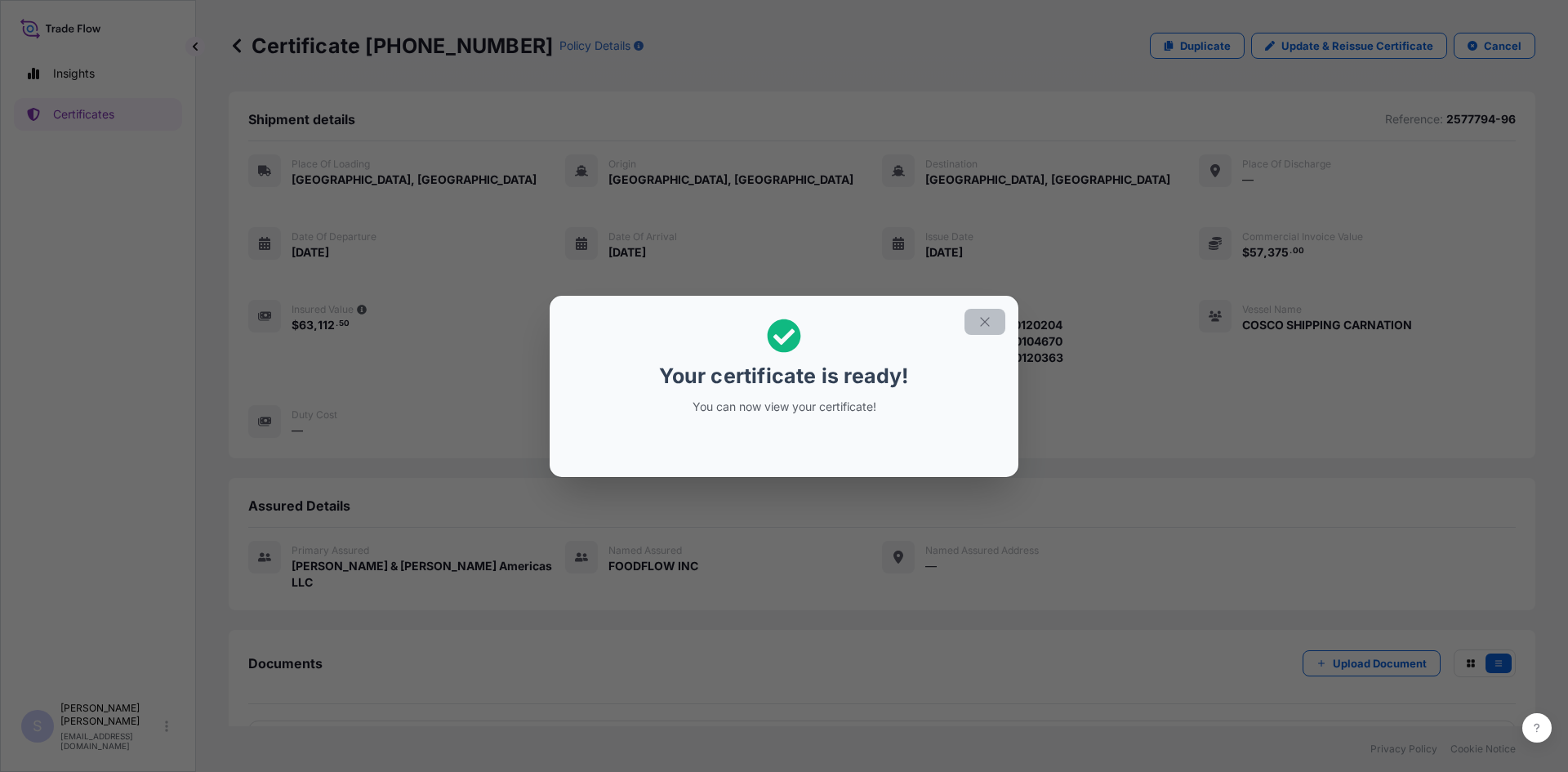
click at [978, 320] on icon "button" at bounding box center [985, 322] width 15 height 15
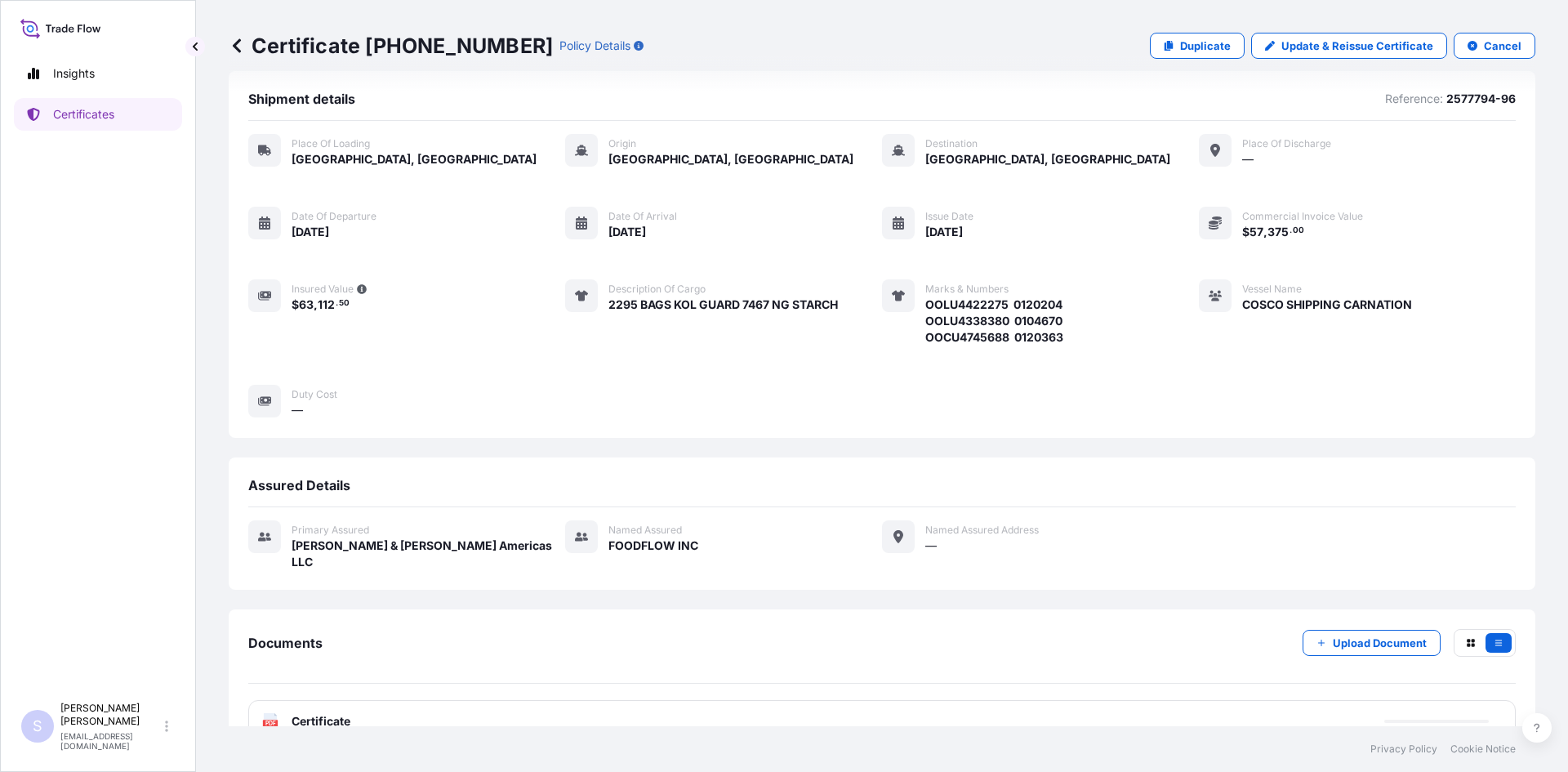
scroll to position [40, 0]
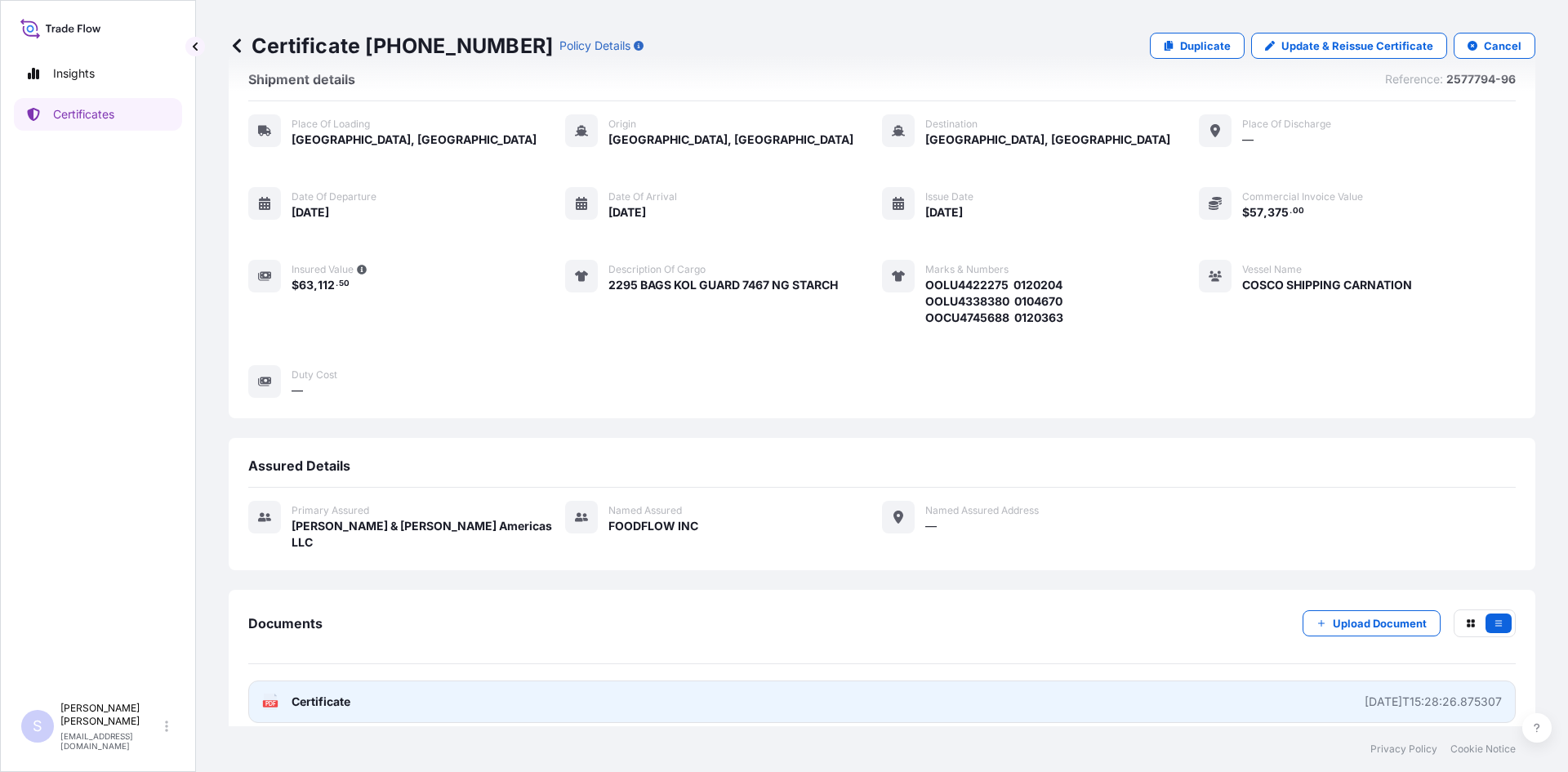
click at [269, 694] on icon at bounding box center [270, 702] width 14 height 17
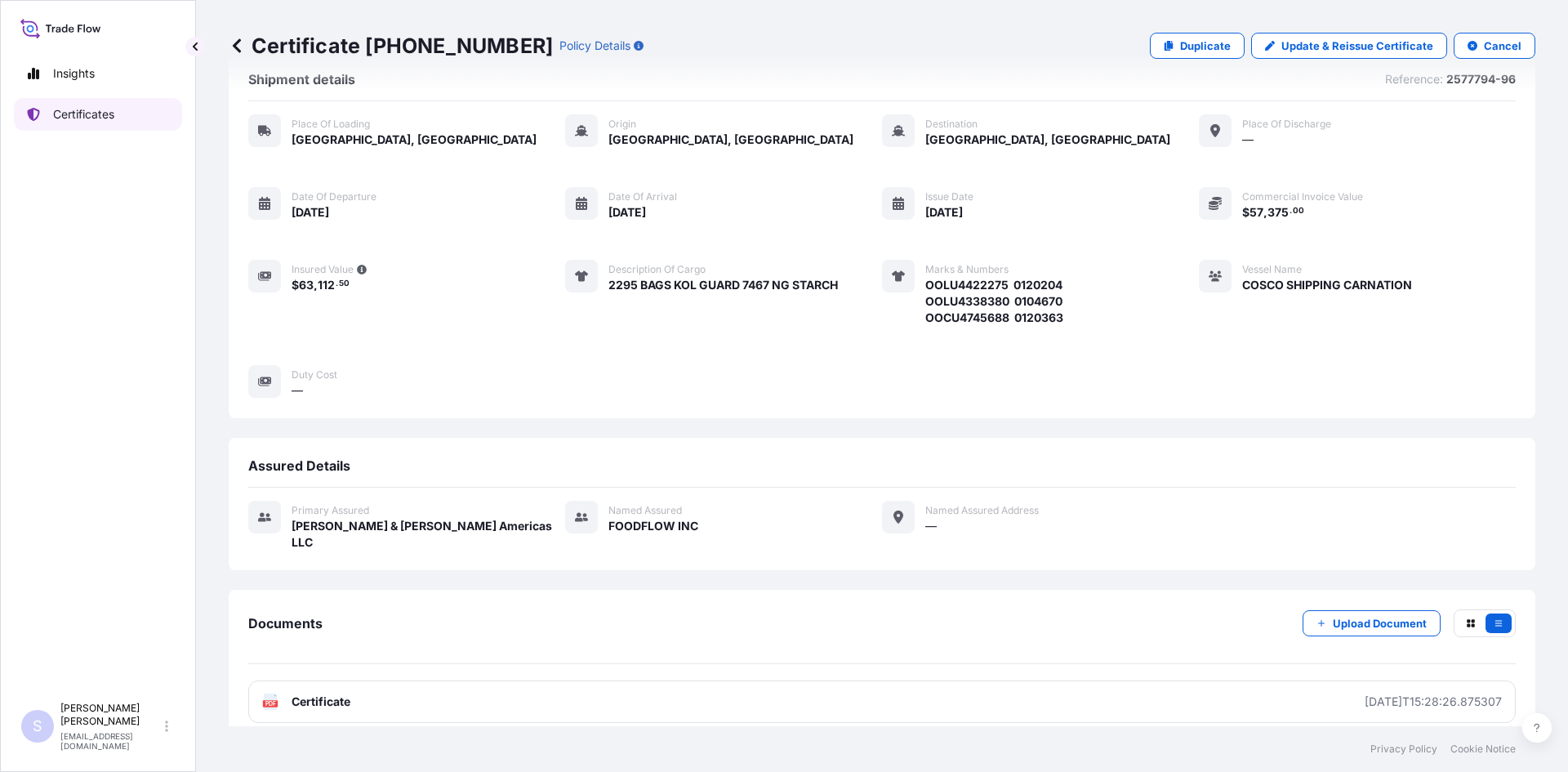
click at [132, 118] on link "Certificates" at bounding box center [98, 114] width 168 height 32
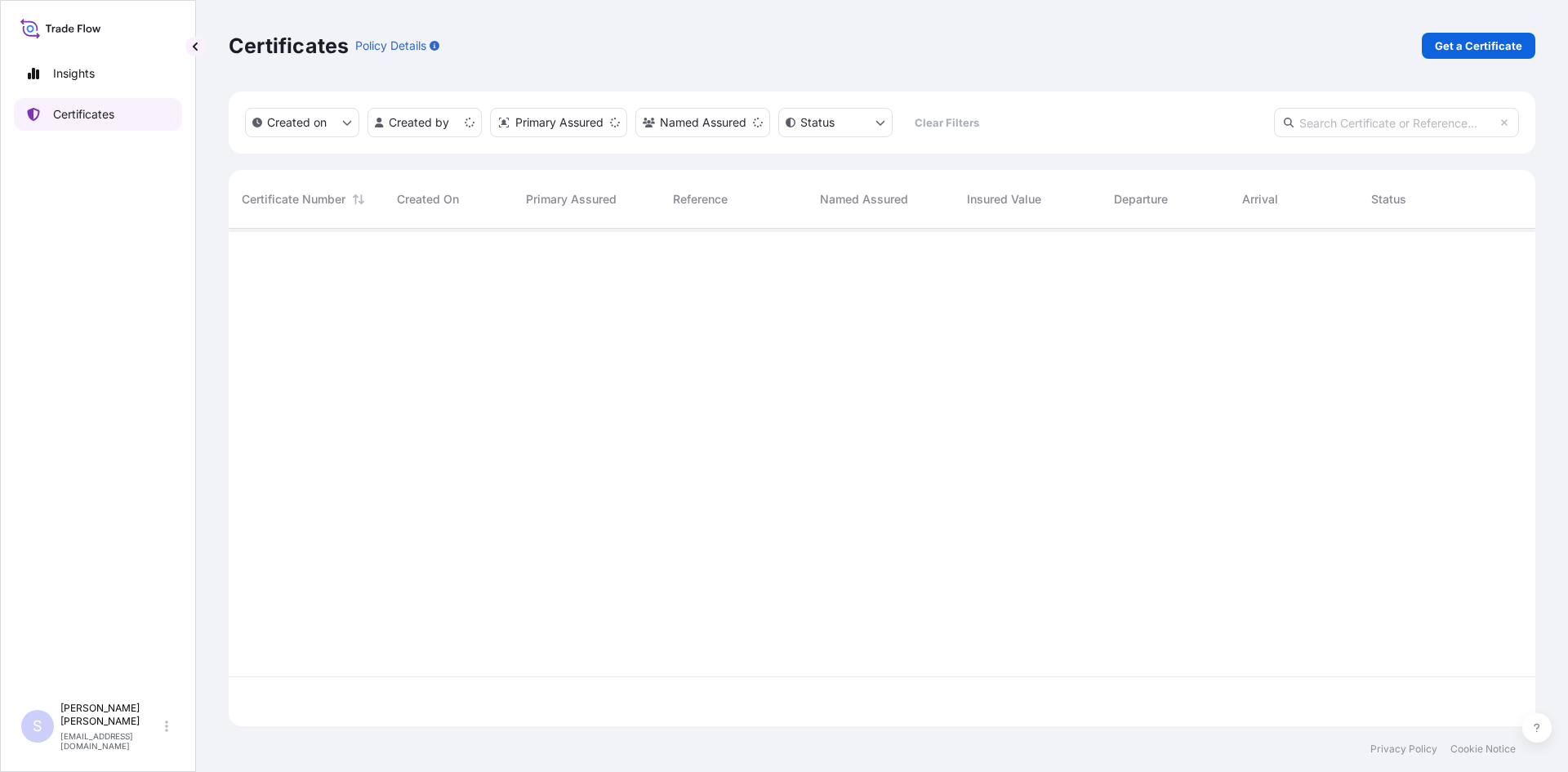
scroll to position [494, 1294]
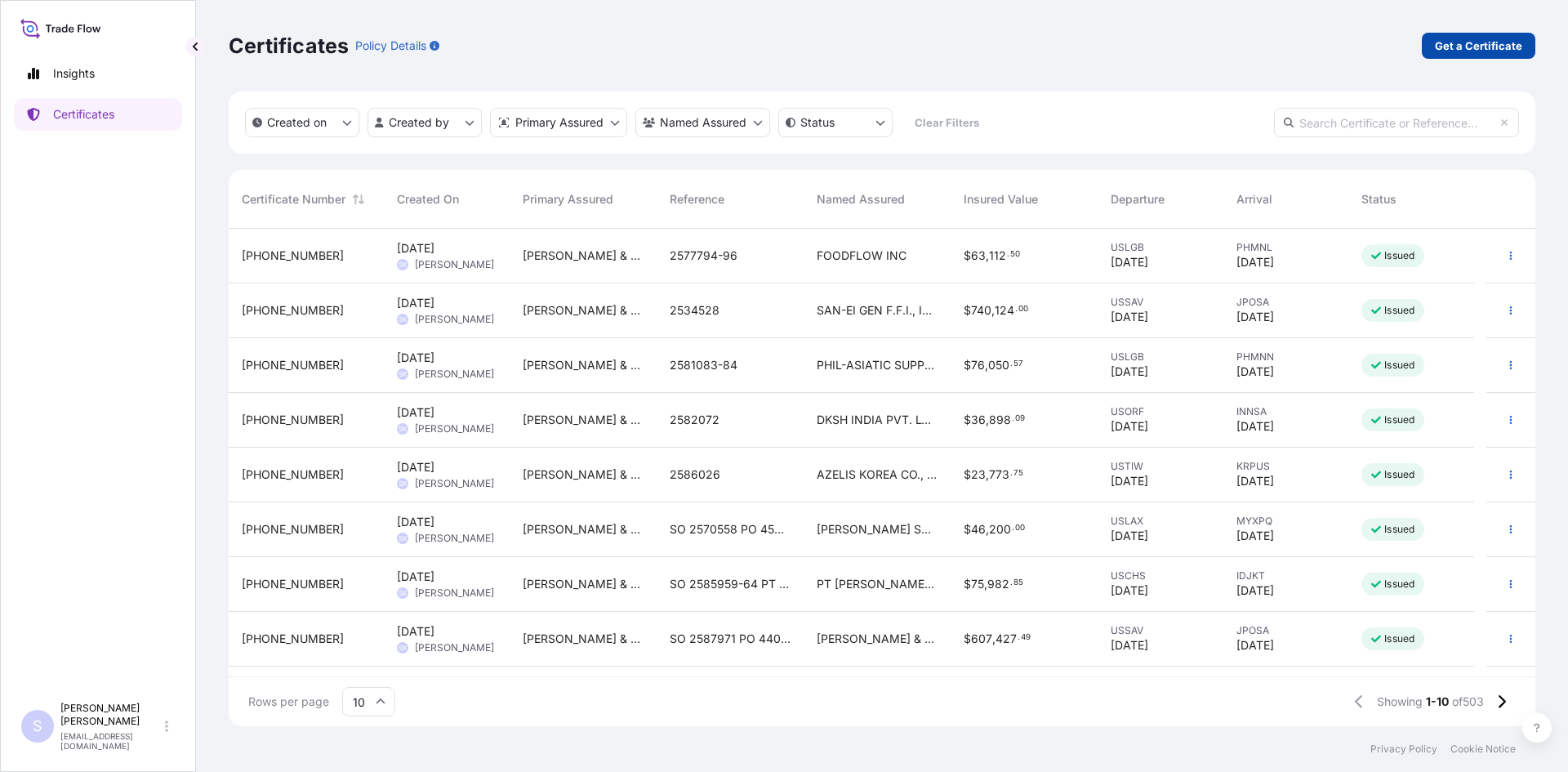
click at [1499, 44] on p "Get a Certificate" at bounding box center [1478, 46] width 87 height 17
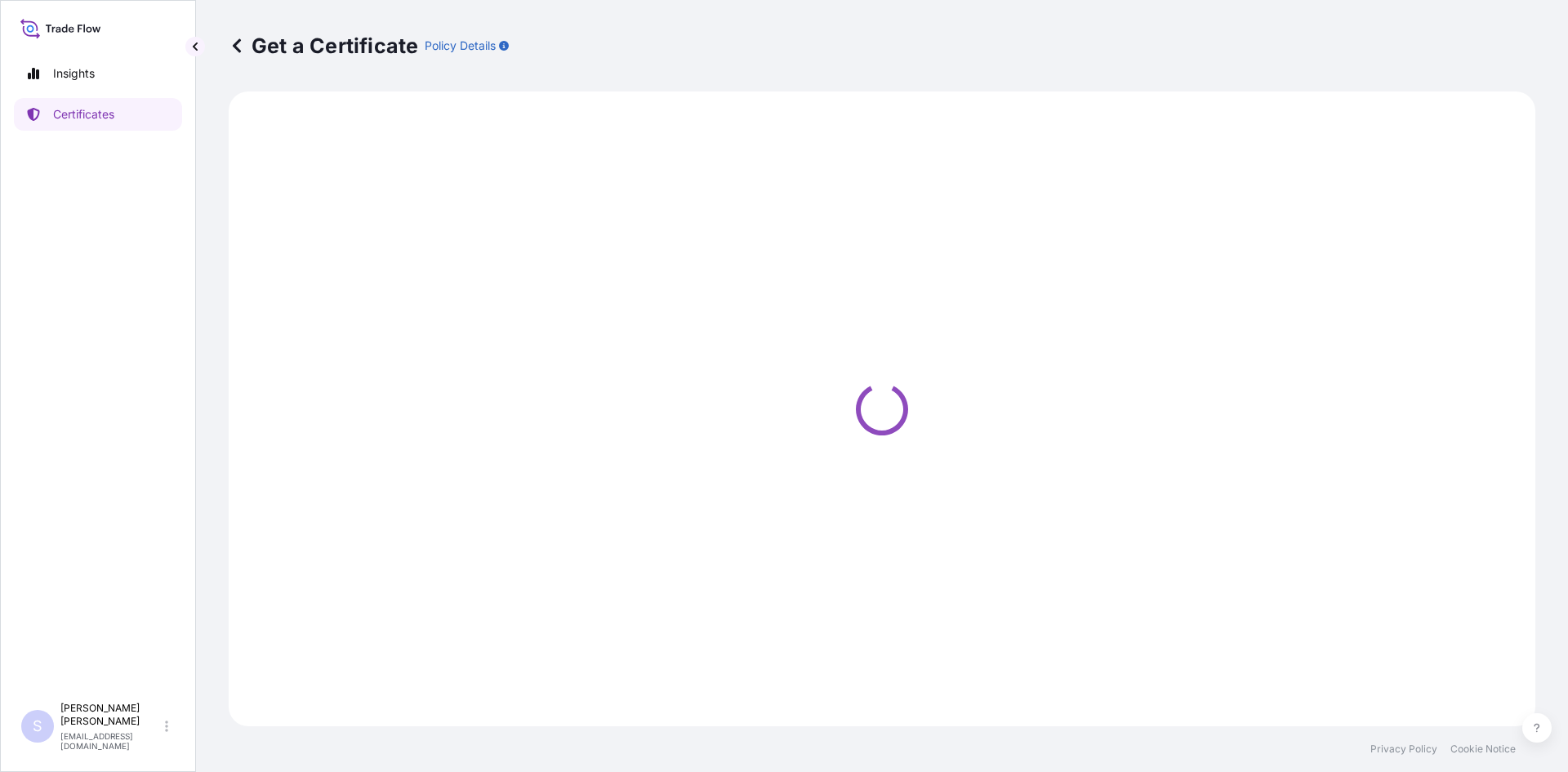
select select "Road / [GEOGRAPHIC_DATA]"
select select "Sea"
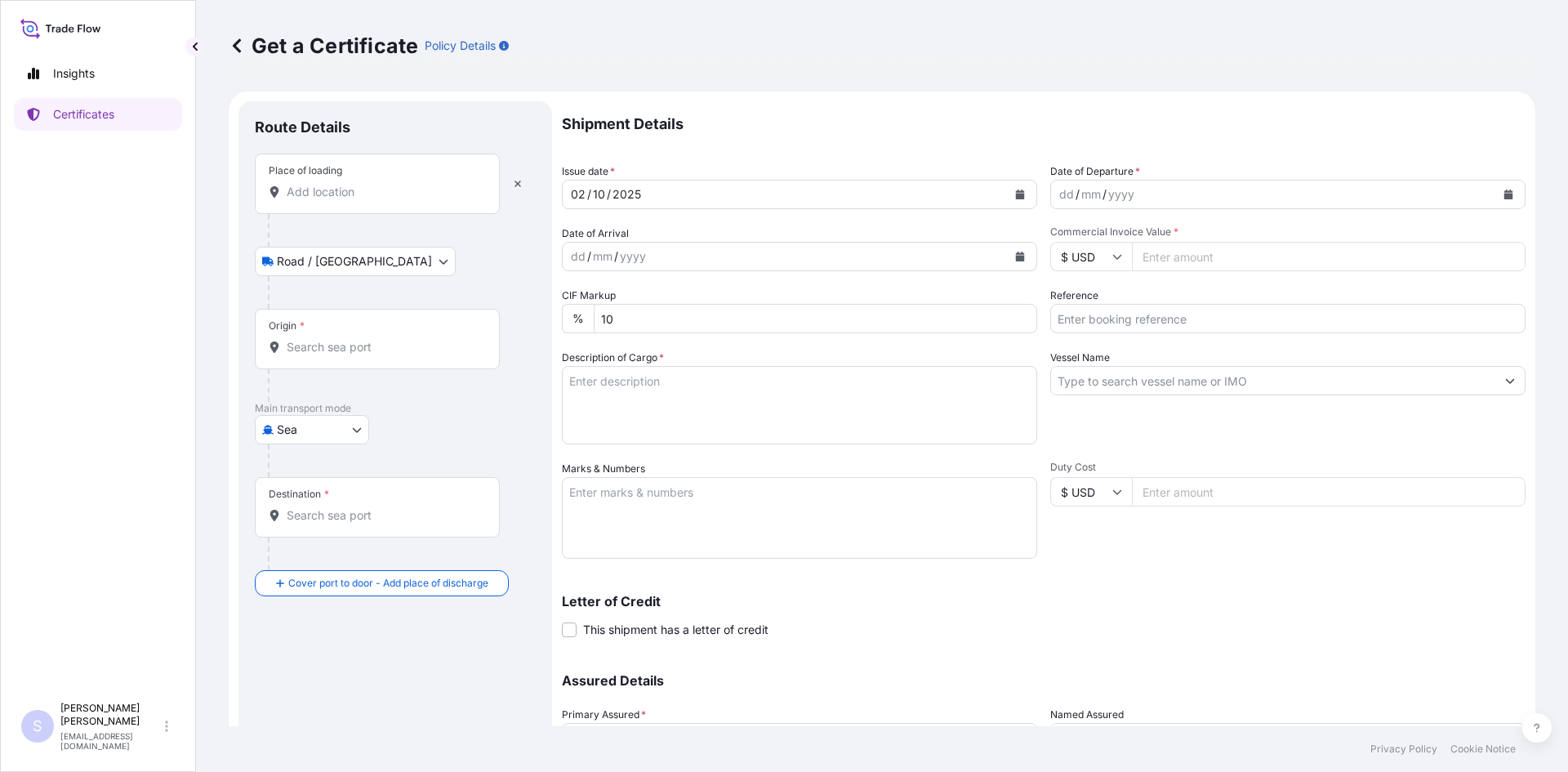
click at [381, 196] on input "Place of loading" at bounding box center [383, 192] width 193 height 17
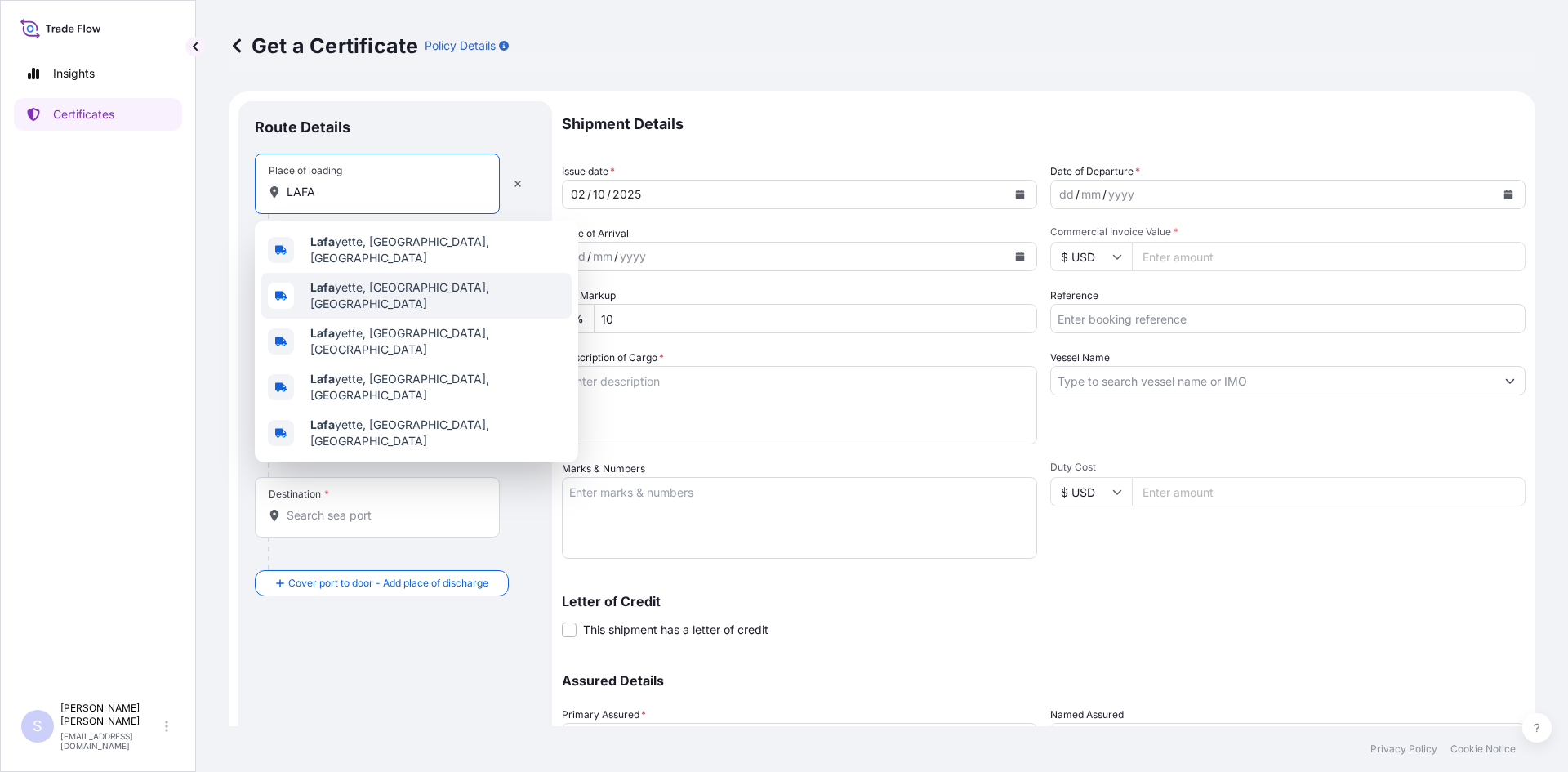
click at [372, 275] on div "[PERSON_NAME], [GEOGRAPHIC_DATA], [GEOGRAPHIC_DATA]" at bounding box center [416, 295] width 310 height 46
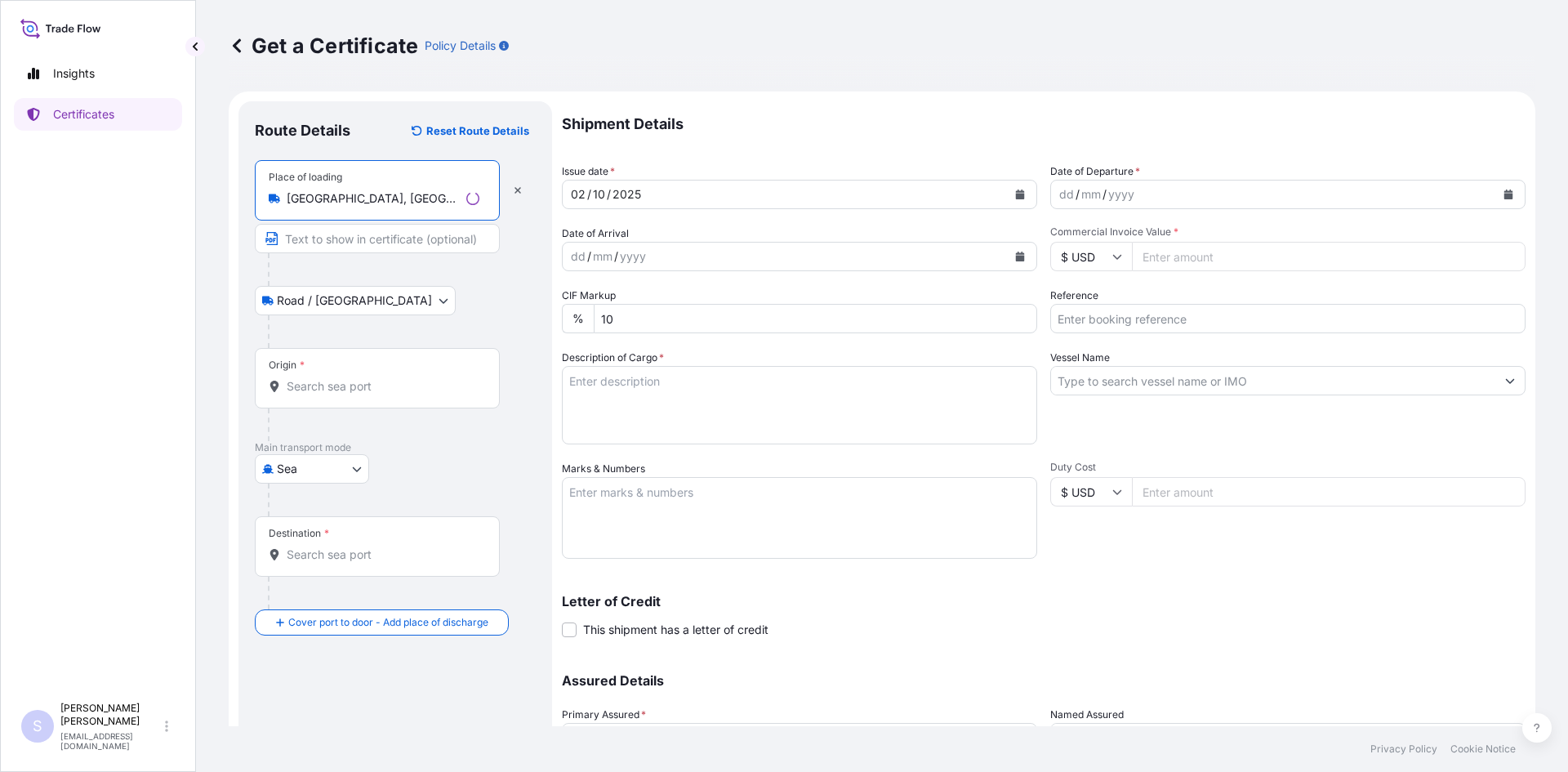
type input "[GEOGRAPHIC_DATA], [GEOGRAPHIC_DATA], [GEOGRAPHIC_DATA]"
click at [334, 375] on div "Origin *" at bounding box center [377, 378] width 245 height 61
click at [334, 379] on input "Origin *" at bounding box center [383, 387] width 193 height 17
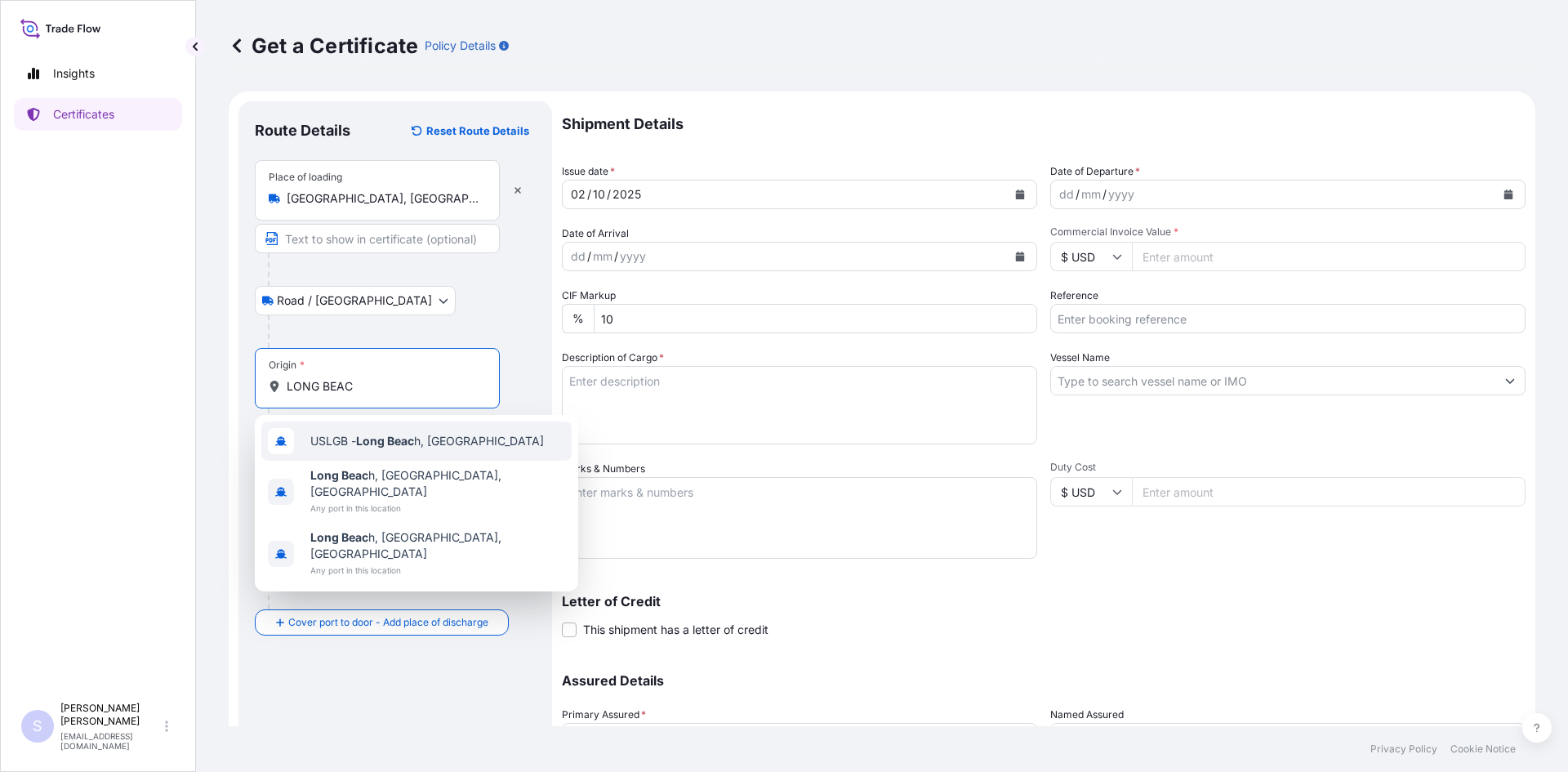
click at [312, 459] on div "USLGB - Long Beac h, [GEOGRAPHIC_DATA]" at bounding box center [416, 441] width 310 height 39
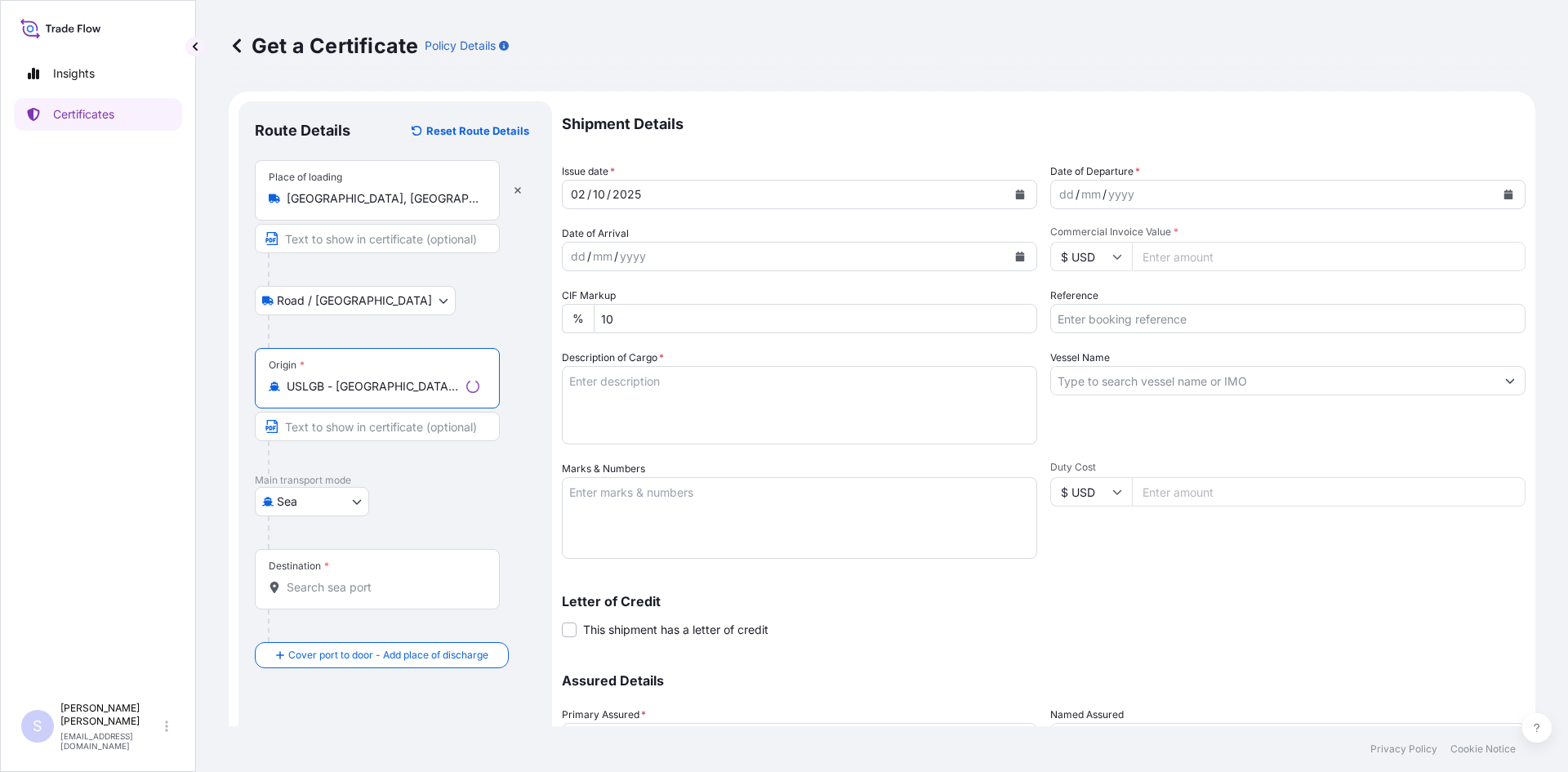
type input "USLGB - [GEOGRAPHIC_DATA], [GEOGRAPHIC_DATA]"
click at [379, 580] on input "Destination *" at bounding box center [383, 587] width 193 height 17
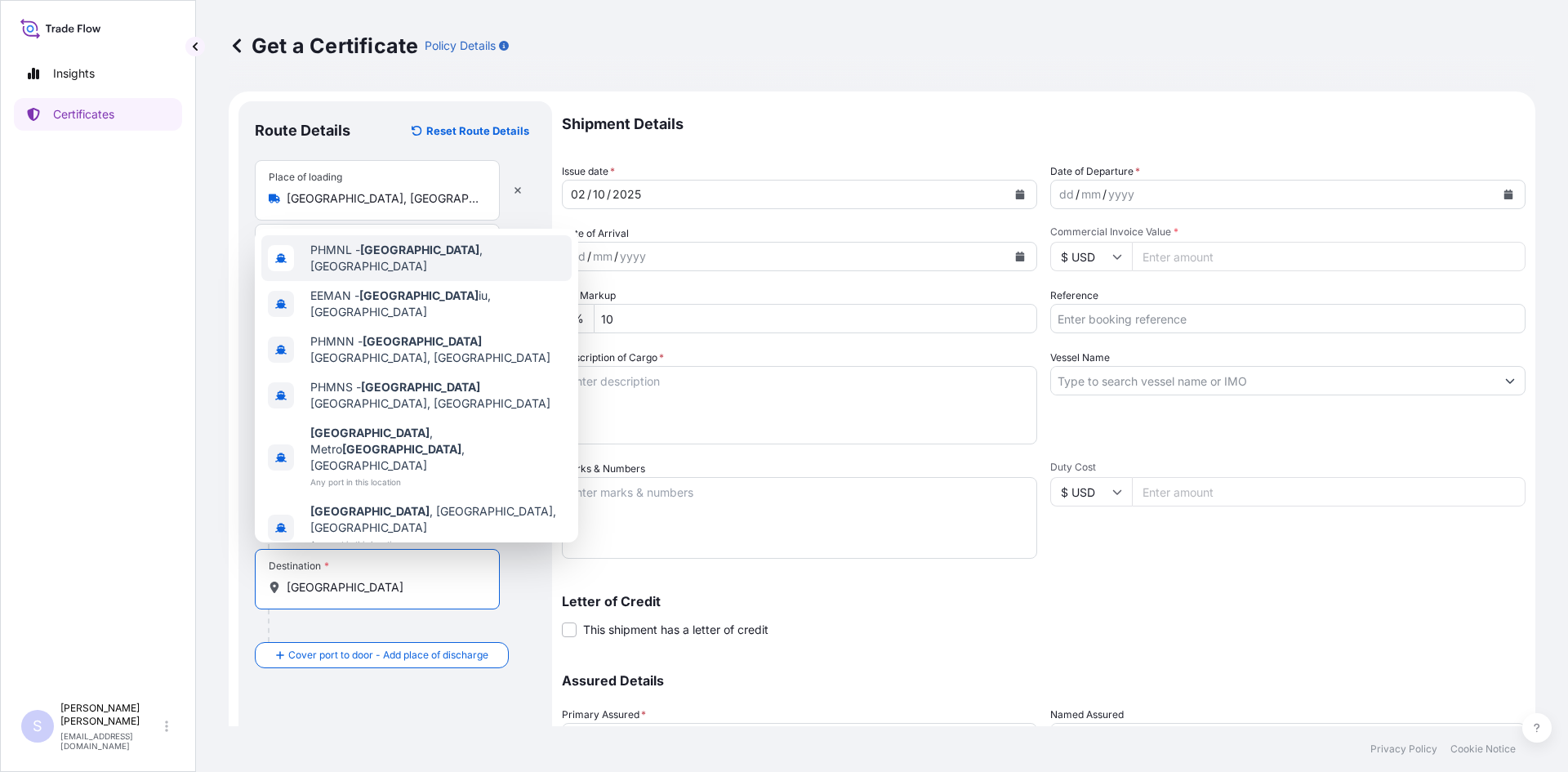
click at [432, 275] on span "PHMNL - [GEOGRAPHIC_DATA] , [GEOGRAPHIC_DATA]" at bounding box center [438, 258] width 255 height 32
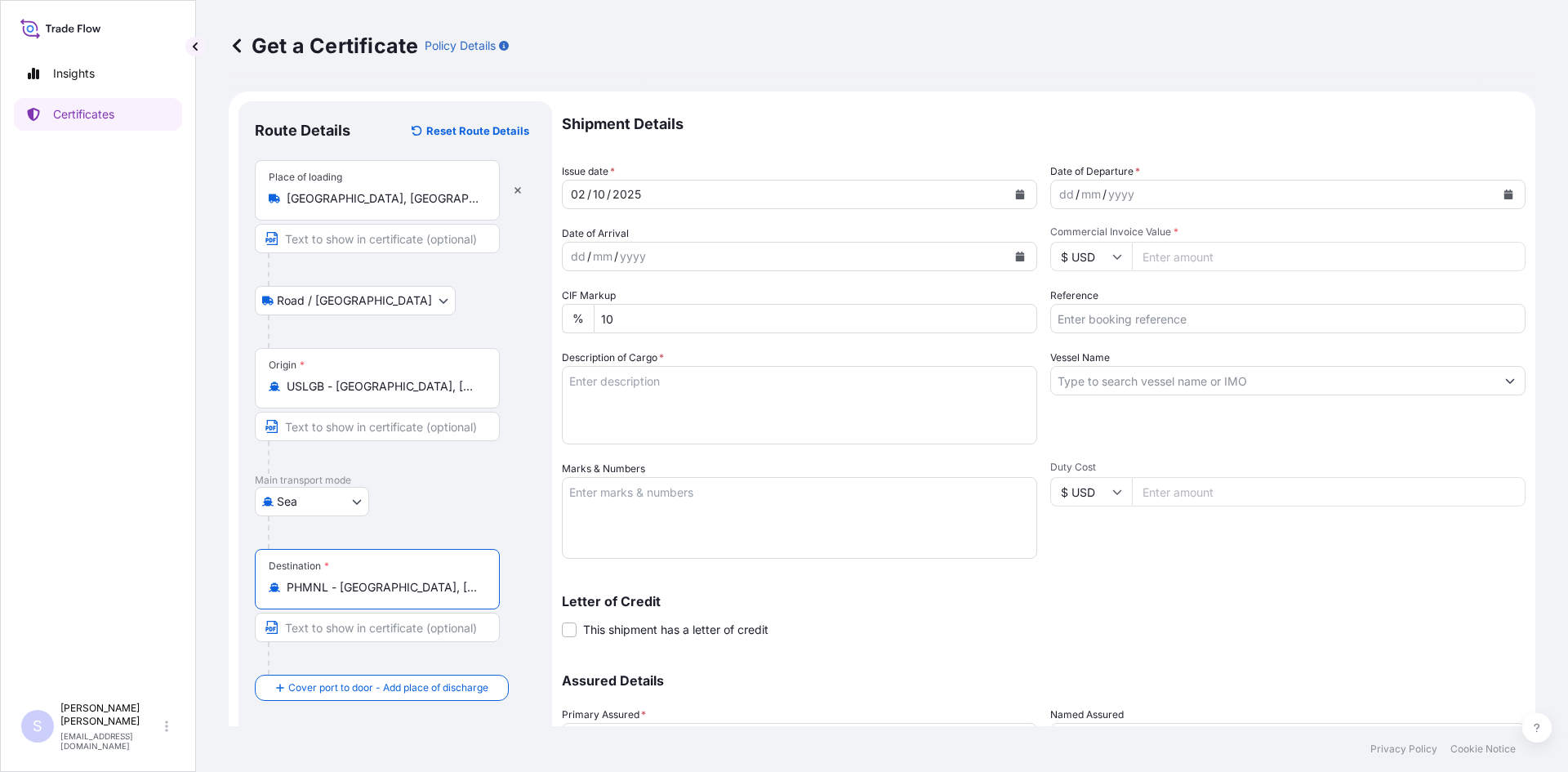
type input "PHMNL - [GEOGRAPHIC_DATA], [GEOGRAPHIC_DATA]"
click at [1505, 199] on icon "Calendar" at bounding box center [1509, 195] width 9 height 10
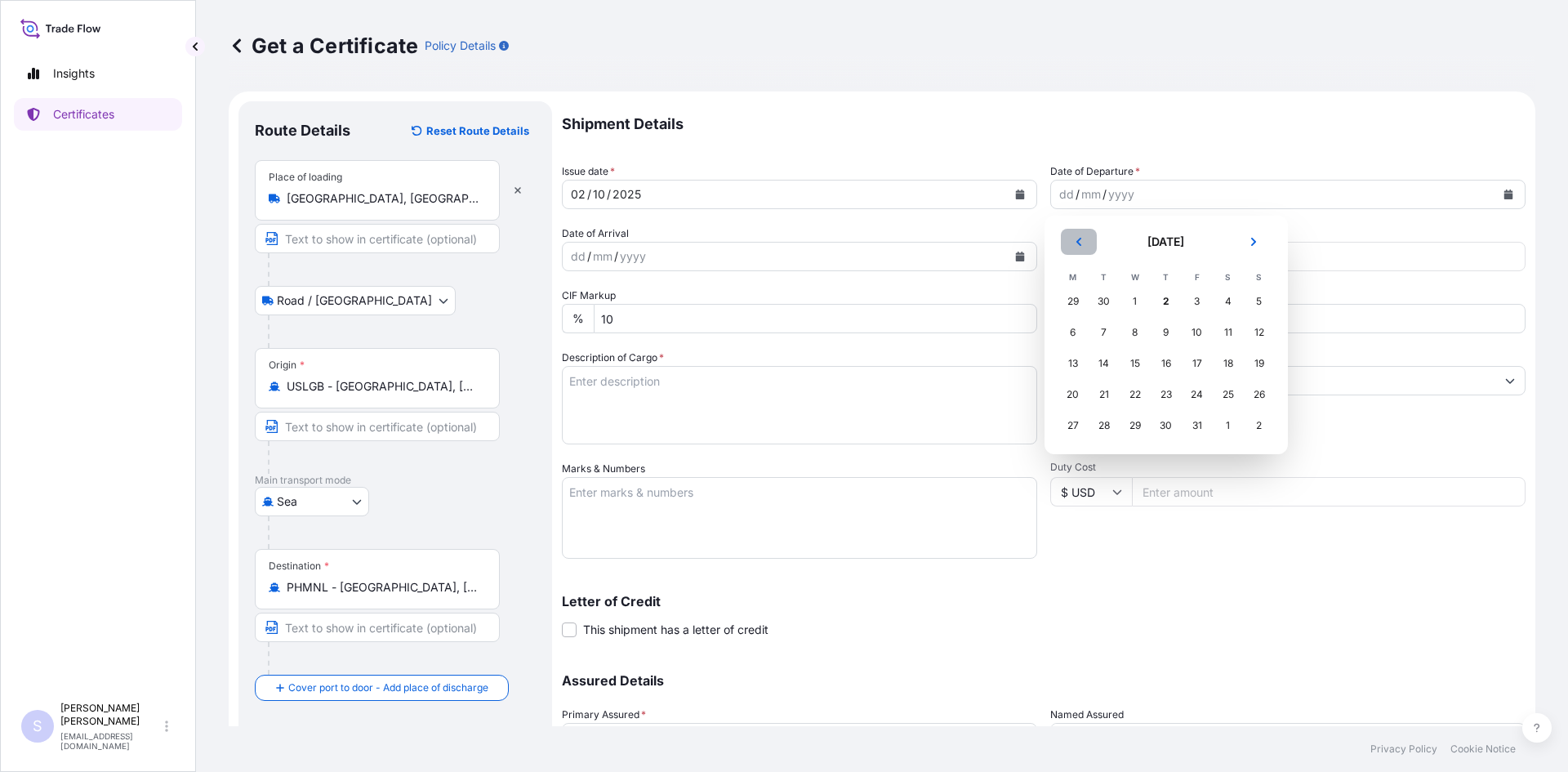
click at [1081, 234] on button "Previous" at bounding box center [1078, 241] width 36 height 26
click at [1265, 359] on div "21" at bounding box center [1259, 363] width 29 height 29
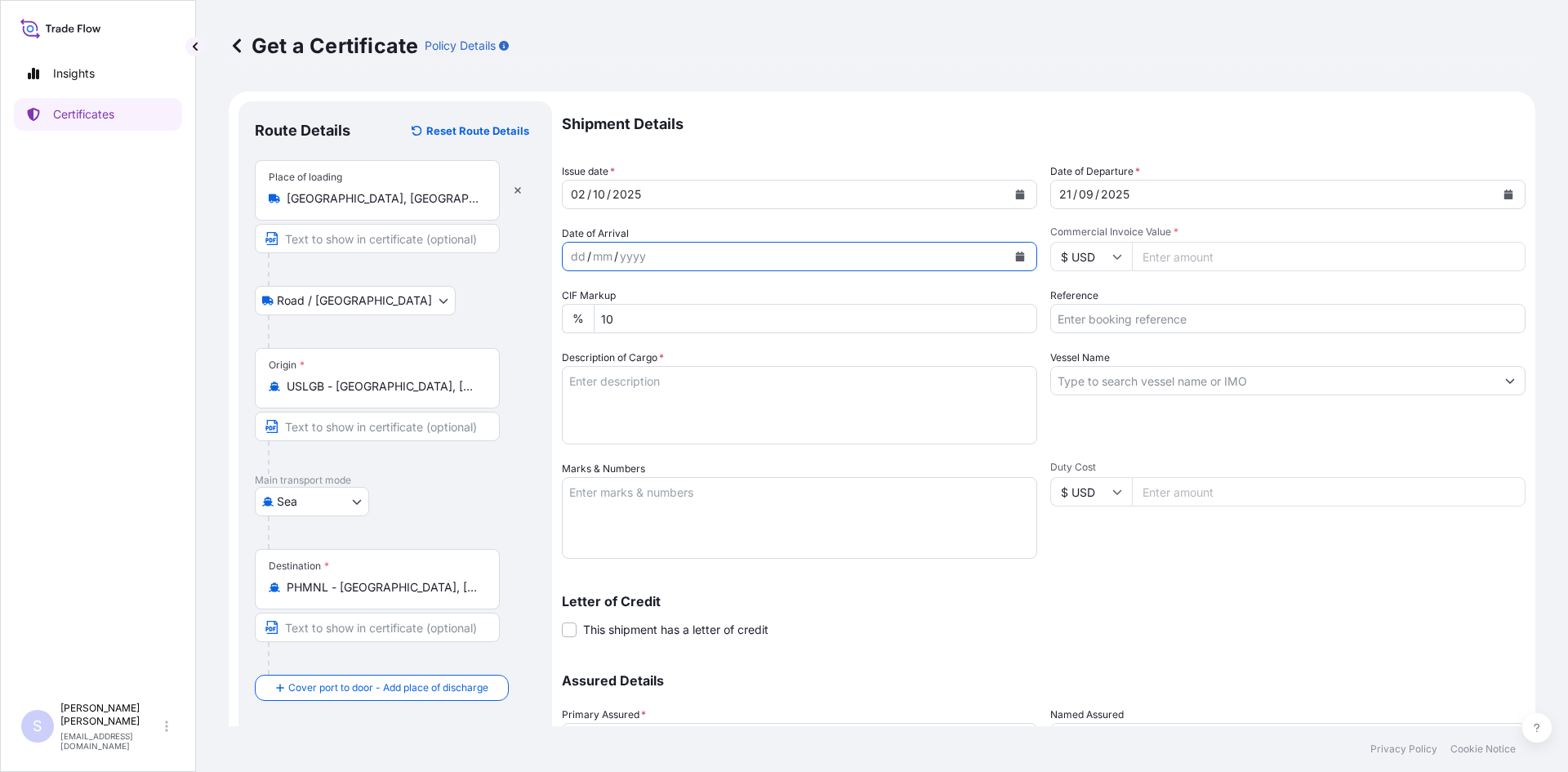
click at [1007, 260] on button "Calendar" at bounding box center [1020, 256] width 26 height 26
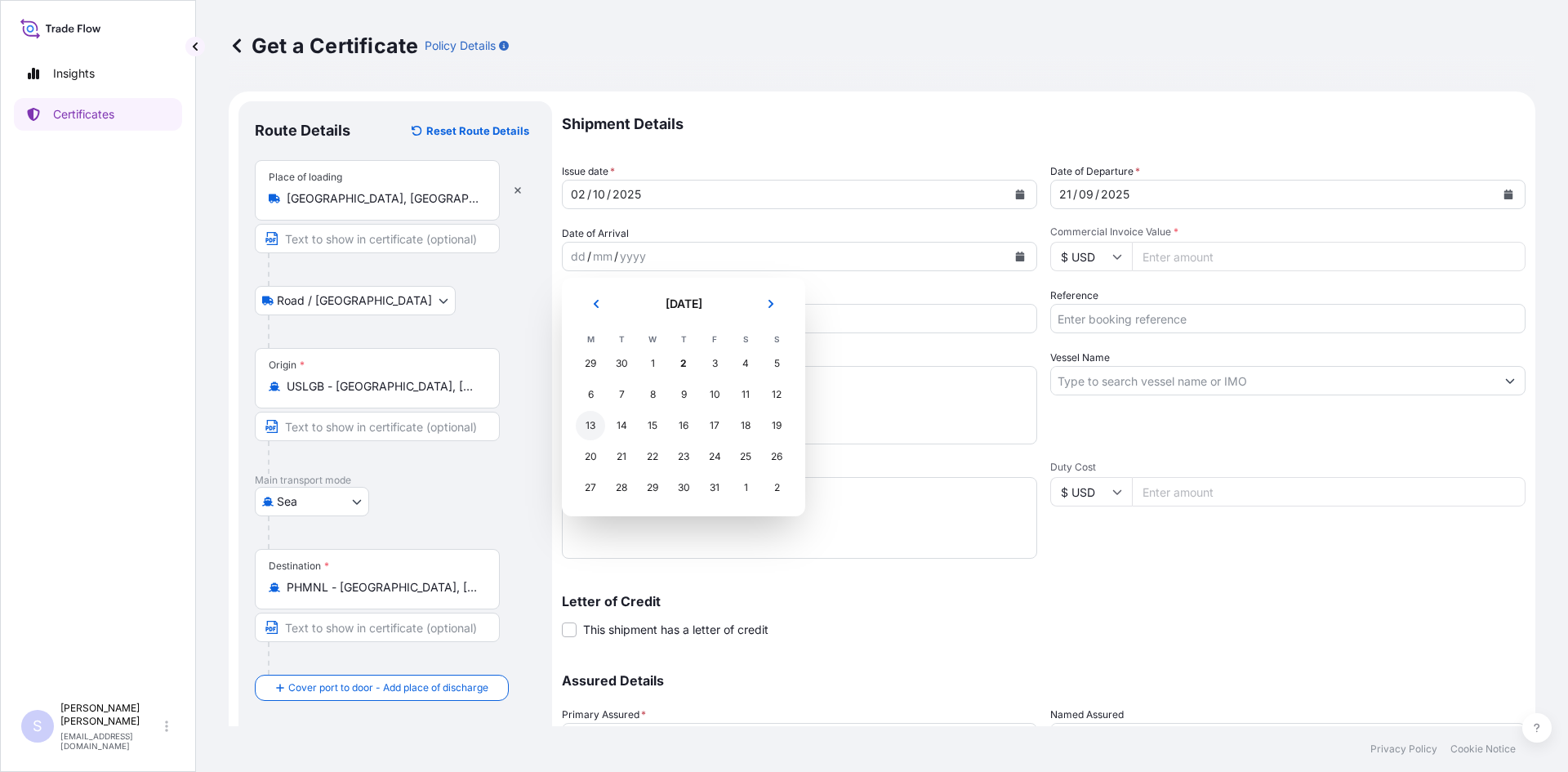
click at [593, 428] on div "13" at bounding box center [590, 425] width 29 height 29
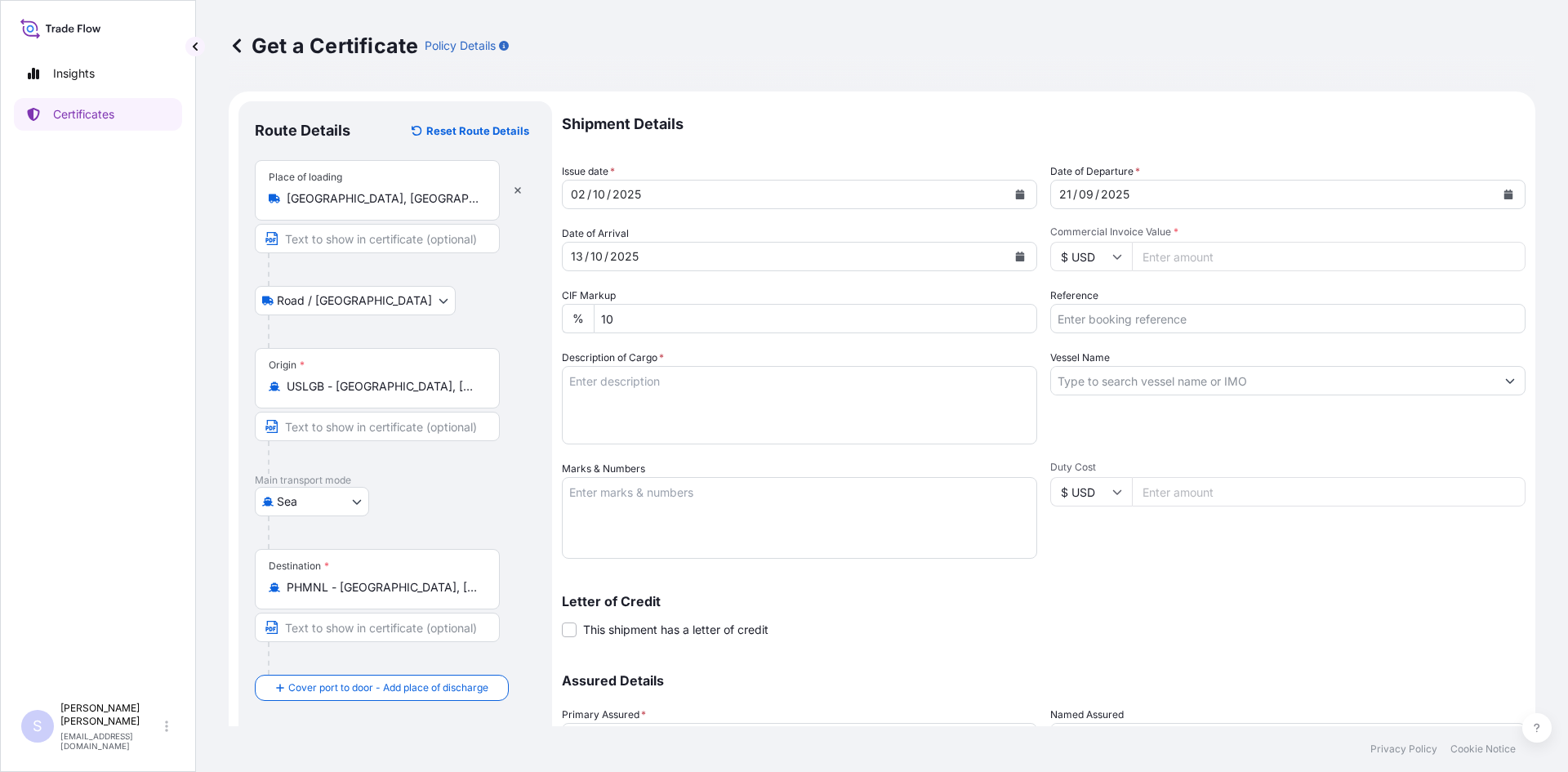
click at [1209, 240] on div "Commercial Invoice Value * $ USD" at bounding box center [1288, 248] width 475 height 46
click at [1196, 273] on div "Shipment Details Issue date * [DATE] Date of Departure * [DATE] Date of Arrival…" at bounding box center [1044, 459] width 964 height 716
click at [1193, 267] on input "Commercial Invoice Value *" at bounding box center [1328, 256] width 393 height 29
click at [1274, 260] on input "Commercial Invoice Value *" at bounding box center [1328, 256] width 393 height 29
type input "63617.40"
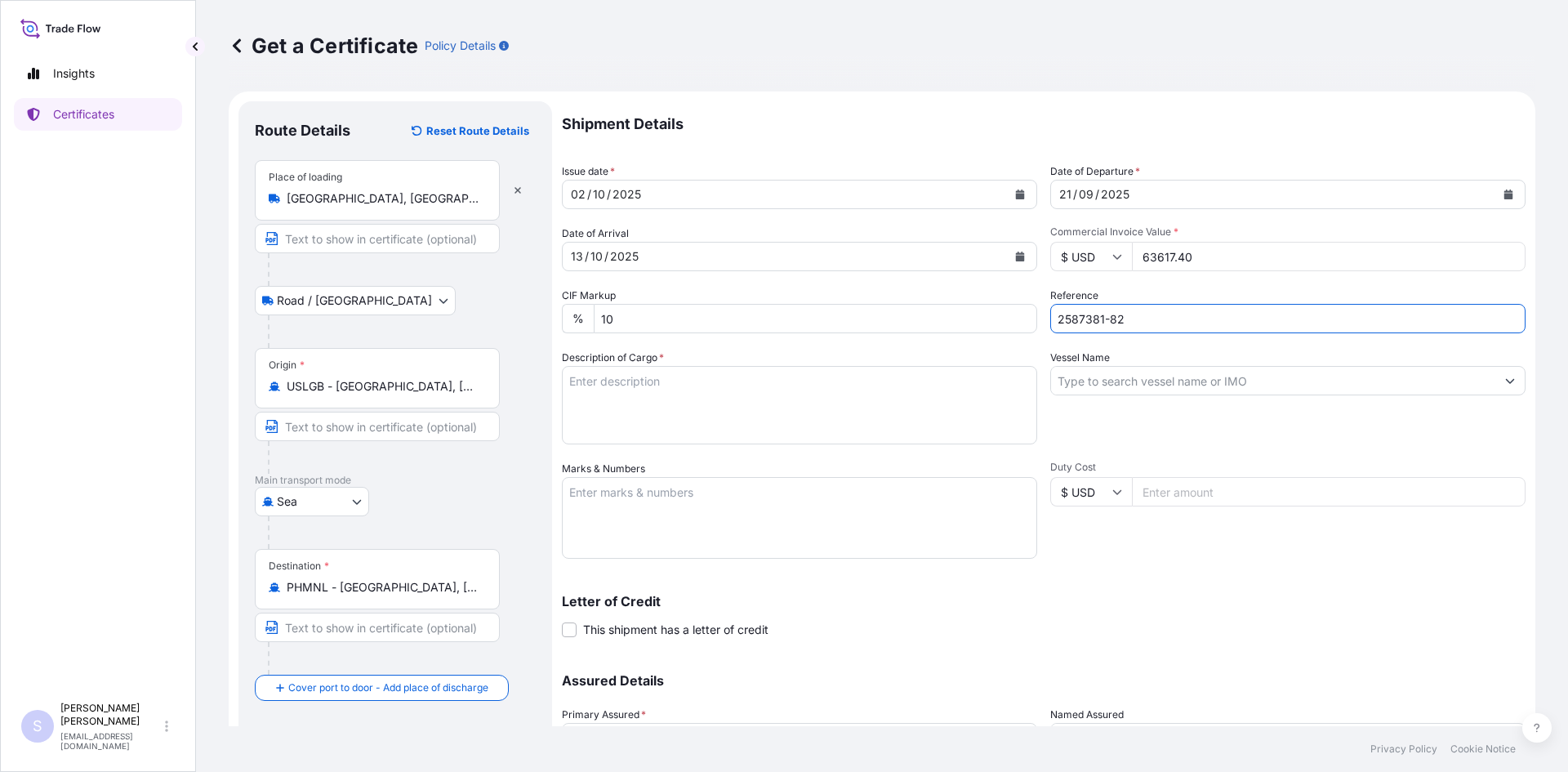
type input "2587381-82"
type textarea "1700 BAGS X-PAND'R STARCH"
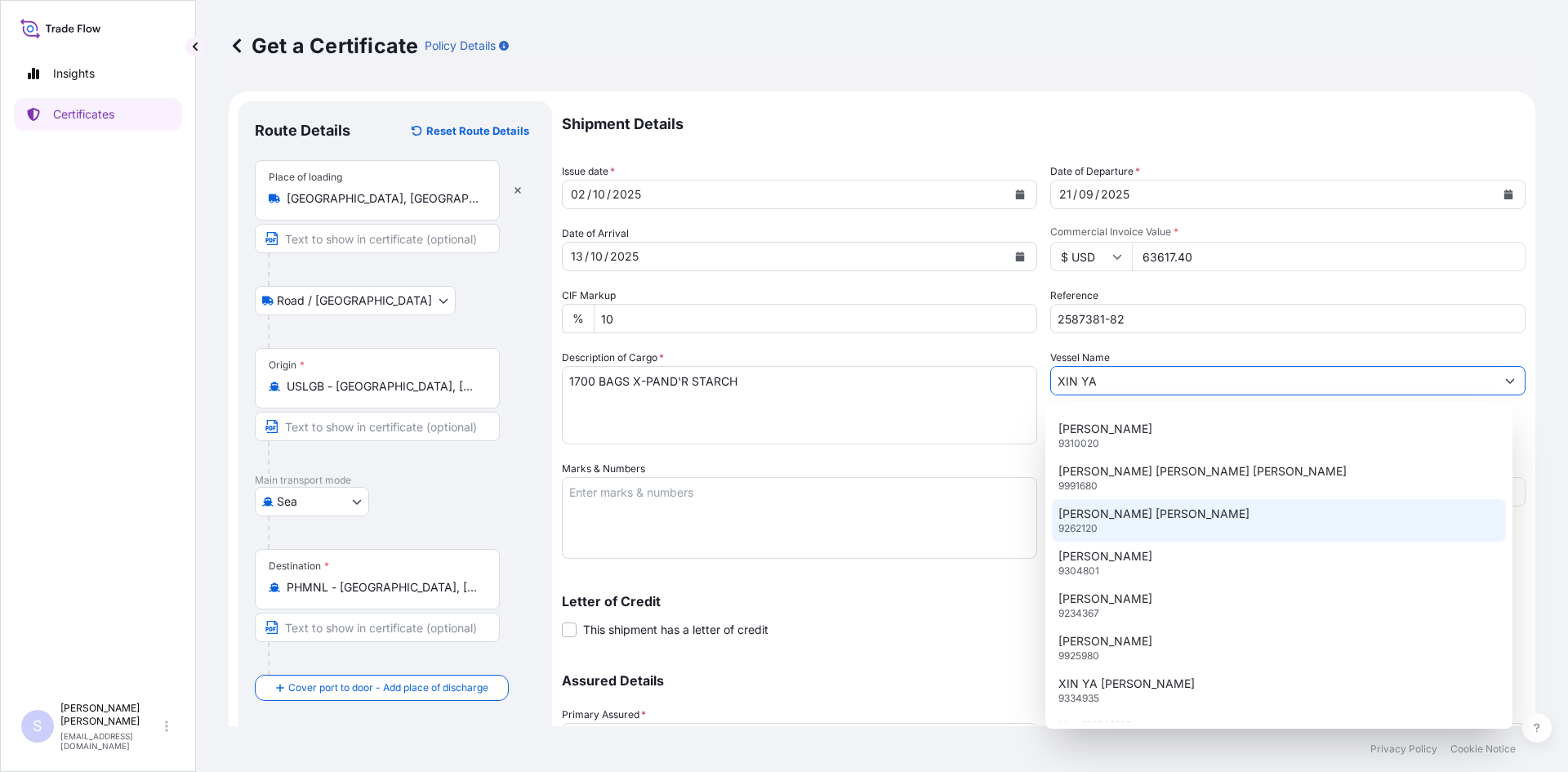
scroll to position [56, 0]
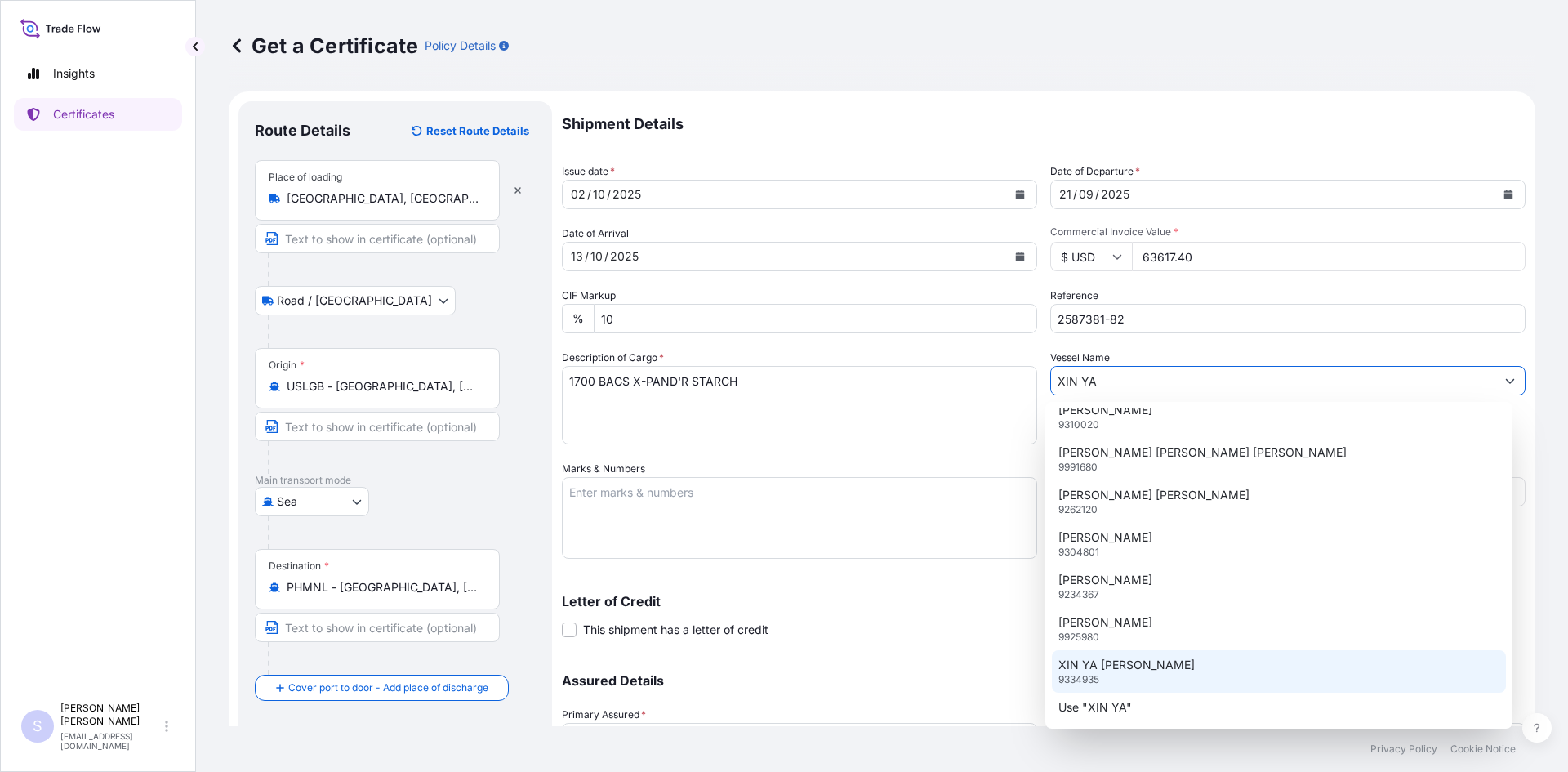
click at [1186, 674] on div "XIN YA ZHOU 9334935" at bounding box center [1279, 671] width 455 height 42
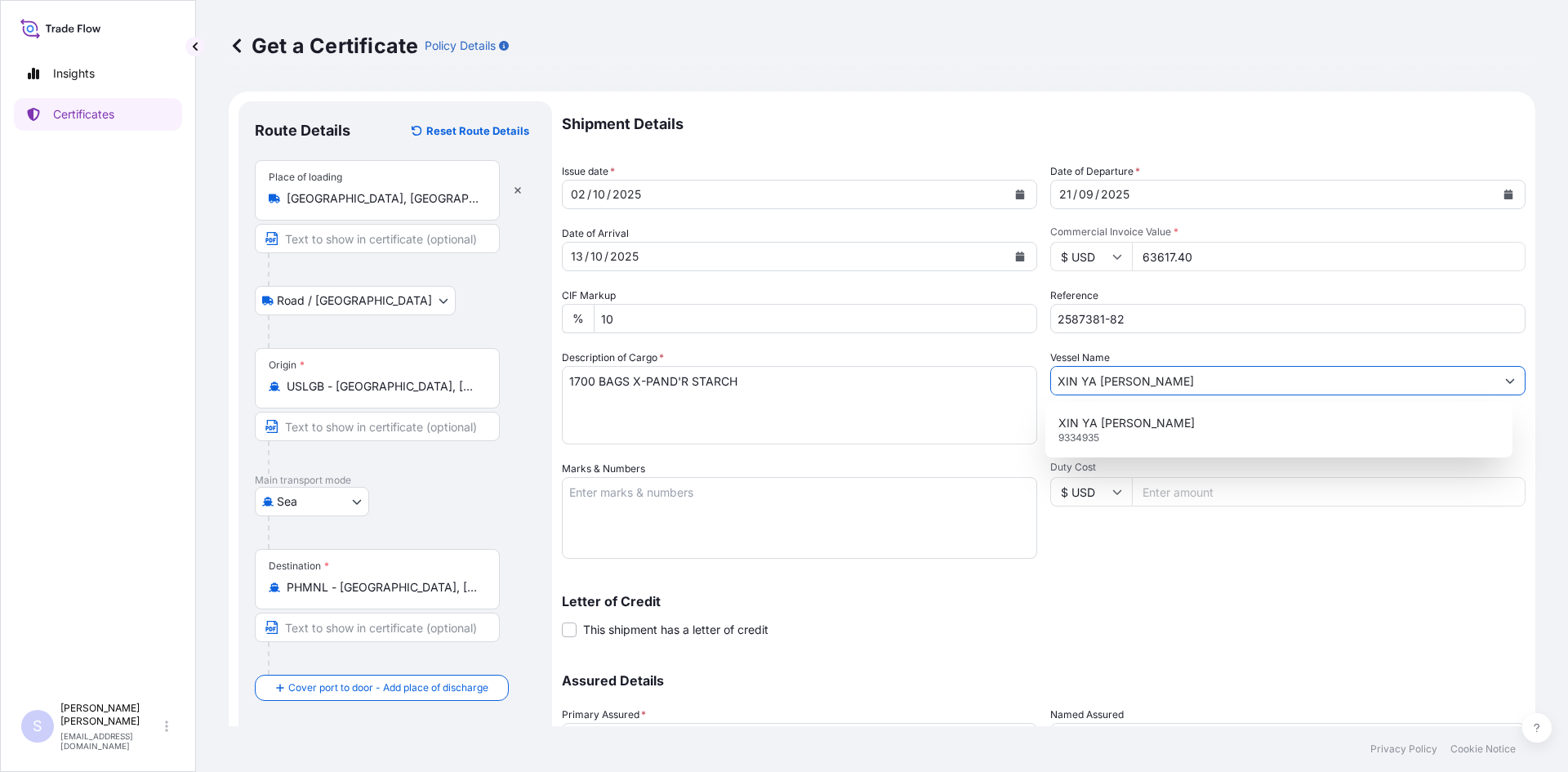
scroll to position [0, 0]
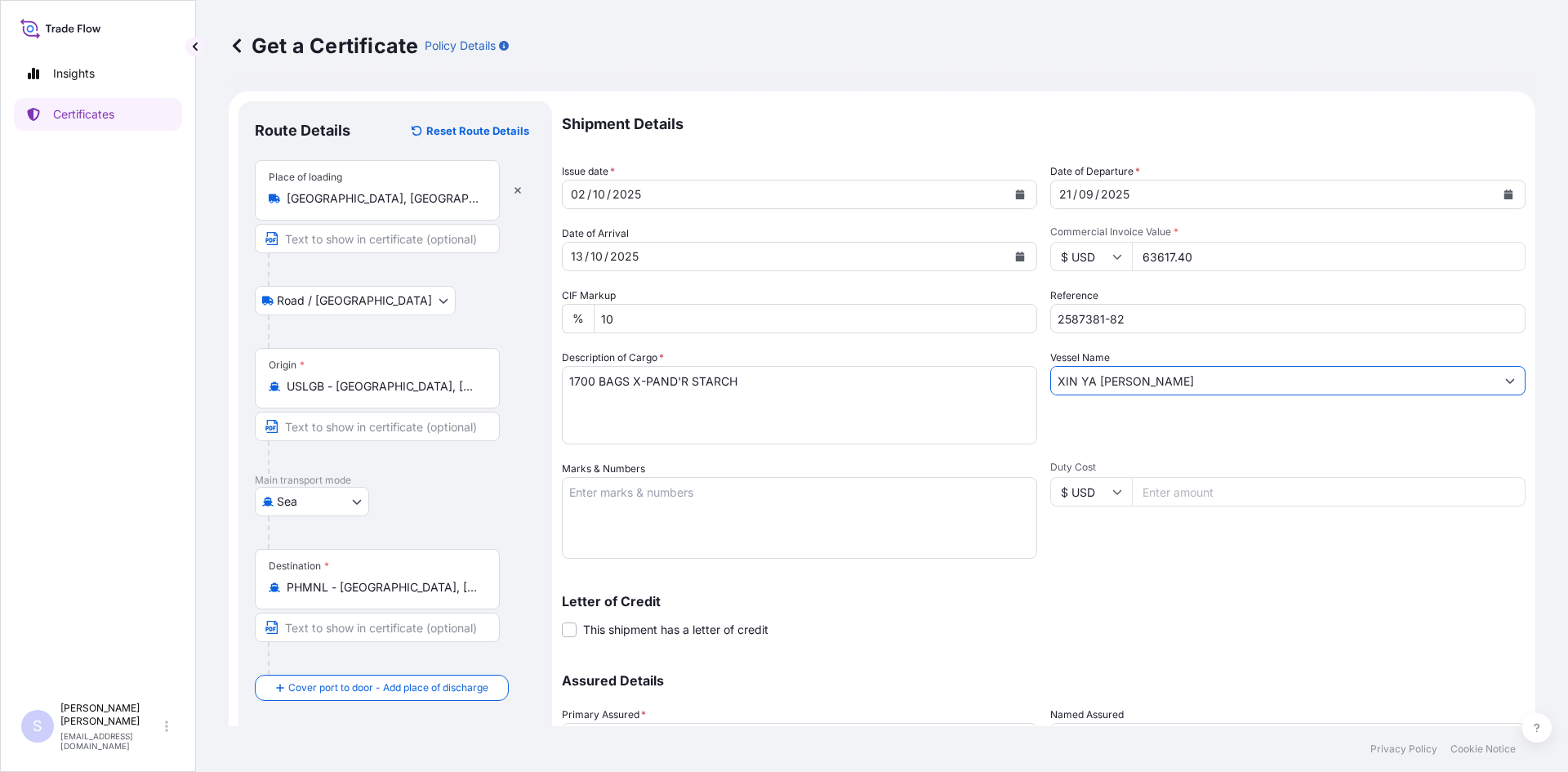
type input "XIN YA [PERSON_NAME]"
click at [893, 514] on textarea "Marks & Numbers" at bounding box center [799, 517] width 475 height 82
type textarea "OOLU4352542 0120276 FSCU5138331 0120332"
click at [1144, 492] on input "Duty Cost" at bounding box center [1328, 491] width 393 height 29
click at [992, 600] on p "Letter of Credit" at bounding box center [1044, 601] width 964 height 13
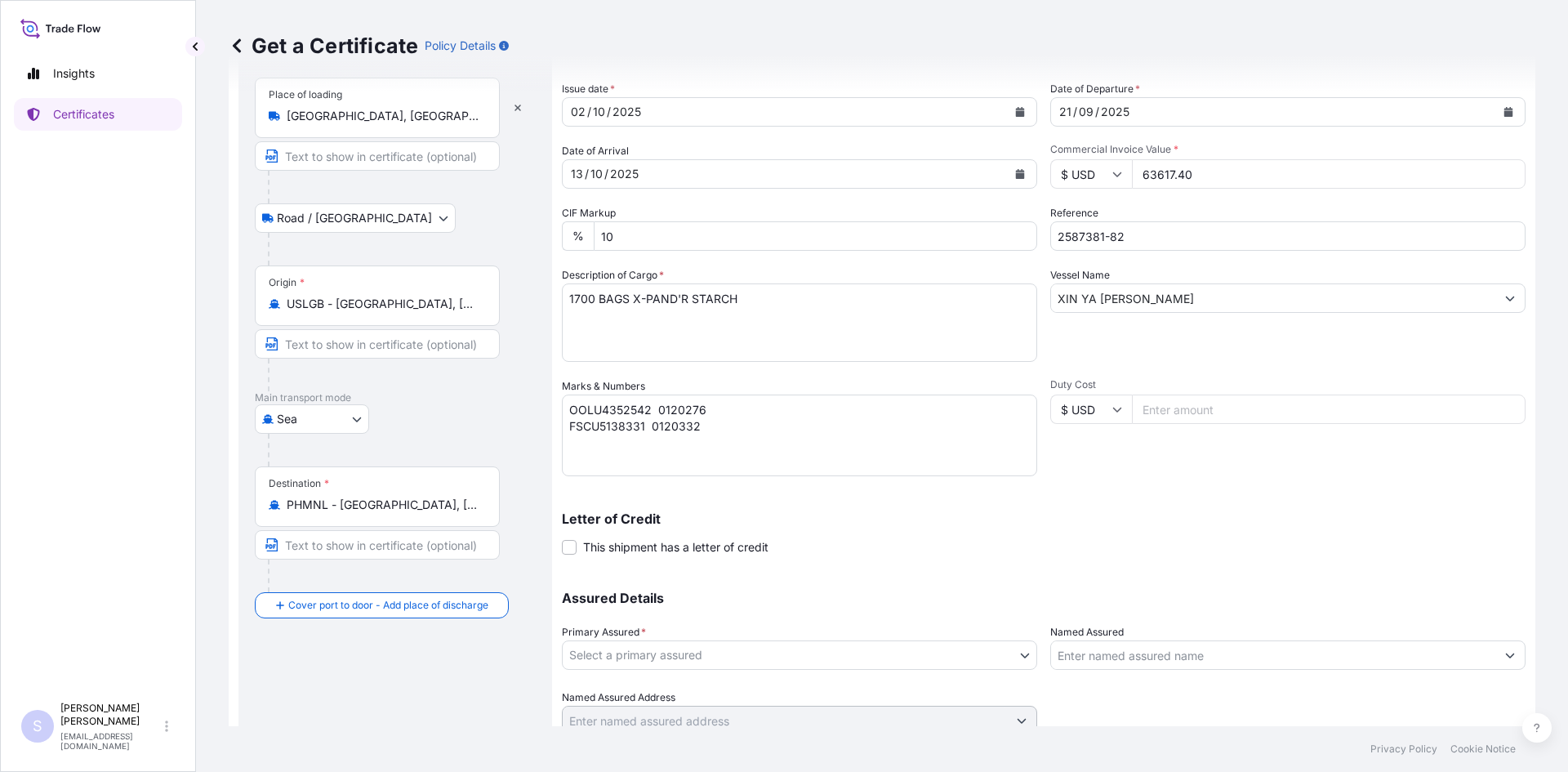
scroll to position [147, 0]
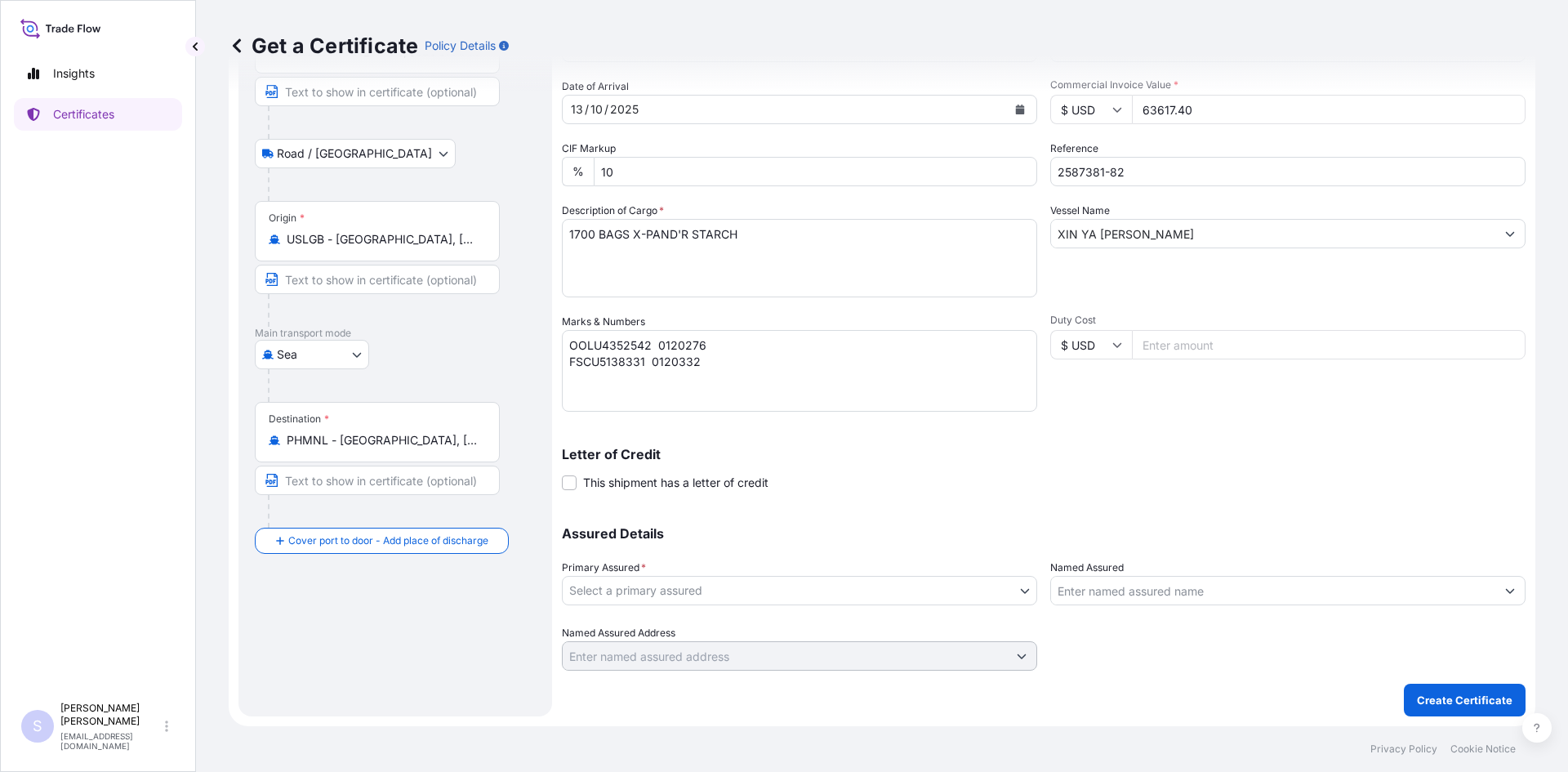
click at [683, 584] on body "Insights Certificates S [PERSON_NAME] [EMAIL_ADDRESS][DOMAIN_NAME] Get a Certif…" at bounding box center [784, 386] width 1568 height 772
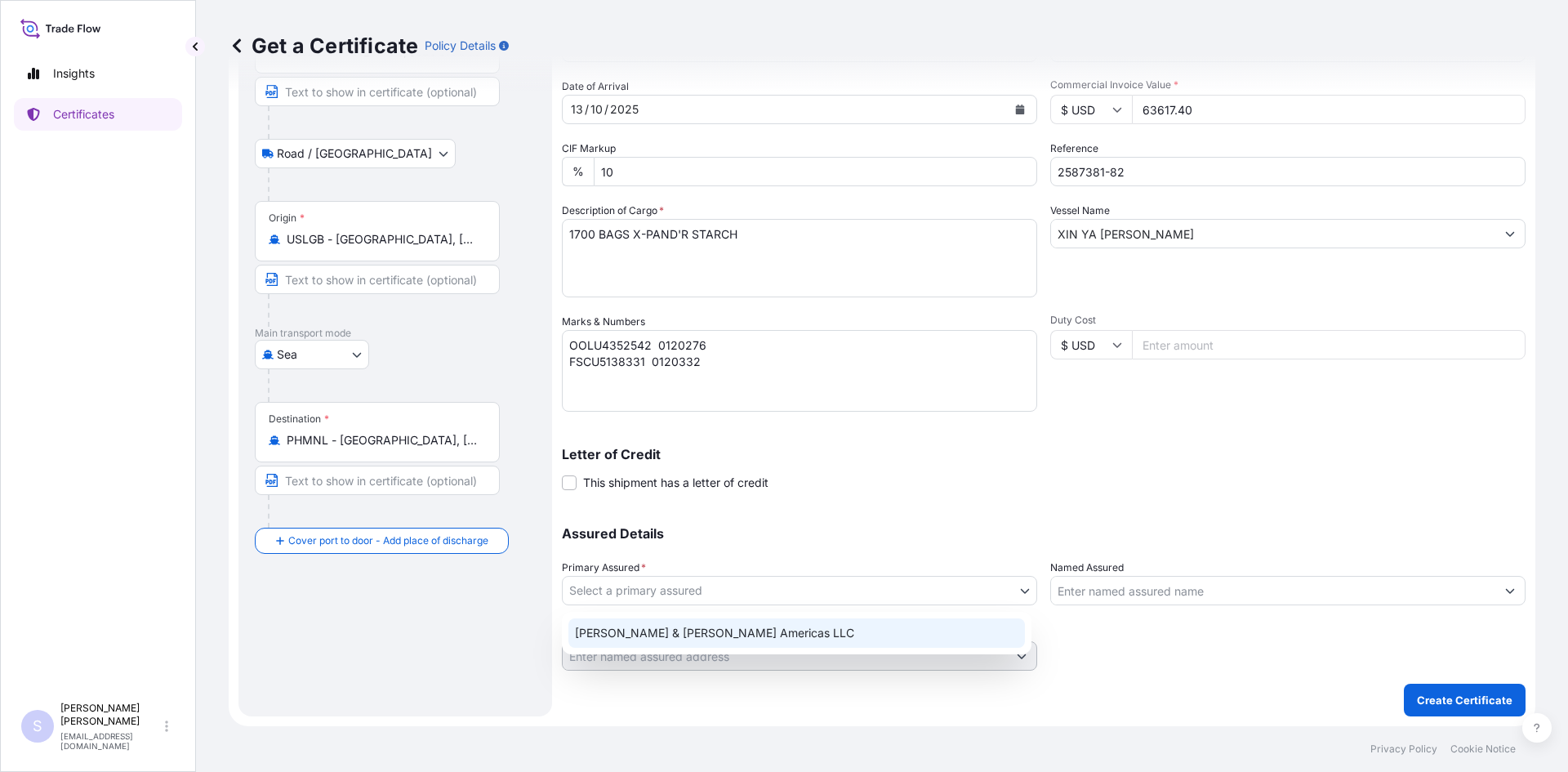
click at [665, 648] on div "[PERSON_NAME] & [PERSON_NAME] Americas LLC" at bounding box center [797, 632] width 470 height 42
click at [796, 639] on div "[PERSON_NAME] & [PERSON_NAME] Americas LLC" at bounding box center [796, 632] width 457 height 29
select select "31658"
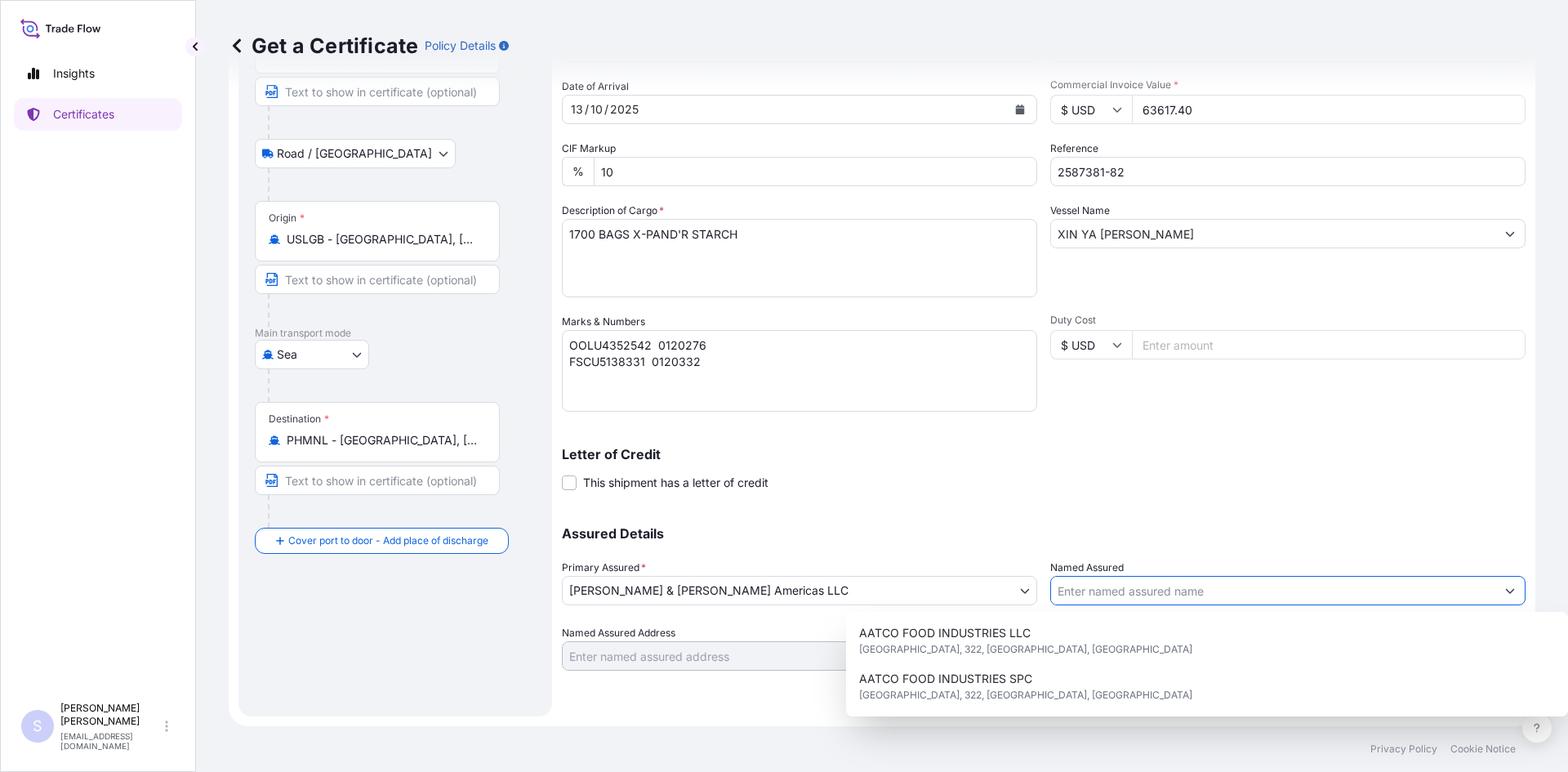
click at [1108, 601] on input "Named Assured" at bounding box center [1274, 590] width 444 height 29
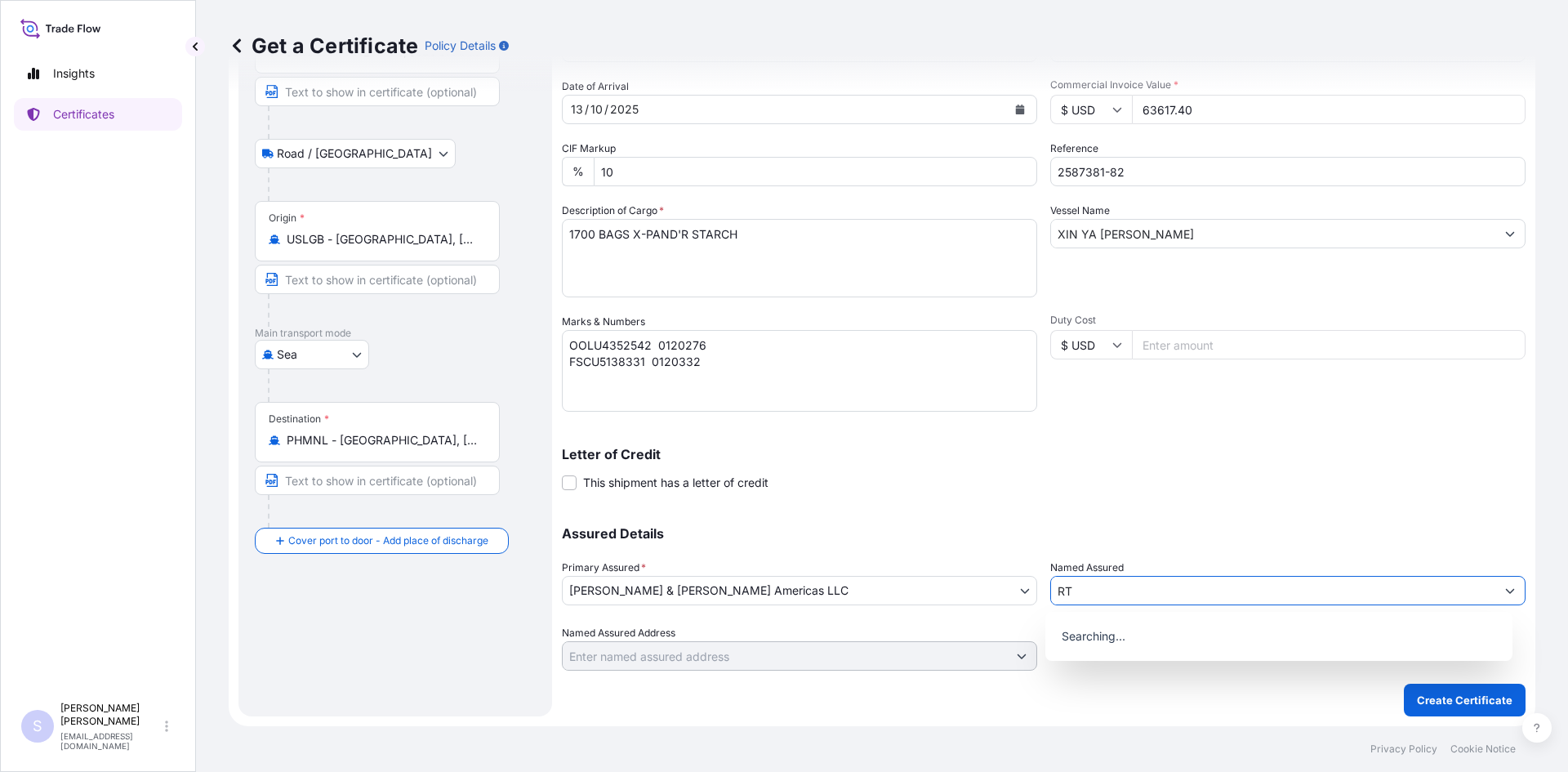
type input "R"
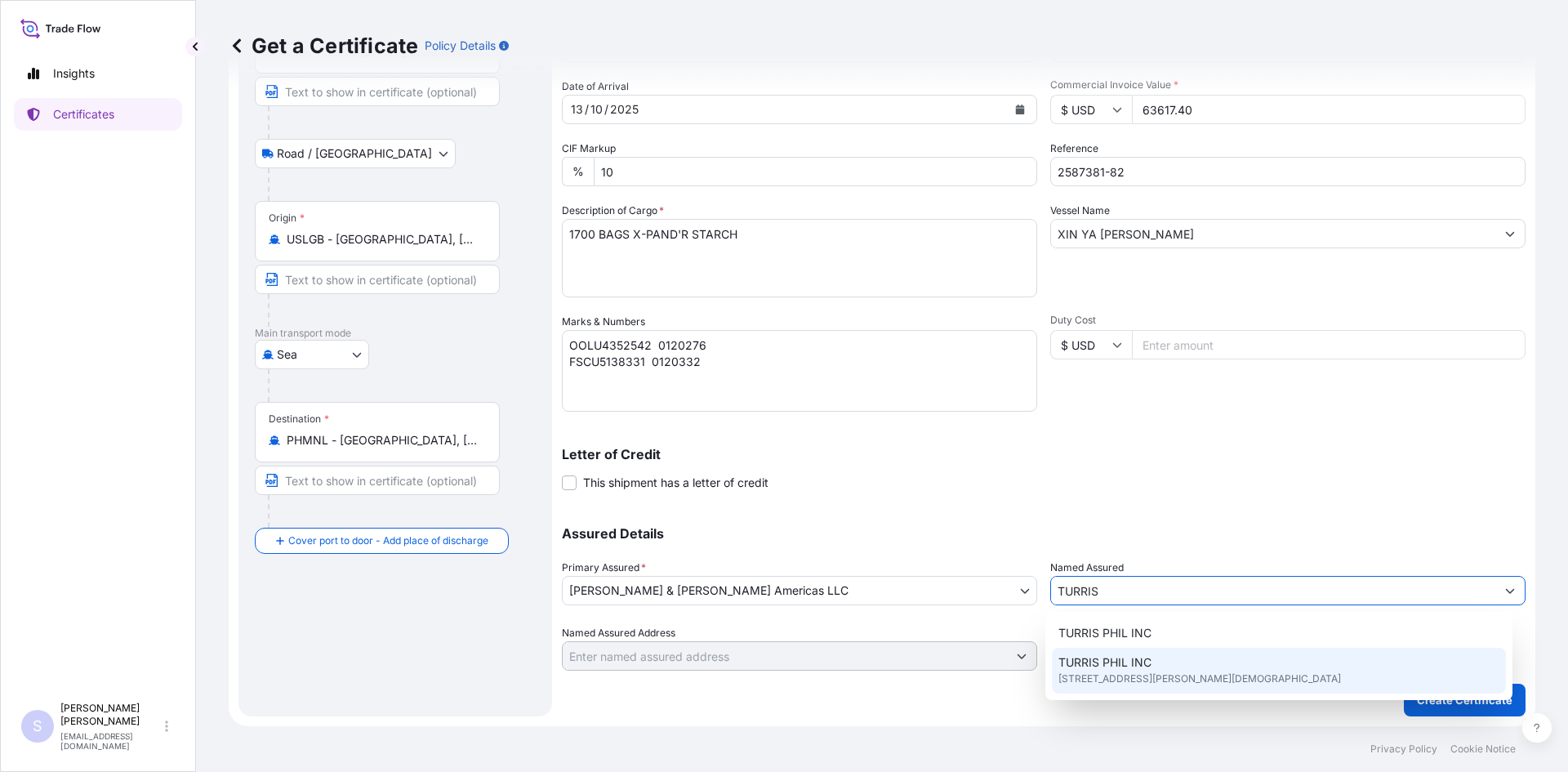
click at [1190, 681] on span "[STREET_ADDRESS][PERSON_NAME][DEMOGRAPHIC_DATA]" at bounding box center [1199, 679] width 283 height 17
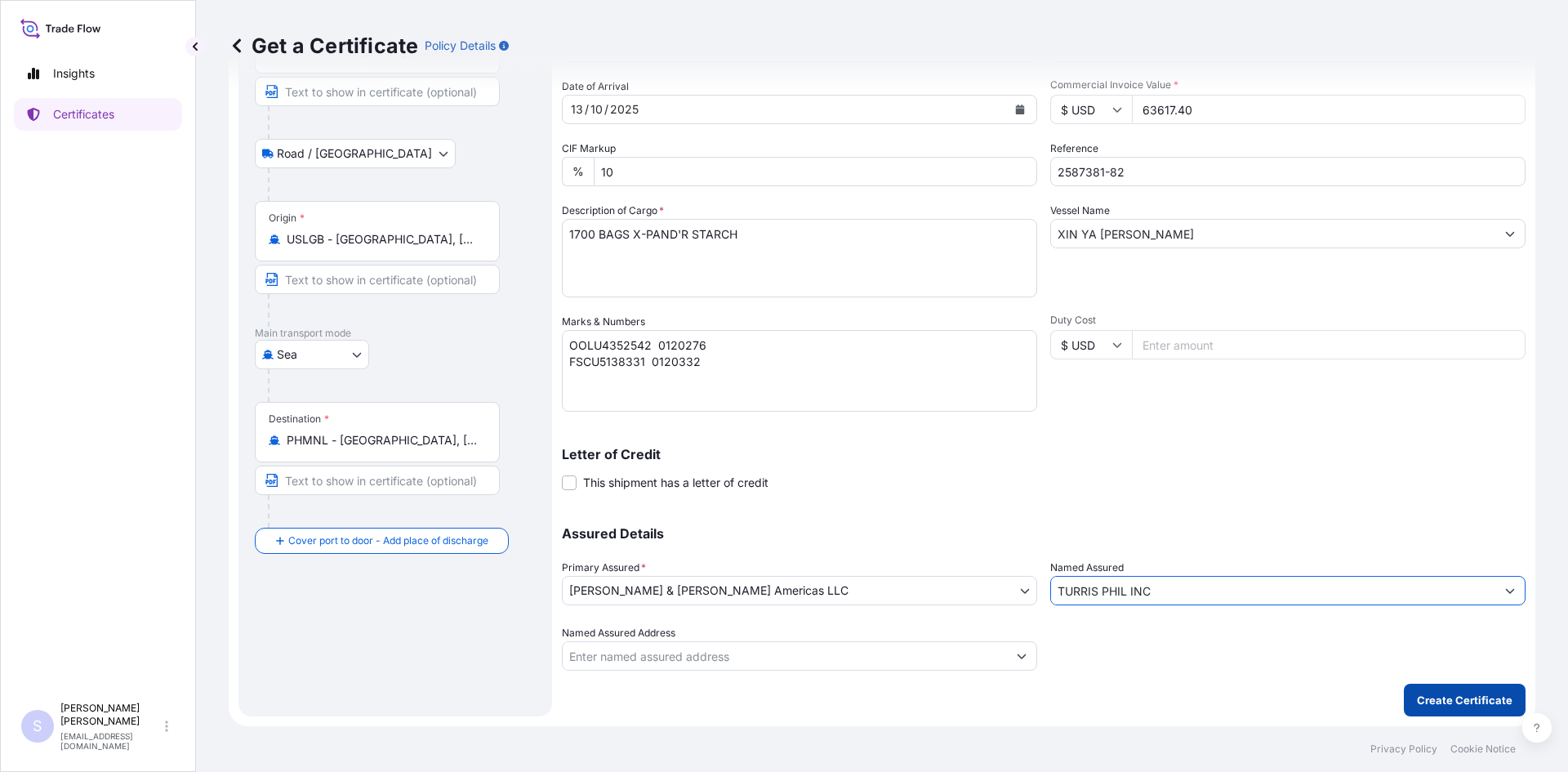
type input "TURRIS PHIL INC"
click at [1417, 703] on p "Create Certificate" at bounding box center [1465, 700] width 96 height 17
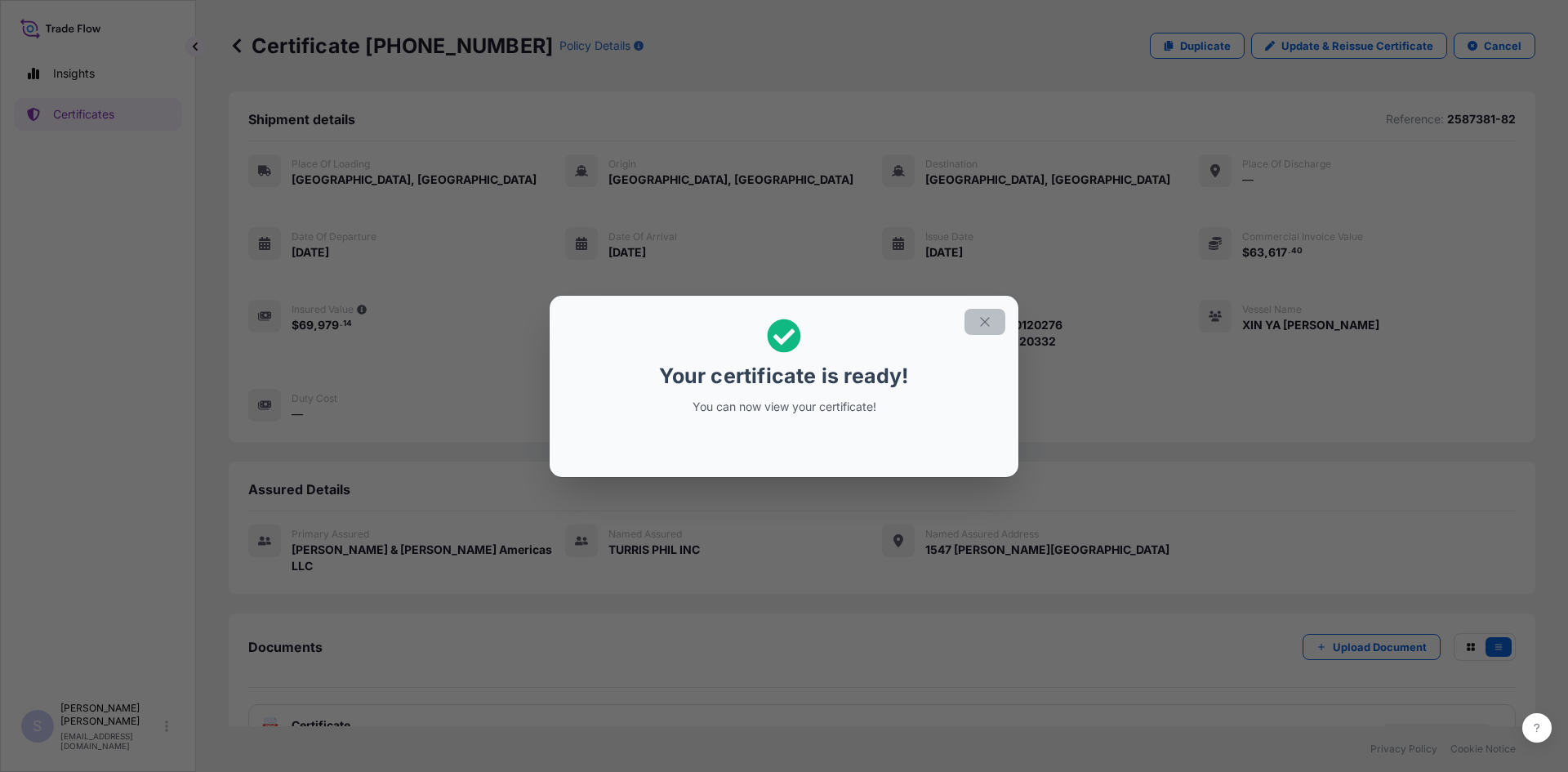
click at [967, 326] on button "button" at bounding box center [985, 321] width 41 height 26
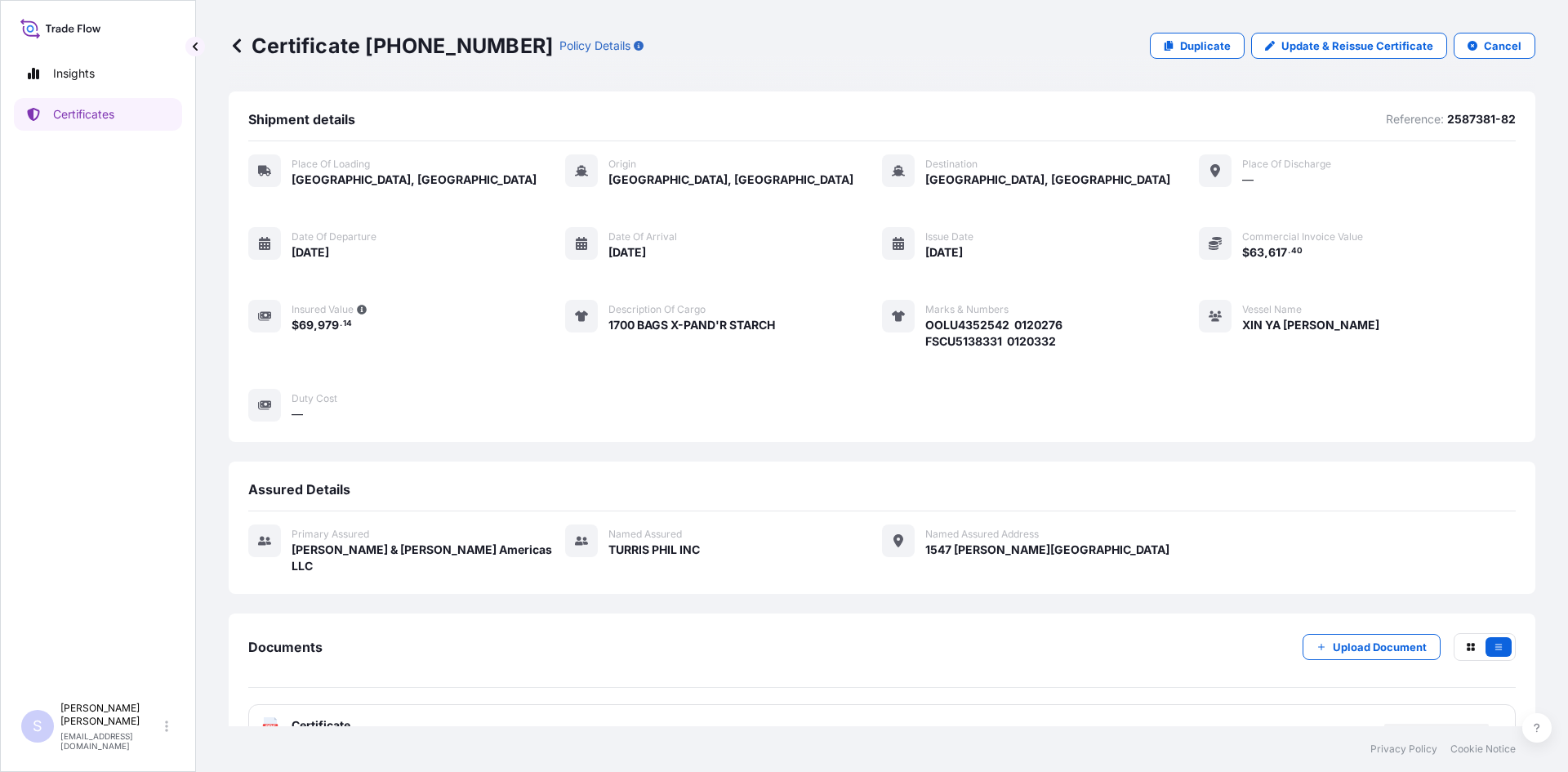
click at [265, 724] on rect at bounding box center [270, 727] width 15 height 7
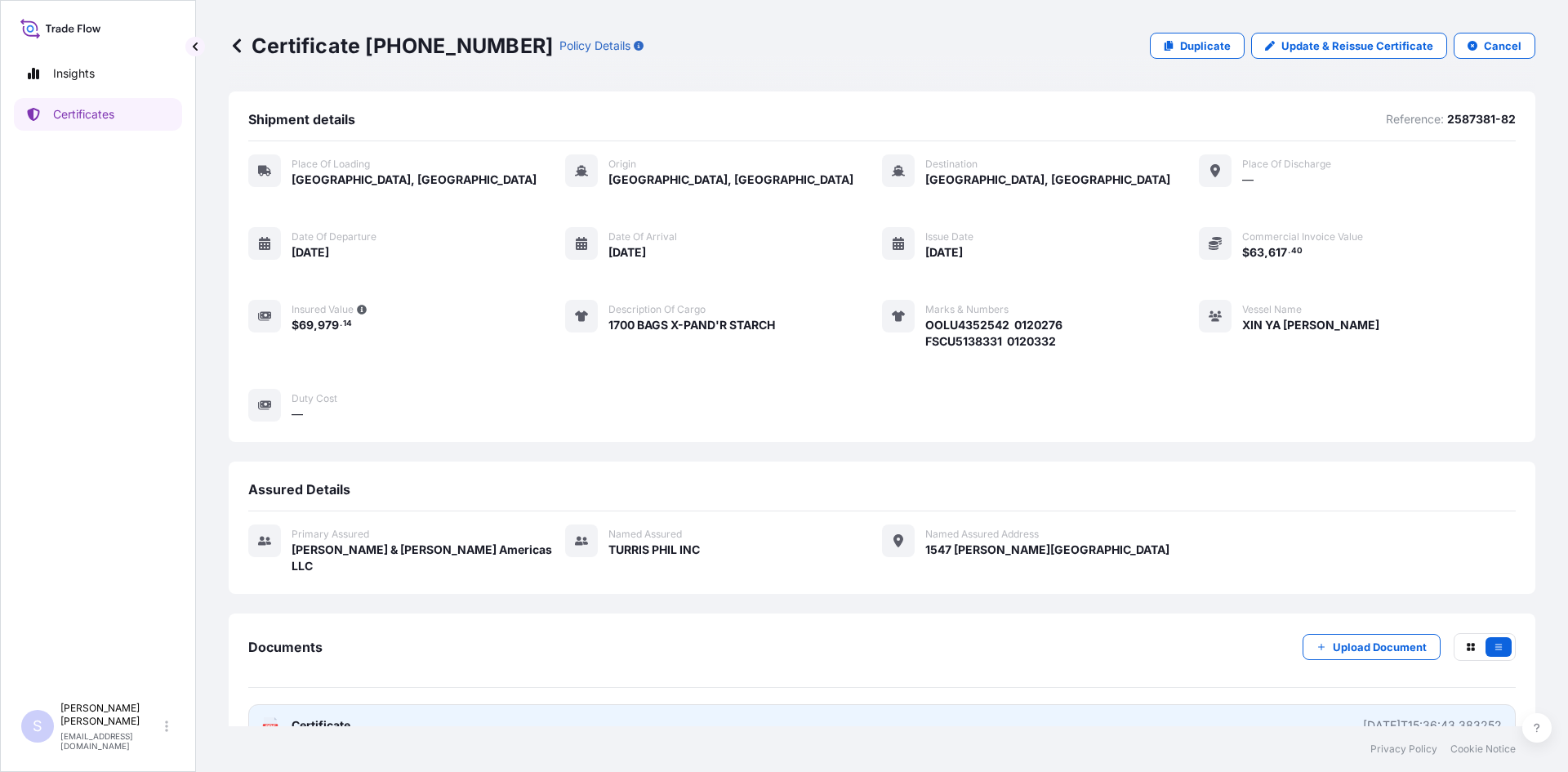
click at [302, 717] on span "Certificate" at bounding box center [321, 725] width 59 height 17
